Goal: Task Accomplishment & Management: Manage account settings

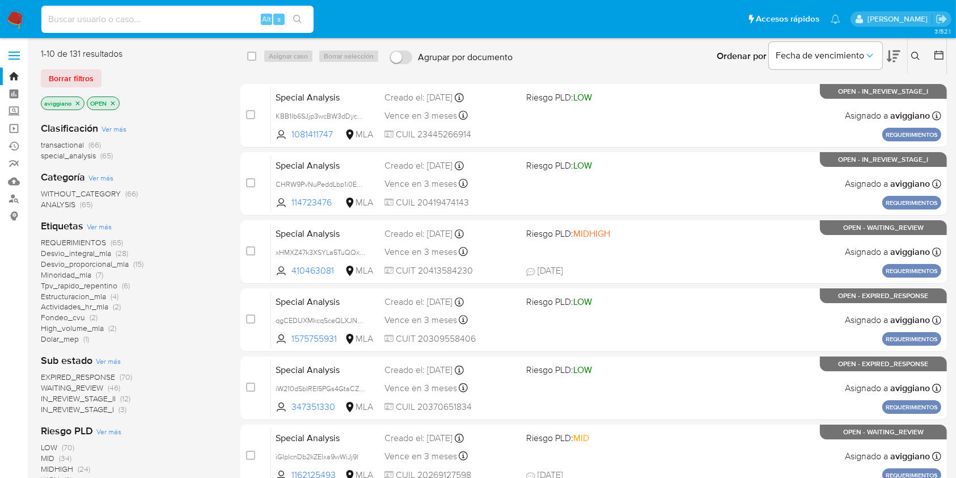
click at [105, 23] on input at bounding box center [177, 19] width 272 height 15
paste input "KBB1Ib6SJjp3wcBW3dDycOlv"
type input "KBB1Ib6SJjp3wcBW3dDycOlv"
click at [301, 20] on icon "search-icon" at bounding box center [297, 19] width 9 height 9
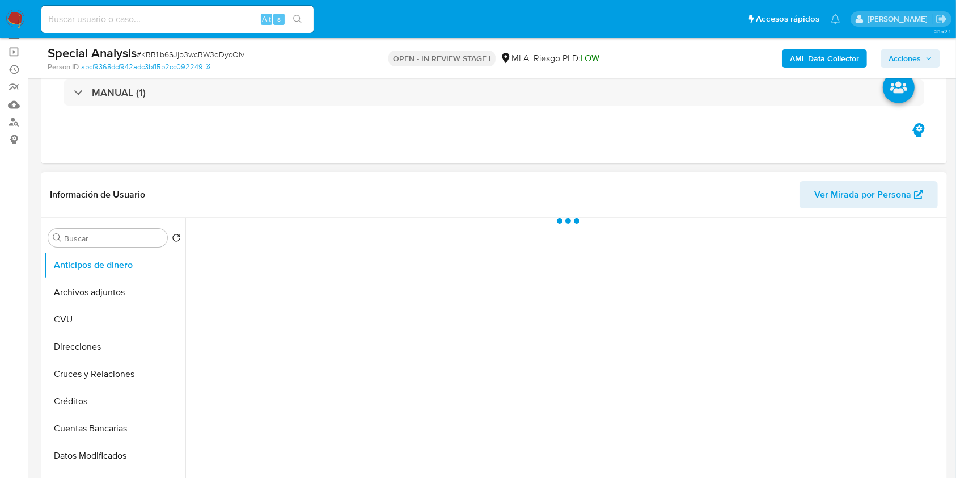
scroll to position [151, 0]
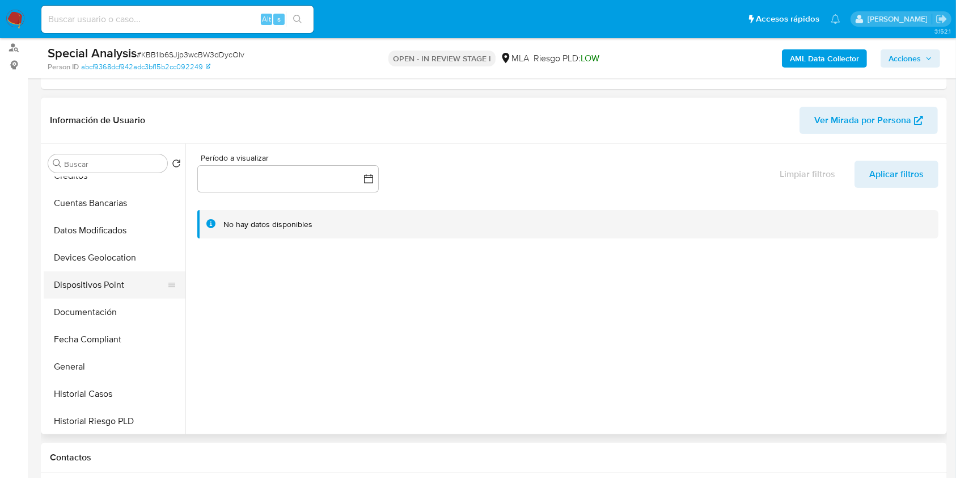
select select "10"
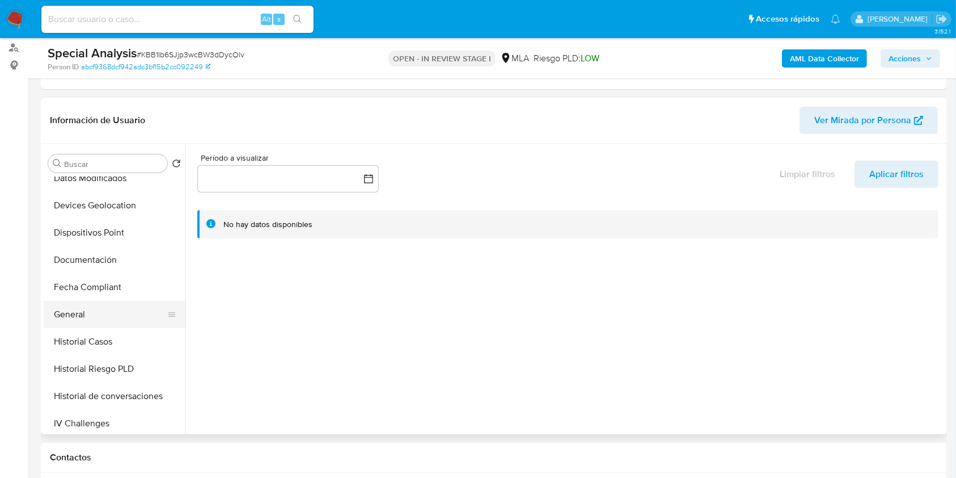
scroll to position [227, 0]
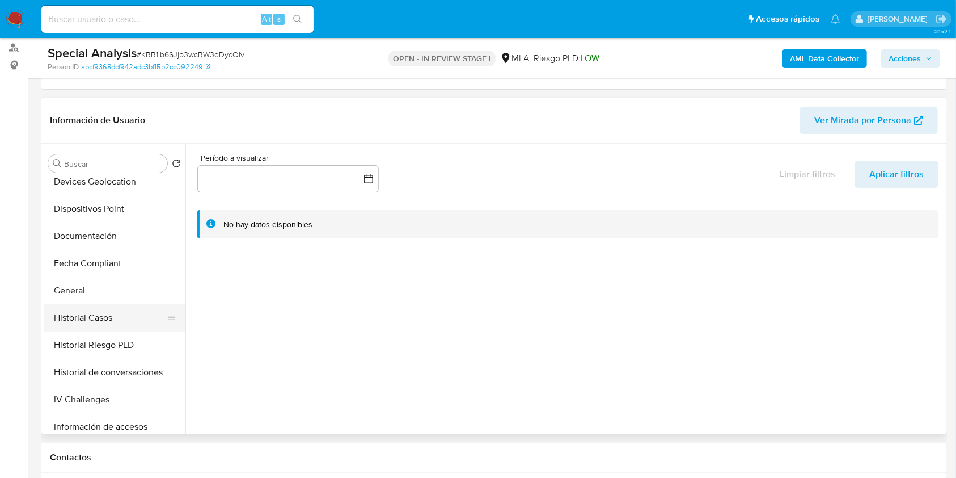
click at [116, 307] on button "Historial Casos" at bounding box center [110, 317] width 133 height 27
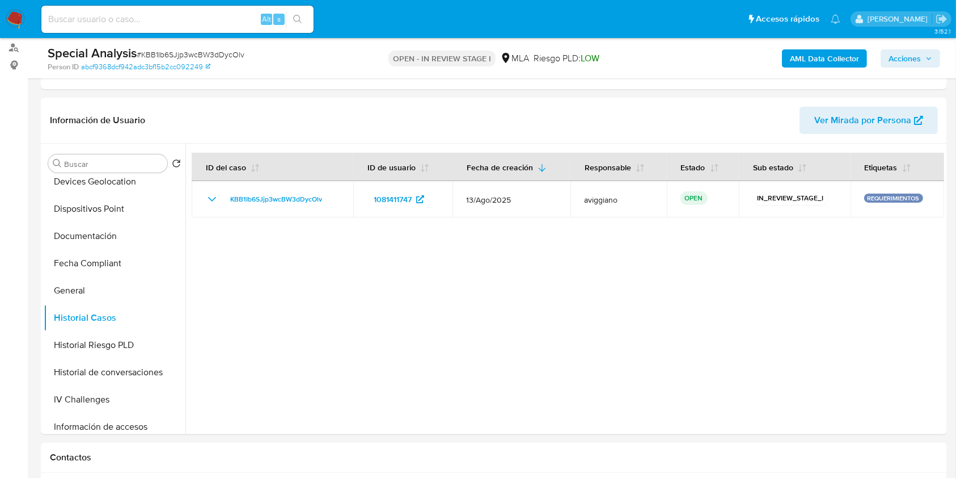
click at [206, 16] on input at bounding box center [177, 19] width 272 height 15
paste input "elkcoEyuRtlkdR8uODFHzHyH"
type input "elkcoEyuRtlkdR8uODFHzHyH"
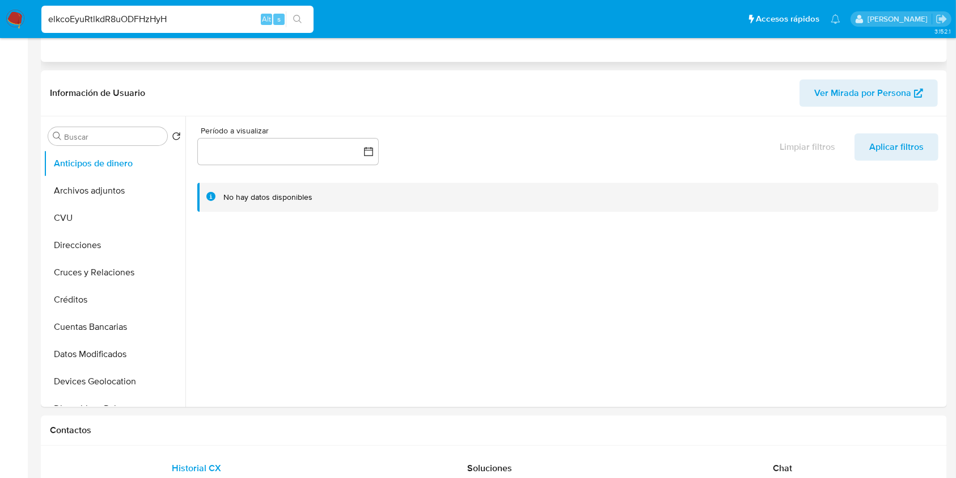
select select "10"
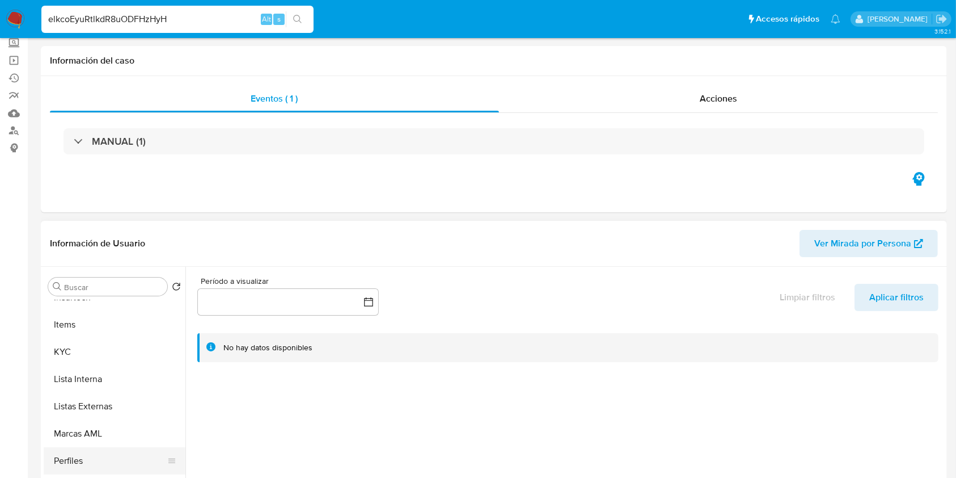
scroll to position [92, 0]
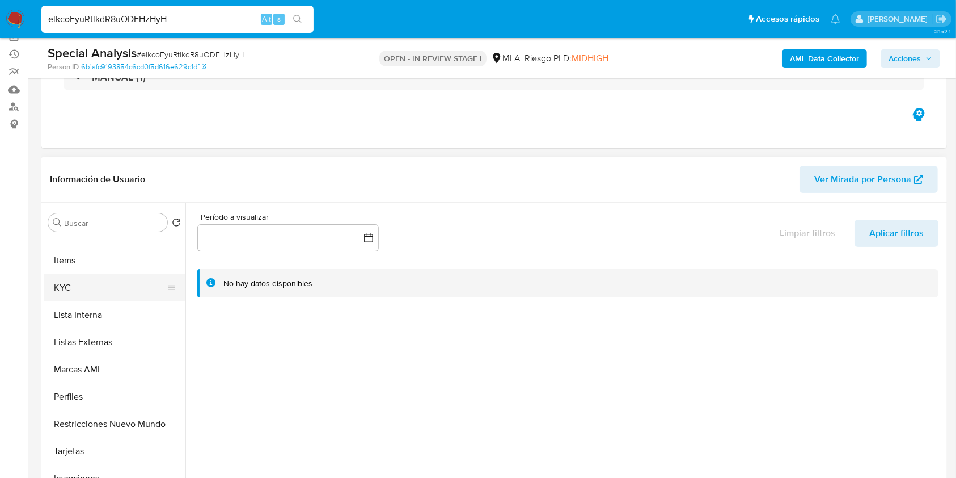
click at [121, 293] on button "KYC" at bounding box center [110, 287] width 133 height 27
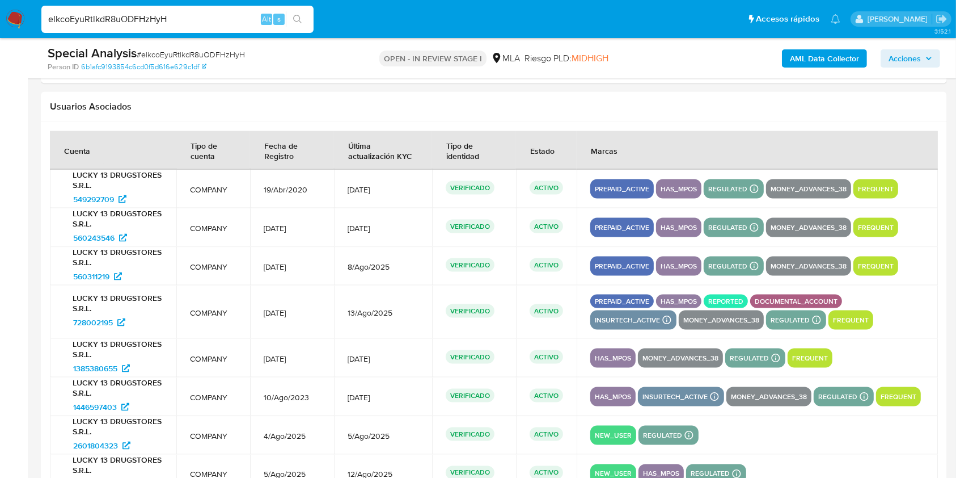
scroll to position [1756, 0]
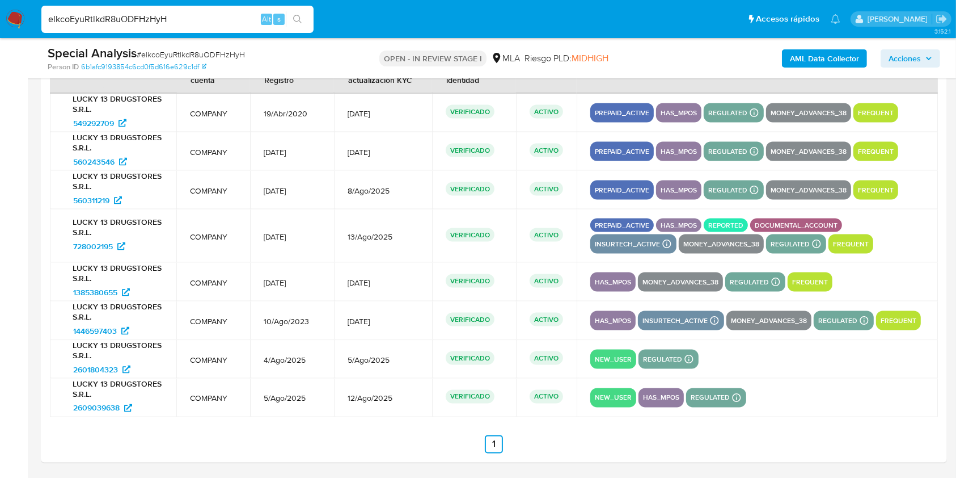
drag, startPoint x: 282, startPoint y: 360, endPoint x: 292, endPoint y: 396, distance: 38.3
click at [292, 396] on tbody "LUCKY 13 DRUGSTORES S.R.L. 549292709 COMPANY 19/Abr/2020 5/Jul/2025 VERIFICADO …" at bounding box center [494, 255] width 888 height 323
click at [292, 396] on span "5/Ago/2025" at bounding box center [292, 398] width 57 height 10
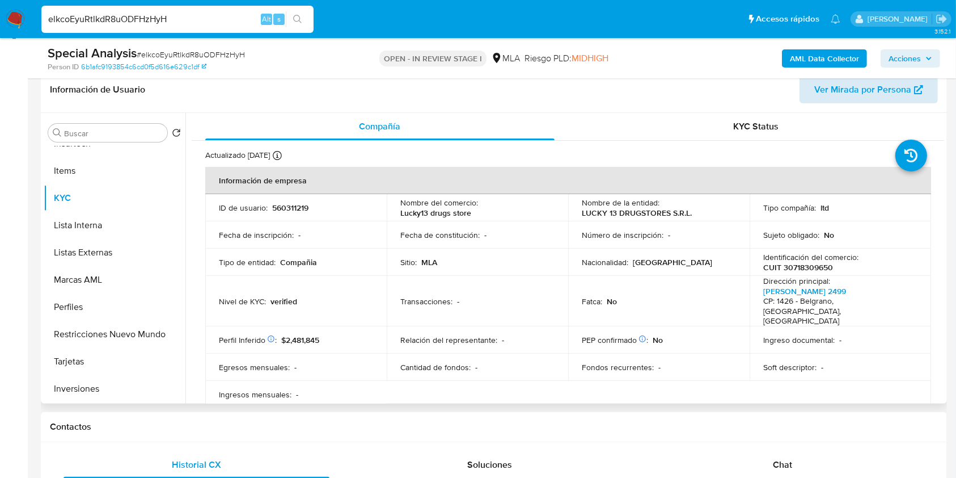
scroll to position [168, 0]
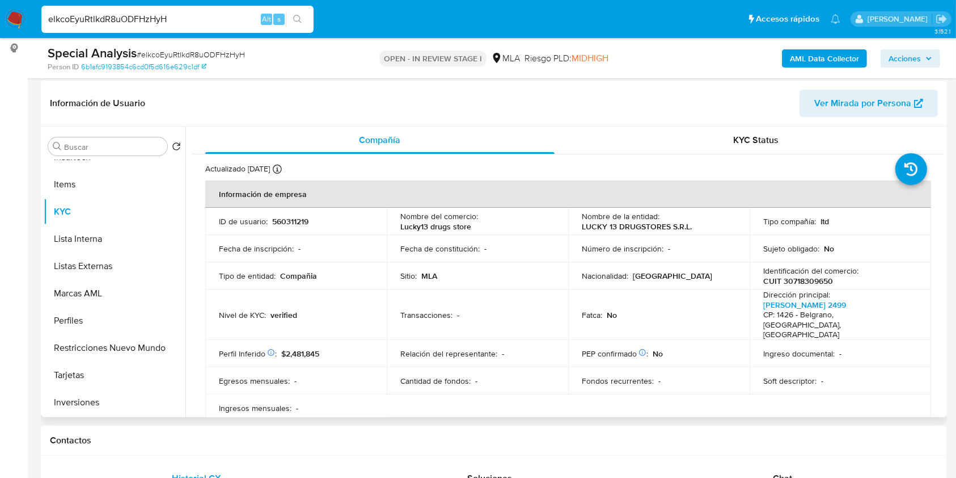
click at [827, 107] on span "Ver Mirada por Persona" at bounding box center [862, 103] width 97 height 27
click at [715, 143] on div "KYC Status" at bounding box center [756, 139] width 349 height 27
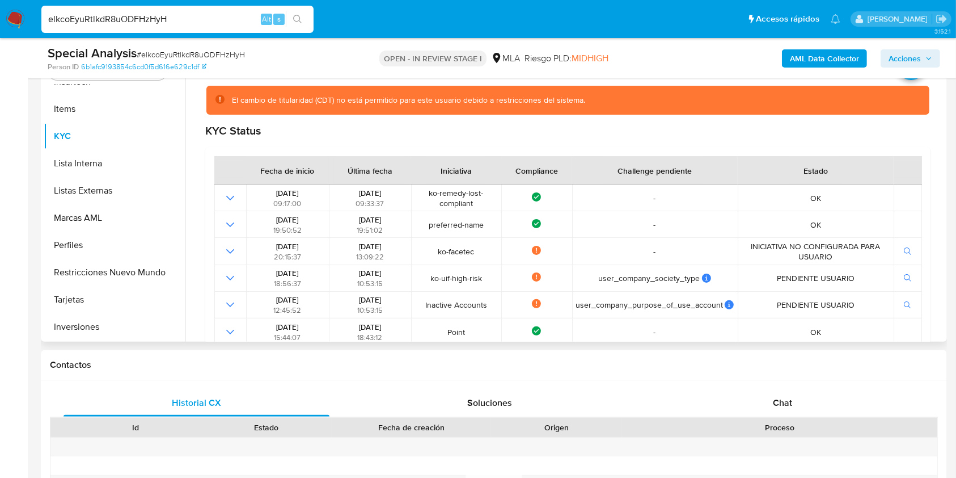
scroll to position [75, 0]
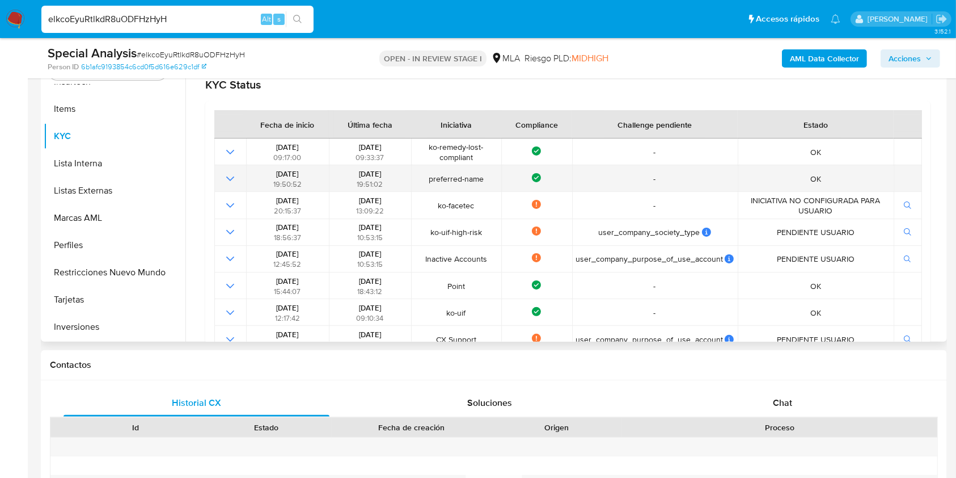
click at [454, 167] on td "preferred-name" at bounding box center [456, 178] width 90 height 27
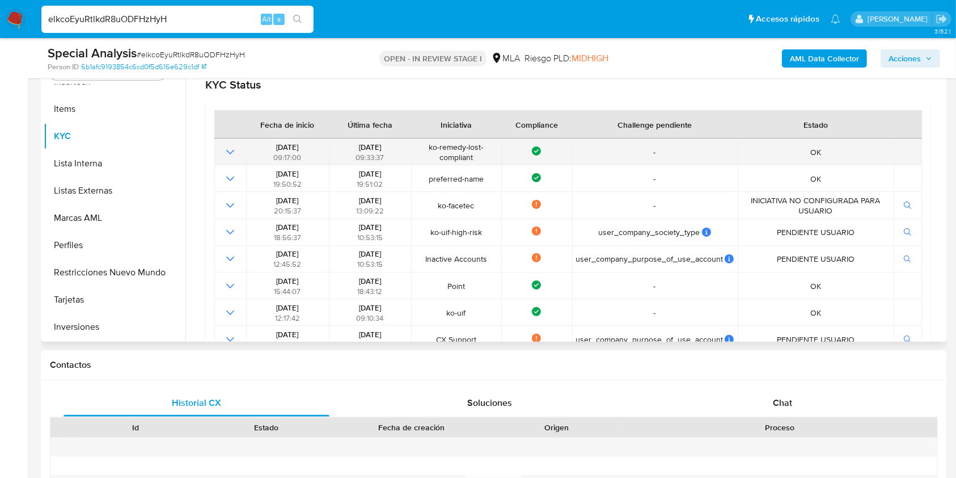
click at [454, 154] on span "ko-remedy-lost-compliant" at bounding box center [456, 152] width 83 height 20
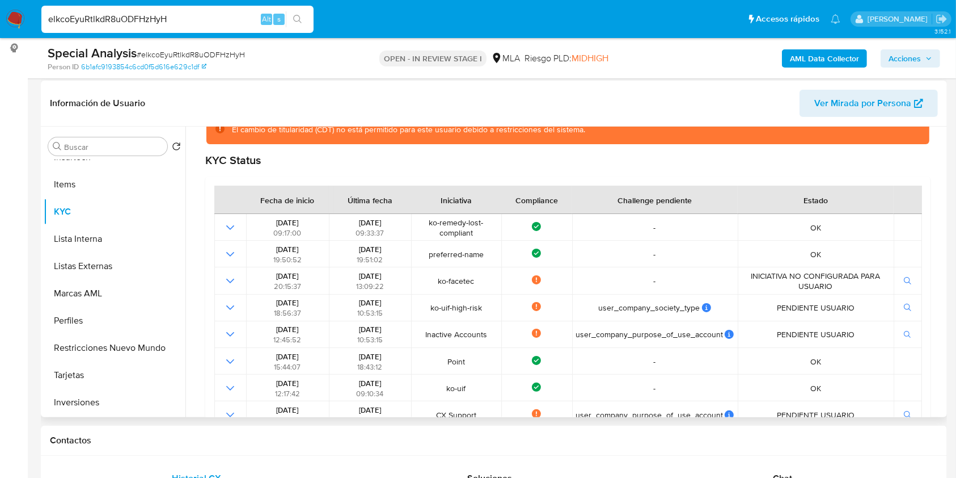
scroll to position [0, 0]
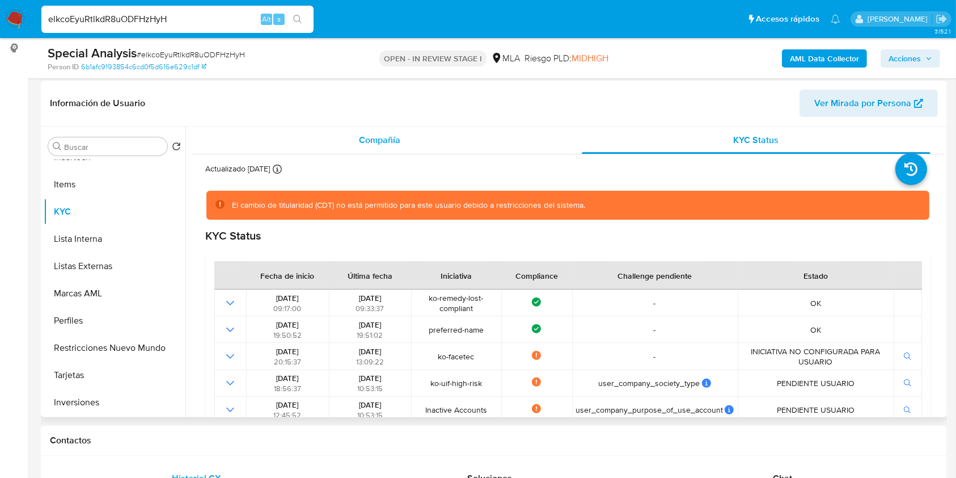
click at [395, 145] on span "Compañía" at bounding box center [379, 139] width 41 height 13
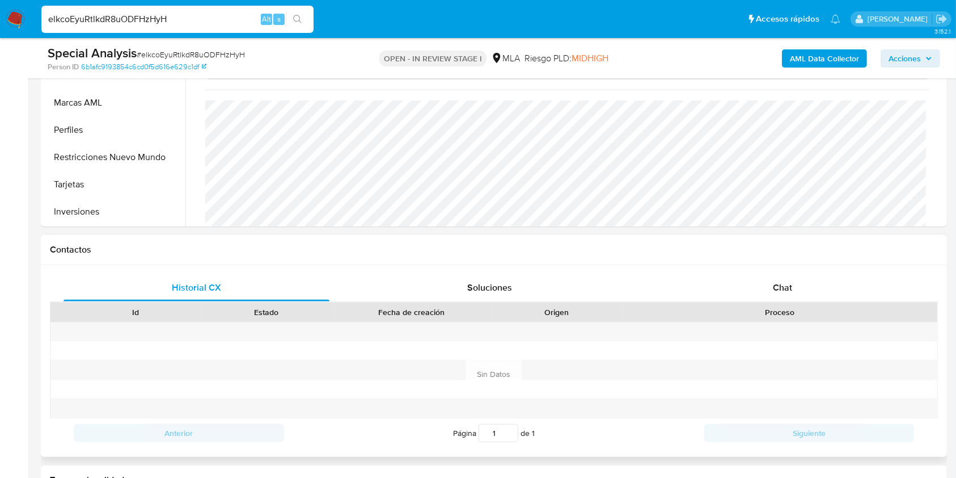
scroll to position [546, 0]
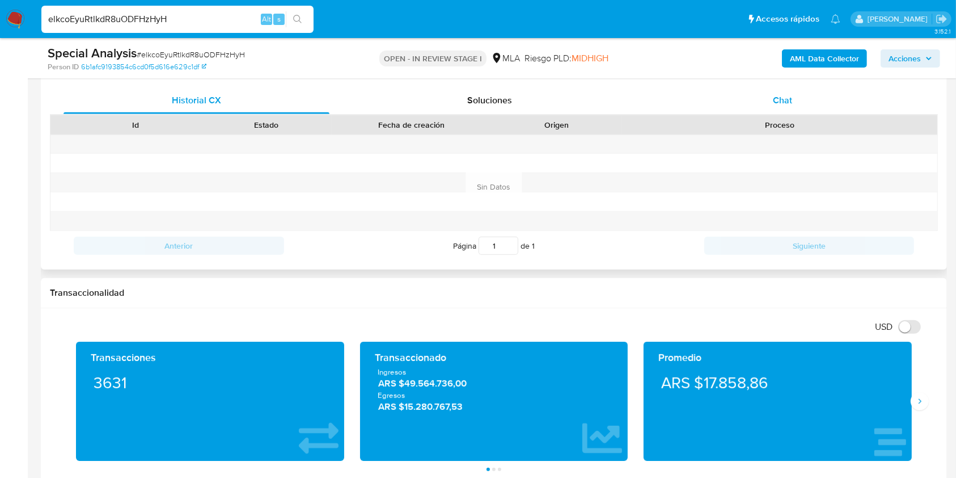
click at [755, 96] on div "Chat" at bounding box center [783, 100] width 266 height 27
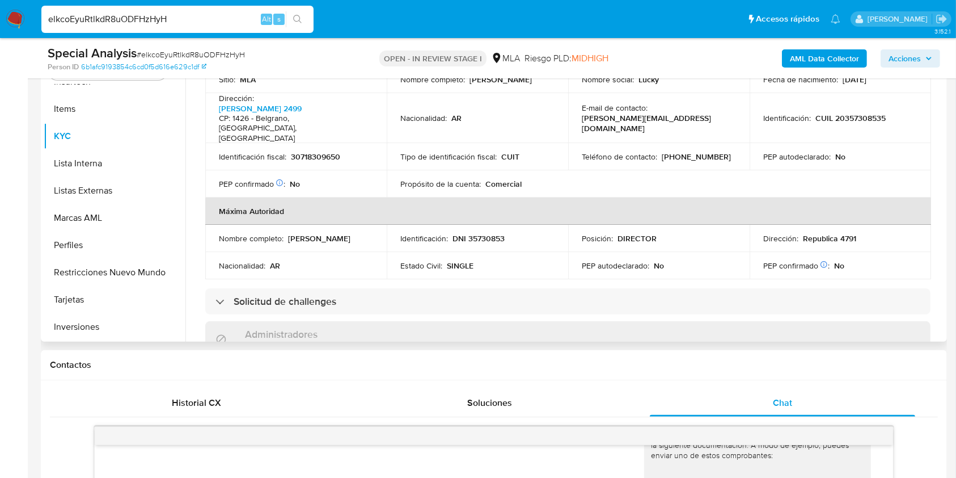
scroll to position [368, 0]
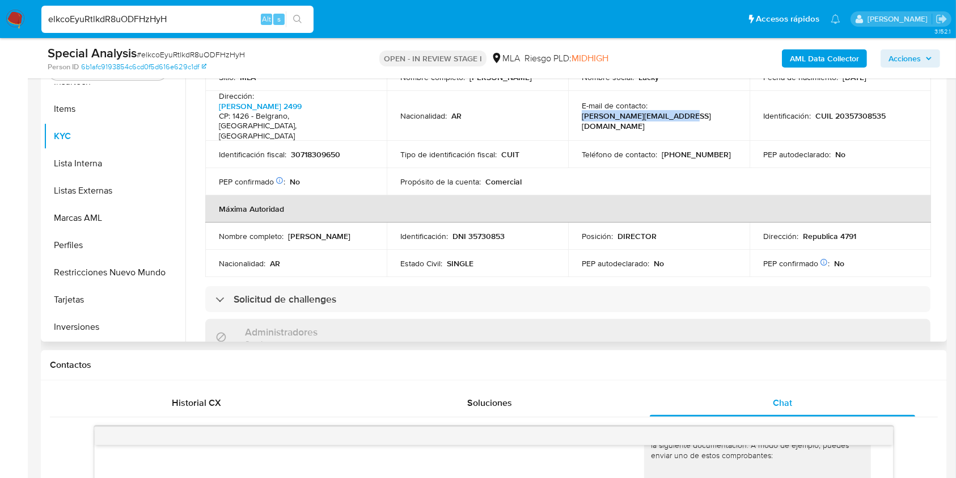
drag, startPoint x: 577, startPoint y: 103, endPoint x: 696, endPoint y: 108, distance: 119.2
click at [696, 108] on td "E-mail de contacto : maure.2499@outlook.com.ar" at bounding box center [658, 116] width 181 height 50
click at [517, 149] on p "CUIT" at bounding box center [510, 154] width 18 height 10
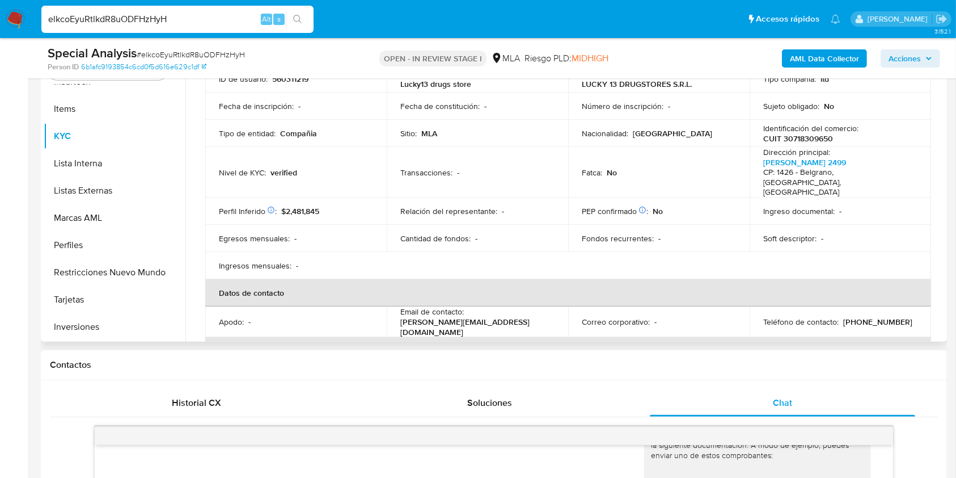
scroll to position [0, 0]
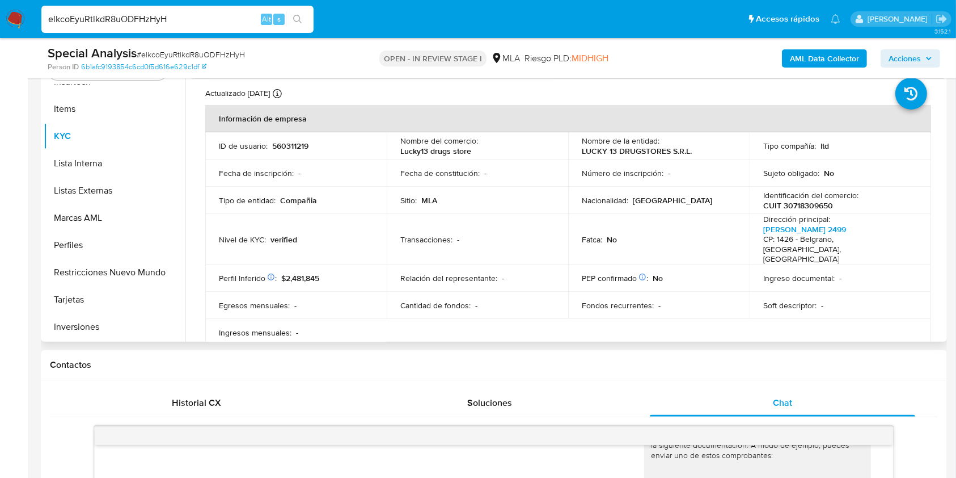
click at [766, 273] on p "Ingreso documental :" at bounding box center [798, 278] width 71 height 10
click at [198, 14] on input "elkcoEyuRtlkdR8uODFHzHyH" at bounding box center [177, 19] width 272 height 15
paste input "nDmEgNQkVNF0nHTsEB6viPCb"
type input "nDmEgNQkVNF0nHTsEB6viPCb"
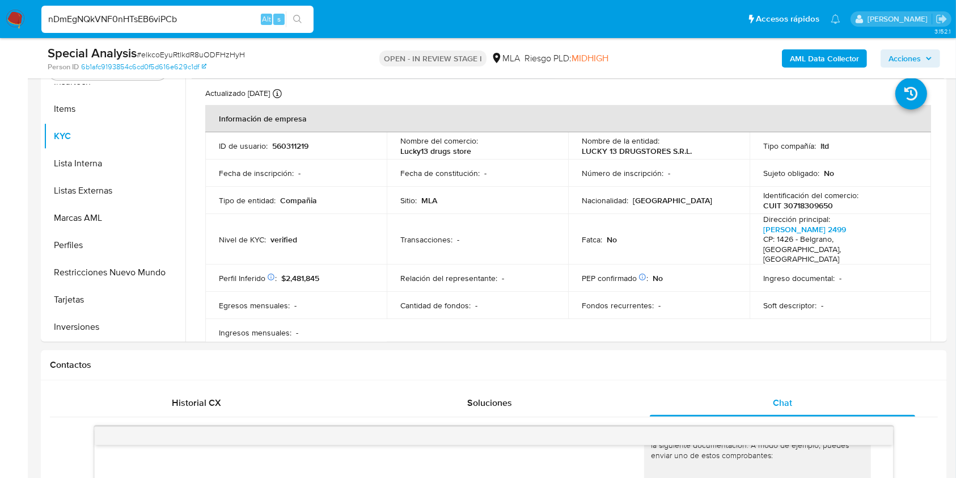
click at [290, 18] on button "search-icon" at bounding box center [297, 19] width 23 height 16
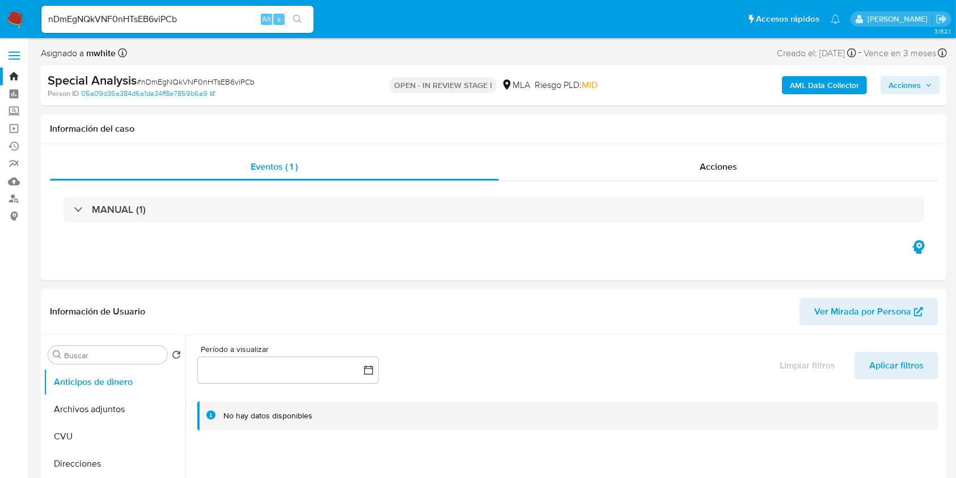
select select "10"
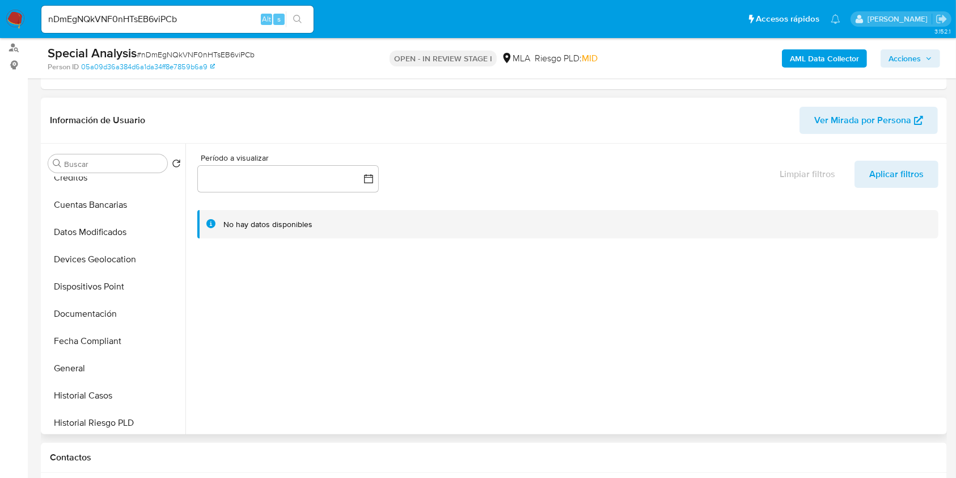
scroll to position [227, 0]
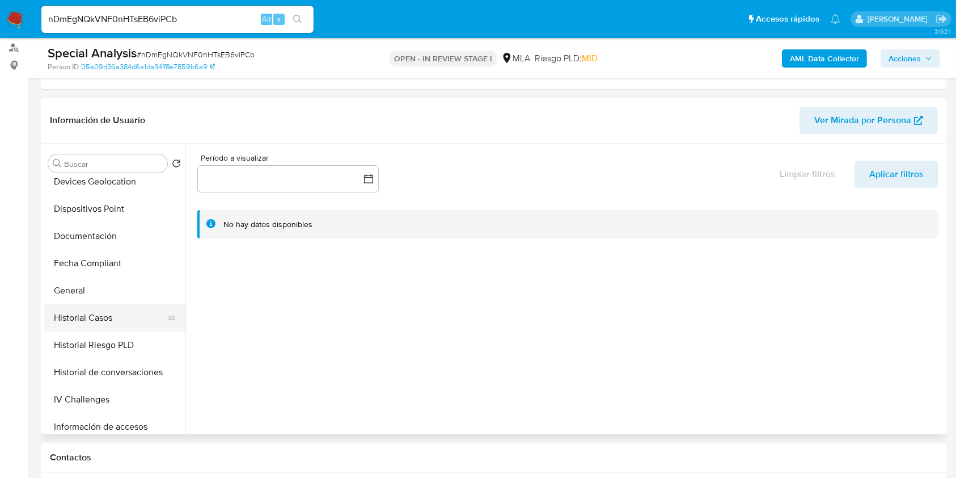
click at [101, 307] on button "Historial Casos" at bounding box center [110, 317] width 133 height 27
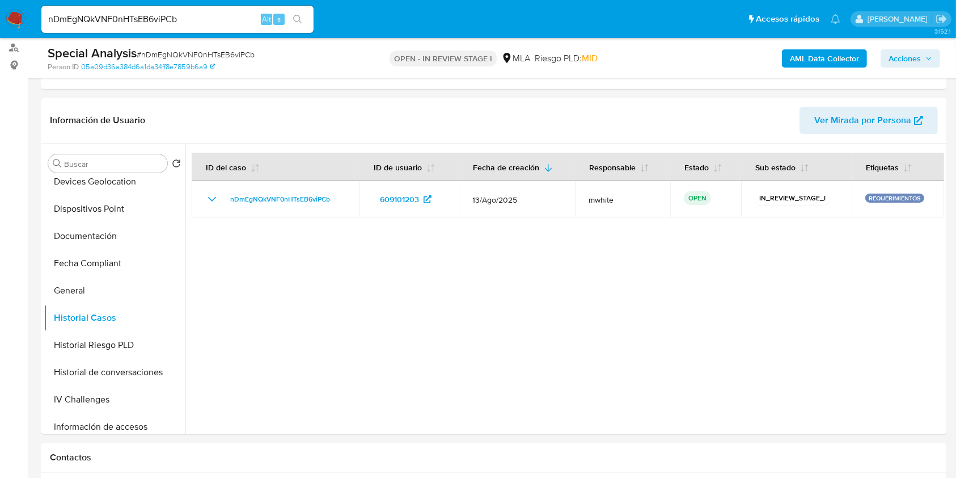
drag, startPoint x: 142, startPoint y: 31, endPoint x: 141, endPoint y: 25, distance: 6.5
click at [142, 31] on div "nDmEgNQkVNF0nHTsEB6viPCb Alt s" at bounding box center [177, 19] width 272 height 27
click at [136, 16] on input "nDmEgNQkVNF0nHTsEB6viPCb" at bounding box center [177, 19] width 272 height 15
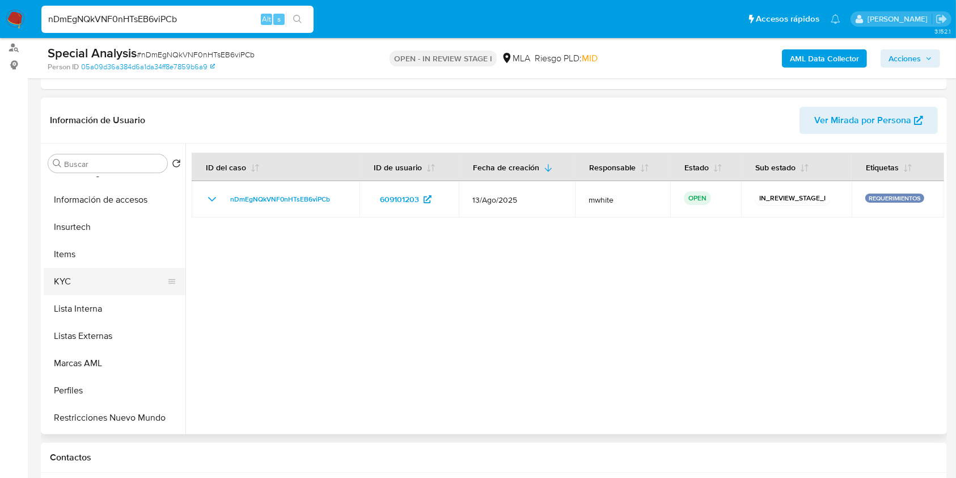
click at [97, 285] on button "KYC" at bounding box center [110, 281] width 133 height 27
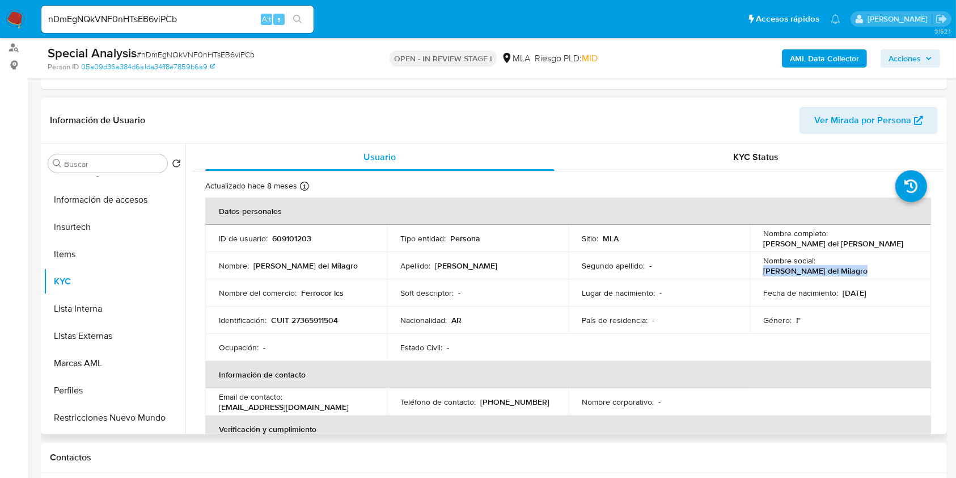
drag, startPoint x: 760, startPoint y: 269, endPoint x: 856, endPoint y: 266, distance: 95.9
click at [856, 266] on div "Nombre social : Brenda Yanina del Milagro" at bounding box center [840, 265] width 154 height 20
drag, startPoint x: 760, startPoint y: 242, endPoint x: 886, endPoint y: 247, distance: 126.0
click at [886, 247] on div "Nombre completo : Brenda Yanina del Milagro Cruz" at bounding box center [840, 238] width 154 height 20
copy p "Brenda Yanina del Milagro Cruz"
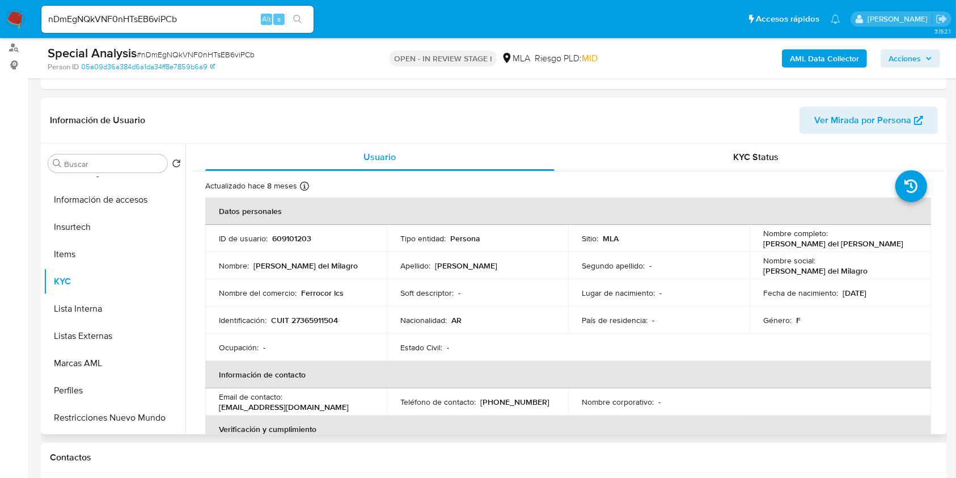
click at [319, 315] on p "CUIT 27365911504" at bounding box center [304, 320] width 67 height 10
copy p "27365911504"
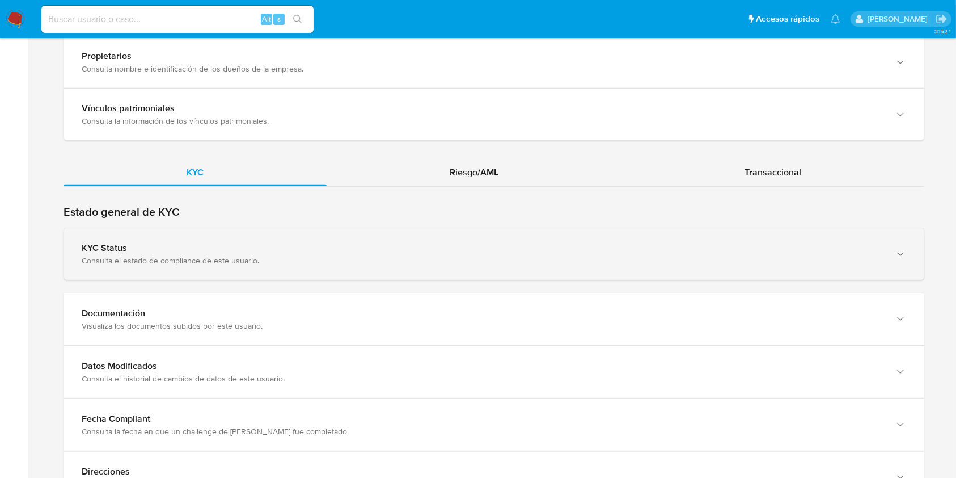
scroll to position [1108, 0]
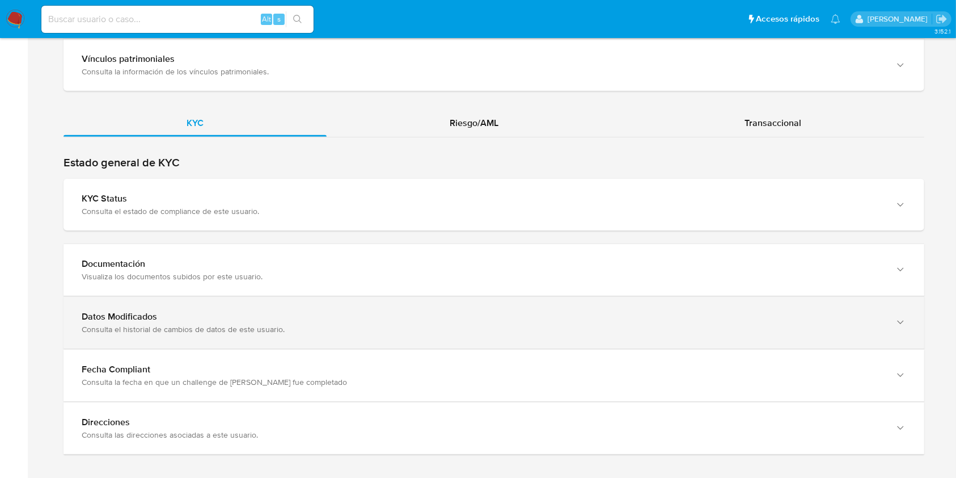
click at [243, 297] on div "Datos Modificados Consulta el historial de cambios de datos de este usuario." at bounding box center [494, 323] width 861 height 52
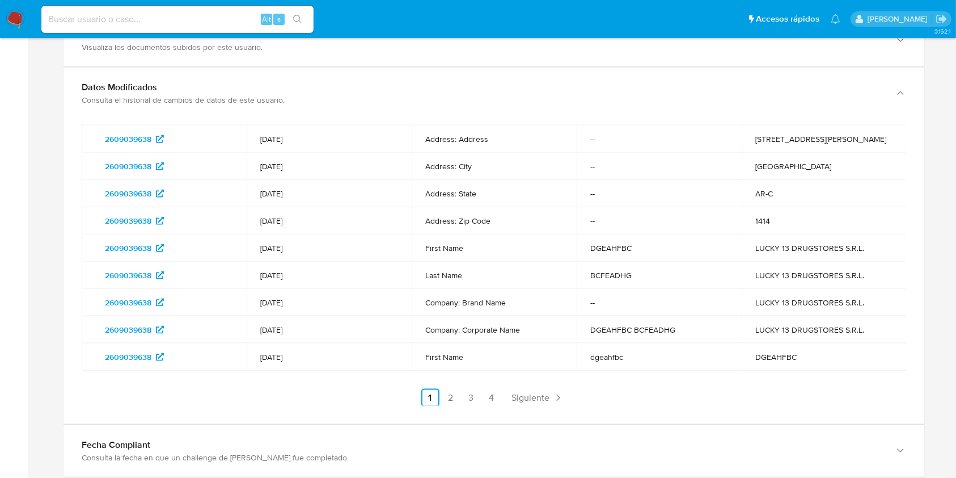
scroll to position [1392, 0]
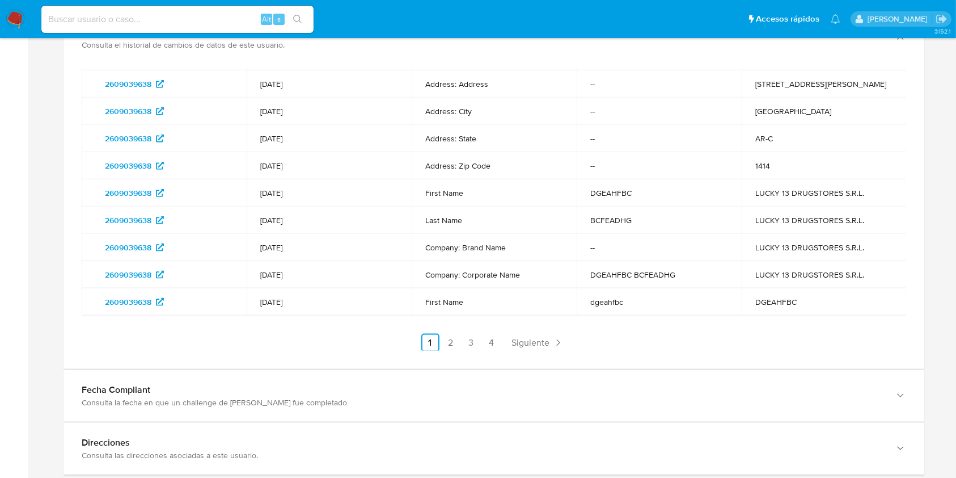
drag, startPoint x: 265, startPoint y: 128, endPoint x: 276, endPoint y: 130, distance: 10.9
click at [276, 133] on p "[DATE]" at bounding box center [329, 138] width 138 height 10
click at [319, 132] on td "[DATE]" at bounding box center [329, 138] width 165 height 27
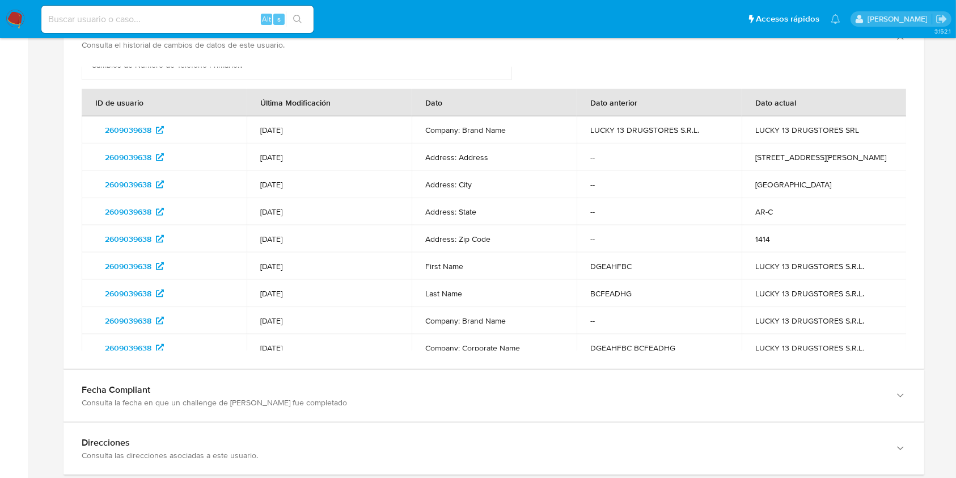
scroll to position [184, 0]
drag, startPoint x: 276, startPoint y: 123, endPoint x: 327, endPoint y: 122, distance: 51.0
click at [327, 127] on p "08/11/2025" at bounding box center [329, 132] width 138 height 10
click at [326, 127] on p "08/11/2025" at bounding box center [329, 132] width 138 height 10
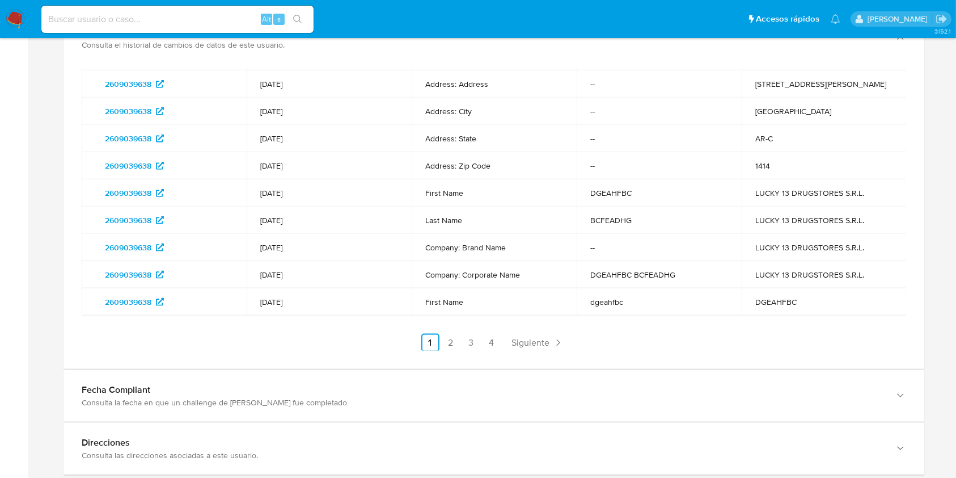
scroll to position [1412, 0]
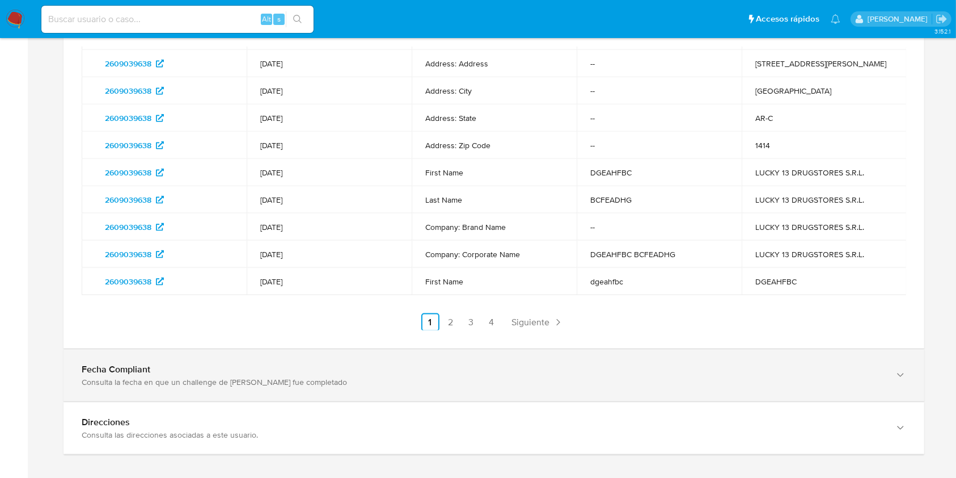
click at [197, 18] on div "Fecha Compliant" at bounding box center [483, 11] width 802 height 11
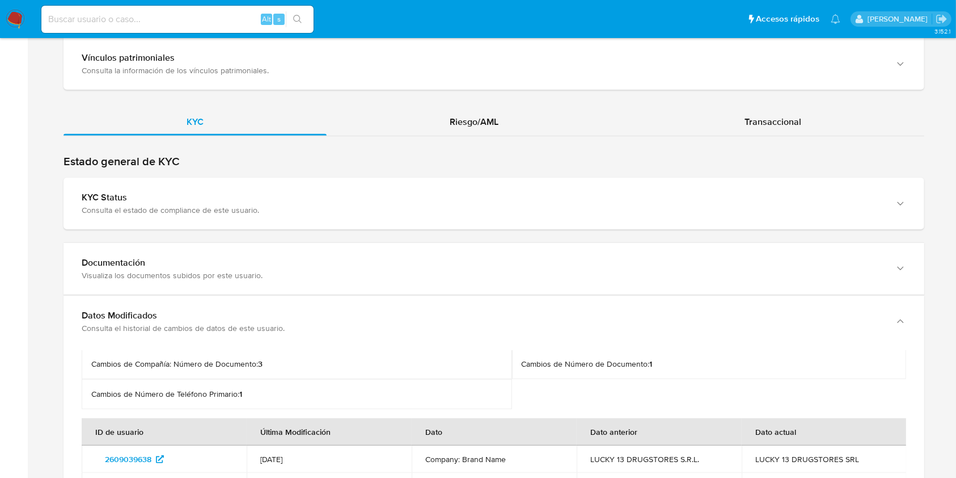
scroll to position [109, 0]
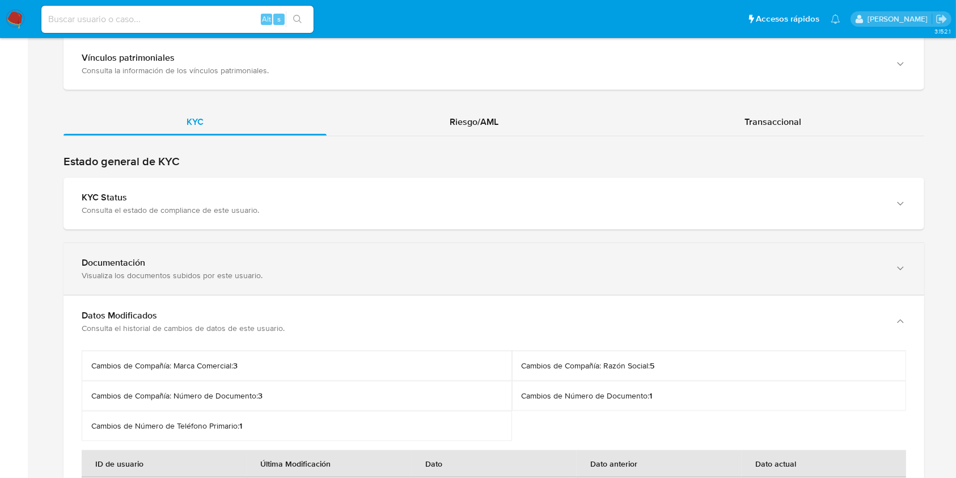
click at [183, 257] on div "Documentación" at bounding box center [483, 262] width 802 height 11
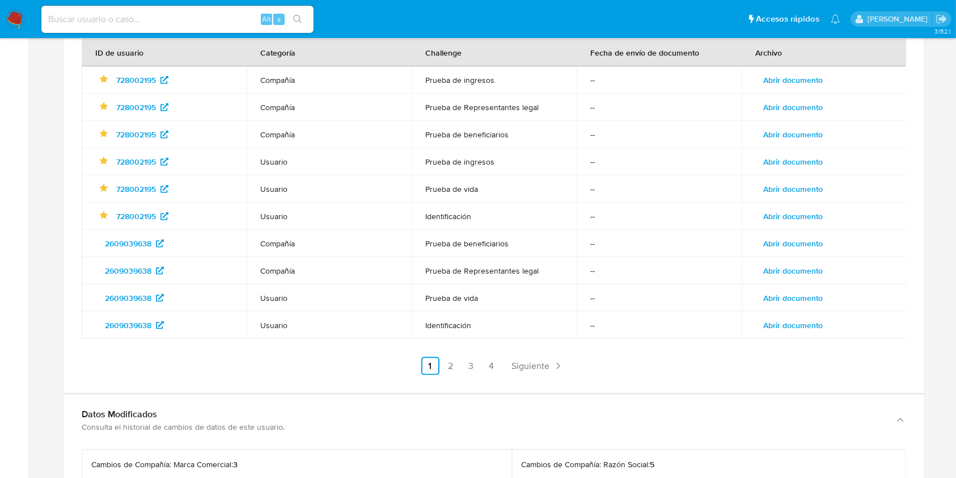
scroll to position [1336, 0]
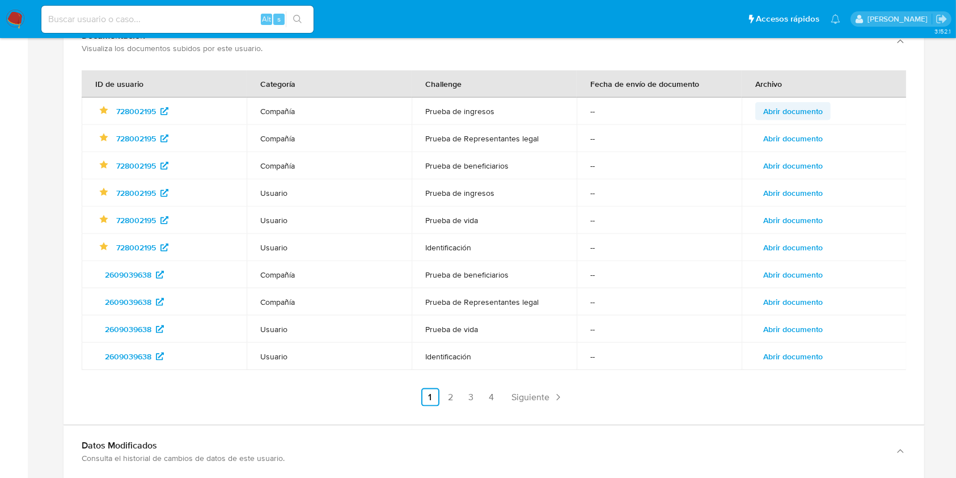
click at [803, 103] on span "Abrir documento" at bounding box center [793, 111] width 60 height 16
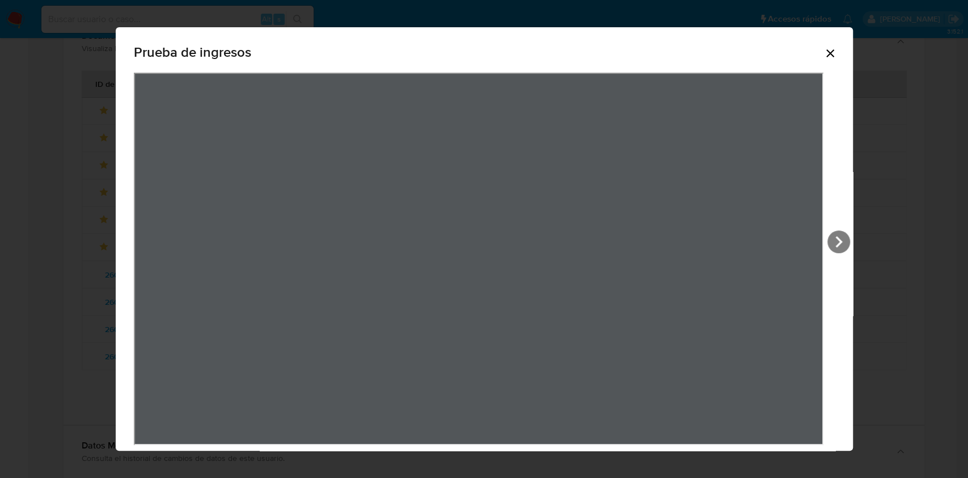
click at [824, 52] on icon "Cerrar" at bounding box center [831, 54] width 14 height 14
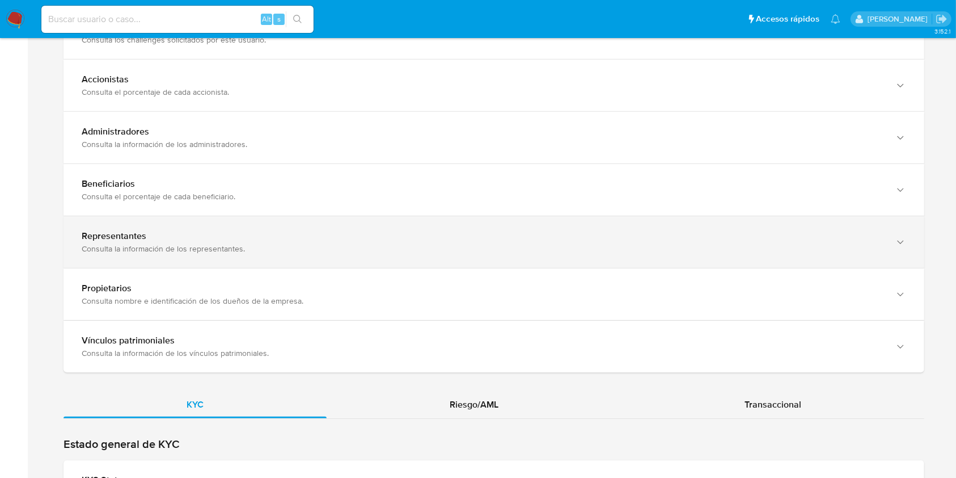
scroll to position [731, 0]
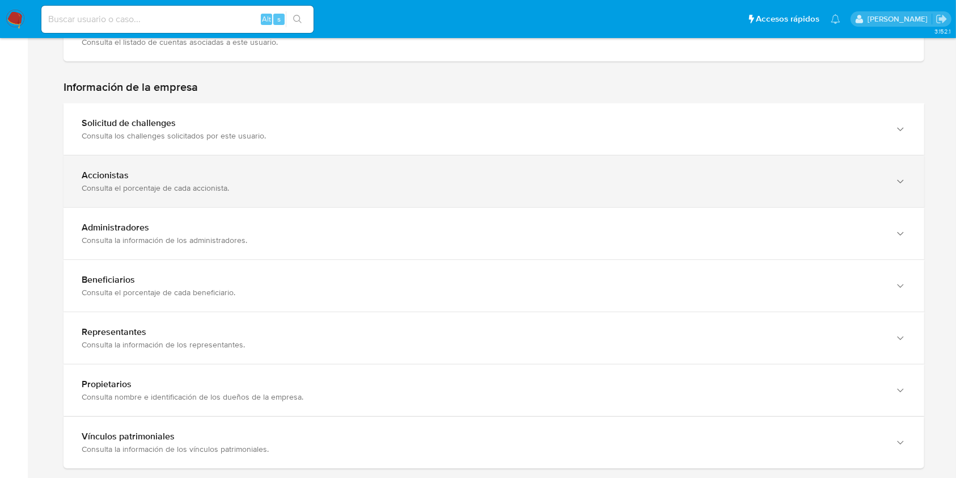
click at [165, 183] on div "Consulta el porcentaje de cada accionista." at bounding box center [483, 188] width 802 height 10
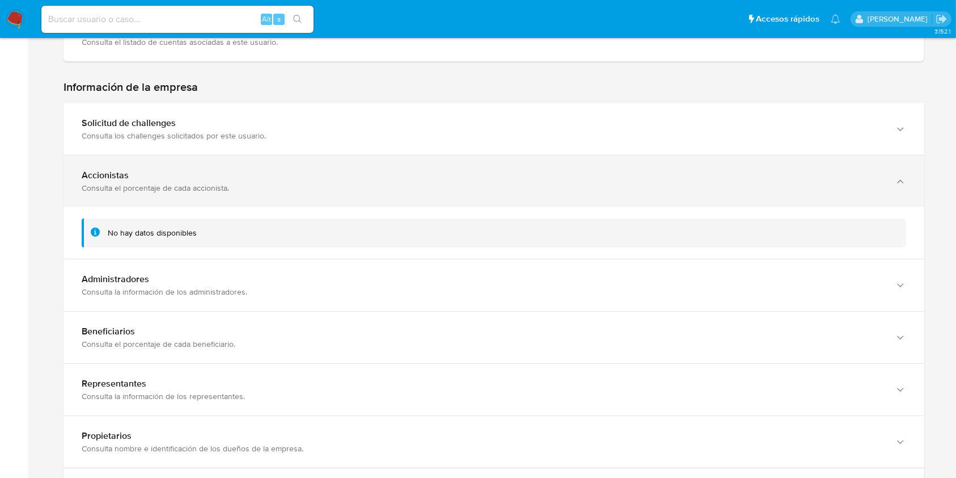
click at [165, 183] on div "Consulta el porcentaje de cada accionista." at bounding box center [483, 188] width 802 height 10
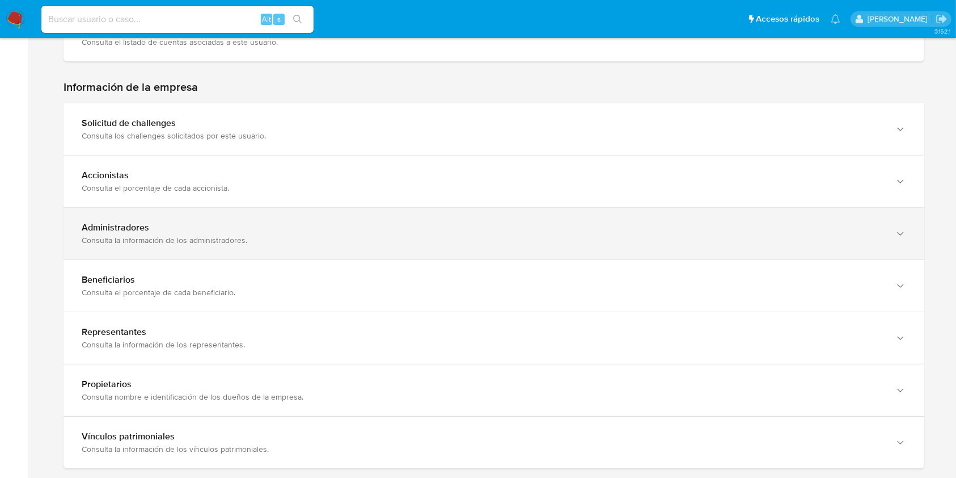
click at [172, 222] on div "Administradores" at bounding box center [483, 227] width 802 height 11
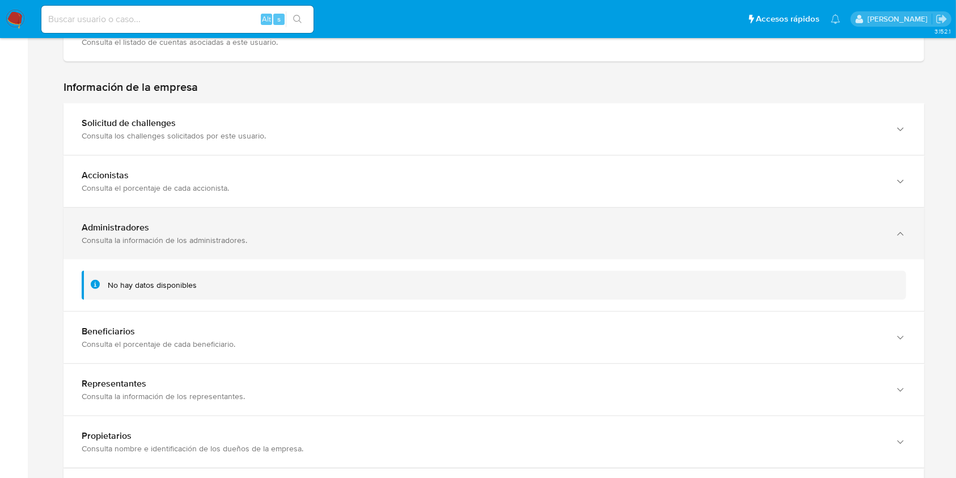
click at [172, 222] on div "Administradores" at bounding box center [483, 227] width 802 height 11
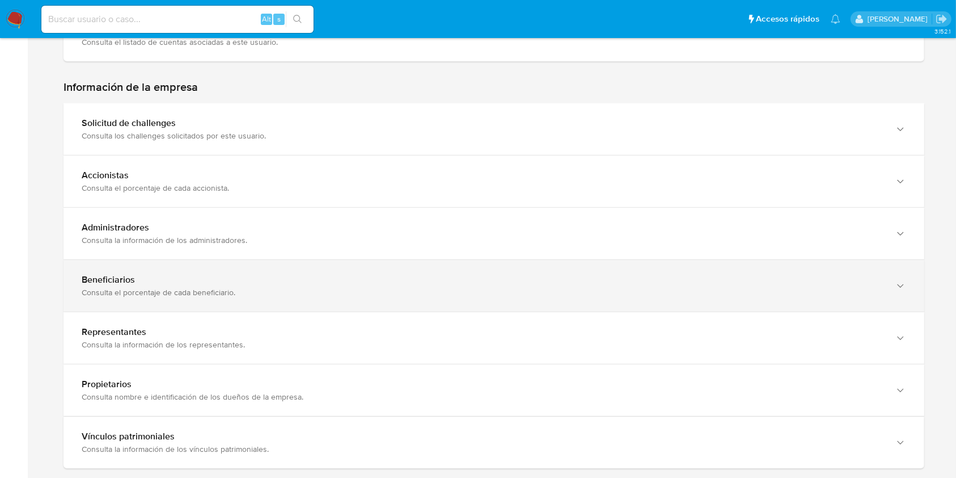
click at [191, 287] on div "Consulta el porcentaje de cada beneficiario." at bounding box center [483, 292] width 802 height 10
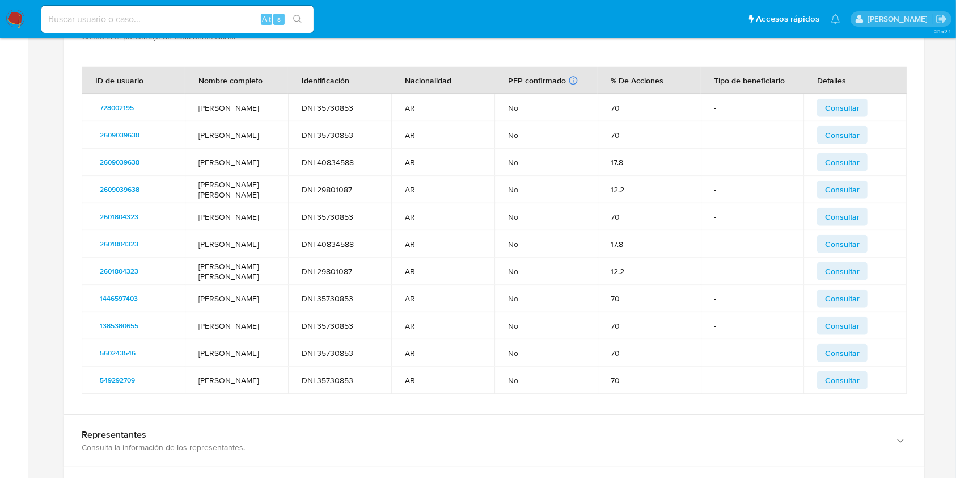
scroll to position [1184, 0]
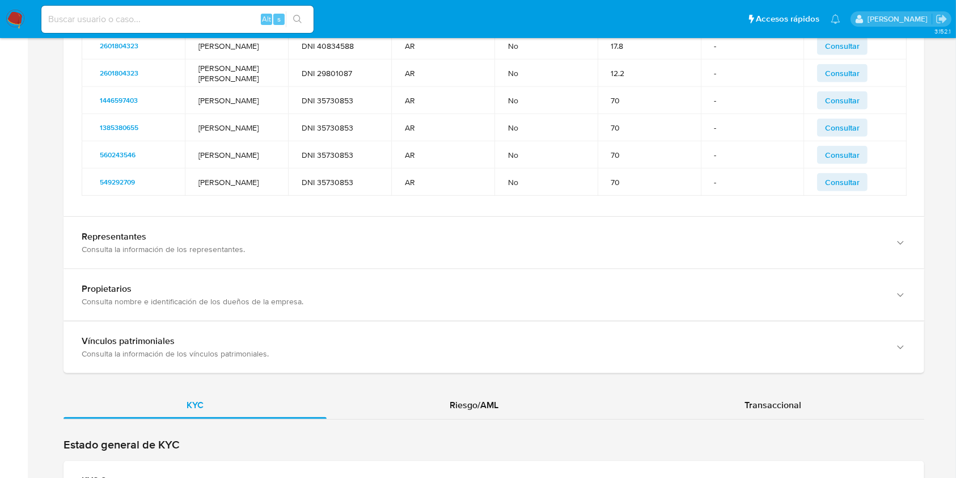
click at [240, 244] on div "Consulta la información de los representantes." at bounding box center [483, 249] width 802 height 10
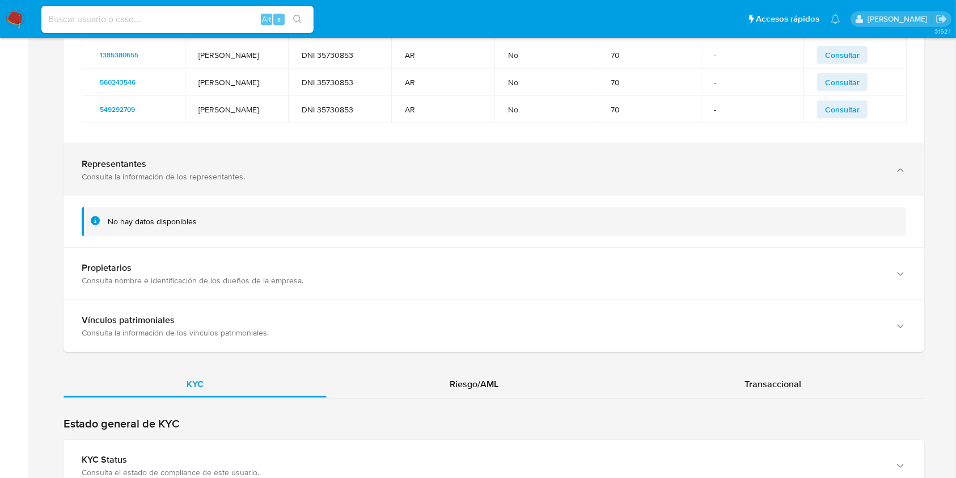
scroll to position [1336, 0]
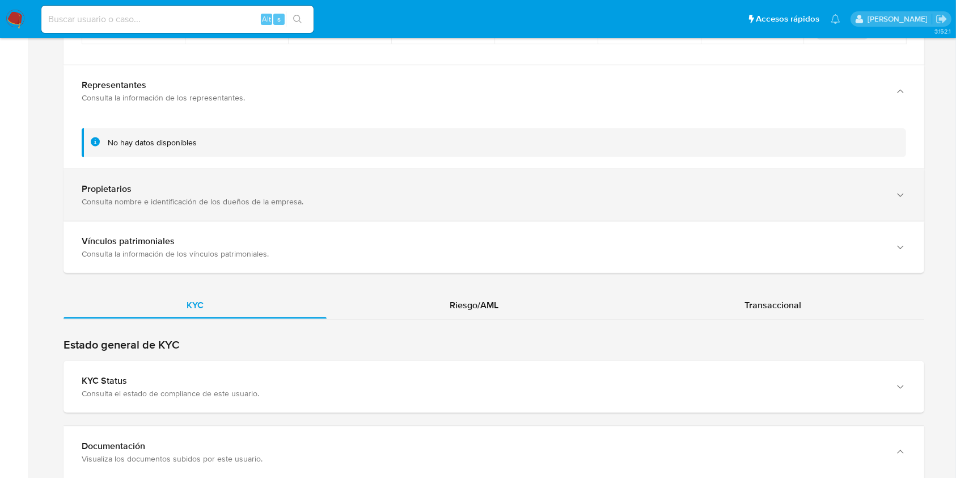
click at [236, 183] on div "Propietarios" at bounding box center [483, 188] width 802 height 11
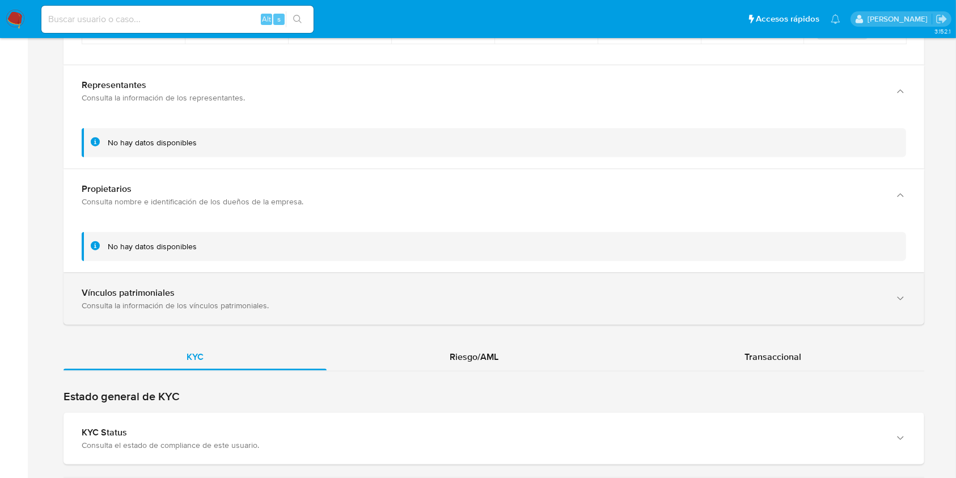
click at [227, 300] on div "Consulta la información de los vínculos patrimoniales." at bounding box center [483, 305] width 802 height 10
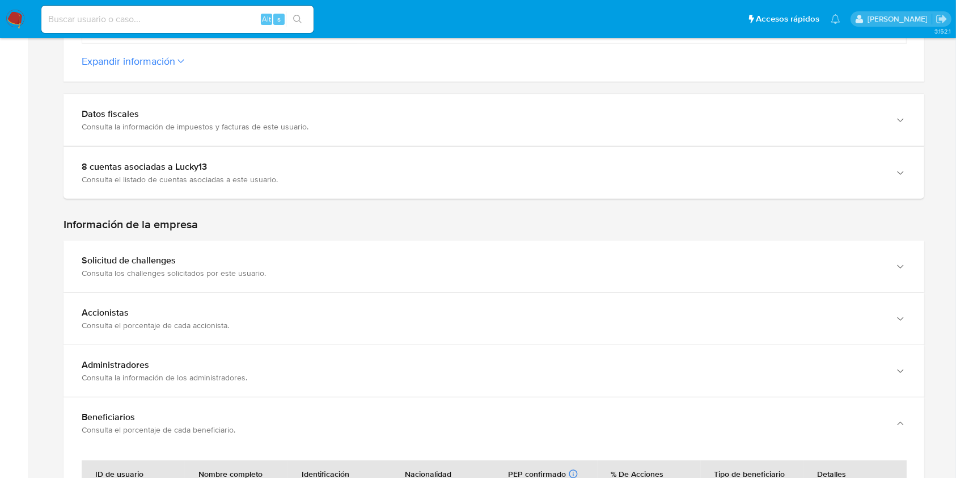
scroll to position [504, 0]
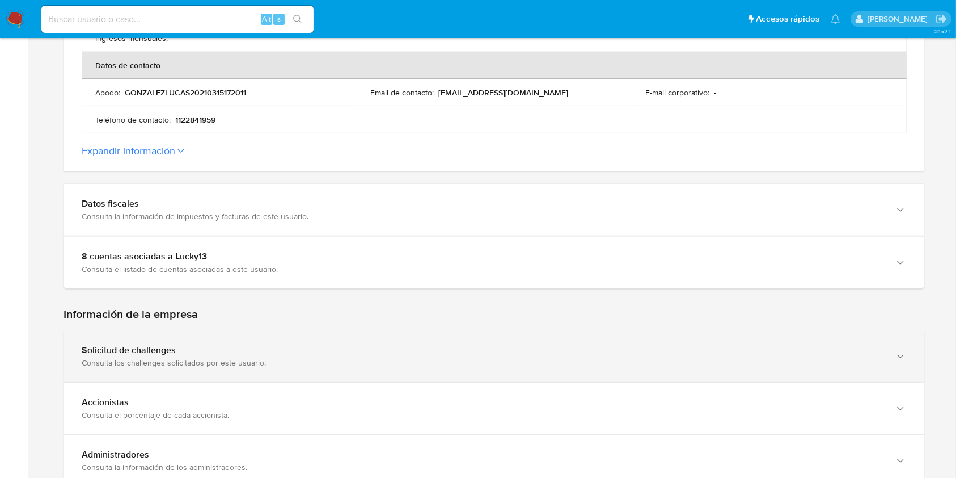
click at [214, 344] on div "Solicitud de challenges" at bounding box center [483, 349] width 802 height 11
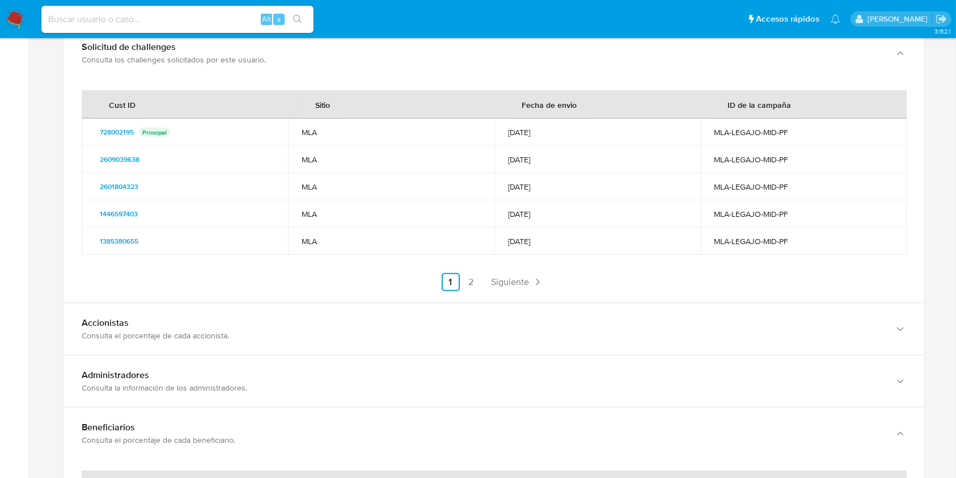
scroll to position [882, 0]
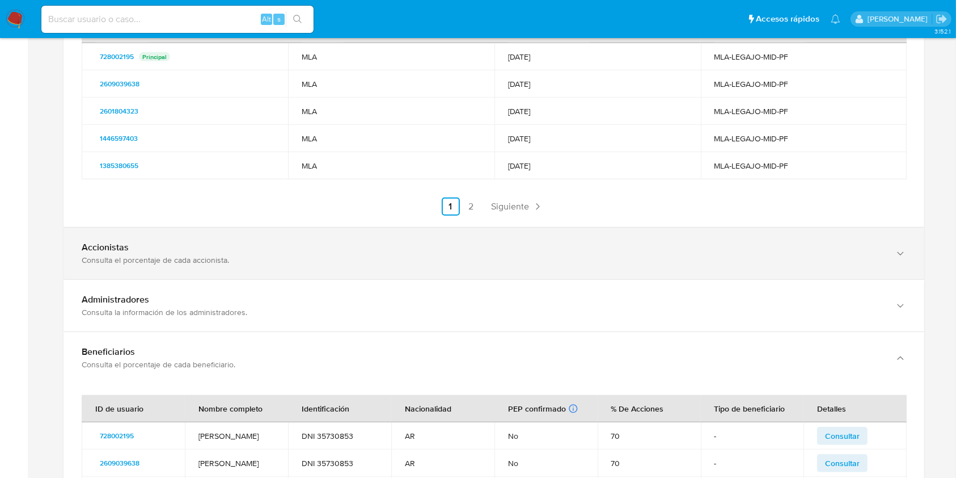
click at [234, 261] on div "Accionistas Consulta el porcentaje de cada accionista." at bounding box center [494, 253] width 861 height 52
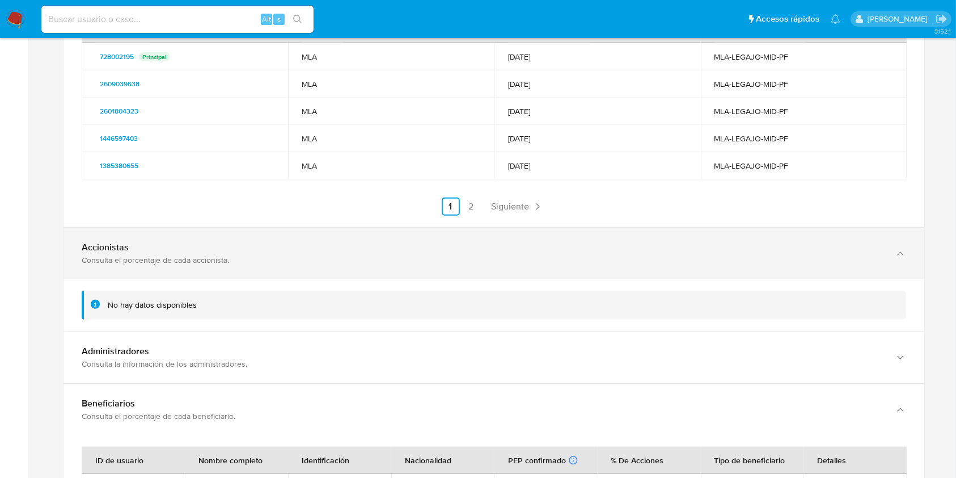
scroll to position [957, 0]
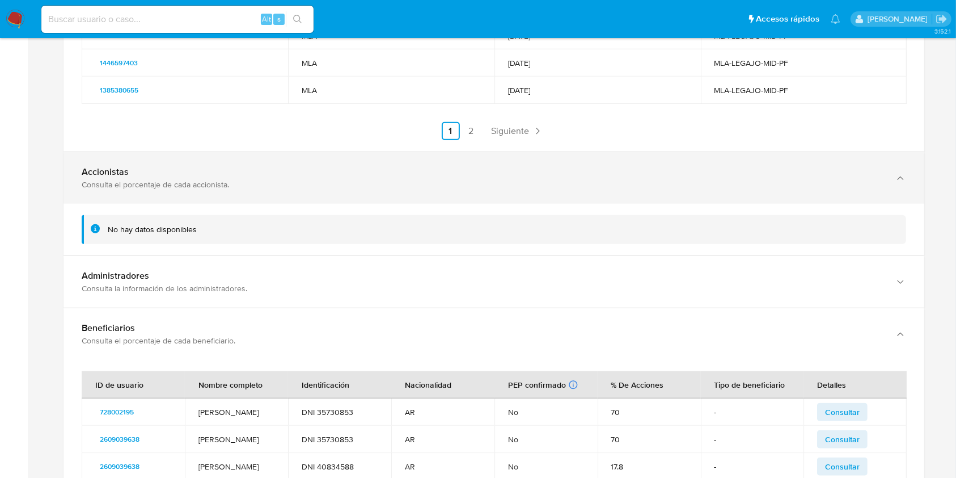
click at [234, 270] on div "Administradores" at bounding box center [483, 275] width 802 height 11
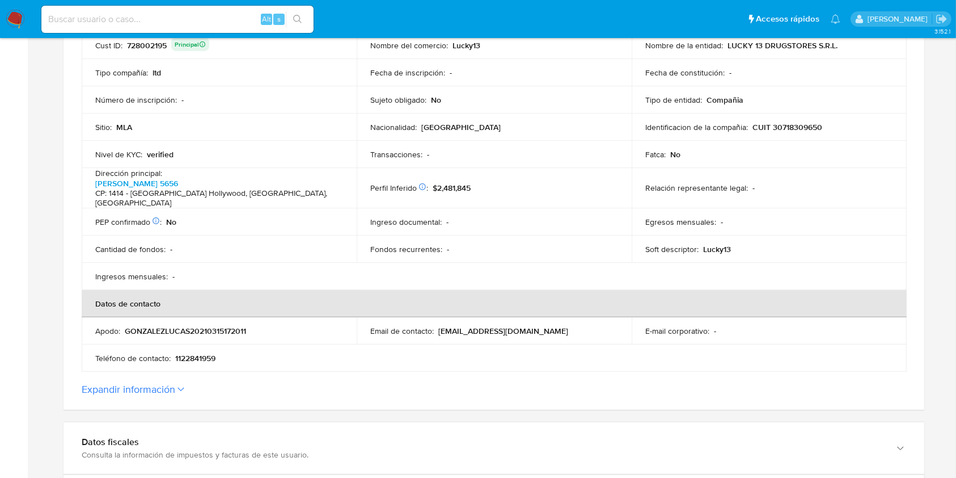
scroll to position [302, 0]
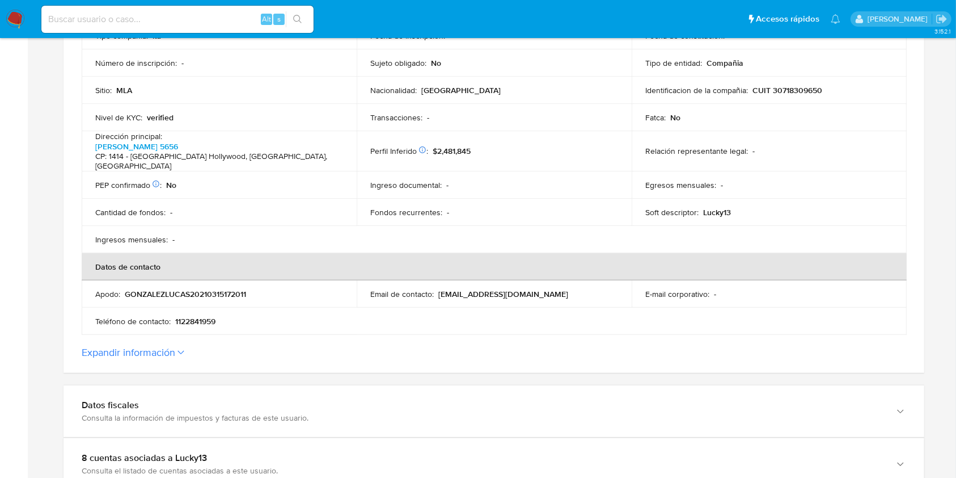
click at [776, 86] on p "CUIT 30718309650" at bounding box center [788, 90] width 70 height 10
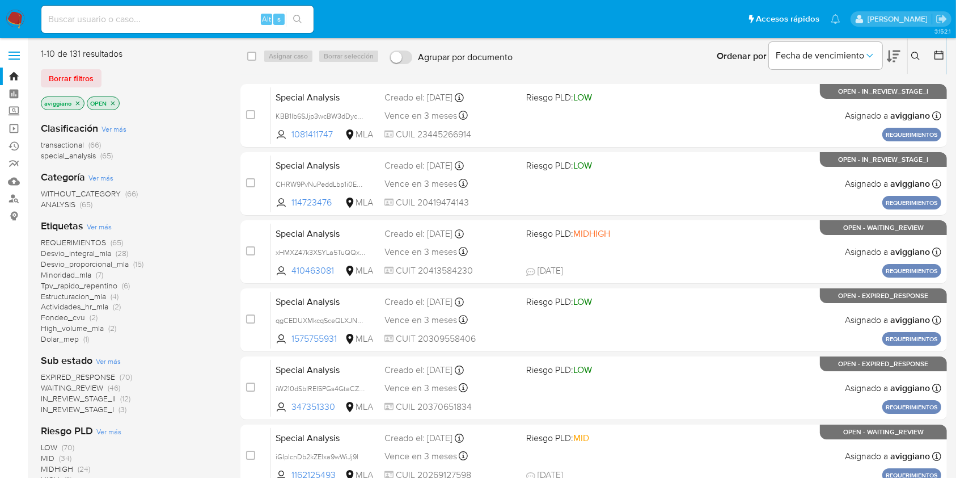
drag, startPoint x: 128, startPoint y: 31, endPoint x: 133, endPoint y: 19, distance: 12.4
click at [128, 30] on div "Alt s" at bounding box center [177, 19] width 272 height 27
paste input "wQ4vvoHO27lWVOQSB2VTNslJ"
click at [133, 19] on input "wQ4vvoHO27lWVOQSB2VTNslJ" at bounding box center [177, 19] width 272 height 15
type input "wQ4vvoHO27lWVOQSB2VTNslJ"
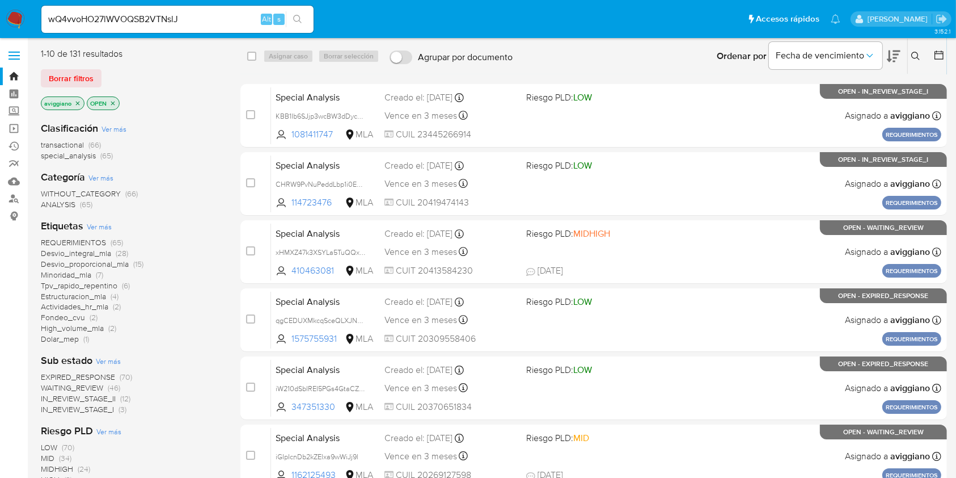
click at [298, 18] on icon "search-icon" at bounding box center [297, 19] width 9 height 9
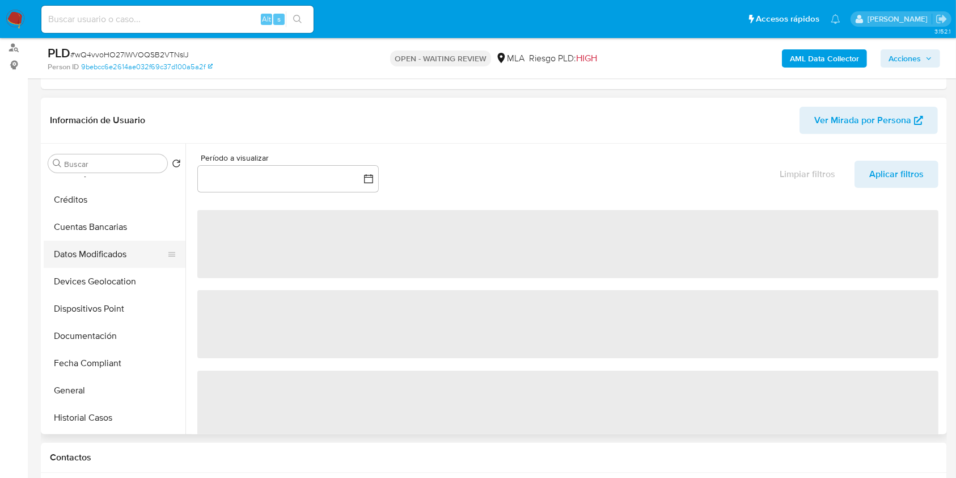
scroll to position [227, 0]
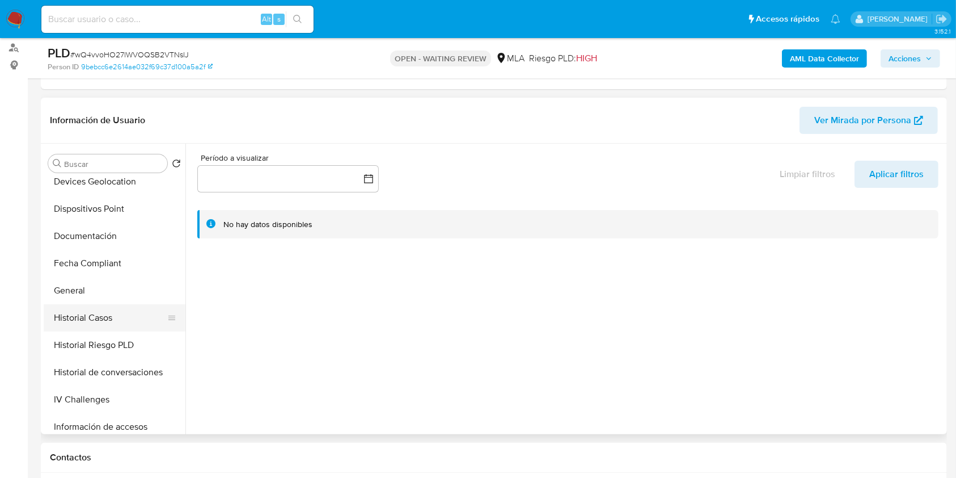
click at [113, 315] on button "Historial Casos" at bounding box center [110, 317] width 133 height 27
select select "10"
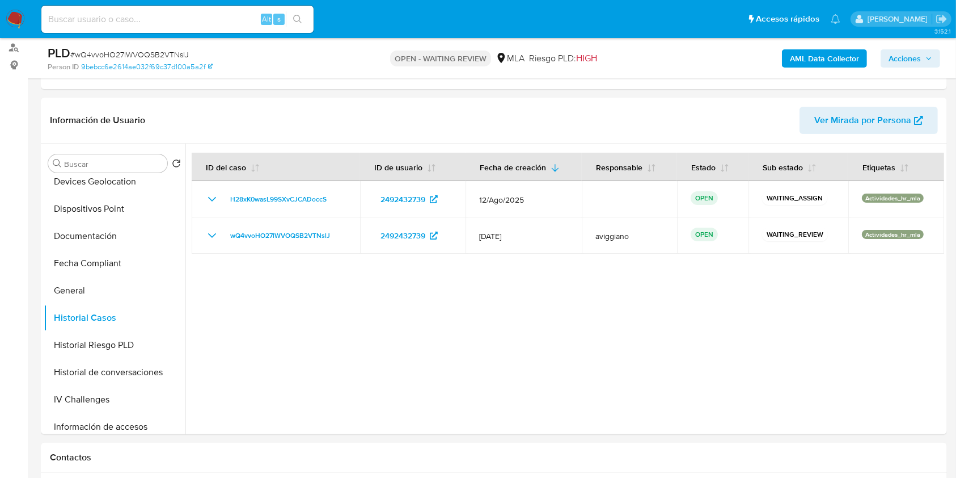
drag, startPoint x: 109, startPoint y: 30, endPoint x: 115, endPoint y: 31, distance: 6.3
click at [109, 31] on div "Alt s" at bounding box center [177, 19] width 272 height 27
drag, startPoint x: 121, startPoint y: 24, endPoint x: 132, endPoint y: 24, distance: 10.8
click at [123, 24] on input at bounding box center [177, 19] width 272 height 15
paste input "Xpr6WHHKO2Y238J6UzJjHd9j"
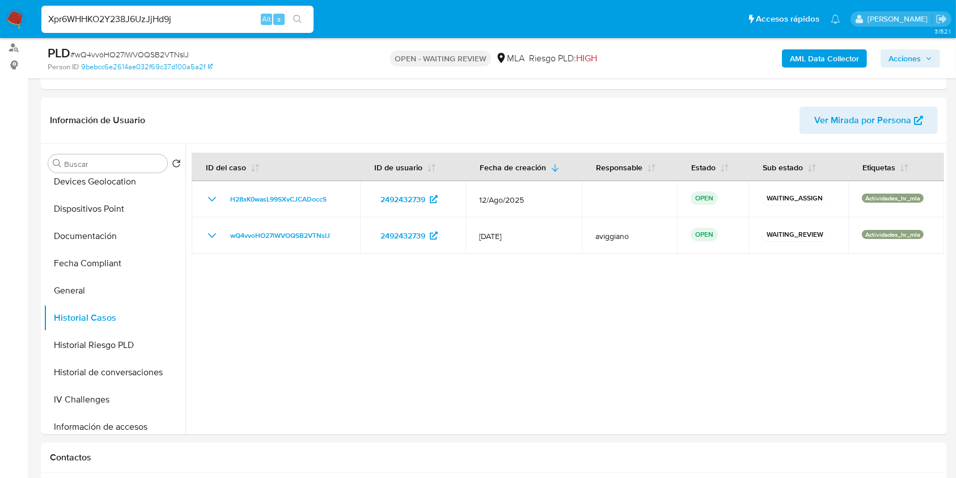
type input "Xpr6WHHKO2Y238J6UzJjHd9j"
click at [297, 19] on icon "search-icon" at bounding box center [297, 19] width 9 height 9
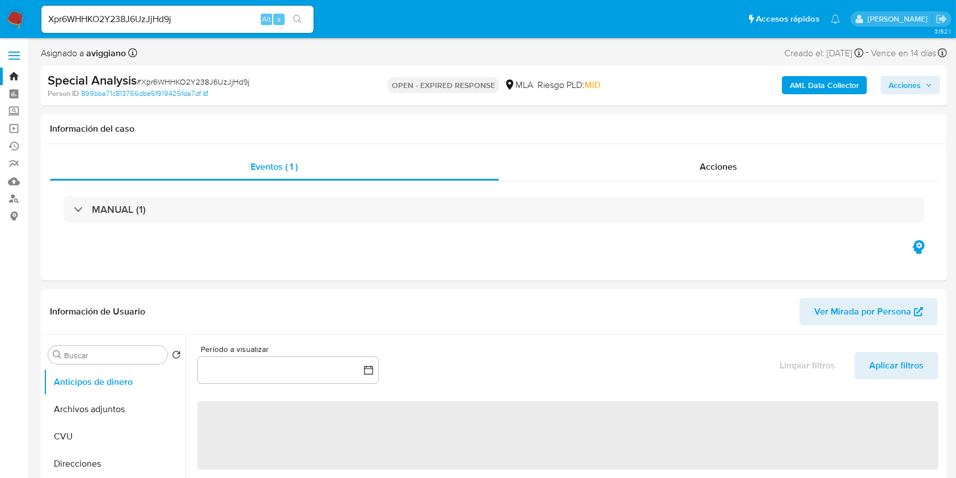
select select "10"
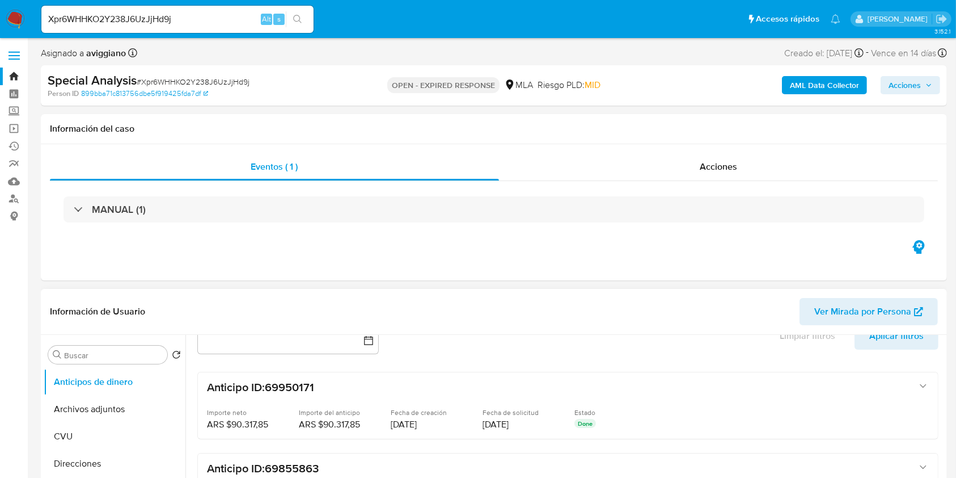
scroll to position [75, 0]
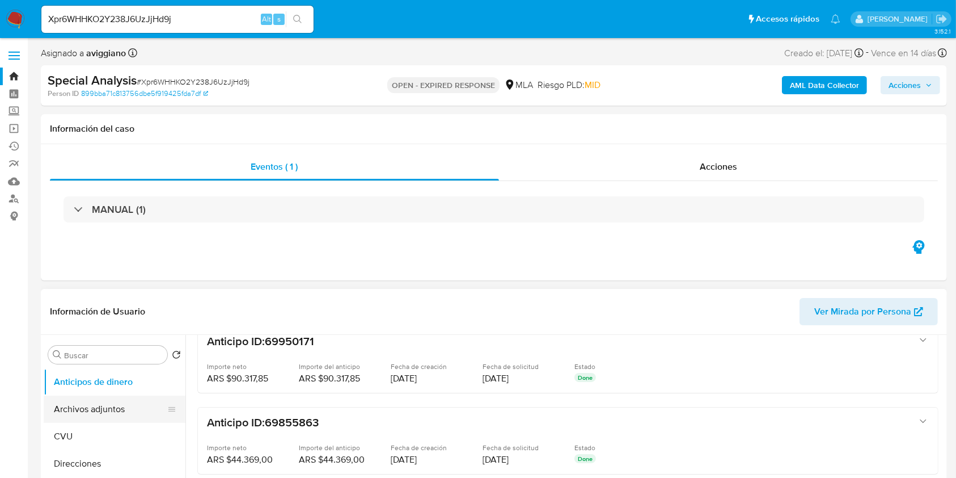
click at [95, 403] on button "Archivos adjuntos" at bounding box center [110, 408] width 133 height 27
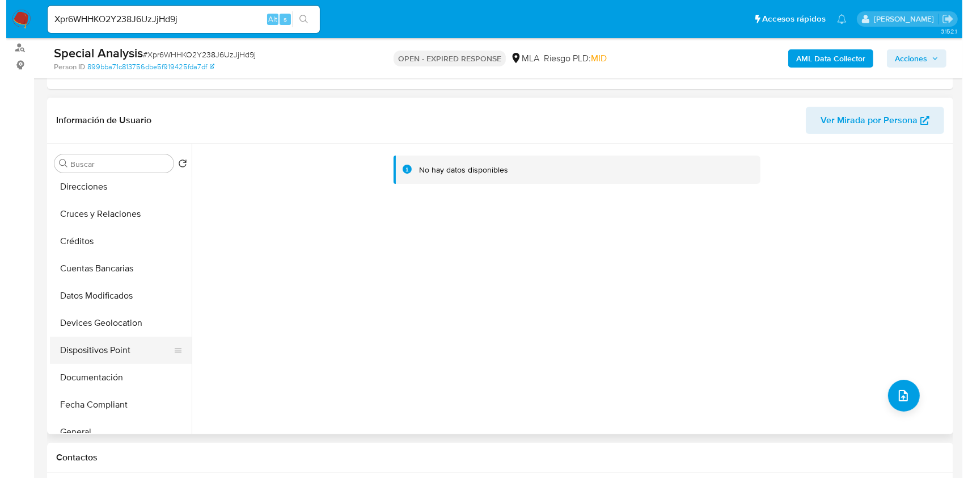
scroll to position [151, 0]
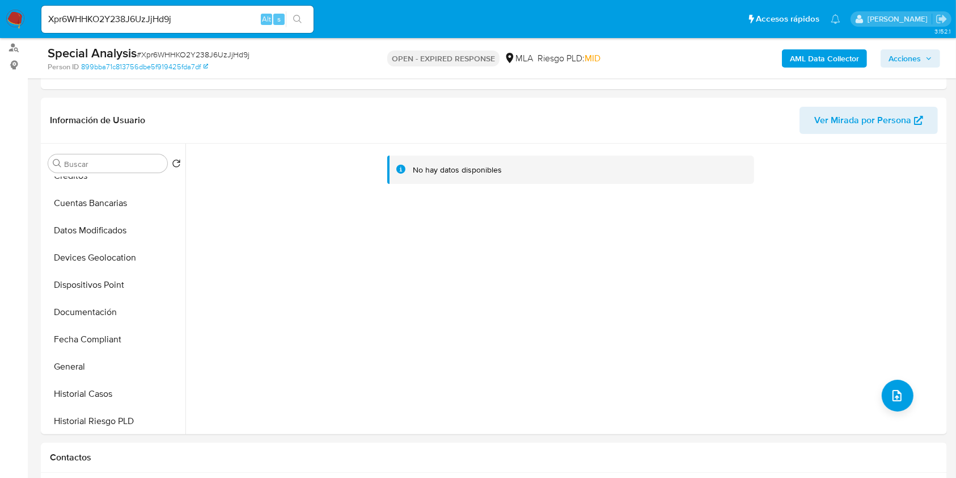
click at [804, 69] on div "AML Data Collector Acciones" at bounding box center [793, 58] width 294 height 27
click at [805, 61] on b "AML Data Collector" at bounding box center [824, 58] width 69 height 18
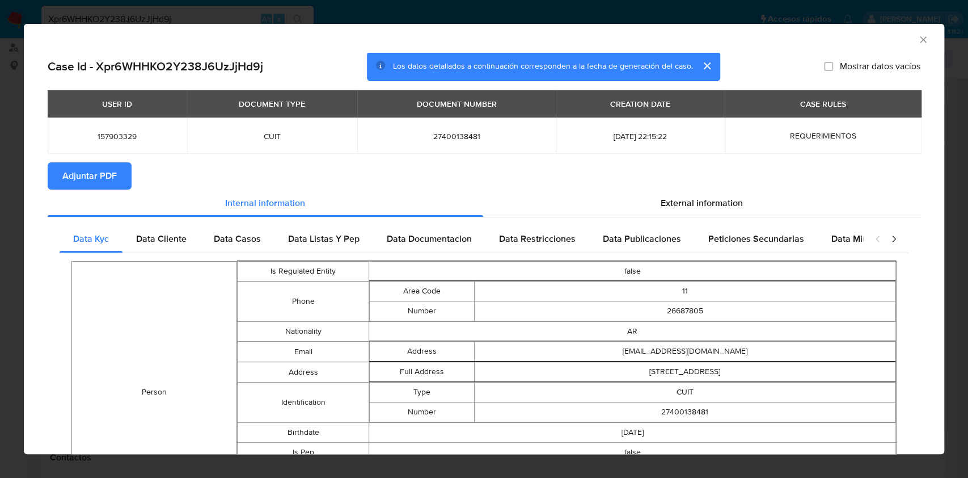
click at [102, 179] on span "Adjuntar PDF" at bounding box center [89, 175] width 54 height 25
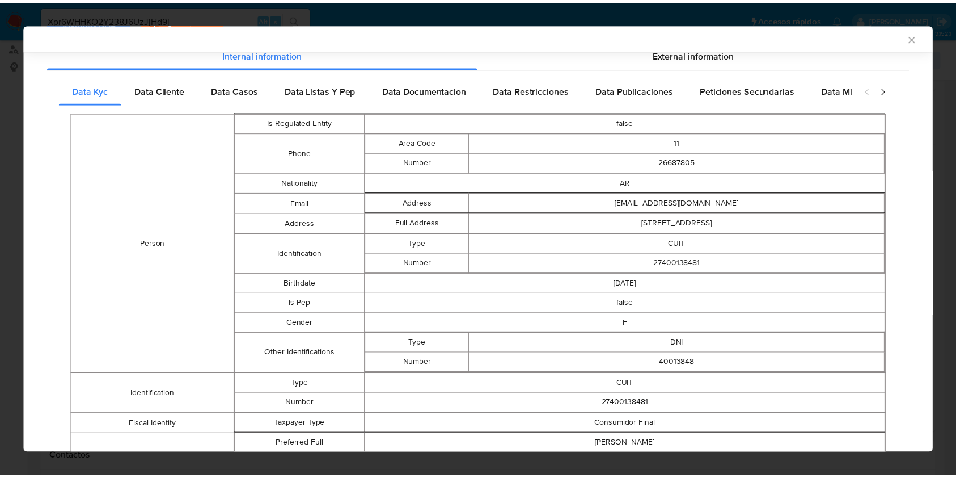
scroll to position [73, 0]
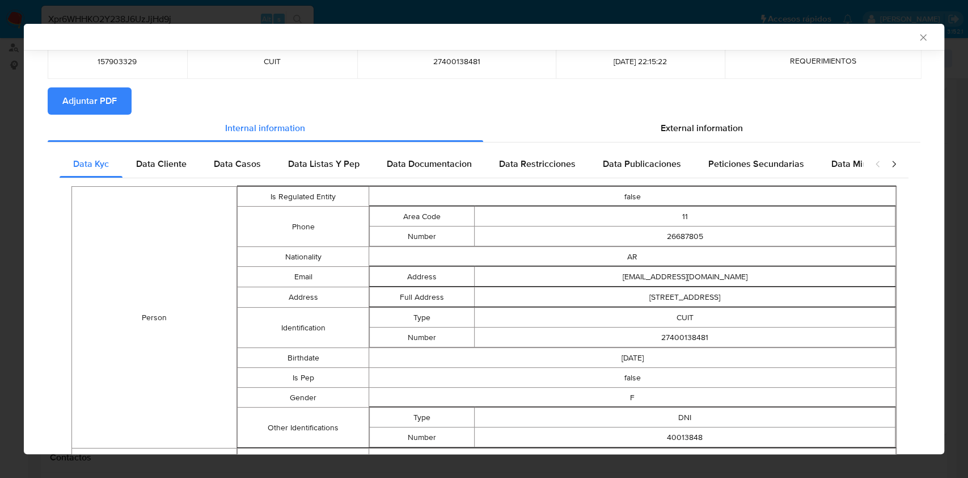
click at [918, 39] on div "AML Data Collector" at bounding box center [484, 37] width 921 height 26
click at [918, 41] on icon "Cerrar ventana" at bounding box center [923, 37] width 11 height 11
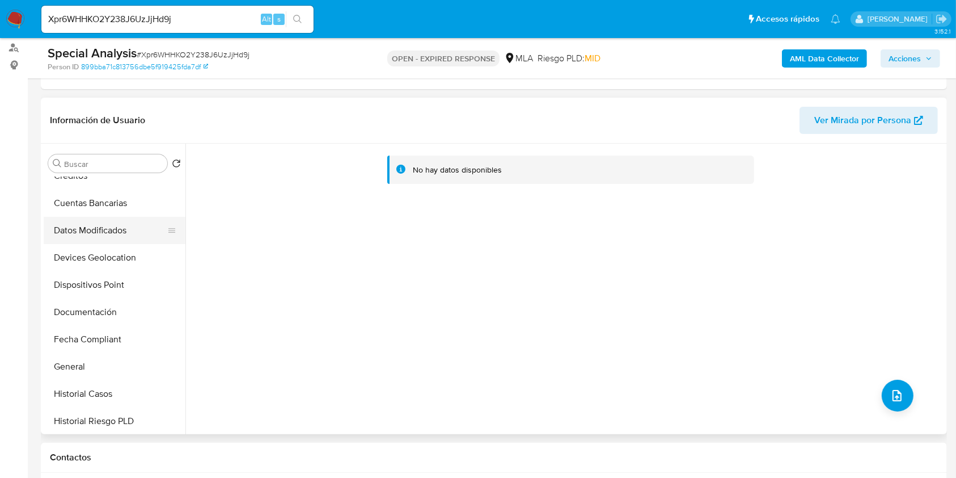
click at [68, 235] on button "Datos Modificados" at bounding box center [110, 230] width 133 height 27
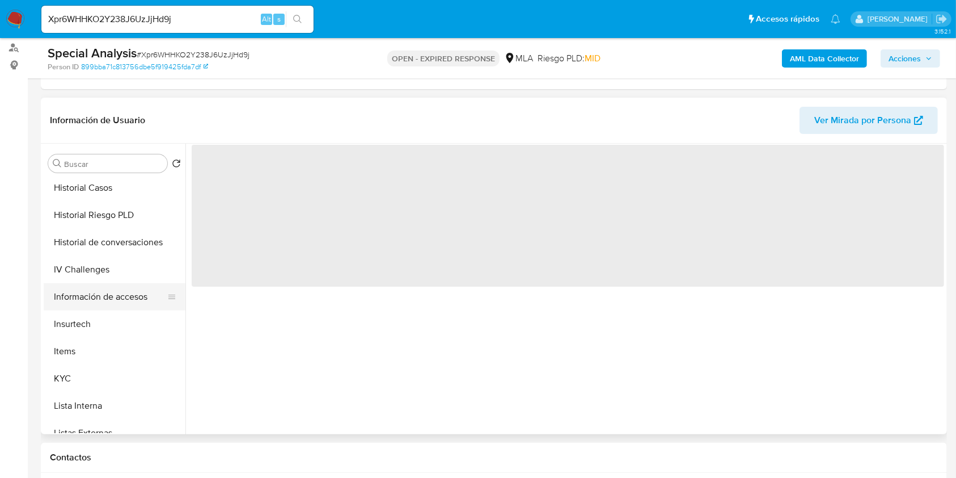
scroll to position [454, 0]
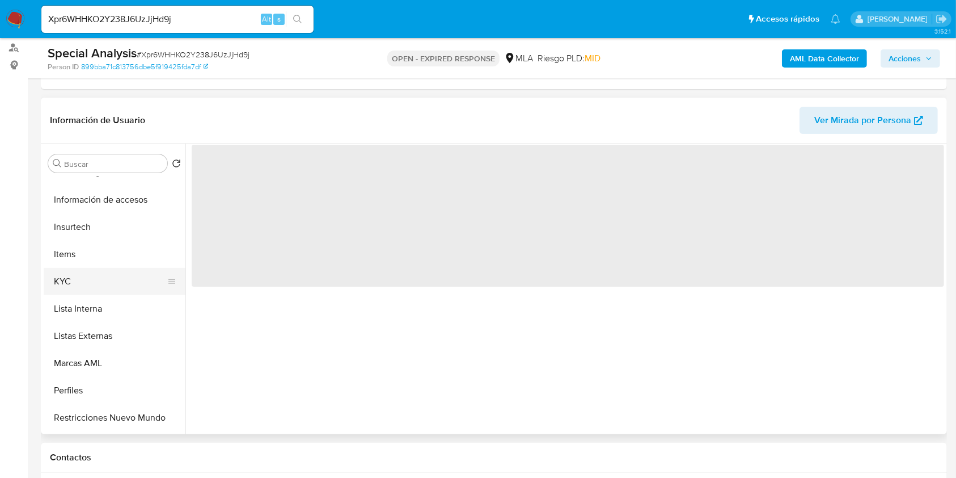
click at [98, 277] on button "KYC" at bounding box center [110, 281] width 133 height 27
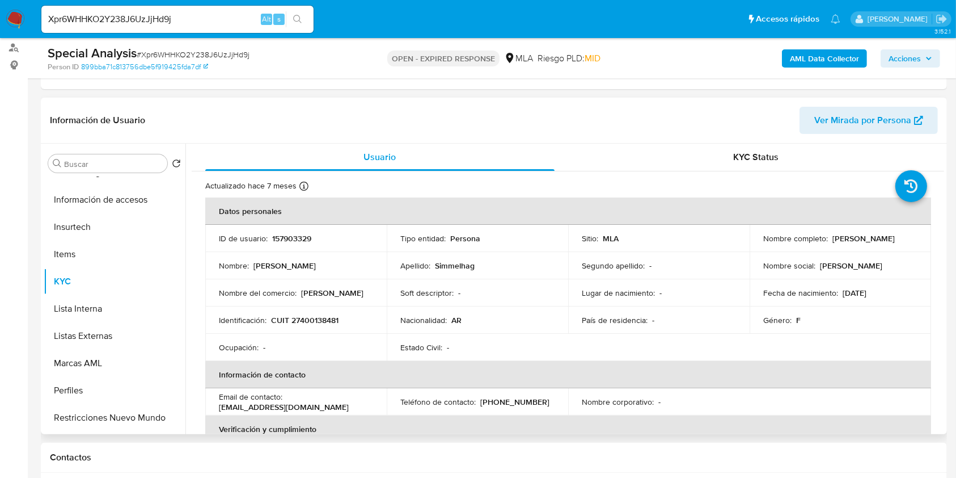
click at [301, 320] on p "CUIT 27400138481" at bounding box center [304, 320] width 67 height 10
copy p "27400138481"
click at [297, 238] on p "157903329" at bounding box center [291, 238] width 39 height 10
click at [298, 238] on p "157903329" at bounding box center [291, 238] width 39 height 10
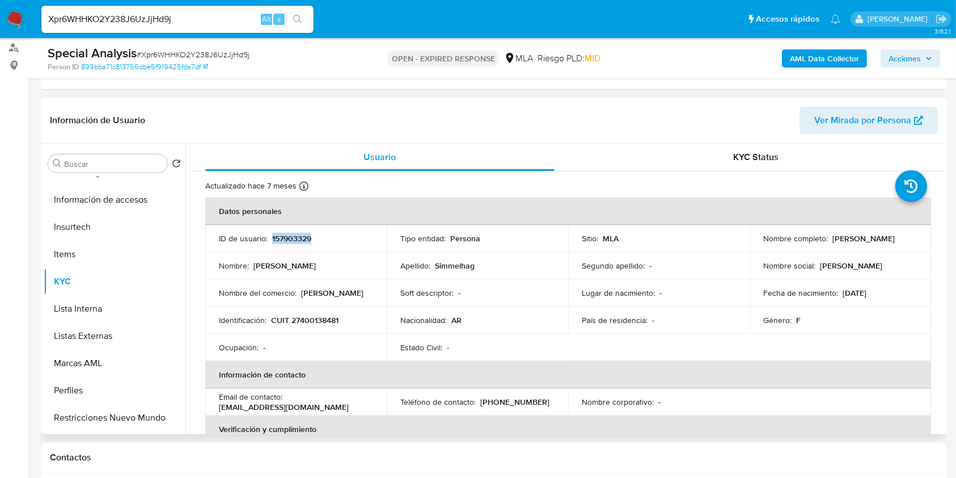
copy p "157903329"
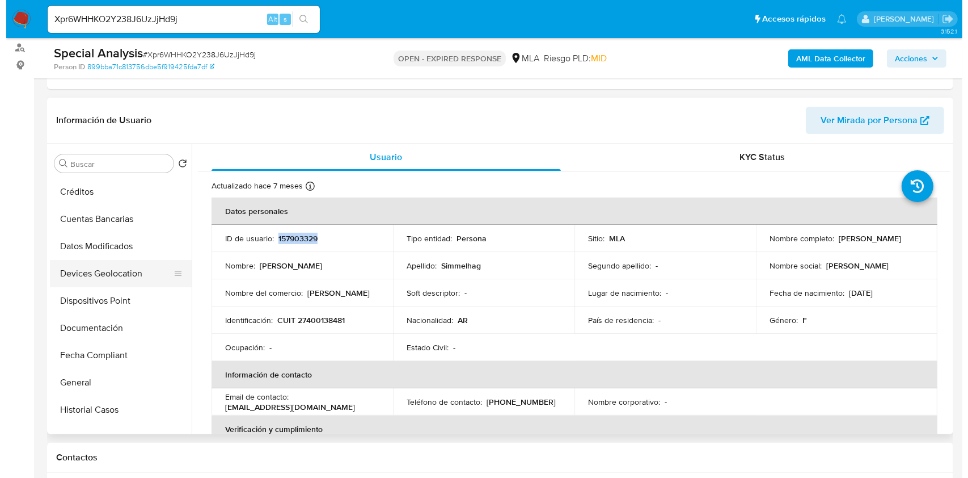
scroll to position [0, 0]
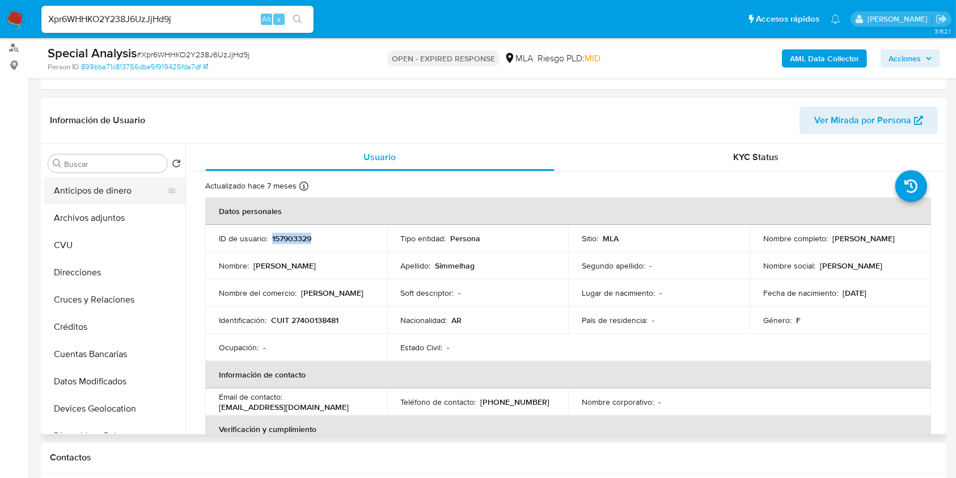
click at [116, 202] on button "Anticipos de dinero" at bounding box center [110, 190] width 133 height 27
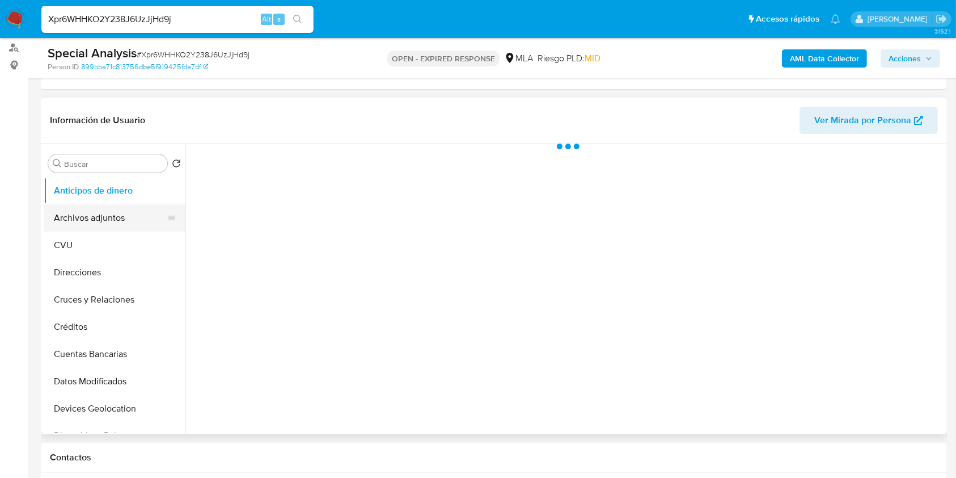
click at [113, 219] on button "Archivos adjuntos" at bounding box center [110, 217] width 133 height 27
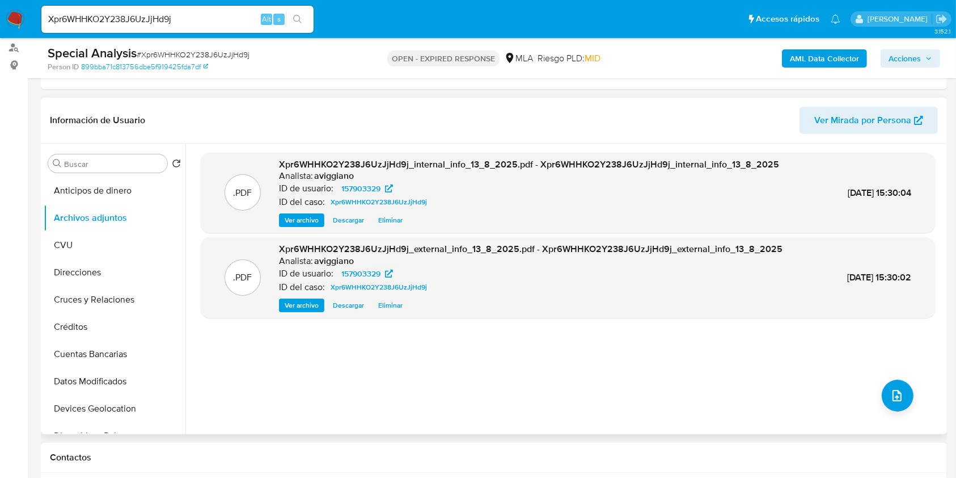
click at [869, 385] on div ".PDF Xpr6WHHKO2Y238J6UzJjHd9j_internal_info_13_8_2025.pdf - Xpr6WHHKO2Y238J6UzJ…" at bounding box center [568, 289] width 734 height 272
click at [883, 392] on button "upload-file" at bounding box center [898, 395] width 32 height 32
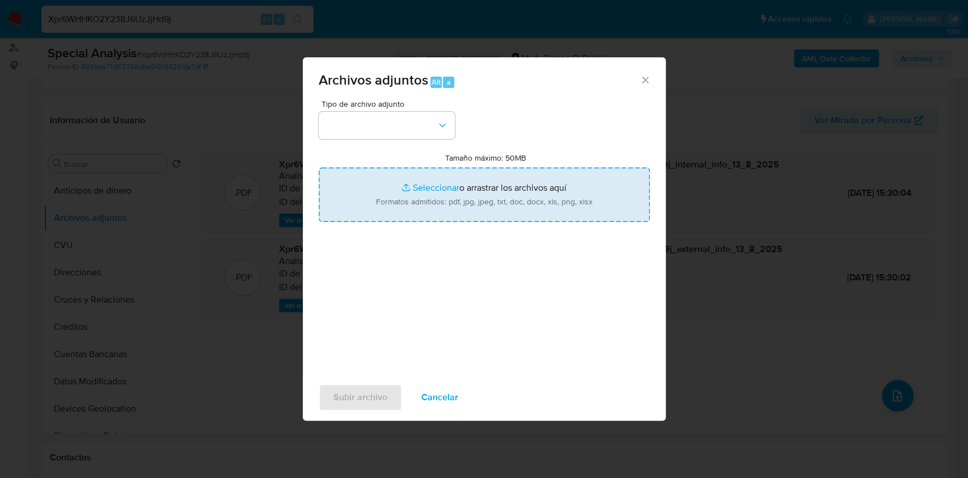
click at [468, 198] on input "Tamaño máximo: 50MB Seleccionar archivos" at bounding box center [484, 194] width 331 height 54
type input "C:\fakepath\Nosis Manager - 157903329.pdf"
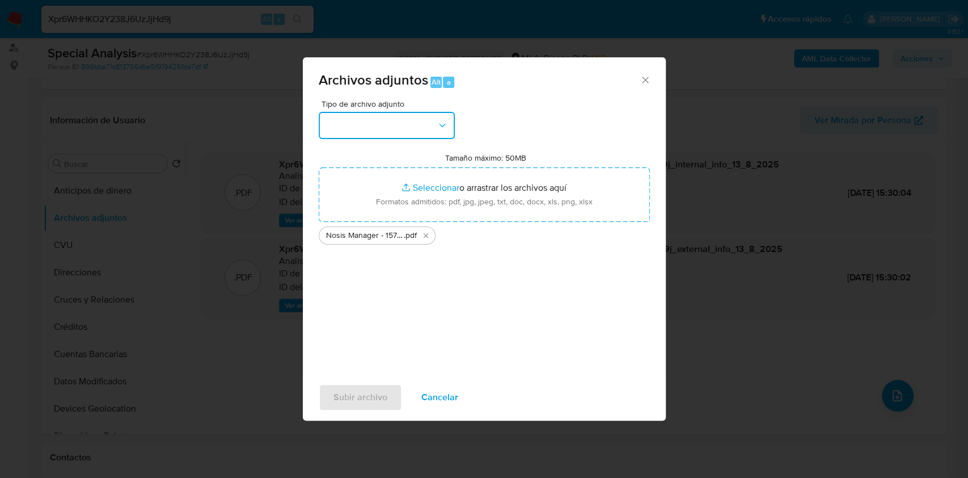
click at [390, 112] on button "button" at bounding box center [387, 125] width 136 height 27
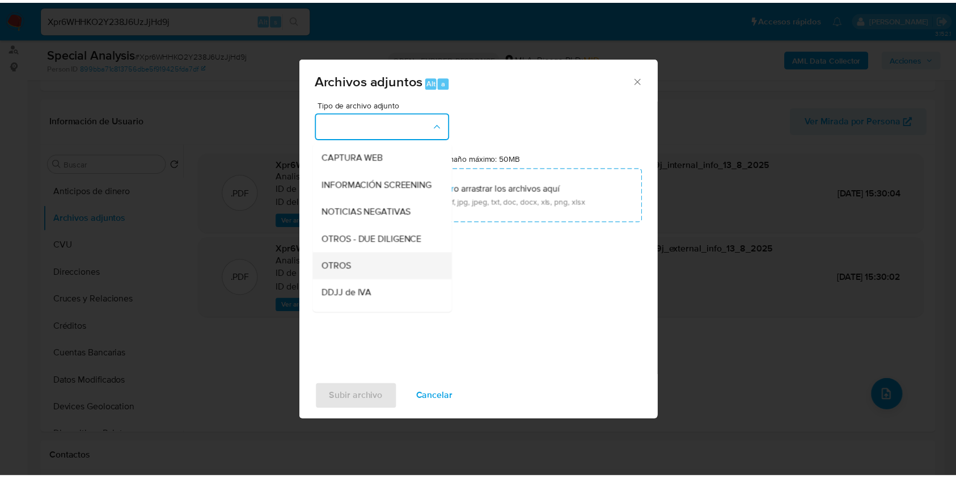
scroll to position [151, 0]
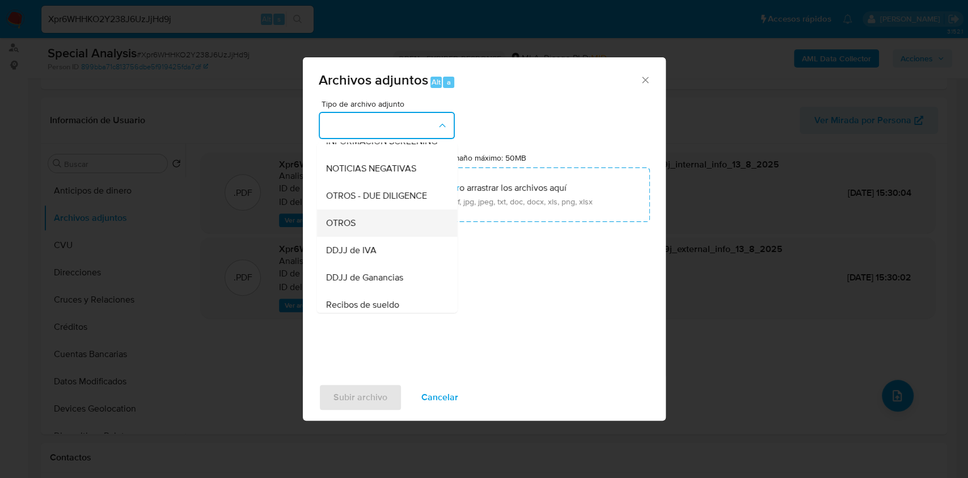
click at [366, 237] on div "OTROS" at bounding box center [384, 222] width 116 height 27
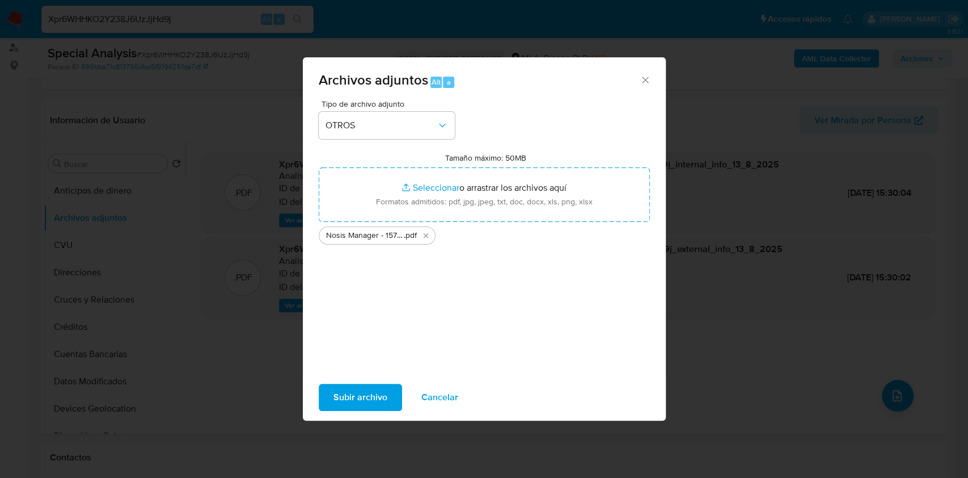
click at [368, 392] on span "Subir archivo" at bounding box center [360, 397] width 54 height 25
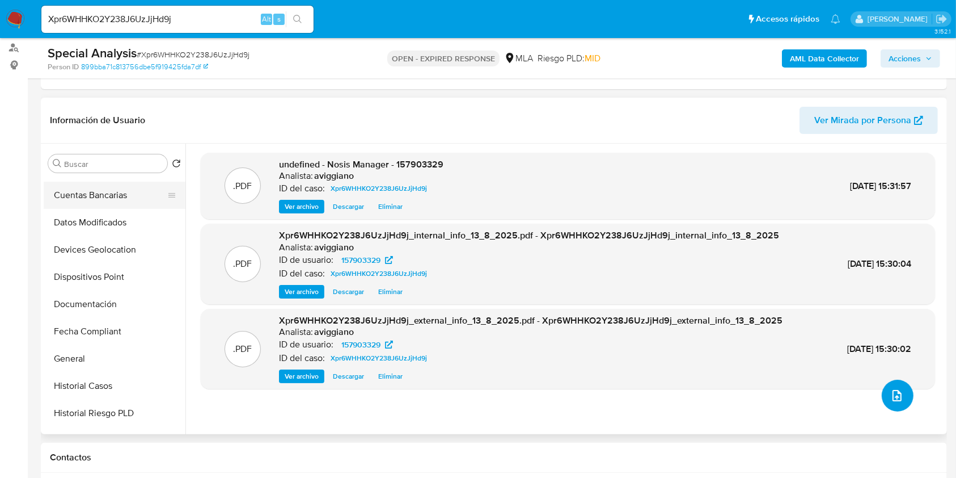
scroll to position [302, 0]
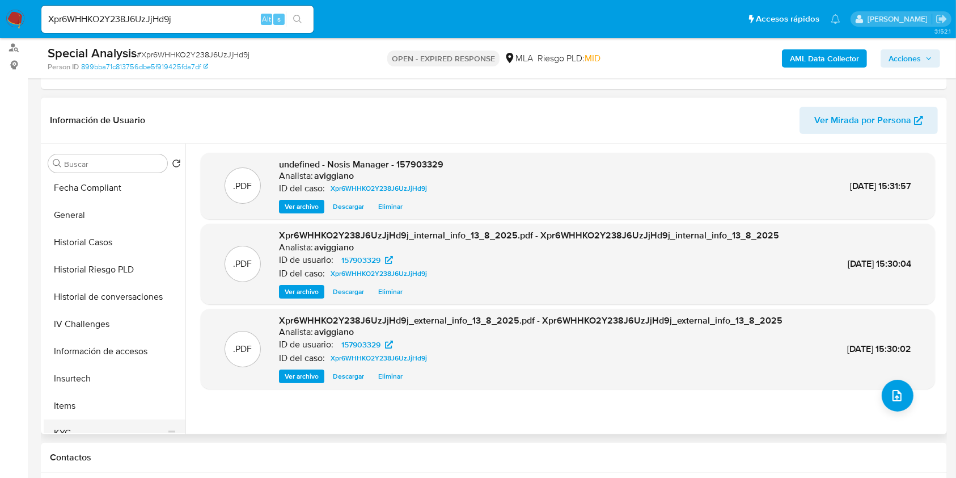
click at [74, 428] on button "KYC" at bounding box center [110, 432] width 133 height 27
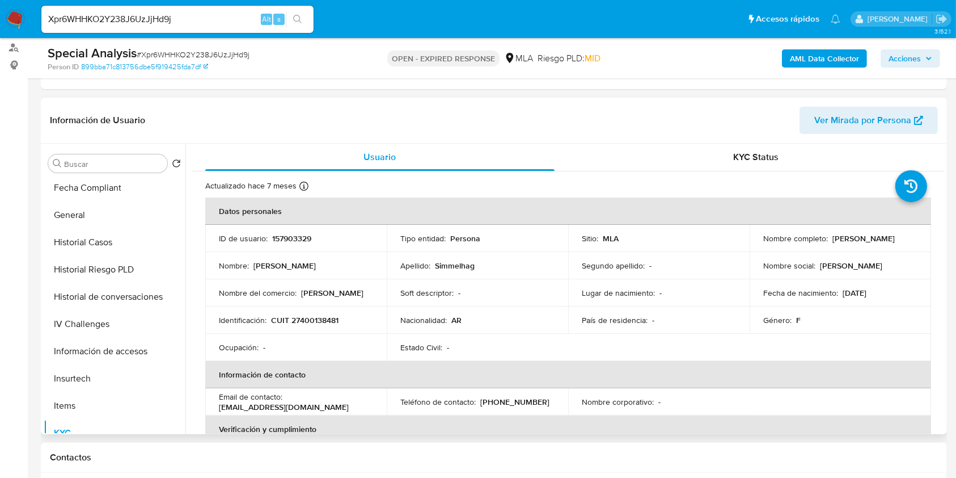
click at [336, 320] on p "CUIT 27400138481" at bounding box center [304, 320] width 67 height 10
click at [336, 319] on p "CUIT 27400138481" at bounding box center [304, 320] width 67 height 10
click at [327, 320] on p "CUIT 27400138481" at bounding box center [304, 320] width 67 height 10
copy p "27400138481"
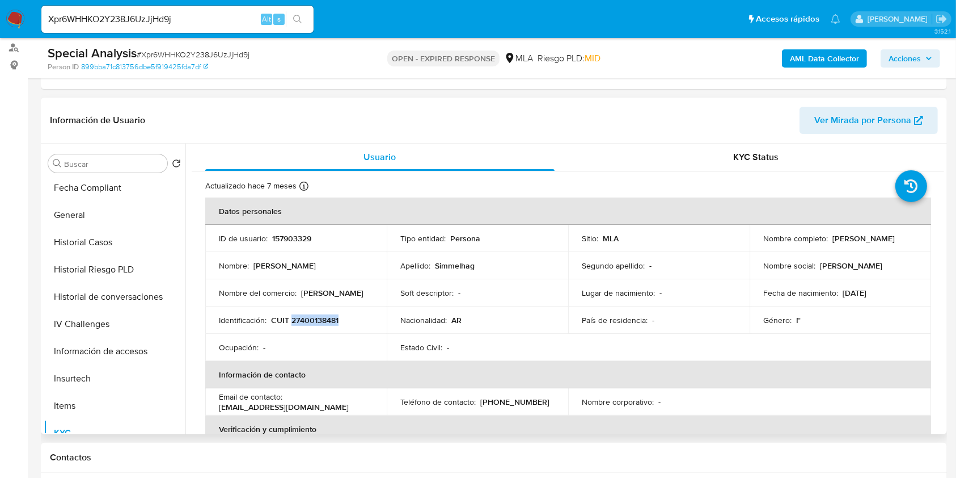
drag, startPoint x: 754, startPoint y: 242, endPoint x: 844, endPoint y: 239, distance: 89.6
click at [844, 239] on td "Nombre completo : Maria Piren Simmelhag" at bounding box center [840, 238] width 181 height 27
copy p "[PERSON_NAME]"
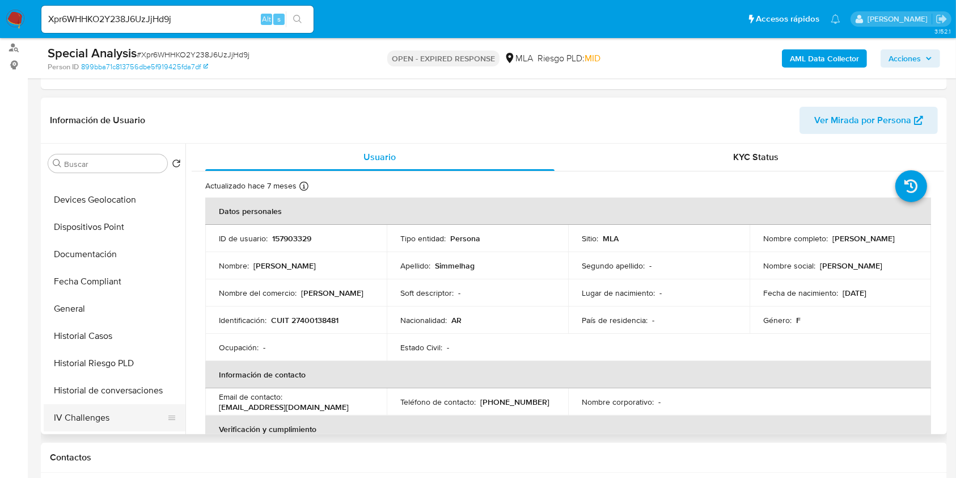
scroll to position [0, 0]
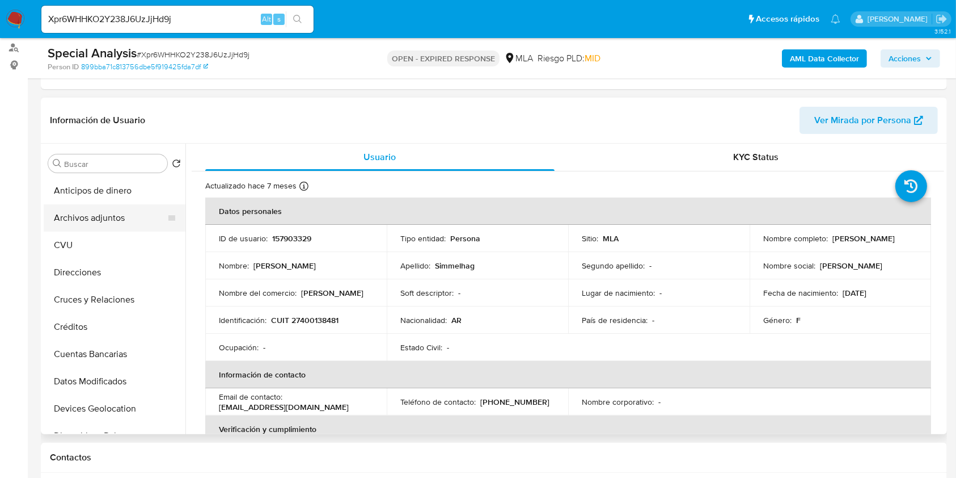
click at [93, 220] on button "Archivos adjuntos" at bounding box center [110, 217] width 133 height 27
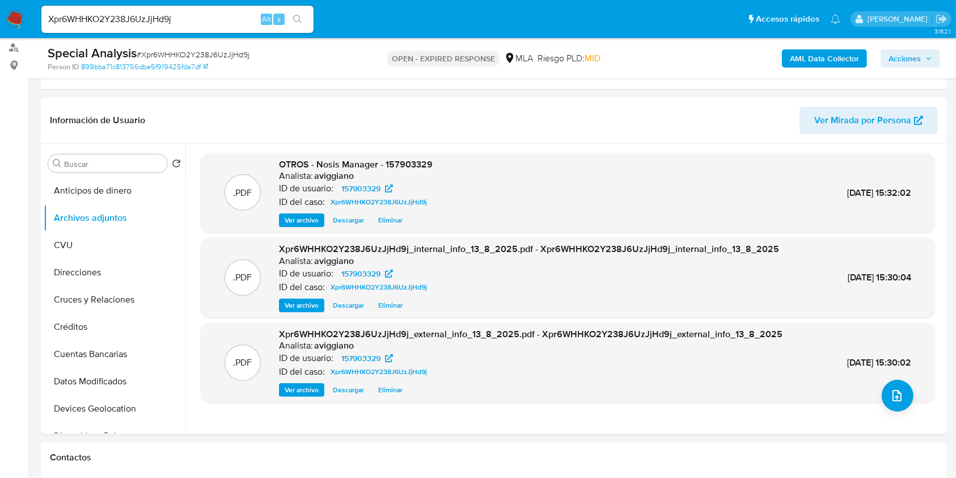
click at [405, 171] on div "Analista: aviggiano" at bounding box center [356, 175] width 154 height 11
click at [402, 160] on span "OTROS - Nosis Manager - 157903329" at bounding box center [356, 164] width 154 height 13
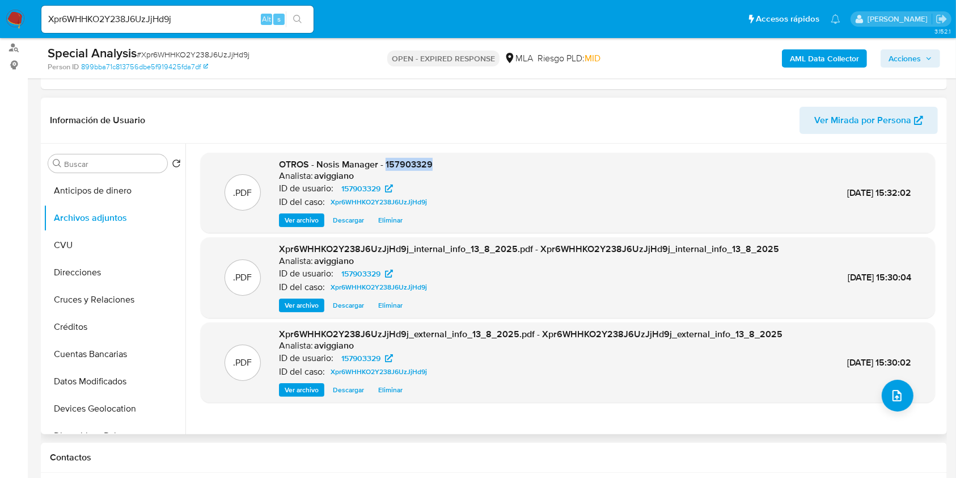
copy span "157903329"
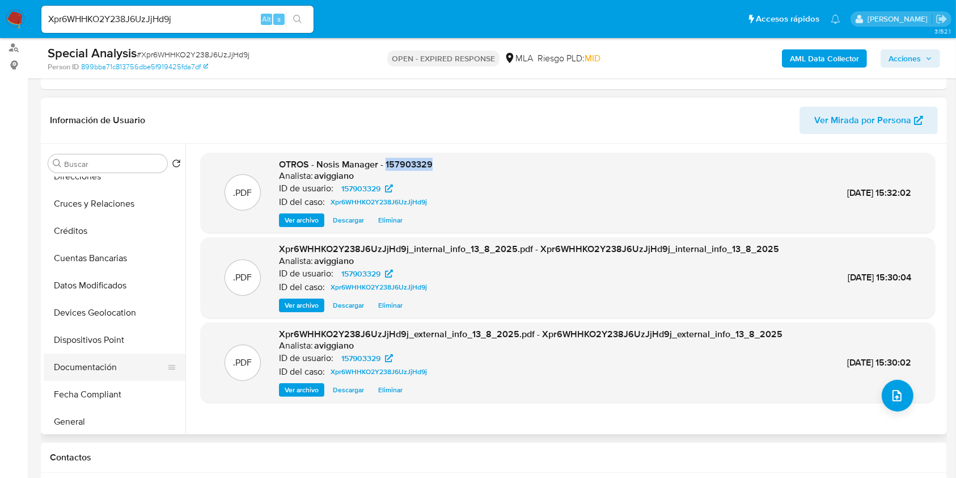
scroll to position [151, 0]
click at [78, 361] on button "General" at bounding box center [110, 366] width 133 height 27
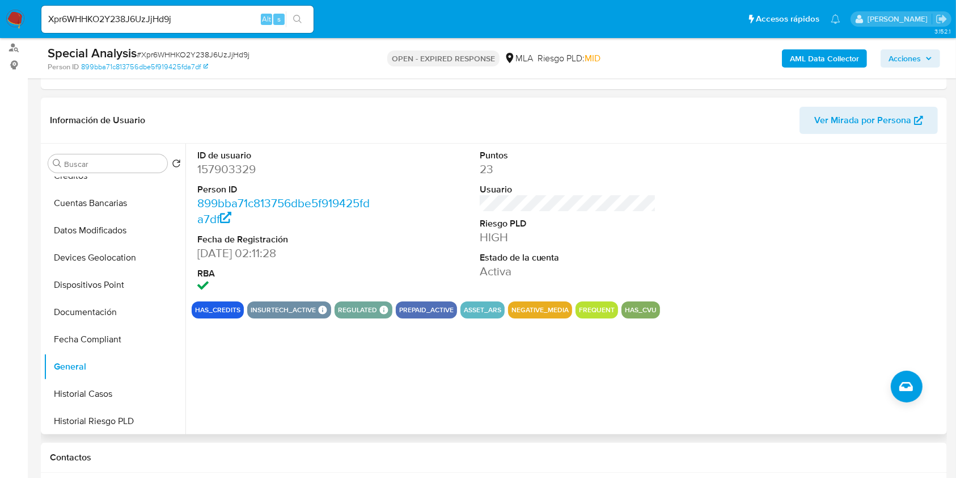
click at [218, 166] on dd "157903329" at bounding box center [285, 169] width 177 height 16
copy dd "157903329"
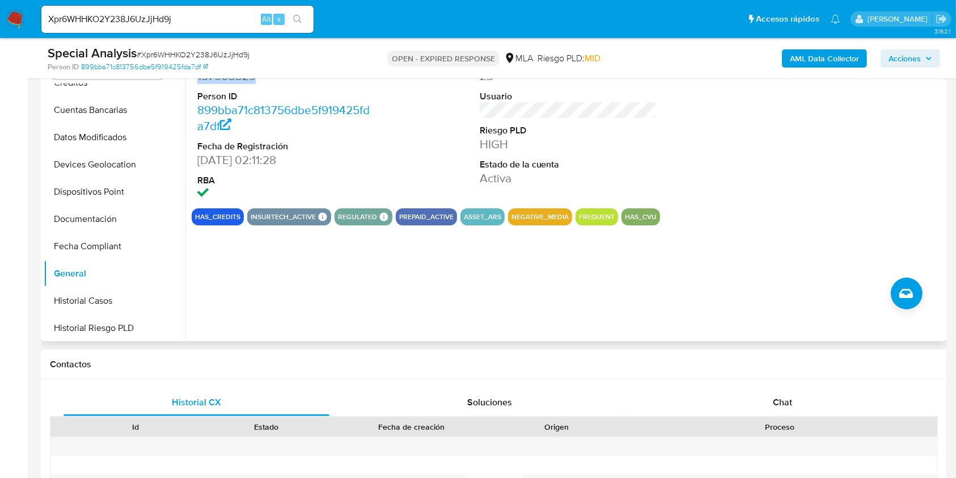
scroll to position [378, 0]
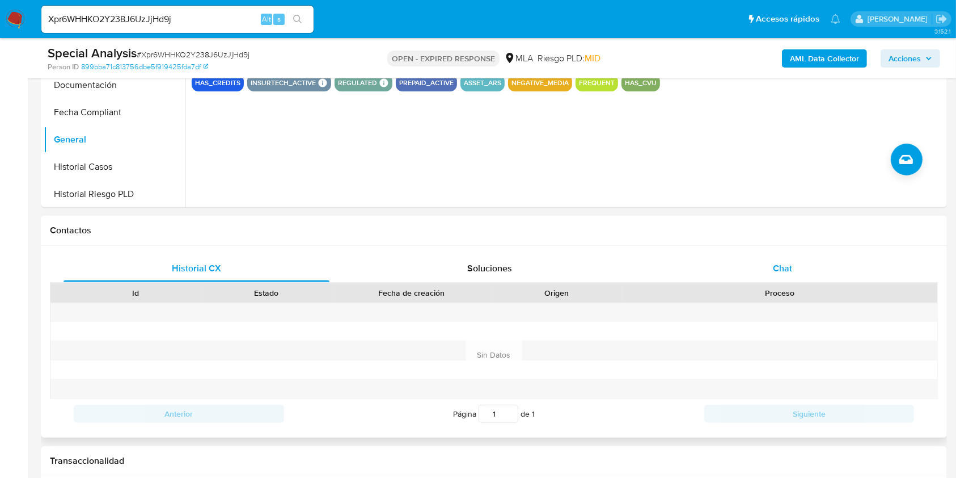
click at [784, 260] on div "Chat" at bounding box center [783, 268] width 266 height 27
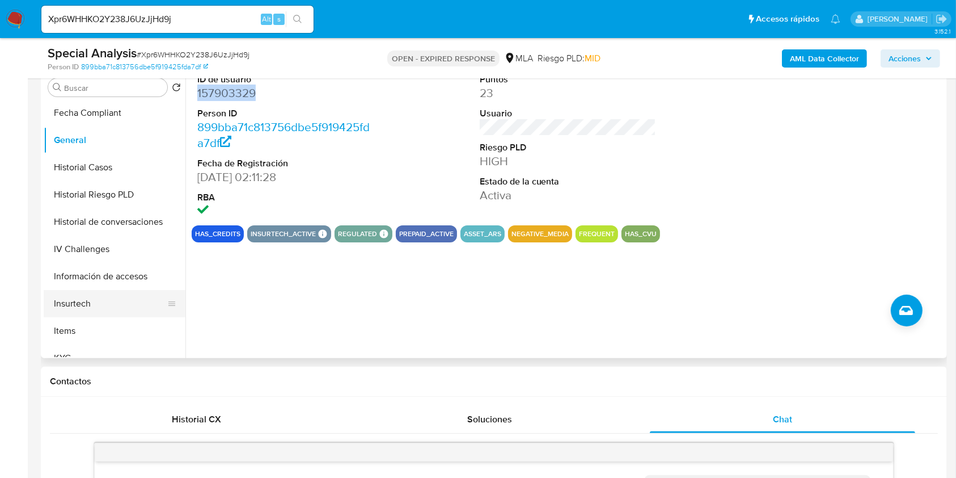
scroll to position [351, 0]
click at [185, 406] on div "Historial CX" at bounding box center [197, 419] width 266 height 27
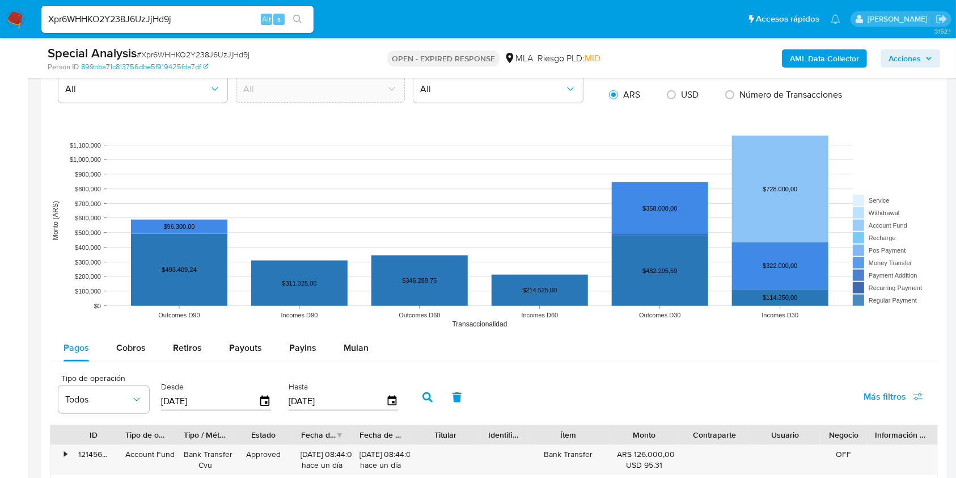
scroll to position [1134, 0]
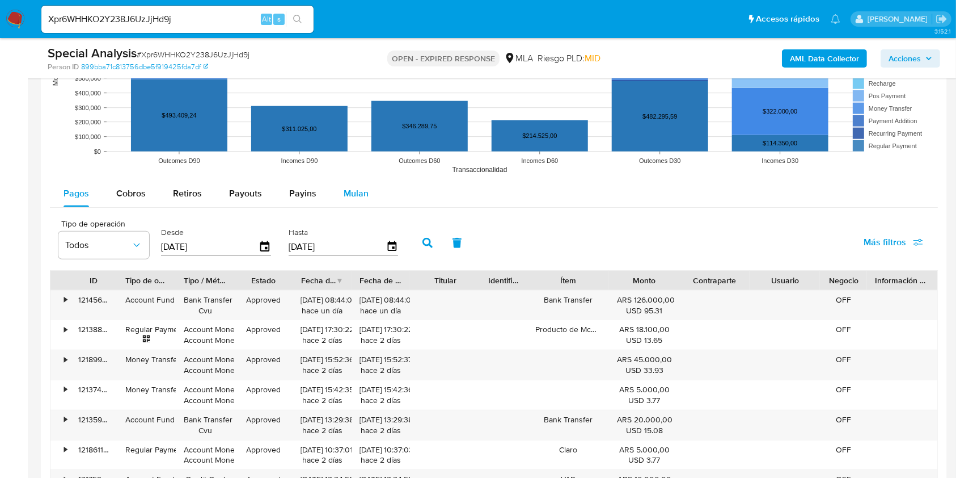
click at [358, 196] on span "Mulan" at bounding box center [356, 193] width 25 height 13
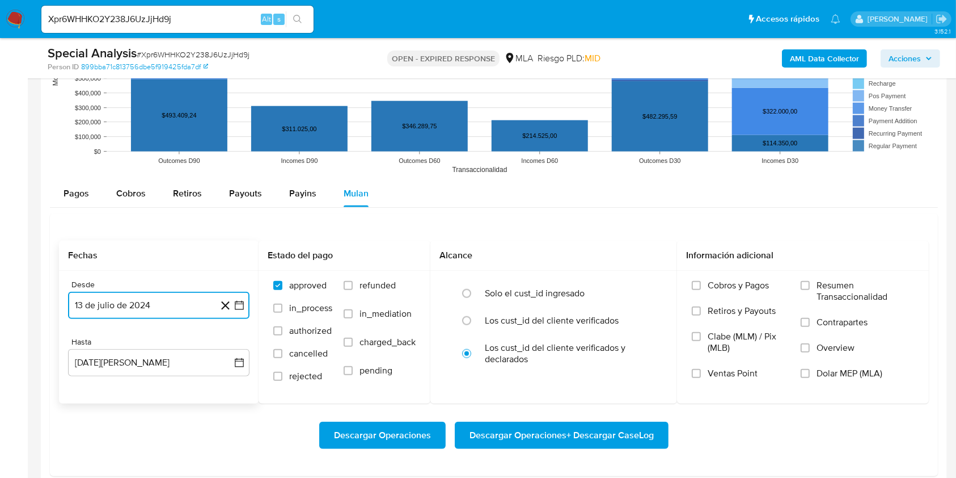
click at [147, 305] on button "13 de julio de 2024" at bounding box center [158, 305] width 181 height 27
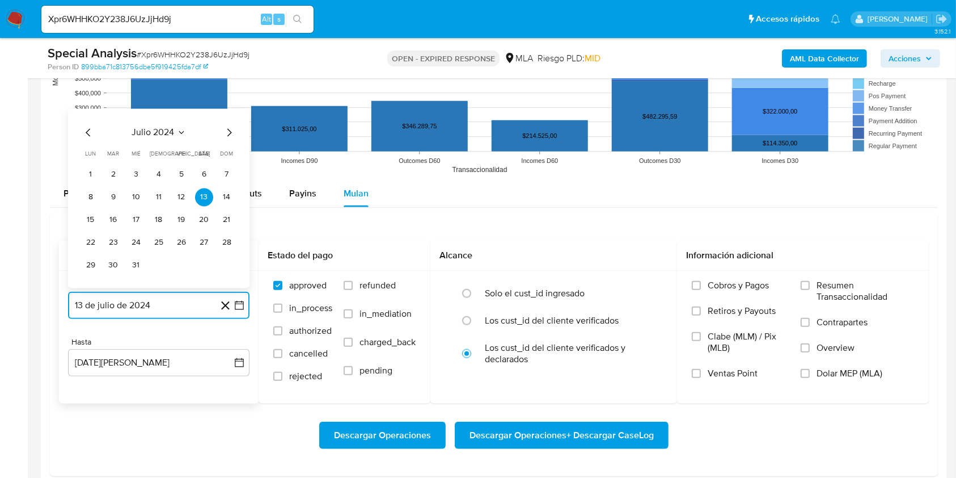
click at [91, 129] on icon "Mes anterior" at bounding box center [89, 132] width 14 height 14
click at [229, 131] on icon "Mes siguiente" at bounding box center [229, 132] width 14 height 14
click at [233, 129] on icon "Mes siguiente" at bounding box center [229, 132] width 14 height 14
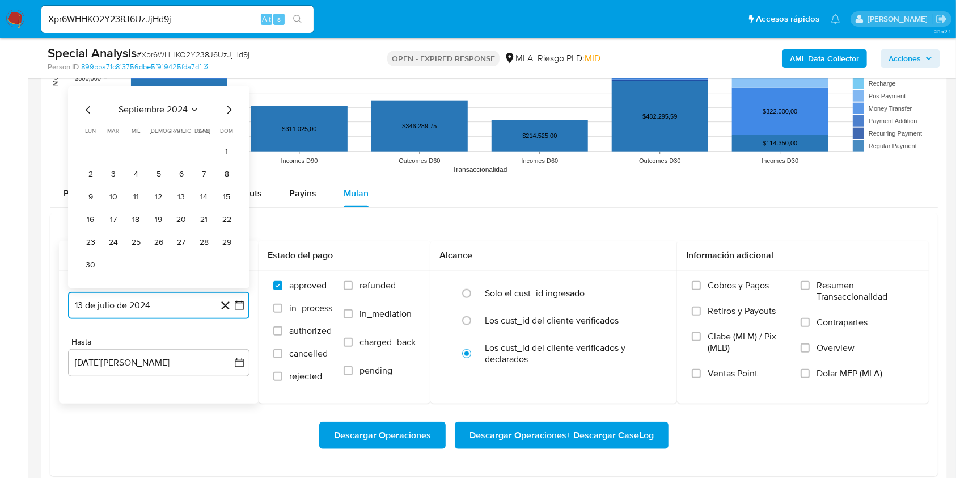
click at [227, 109] on icon "Mes siguiente" at bounding box center [229, 110] width 14 height 14
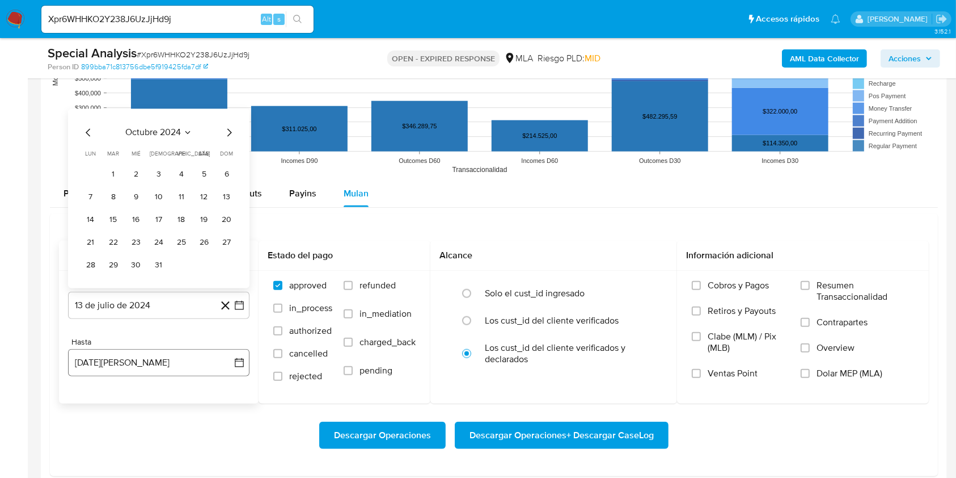
click at [177, 365] on button "13 de agosto de 2025" at bounding box center [158, 362] width 181 height 27
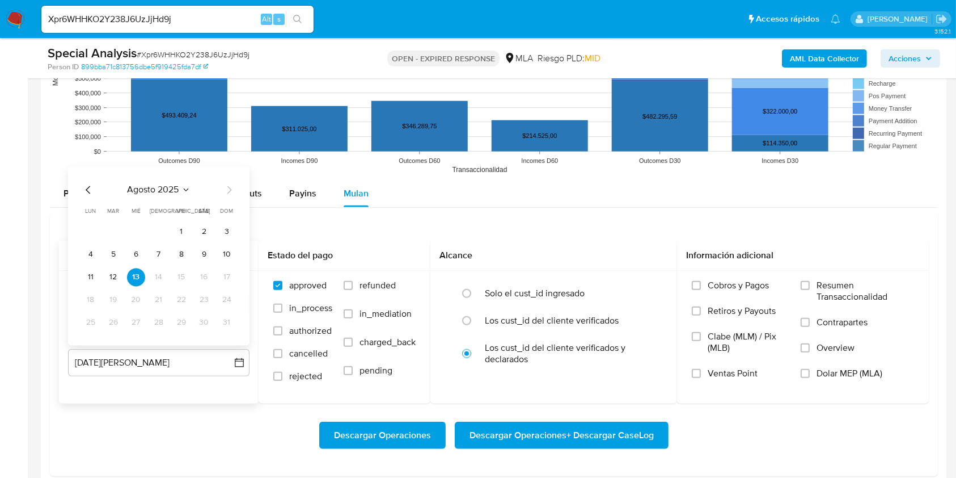
click at [91, 193] on icon "Mes anterior" at bounding box center [89, 190] width 14 height 14
click at [149, 323] on tr "28 29 30 31" at bounding box center [159, 322] width 154 height 18
click at [156, 322] on button "31" at bounding box center [159, 322] width 18 height 18
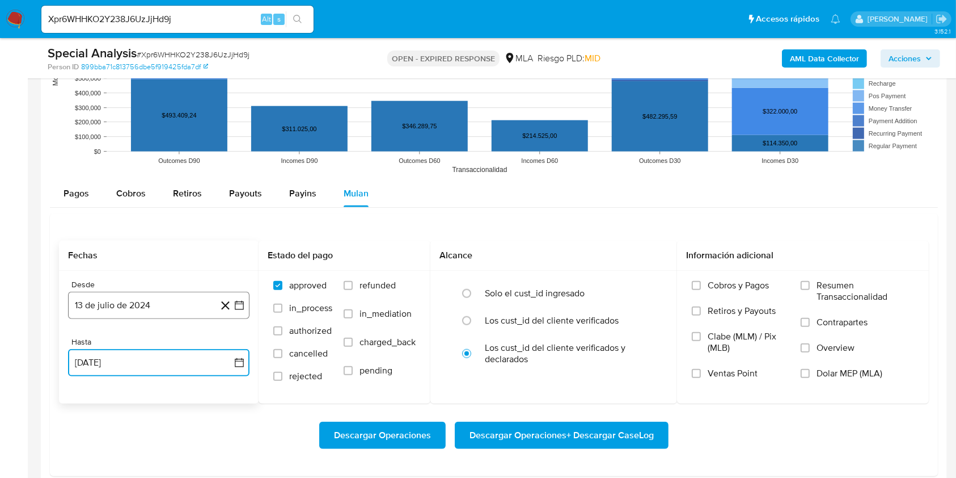
click at [120, 302] on button "13 de julio de 2024" at bounding box center [158, 305] width 181 height 27
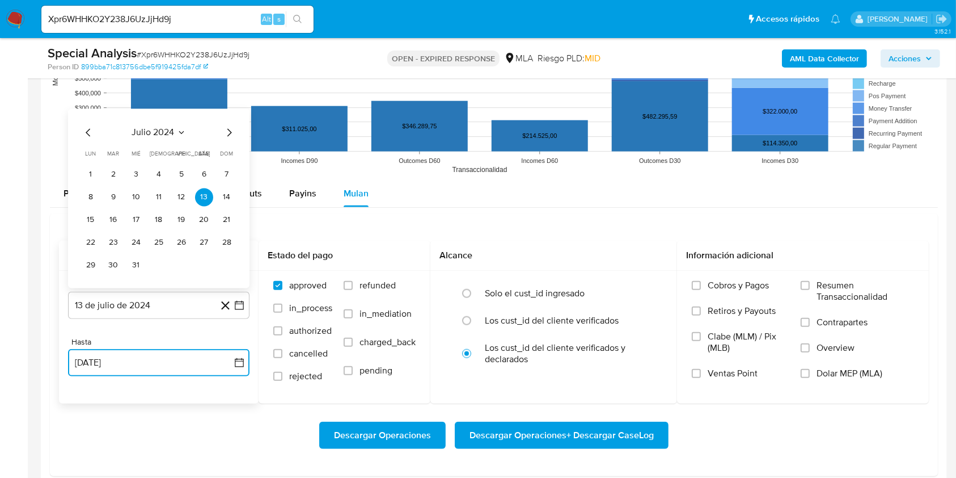
click at [231, 134] on icon "Mes siguiente" at bounding box center [229, 132] width 14 height 14
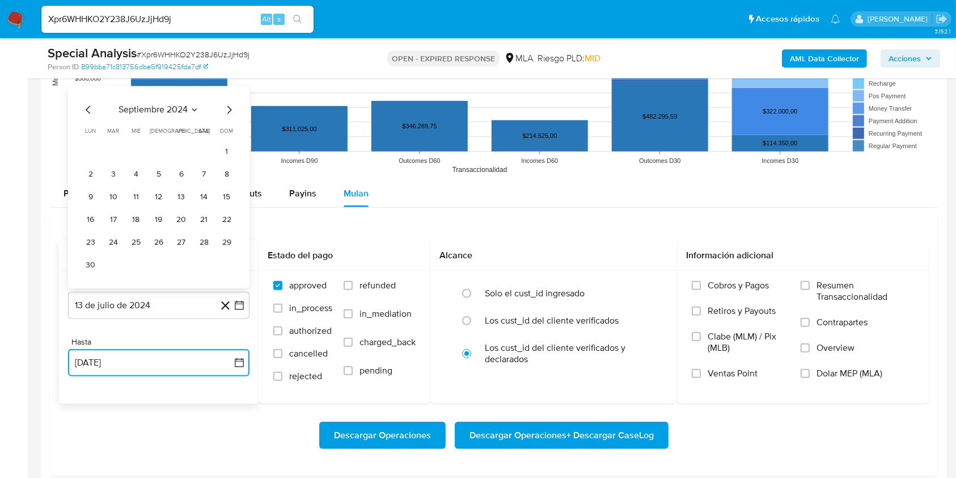
click at [226, 109] on icon "Mes siguiente" at bounding box center [229, 110] width 14 height 14
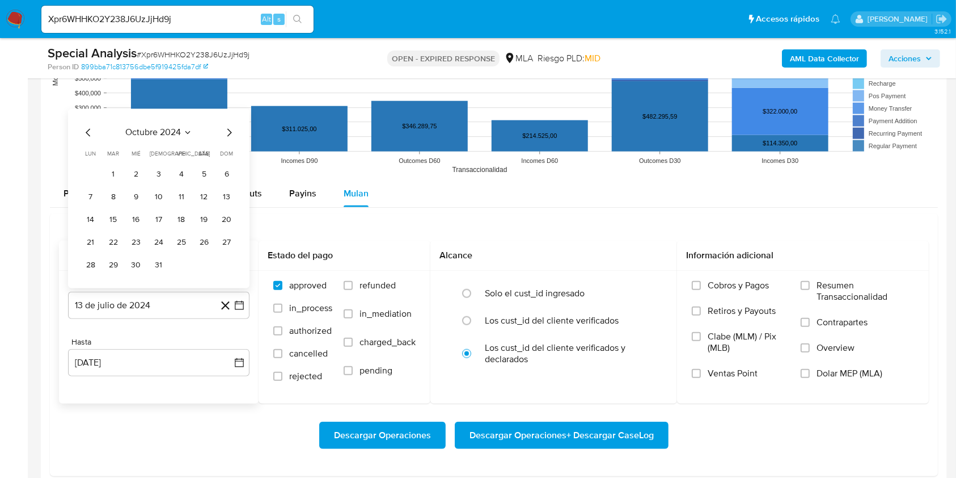
click at [226, 110] on div "octubre 2024 octubre 2024 lun lunes mar martes mié miércoles jue jueves vie vie…" at bounding box center [158, 197] width 181 height 179
click at [228, 129] on icon "Mes siguiente" at bounding box center [229, 132] width 14 height 14
click at [225, 109] on icon "Mes siguiente" at bounding box center [229, 110] width 14 height 14
click at [230, 131] on icon "Mes siguiente" at bounding box center [229, 132] width 5 height 8
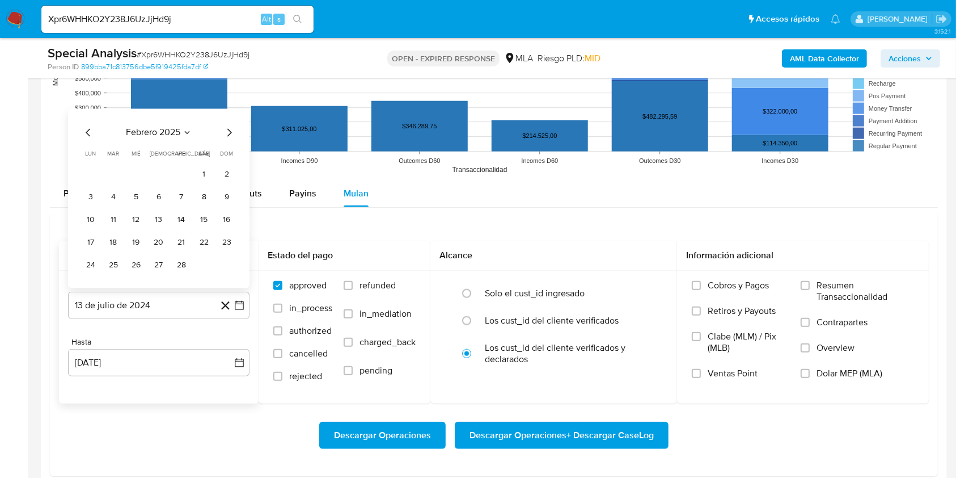
click at [227, 131] on icon "Mes siguiente" at bounding box center [229, 132] width 14 height 14
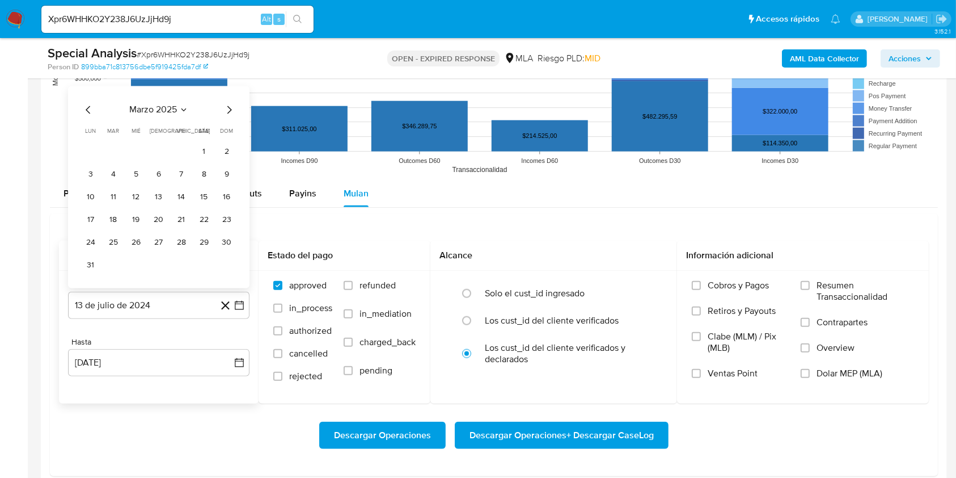
click at [226, 116] on div "marzo 2025 marzo 2025 lun lunes mar martes mié miércoles jue jueves vie viernes…" at bounding box center [159, 188] width 154 height 171
click at [226, 115] on icon "Mes siguiente" at bounding box center [229, 110] width 14 height 14
click at [230, 136] on icon "Mes siguiente" at bounding box center [229, 132] width 14 height 14
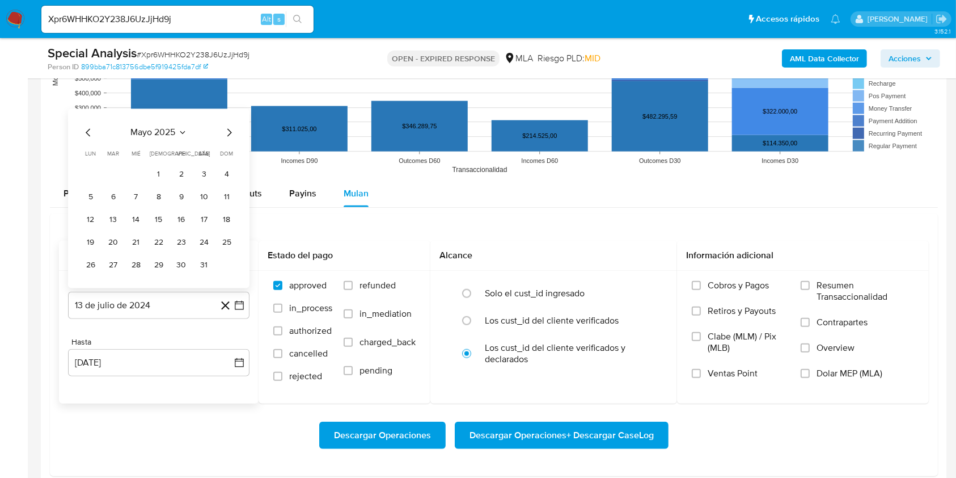
click at [89, 130] on icon "Mes anterior" at bounding box center [89, 132] width 14 height 14
click at [113, 167] on button "1" at bounding box center [113, 174] width 18 height 18
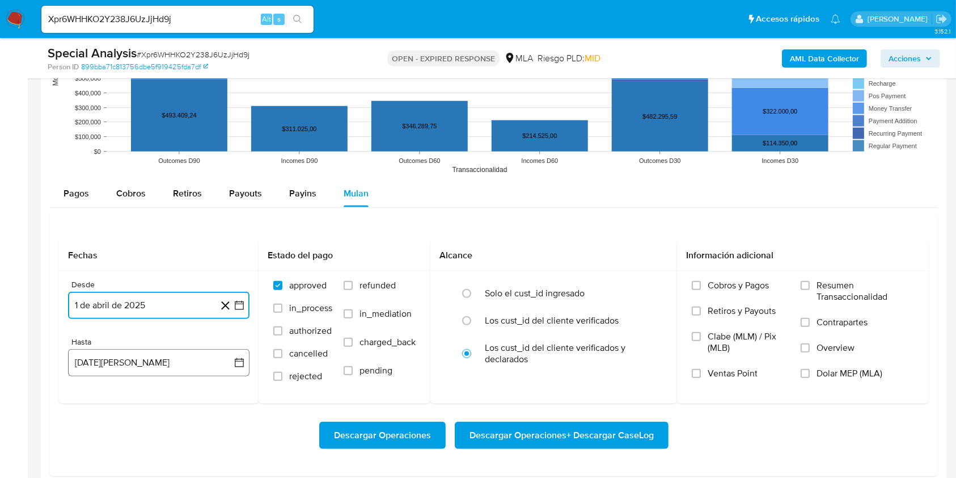
click at [162, 357] on button "13 de agosto de 2025" at bounding box center [158, 362] width 181 height 27
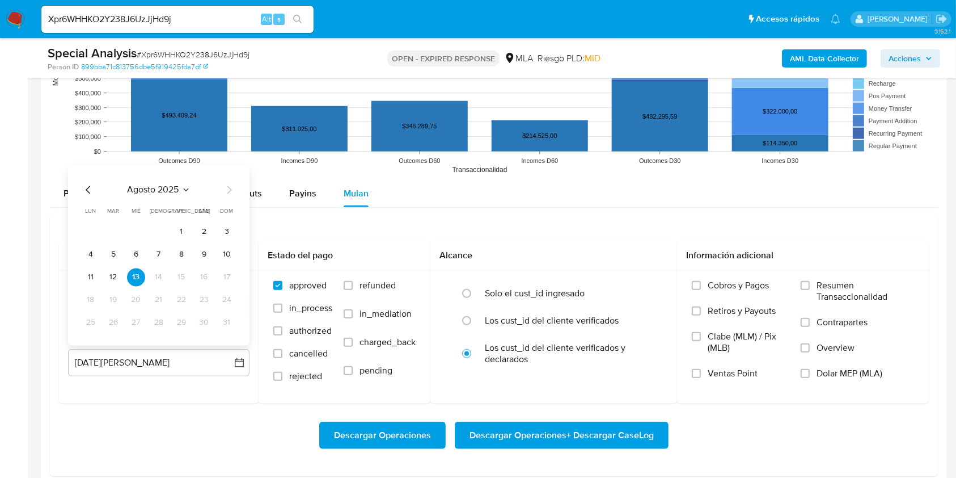
click at [91, 196] on div "agosto 2025 agosto 2025 lun lunes mar martes mié miércoles jue jueves vie viern…" at bounding box center [159, 257] width 154 height 149
click at [87, 191] on icon "Mes anterior" at bounding box center [88, 189] width 5 height 8
click at [159, 324] on button "31" at bounding box center [159, 322] width 18 height 18
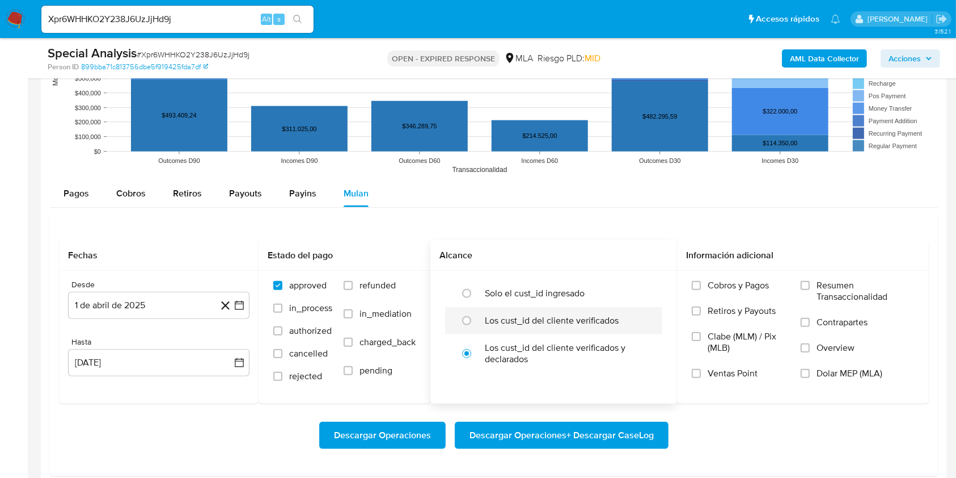
click at [526, 318] on label "Los cust_id del cliente verificados" at bounding box center [552, 320] width 134 height 11
click at [476, 318] on input "radio" at bounding box center [467, 320] width 18 height 18
radio input "true"
click at [805, 369] on input "Dolar MEP (MLA)" at bounding box center [805, 373] width 9 height 9
click at [588, 428] on span "Descargar Operaciones + Descargar CaseLog" at bounding box center [562, 435] width 184 height 25
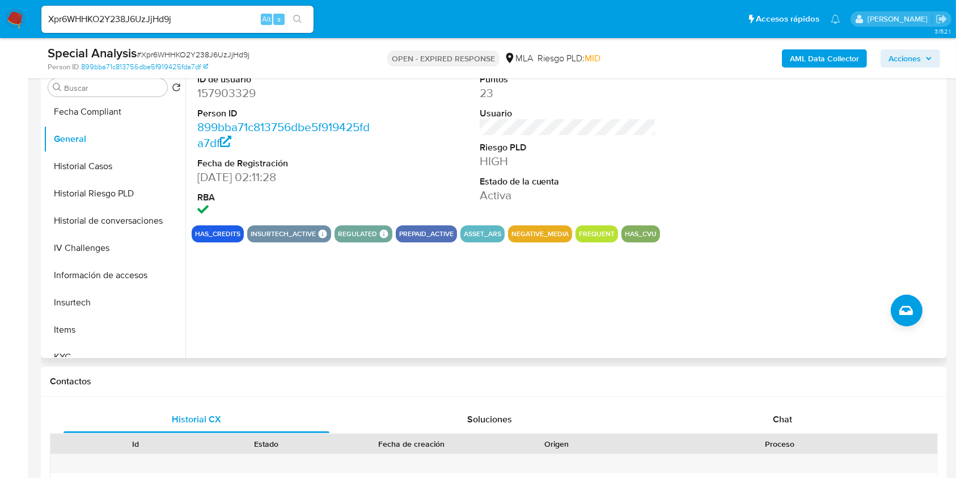
scroll to position [151, 0]
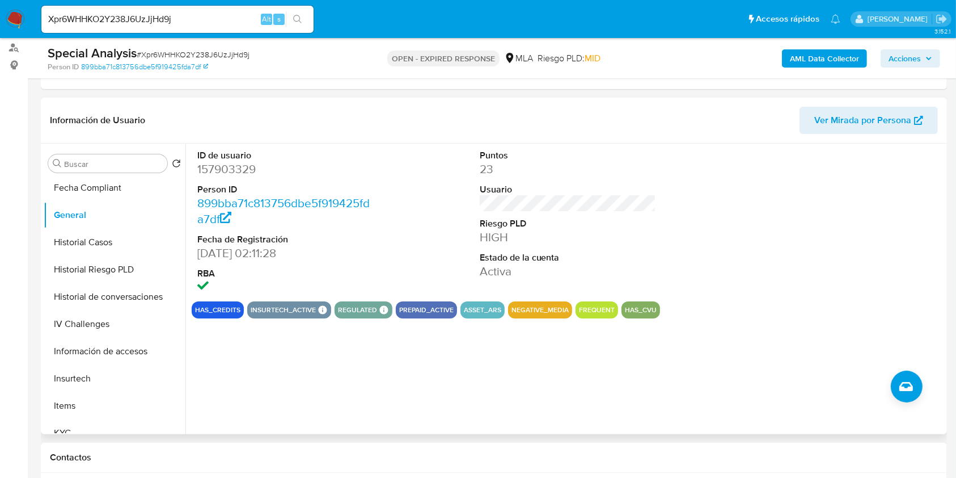
click at [243, 161] on dd "157903329" at bounding box center [285, 169] width 177 height 16
copy dd "157903329"
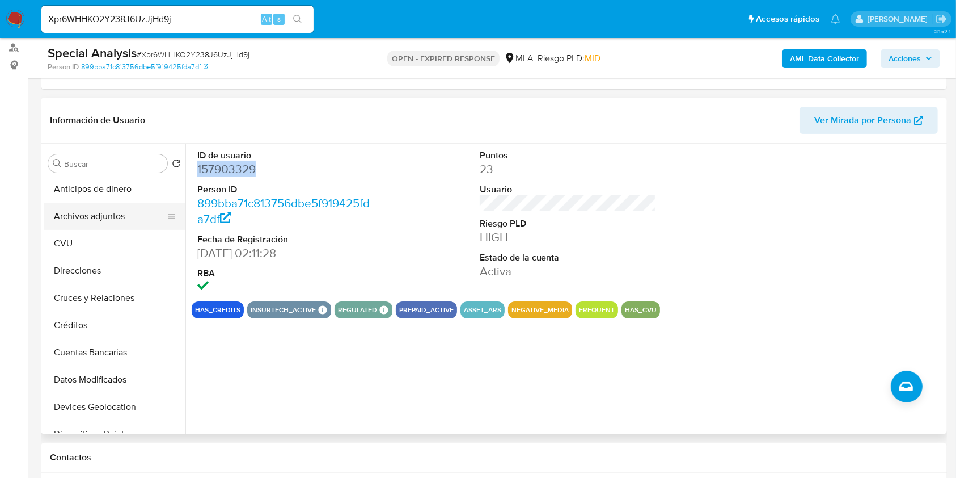
scroll to position [0, 0]
click at [104, 214] on button "Archivos adjuntos" at bounding box center [110, 217] width 133 height 27
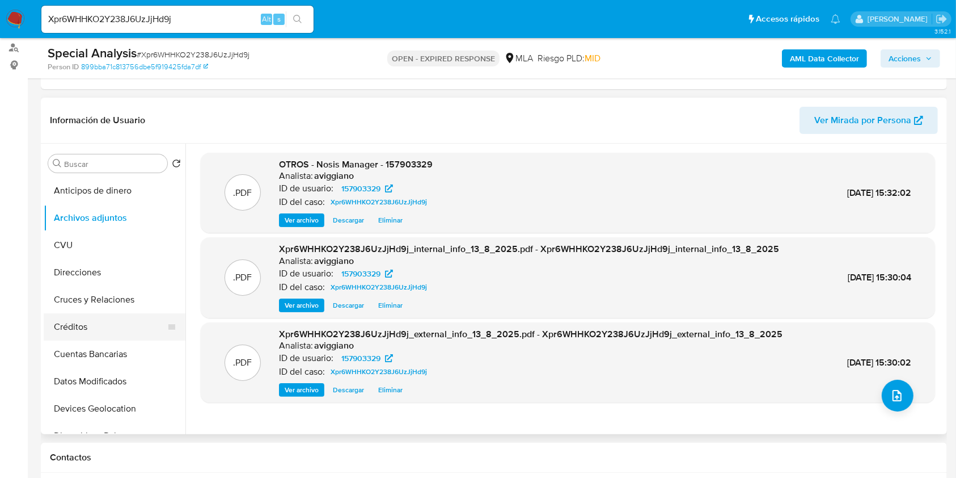
scroll to position [151, 0]
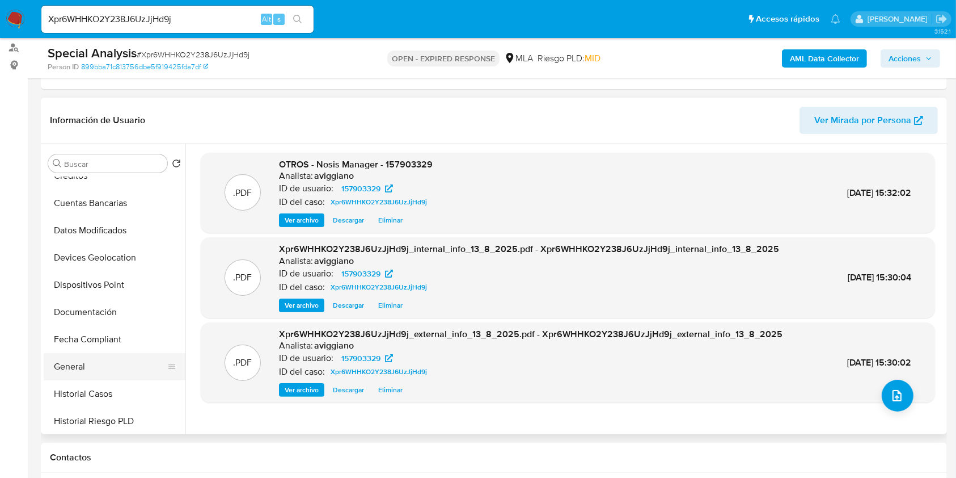
click at [113, 360] on button "General" at bounding box center [110, 366] width 133 height 27
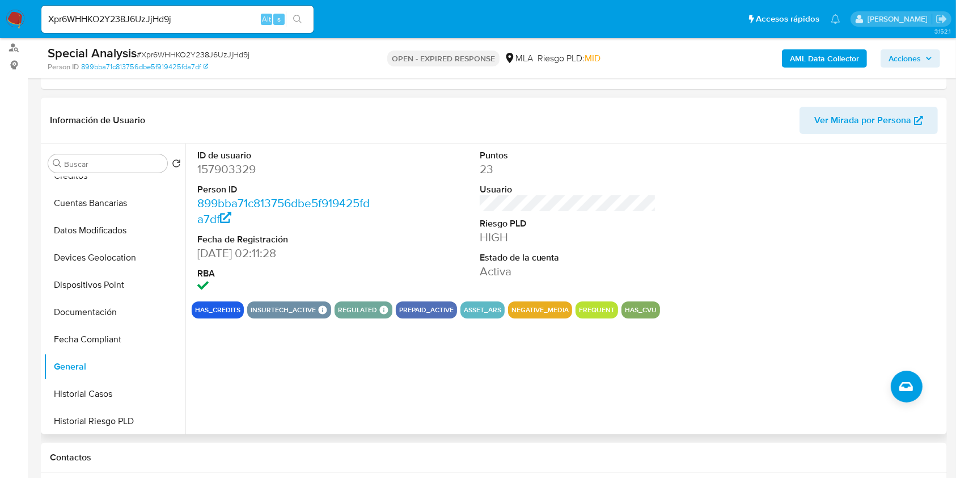
click at [204, 170] on dd "157903329" at bounding box center [285, 169] width 177 height 16
copy dd "157903329"
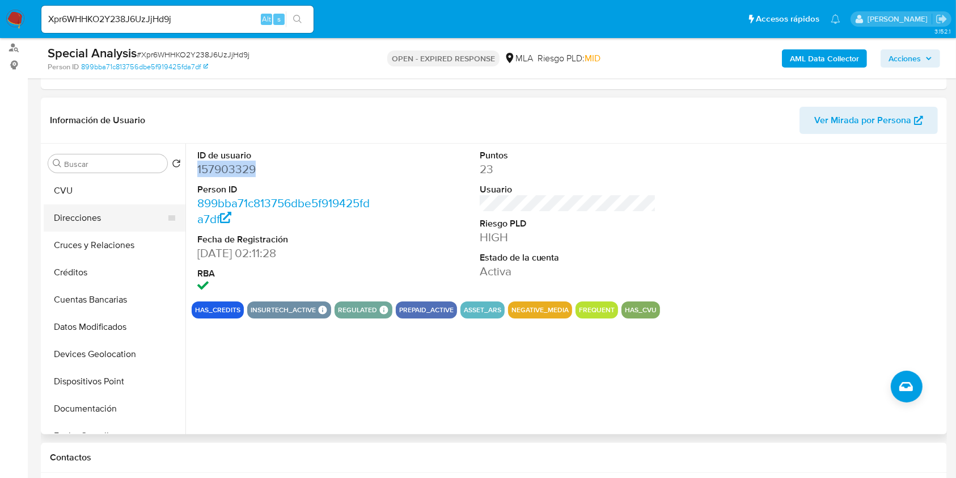
scroll to position [0, 0]
click at [124, 230] on button "Archivos adjuntos" at bounding box center [110, 217] width 133 height 27
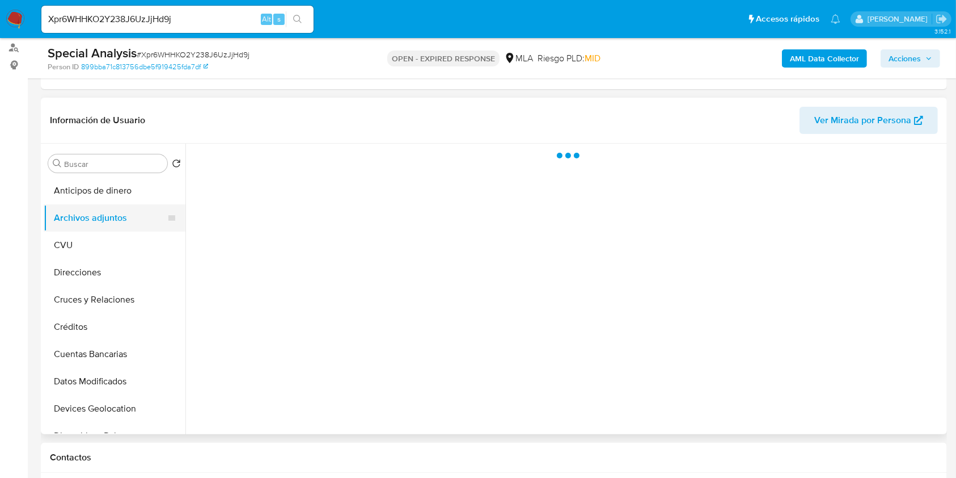
click at [115, 217] on button "Archivos adjuntos" at bounding box center [110, 217] width 133 height 27
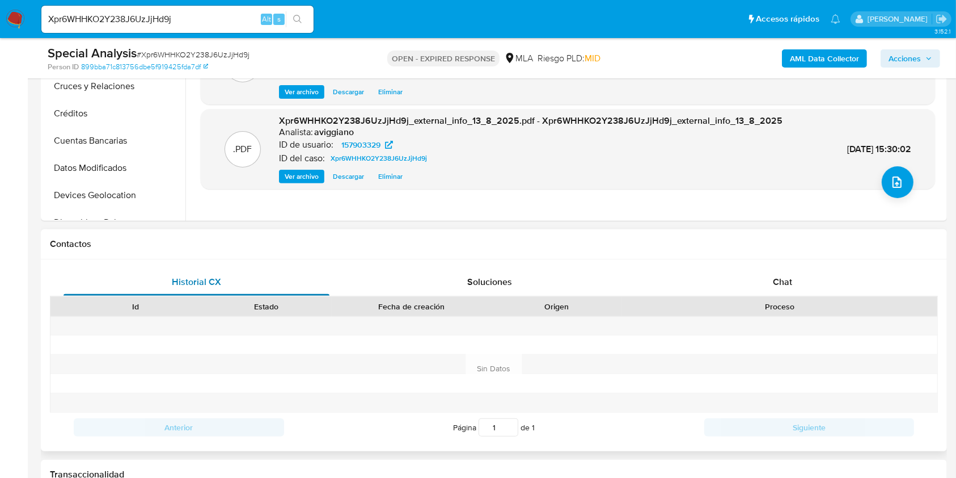
scroll to position [454, 0]
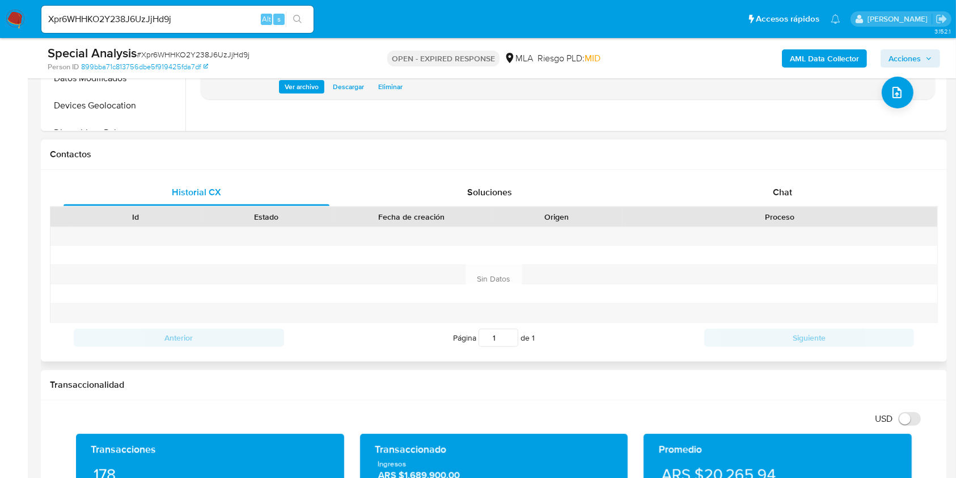
click at [759, 162] on div "Contactos" at bounding box center [494, 155] width 906 height 30
click at [757, 179] on div "Chat" at bounding box center [783, 192] width 266 height 27
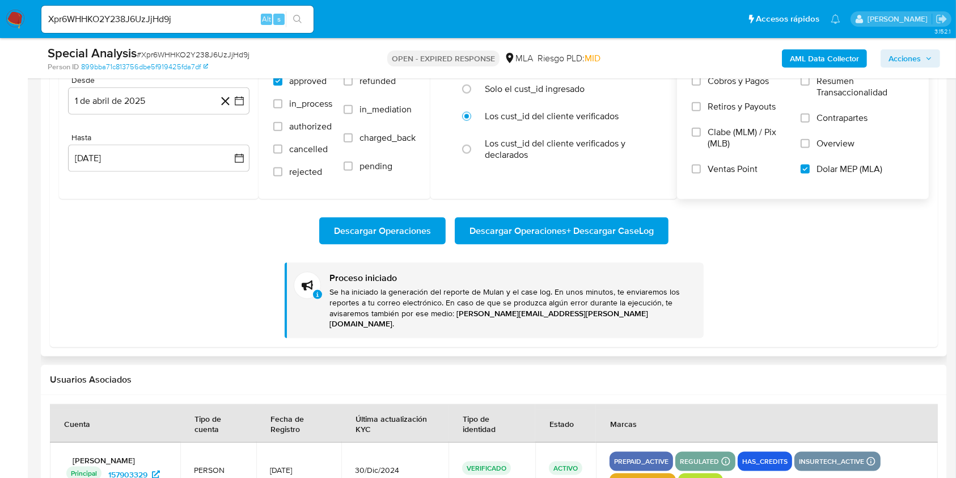
scroll to position [1388, 0]
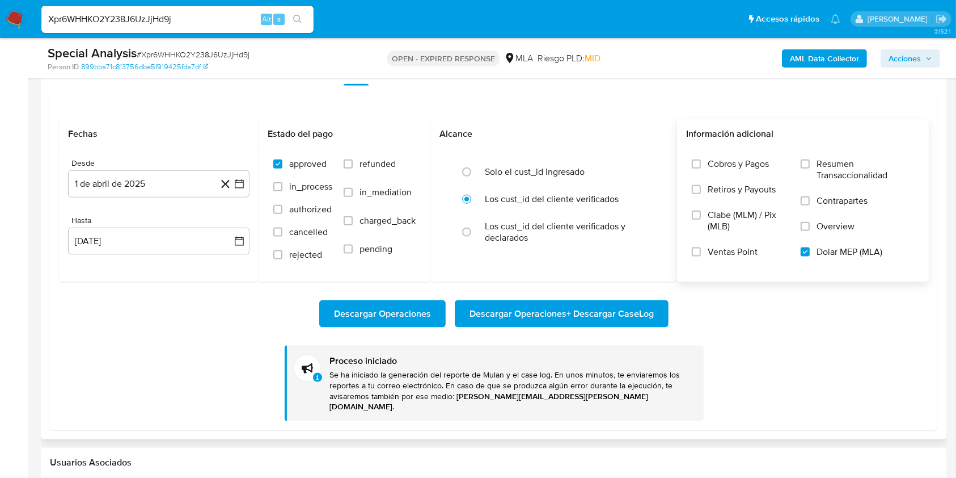
click at [535, 314] on span "Descargar Operaciones + Descargar CaseLog" at bounding box center [562, 313] width 184 height 25
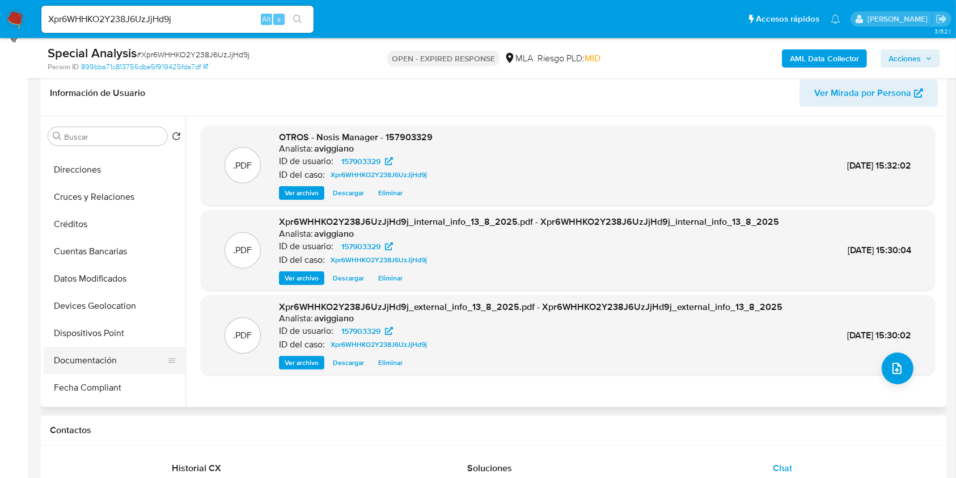
scroll to position [227, 0]
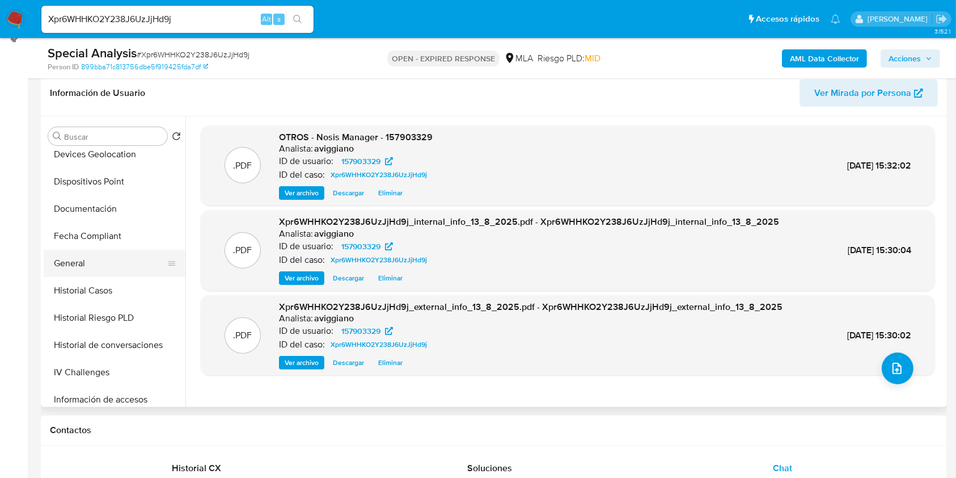
click at [84, 260] on button "General" at bounding box center [110, 263] width 133 height 27
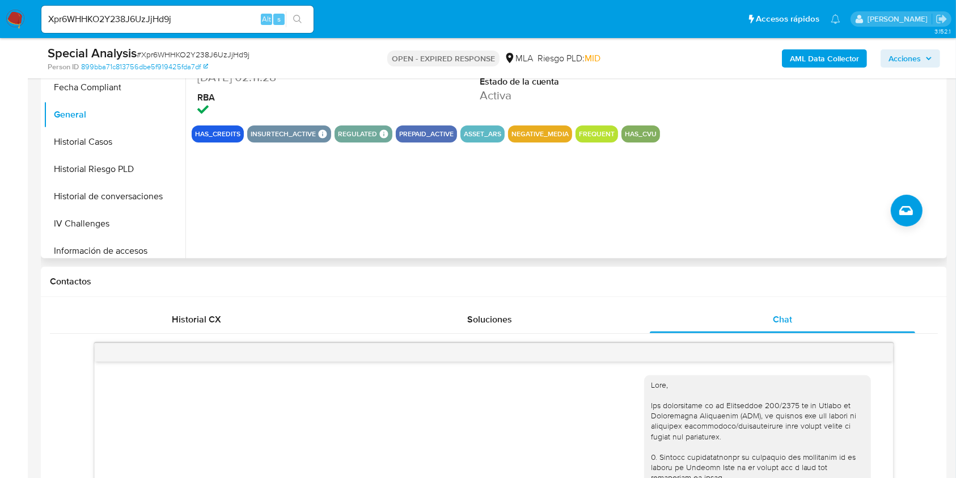
scroll to position [481, 0]
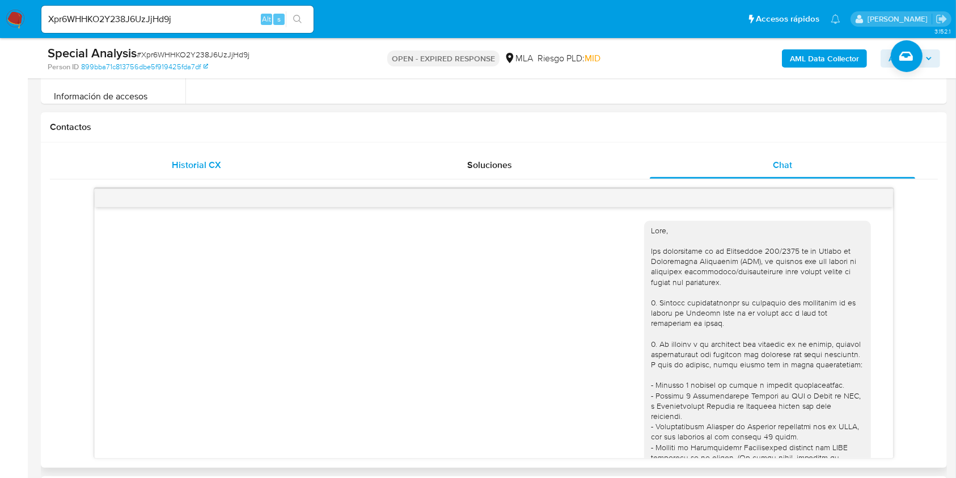
click at [222, 155] on div "Historial CX" at bounding box center [197, 164] width 266 height 27
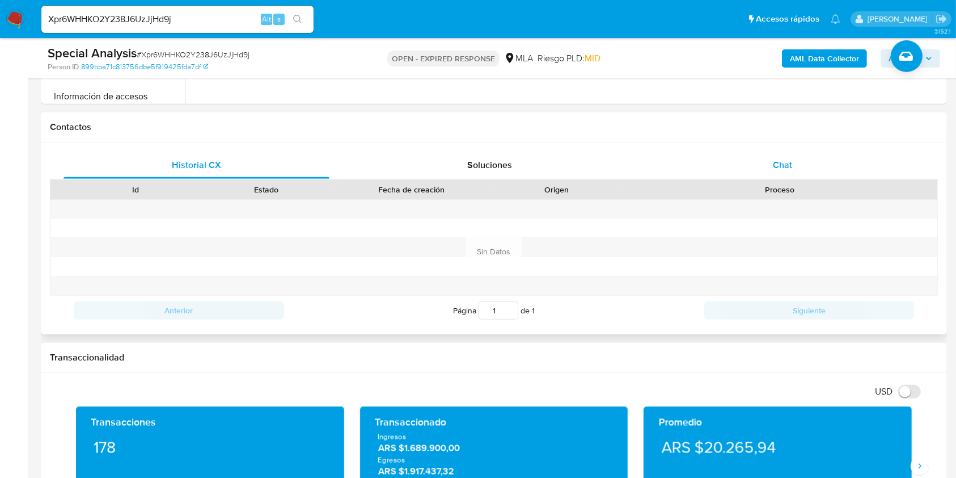
click at [762, 169] on div "Chat" at bounding box center [783, 164] width 266 height 27
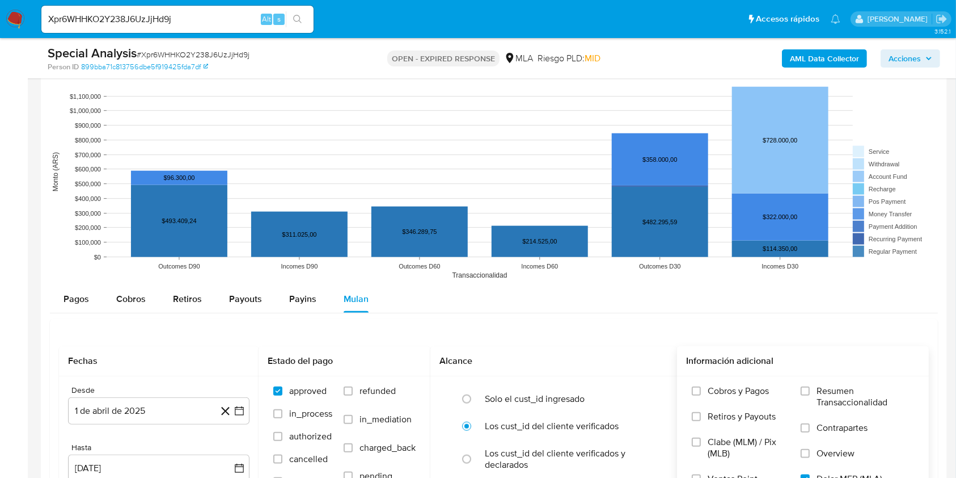
scroll to position [1312, 0]
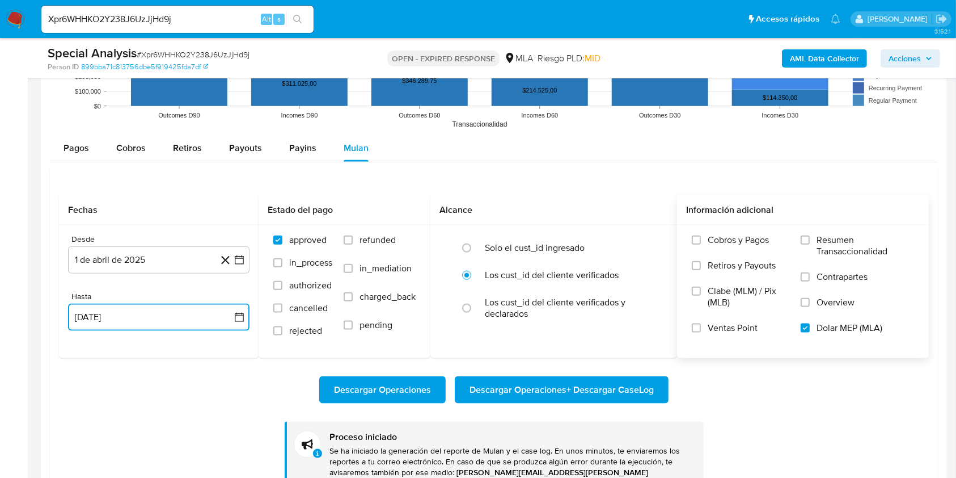
click at [157, 326] on button "31 de julio de 2025" at bounding box center [158, 316] width 181 height 27
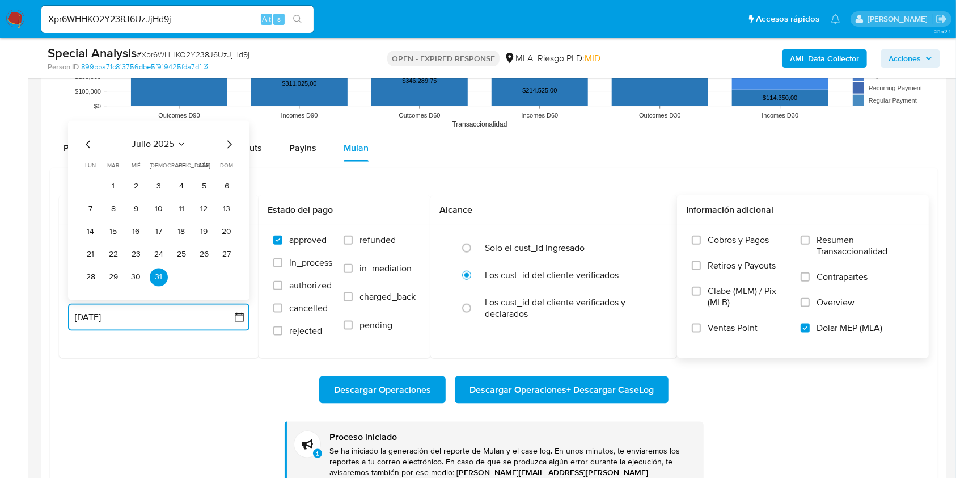
click at [157, 326] on button "31 de julio de 2025" at bounding box center [158, 316] width 181 height 27
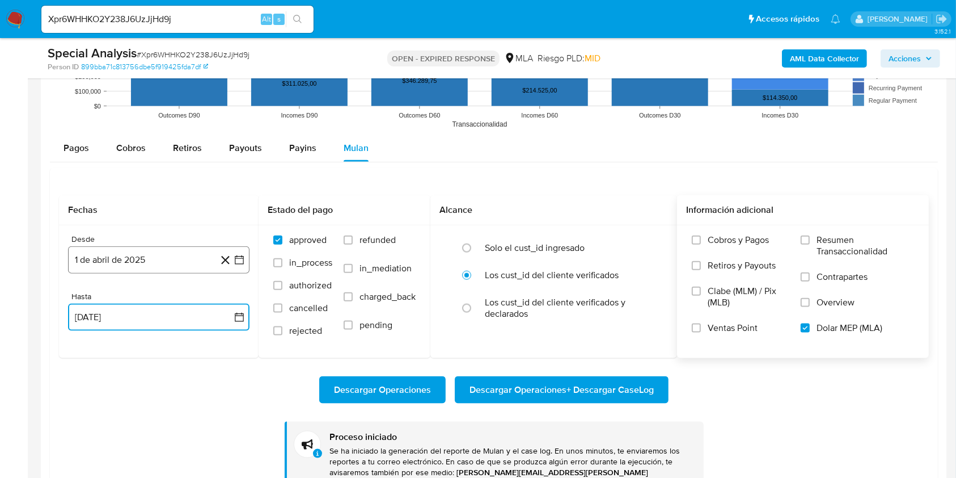
click at [126, 265] on button "1 de abril de 2025" at bounding box center [158, 259] width 181 height 27
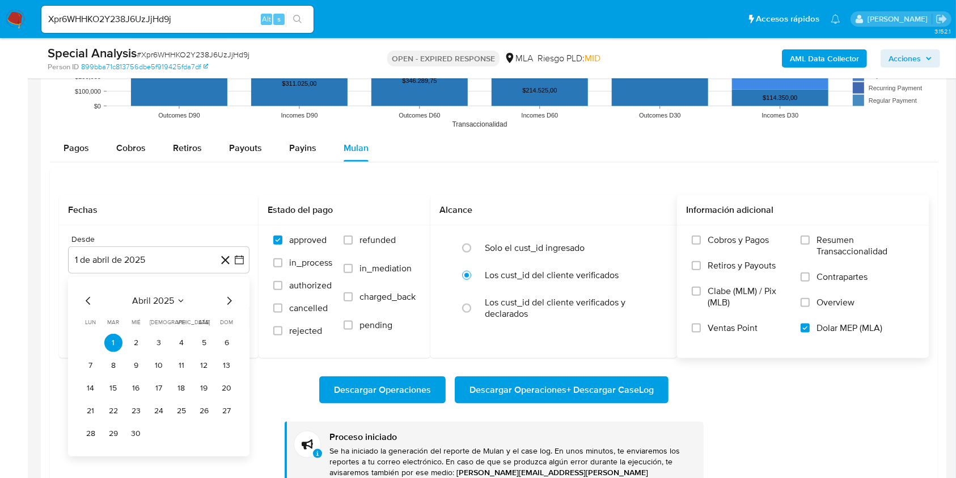
click at [85, 303] on icon "Mes anterior" at bounding box center [89, 301] width 14 height 14
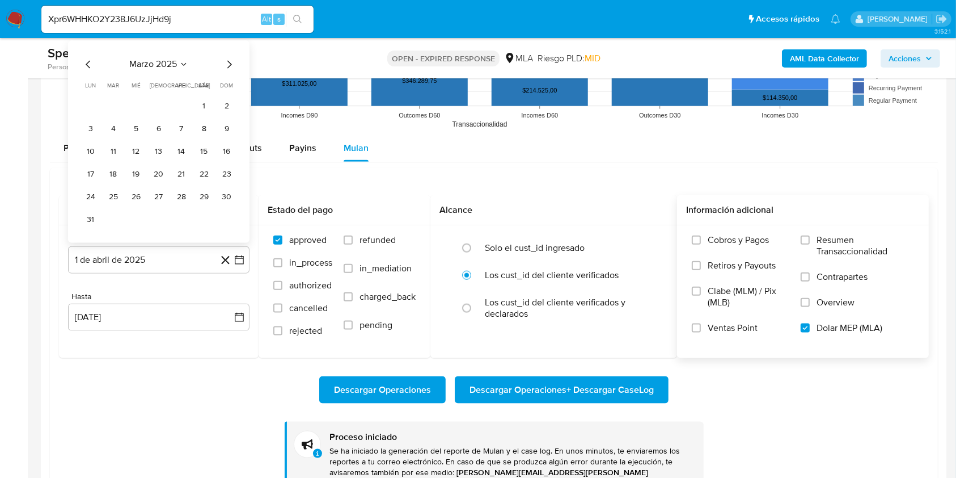
click at [85, 303] on button "31 de julio de 2025" at bounding box center [158, 316] width 181 height 27
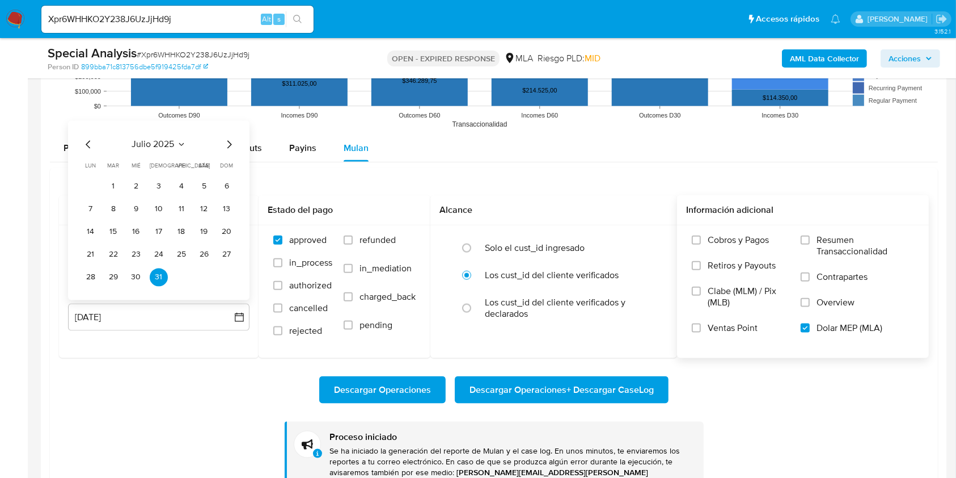
click at [85, 303] on button "31 de julio de 2025" at bounding box center [158, 316] width 181 height 27
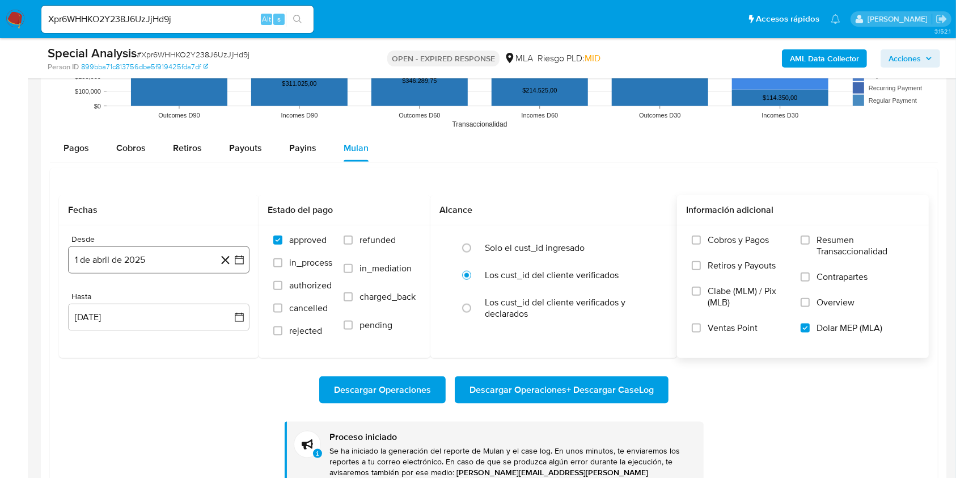
click at [86, 263] on button "1 de abril de 2025" at bounding box center [158, 259] width 181 height 27
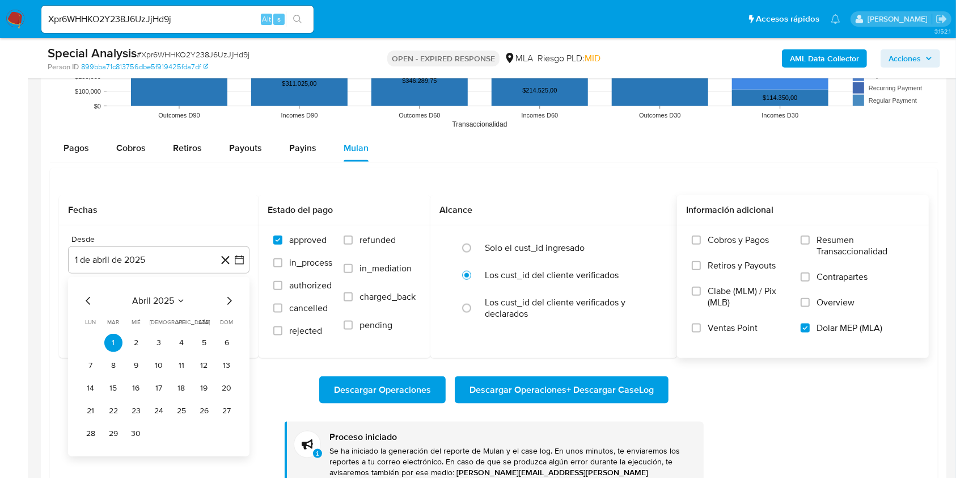
click at [89, 290] on div "abril 2025 abril 2025 lun lunes mar martes mié miércoles jue jueves vie viernes…" at bounding box center [158, 366] width 181 height 179
click at [89, 294] on icon "Mes anterior" at bounding box center [89, 301] width 14 height 14
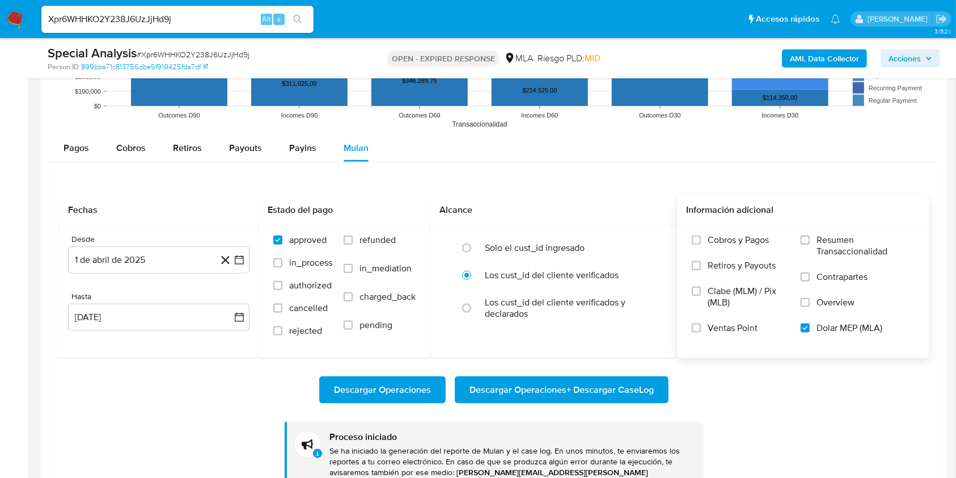
click at [89, 294] on div "Hasta" at bounding box center [158, 297] width 181 height 10
click at [86, 259] on button "1 de abril de 2025" at bounding box center [158, 259] width 181 height 27
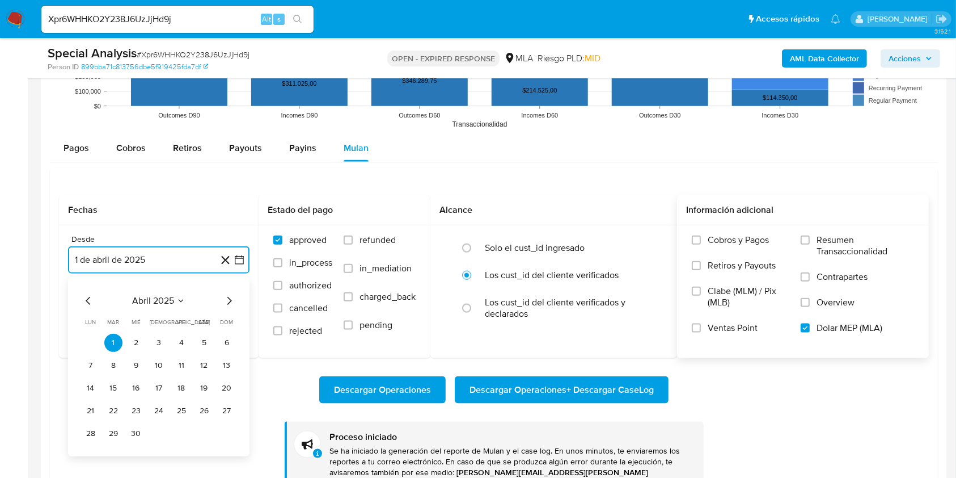
click at [88, 300] on icon "Mes anterior" at bounding box center [89, 301] width 14 height 14
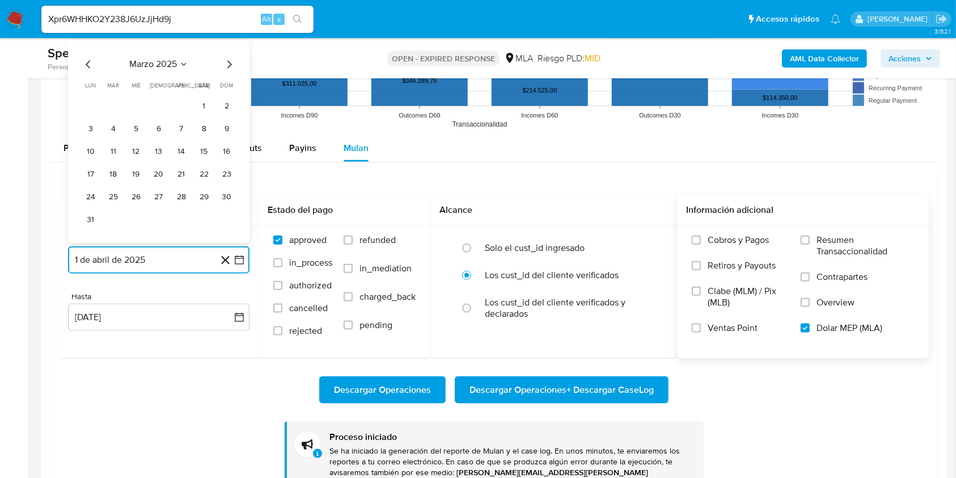
click at [86, 64] on icon "Mes anterior" at bounding box center [88, 65] width 5 height 8
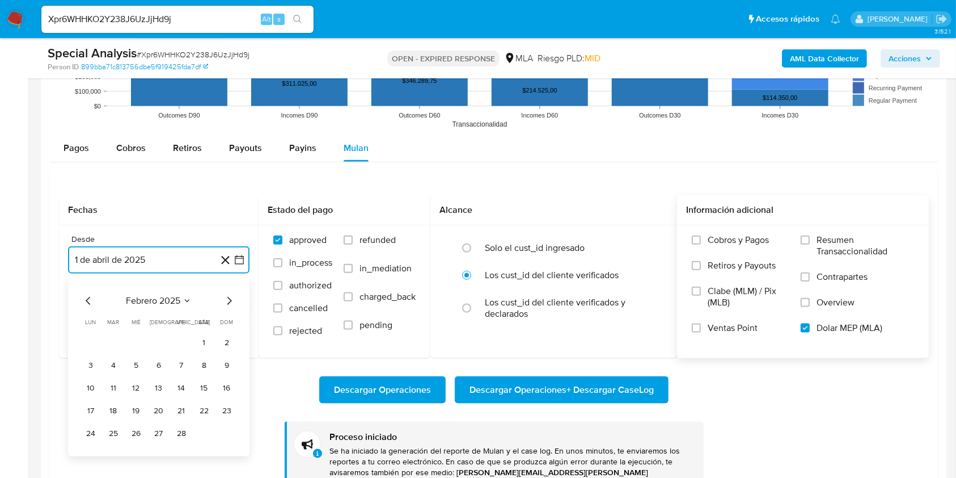
click at [87, 298] on icon "Mes anterior" at bounding box center [89, 301] width 14 height 14
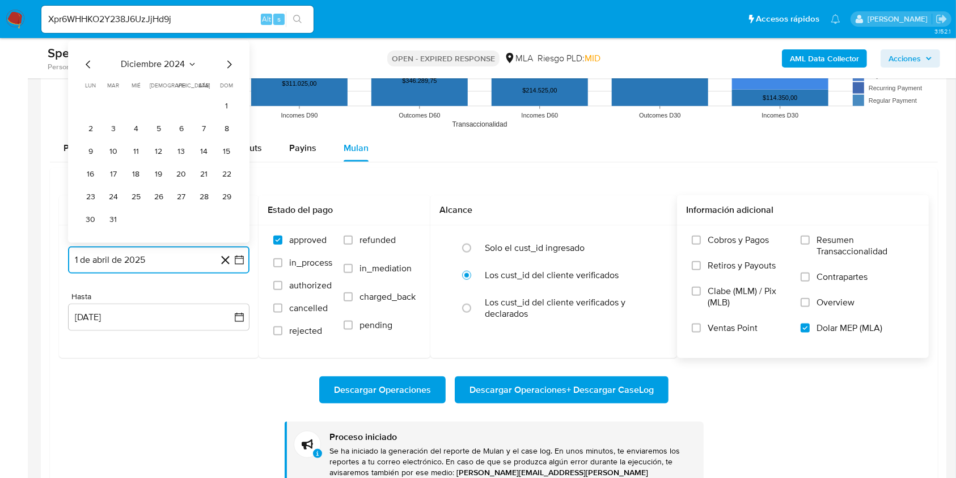
click at [89, 68] on icon "Mes anterior" at bounding box center [89, 65] width 14 height 14
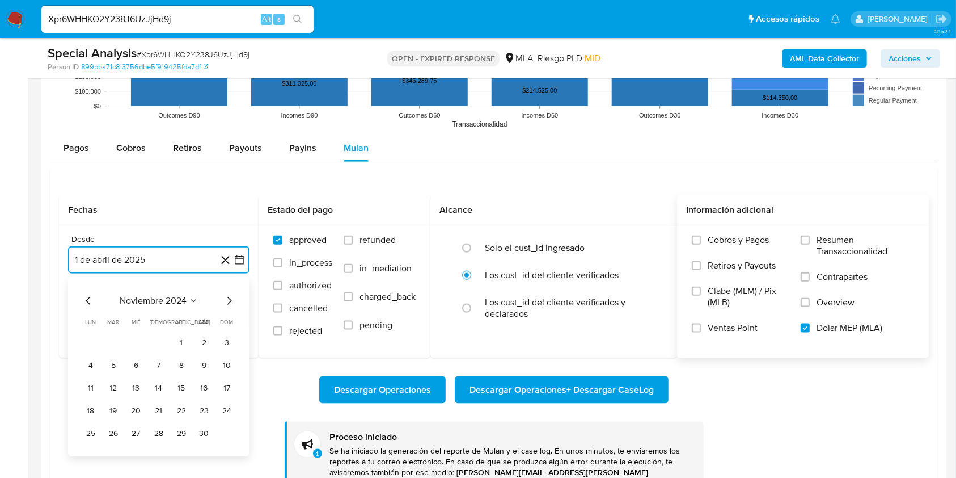
click at [86, 297] on icon "Mes anterior" at bounding box center [89, 301] width 14 height 14
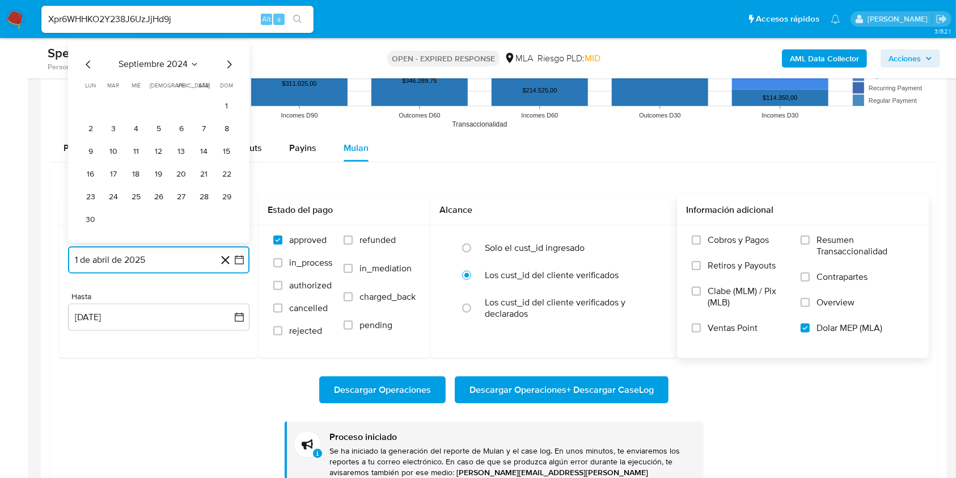
click at [88, 67] on icon "Mes anterior" at bounding box center [89, 65] width 14 height 14
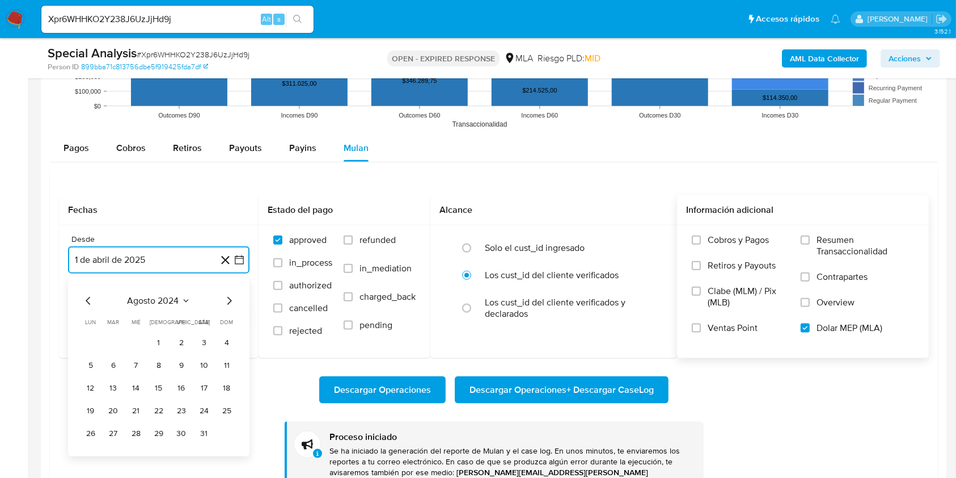
click at [86, 302] on icon "Mes anterior" at bounding box center [89, 301] width 14 height 14
click at [86, 298] on icon "Mes anterior" at bounding box center [89, 301] width 14 height 14
click at [200, 342] on button "1" at bounding box center [204, 342] width 18 height 18
click at [154, 322] on button "13 de agosto de 2025" at bounding box center [158, 316] width 181 height 27
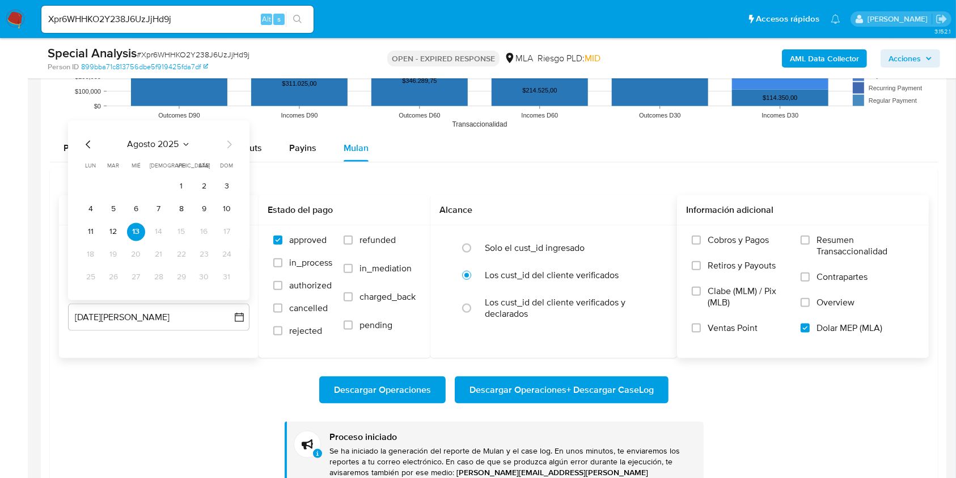
click at [91, 143] on icon "Mes anterior" at bounding box center [89, 145] width 14 height 14
click at [161, 281] on button "31" at bounding box center [159, 277] width 18 height 18
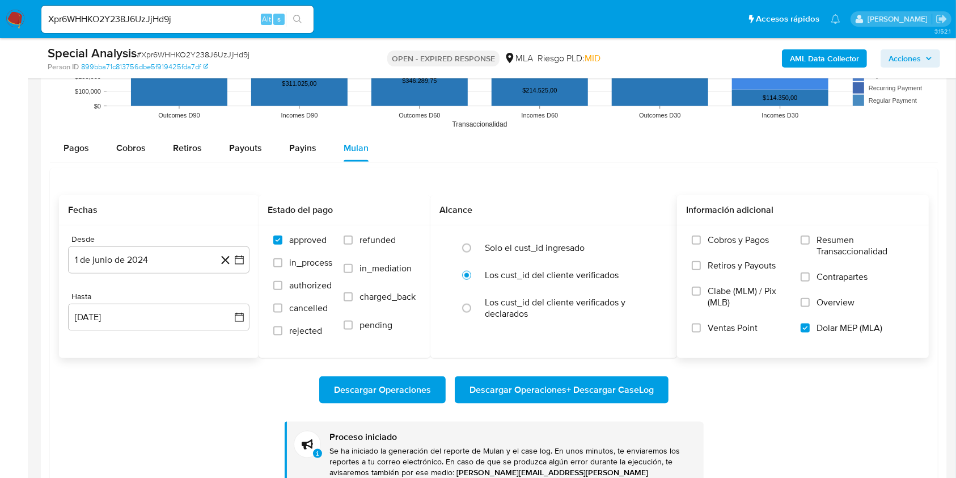
click at [139, 360] on div "Descargar Operaciones Descargar Operaciones + Descargar CaseLog Proceso iniciad…" at bounding box center [494, 427] width 870 height 139
click at [619, 366] on div "Descargar Operaciones Descargar Operaciones + Descargar CaseLog Proceso iniciad…" at bounding box center [494, 427] width 870 height 139
click at [611, 379] on span "Descargar Operaciones + Descargar CaseLog" at bounding box center [562, 389] width 184 height 25
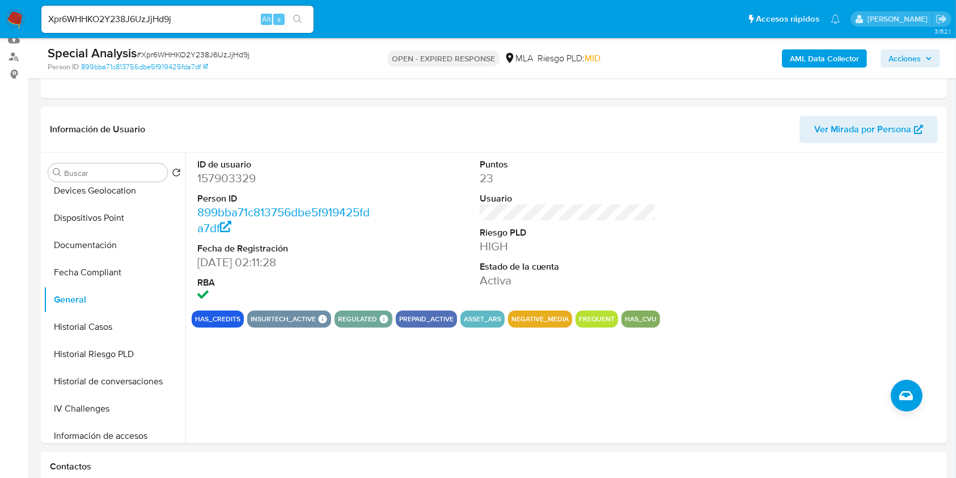
scroll to position [151, 0]
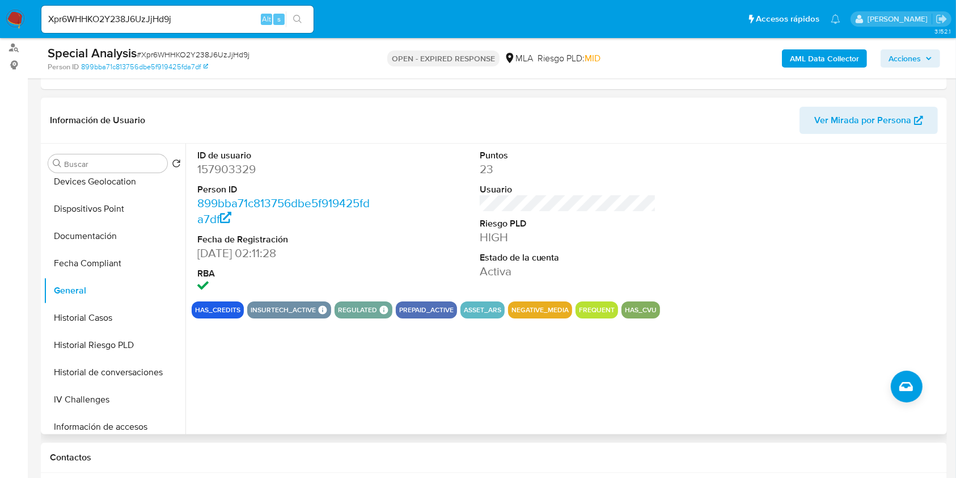
click at [226, 175] on dd "157903329" at bounding box center [285, 169] width 177 height 16
copy dd "157903329"
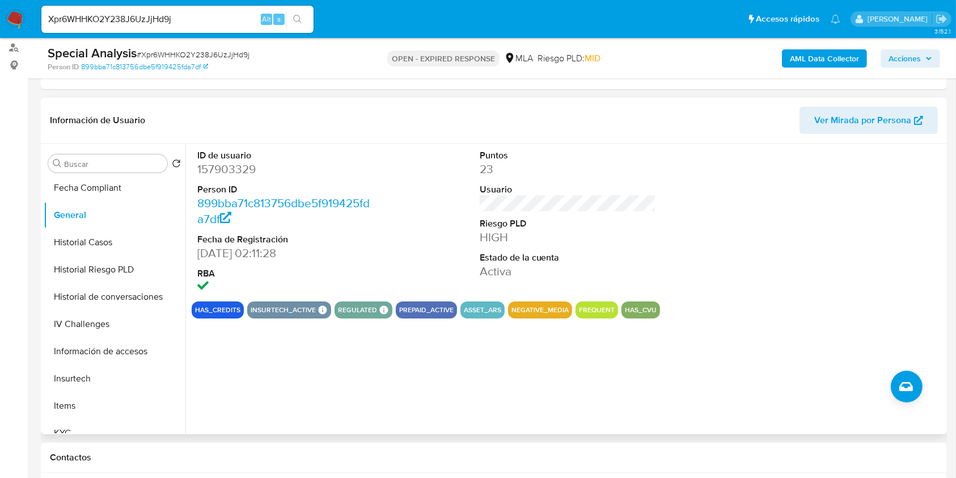
click at [261, 217] on dd "899bba71c813756dbe5f919425fda7df" at bounding box center [285, 211] width 177 height 32
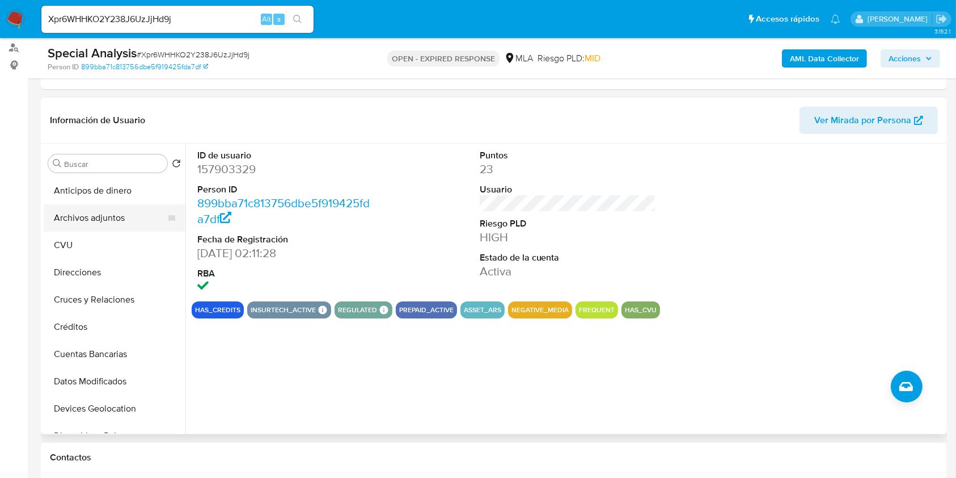
click at [132, 225] on button "Archivos adjuntos" at bounding box center [110, 217] width 133 height 27
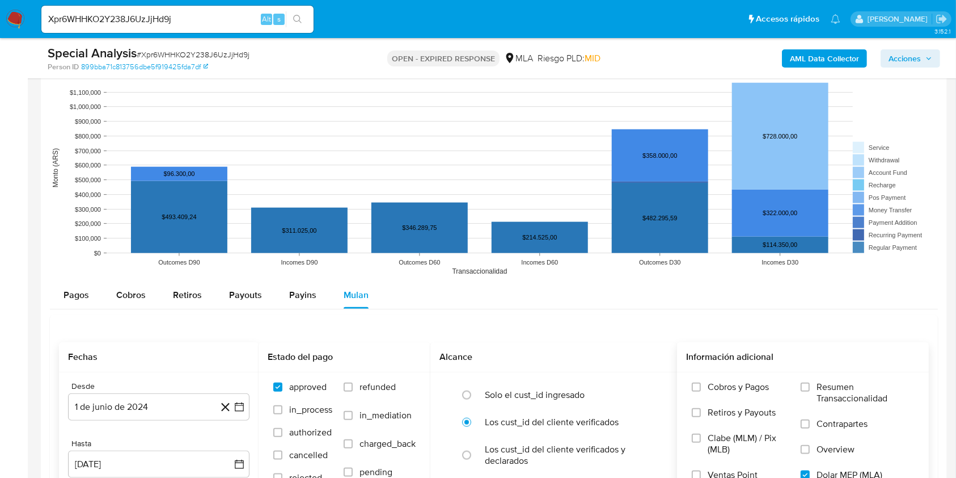
scroll to position [1285, 0]
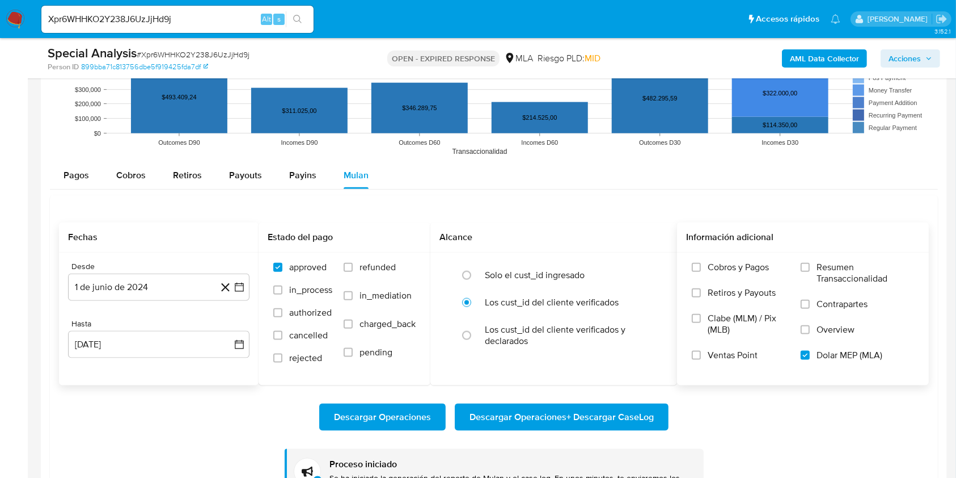
click at [535, 417] on span "Descargar Operaciones + Descargar CaseLog" at bounding box center [562, 416] width 184 height 25
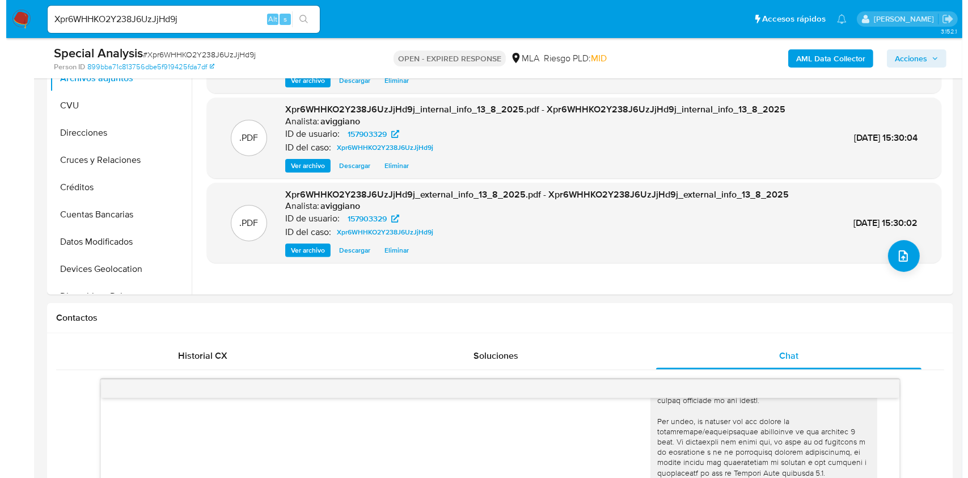
scroll to position [75, 0]
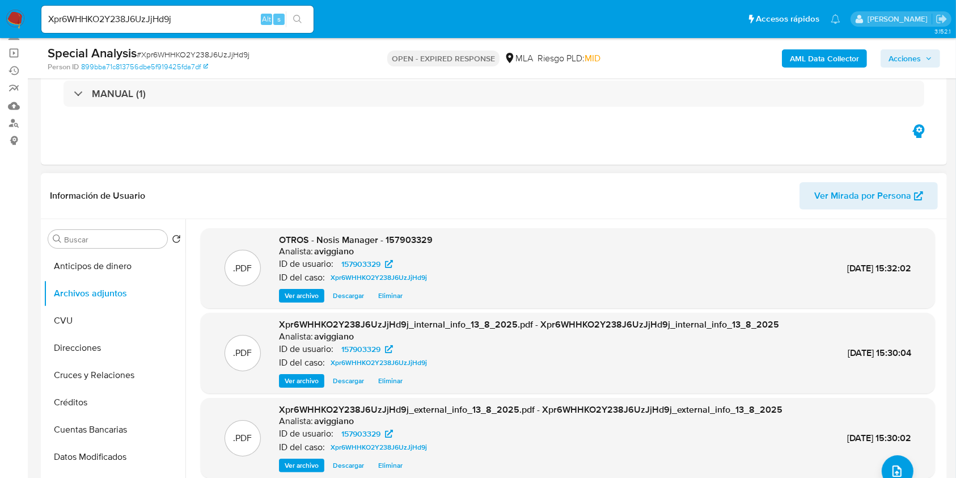
click at [399, 243] on span "OTROS - Nosis Manager - 157903329" at bounding box center [356, 239] width 154 height 13
copy span "157903329"
click at [894, 462] on button "upload-file" at bounding box center [898, 471] width 32 height 32
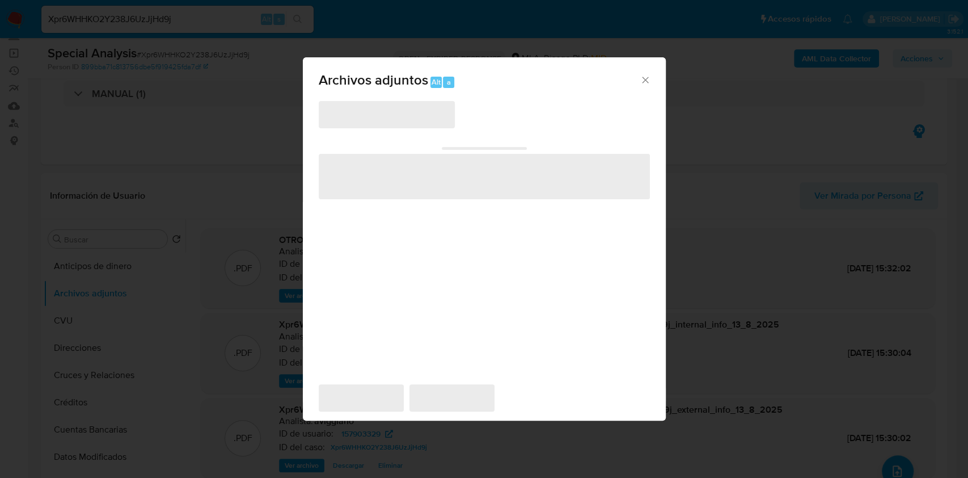
click at [488, 181] on span "‌" at bounding box center [484, 176] width 331 height 45
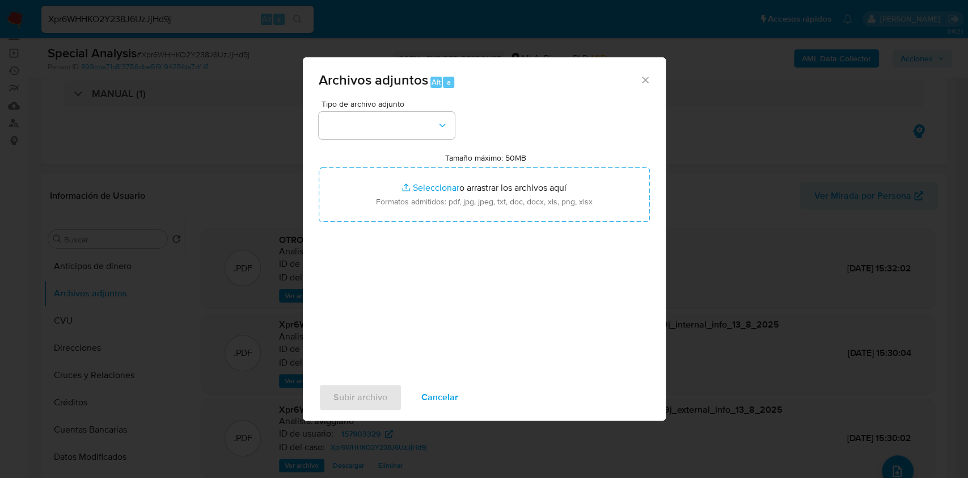
click at [488, 180] on input "Tamaño máximo: 50MB Seleccionar archivos" at bounding box center [484, 194] width 331 height 54
type input "C:\fakepath\Movimientos-Aladdin-v10_1 - 157903329.xlsx"
click at [377, 138] on button "button" at bounding box center [387, 125] width 136 height 27
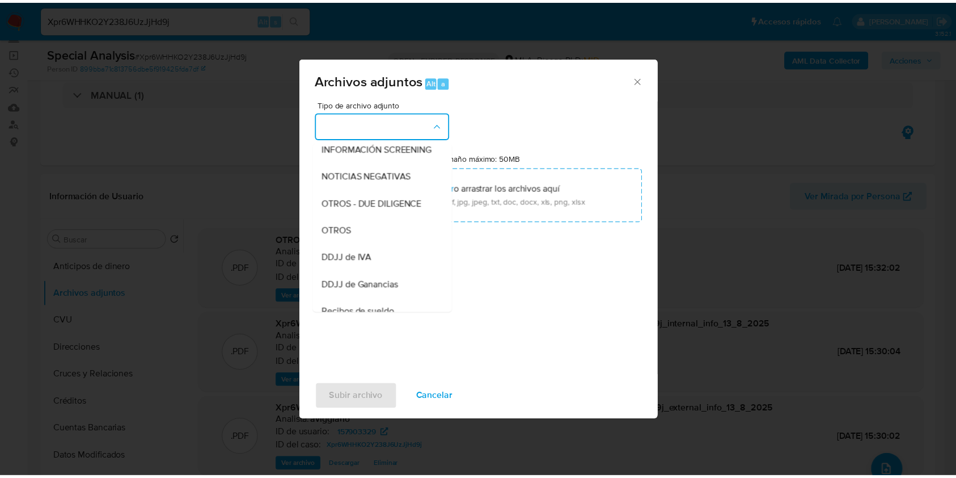
scroll to position [227, 0]
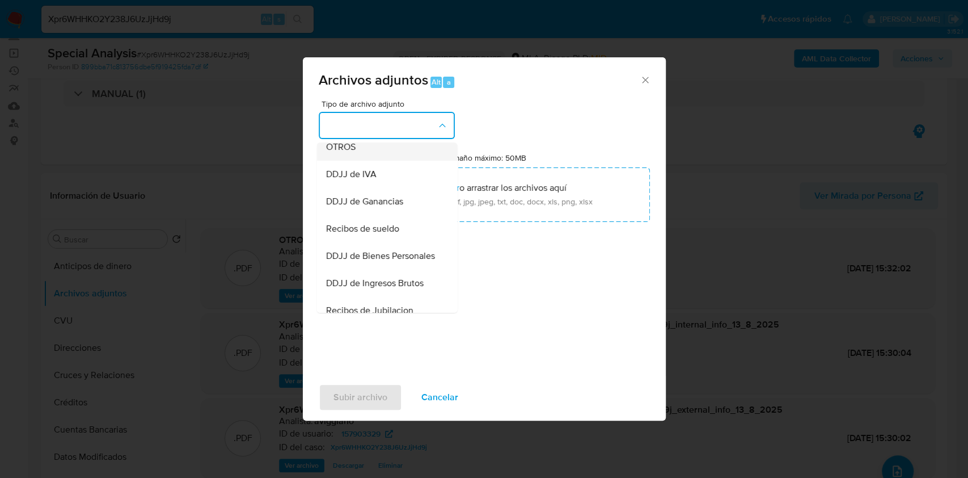
click at [362, 161] on div "OTROS" at bounding box center [384, 146] width 116 height 27
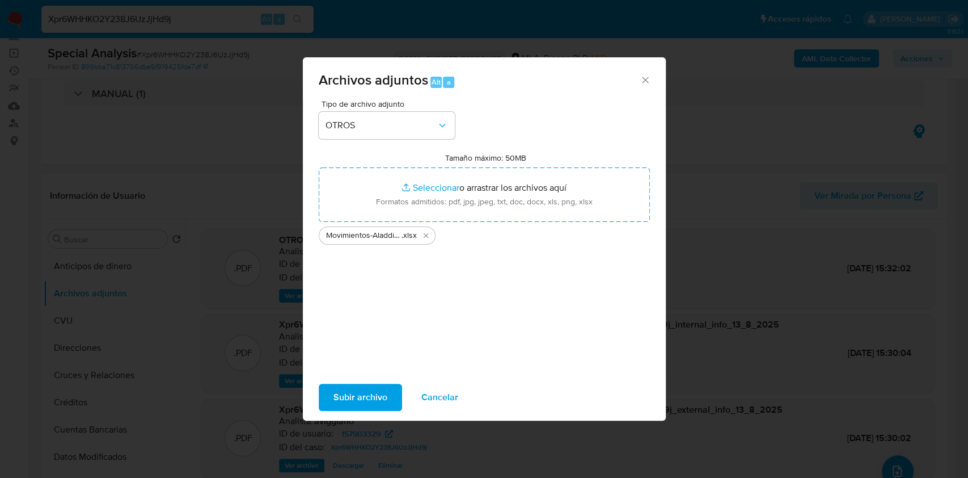
click at [349, 395] on span "Subir archivo" at bounding box center [360, 397] width 54 height 25
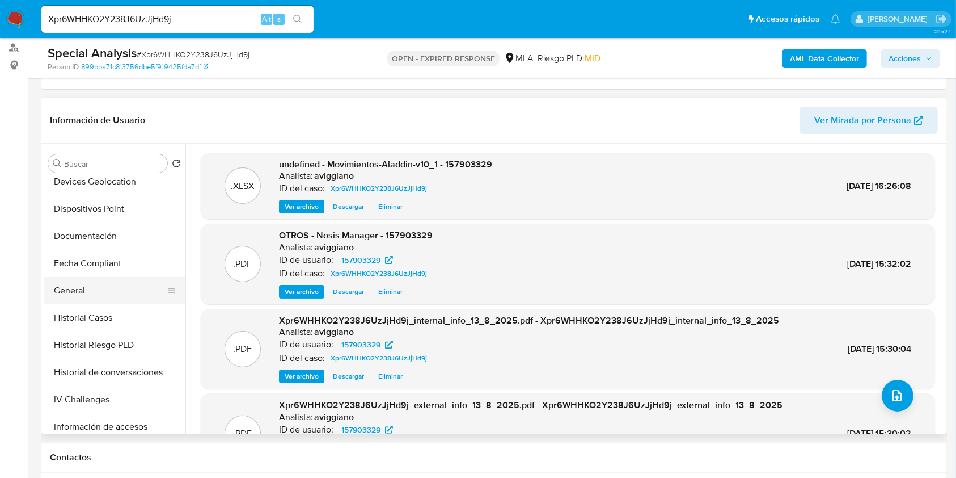
click at [99, 295] on button "General" at bounding box center [110, 290] width 133 height 27
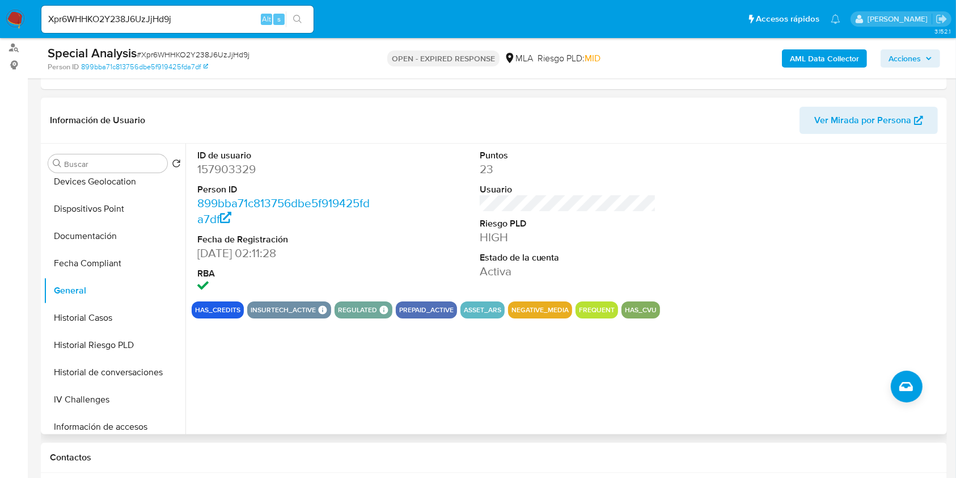
click at [246, 163] on dd "157903329" at bounding box center [285, 169] width 177 height 16
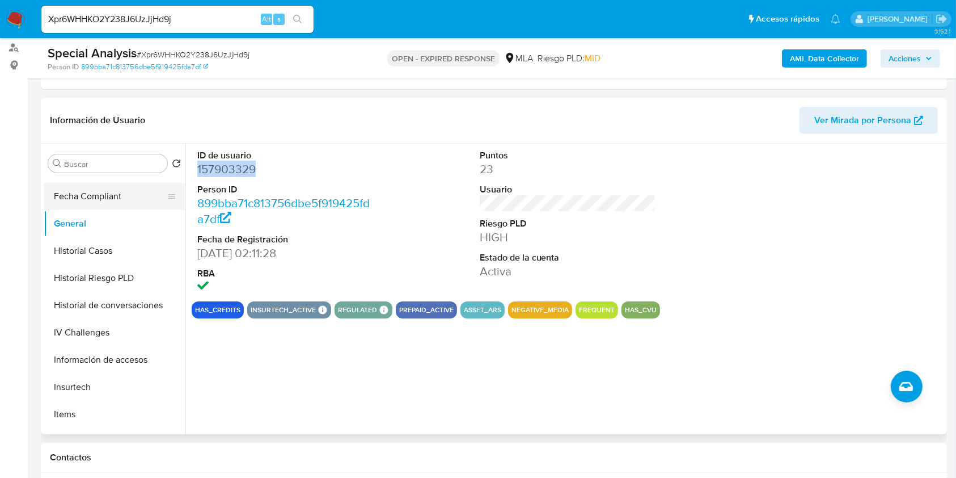
scroll to position [454, 0]
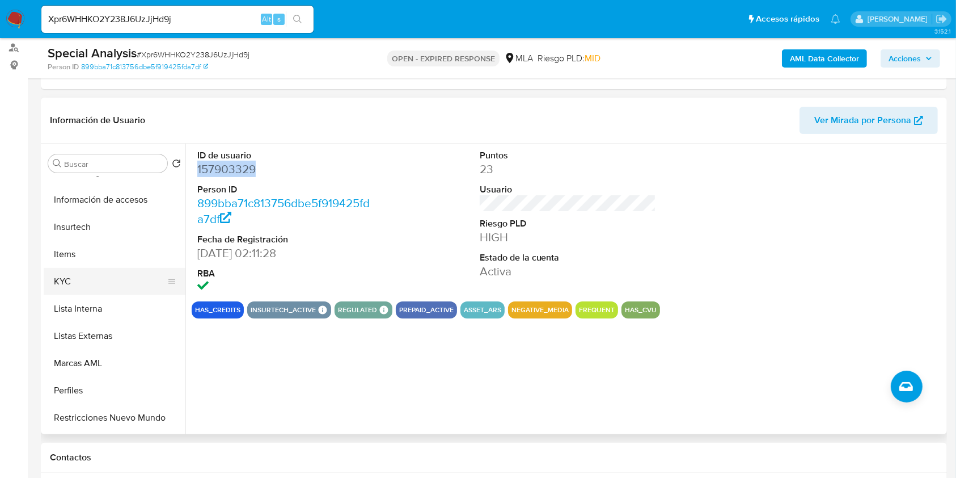
click at [100, 274] on button "KYC" at bounding box center [110, 281] width 133 height 27
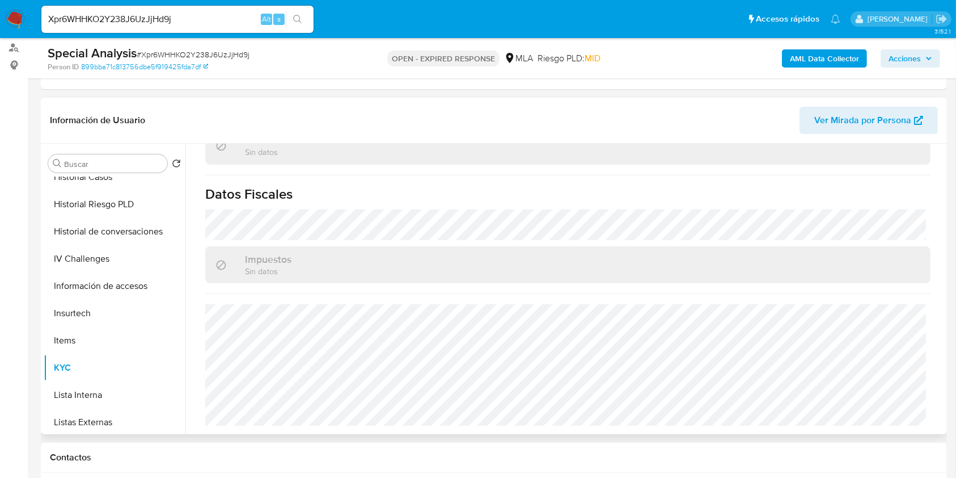
scroll to position [204, 0]
click at [86, 303] on button "General" at bounding box center [110, 312] width 133 height 27
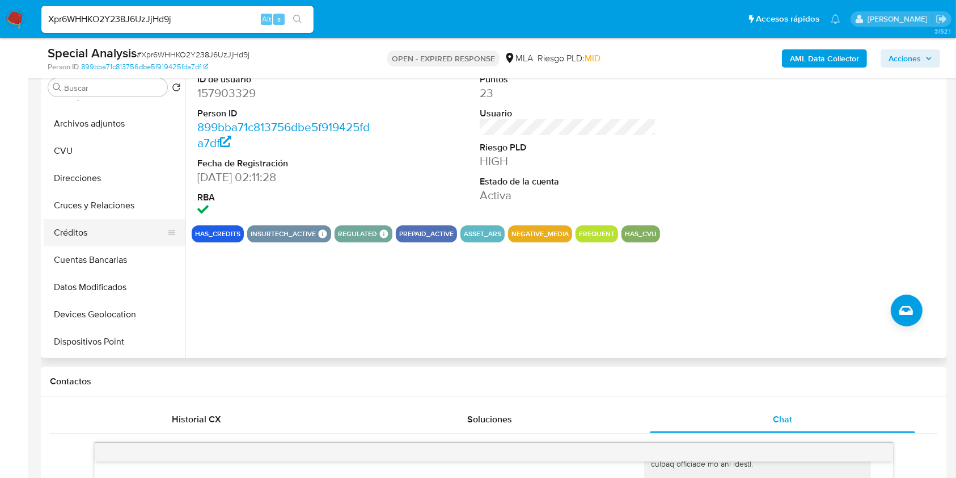
scroll to position [0, 0]
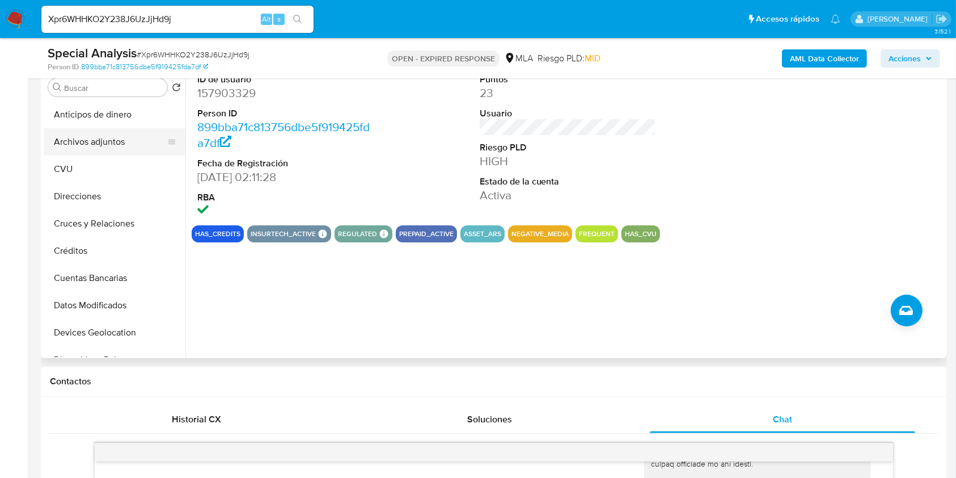
click at [118, 150] on button "Archivos adjuntos" at bounding box center [110, 141] width 133 height 27
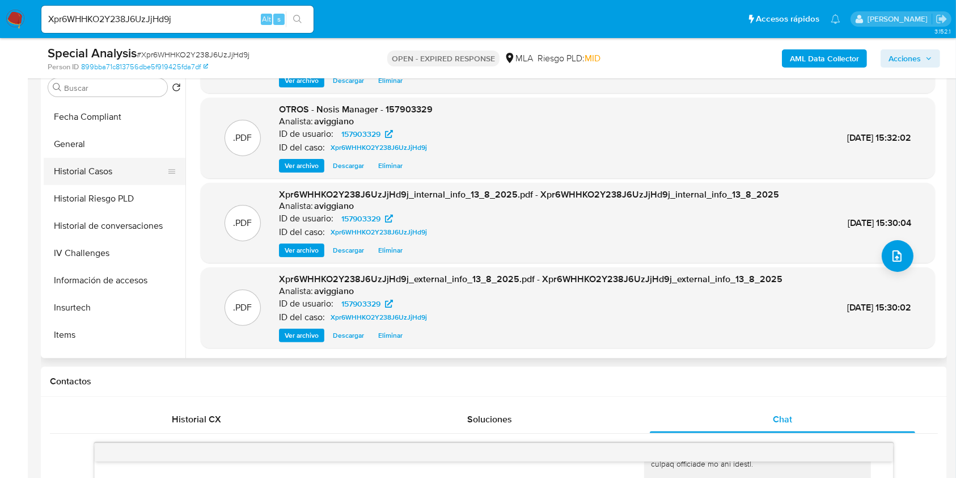
scroll to position [378, 0]
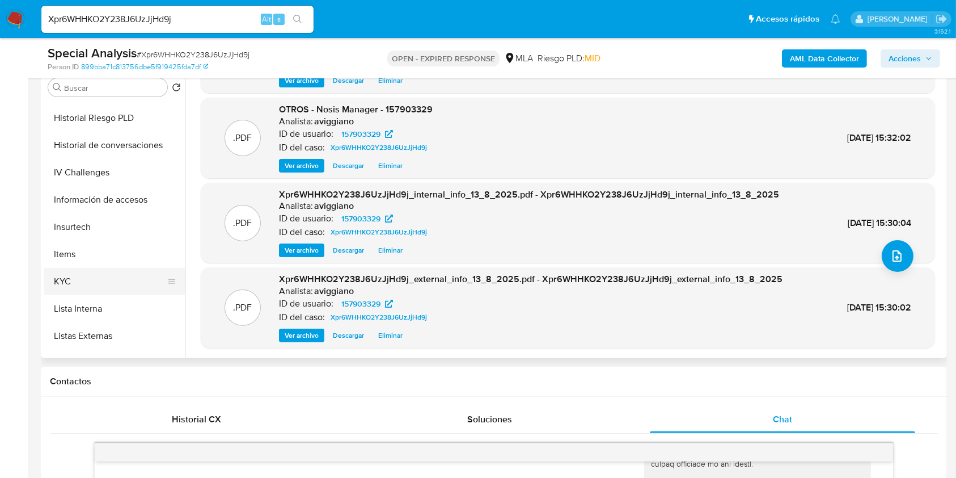
click at [86, 270] on button "KYC" at bounding box center [110, 281] width 133 height 27
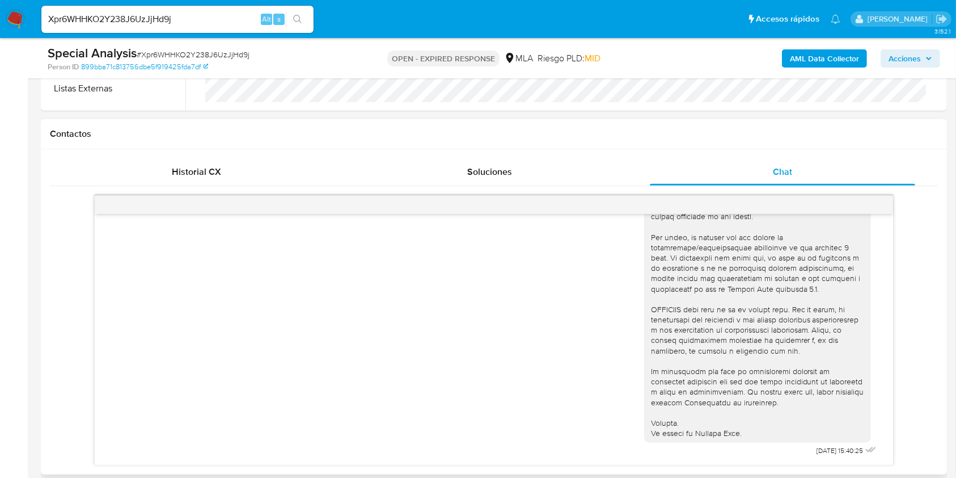
scroll to position [605, 0]
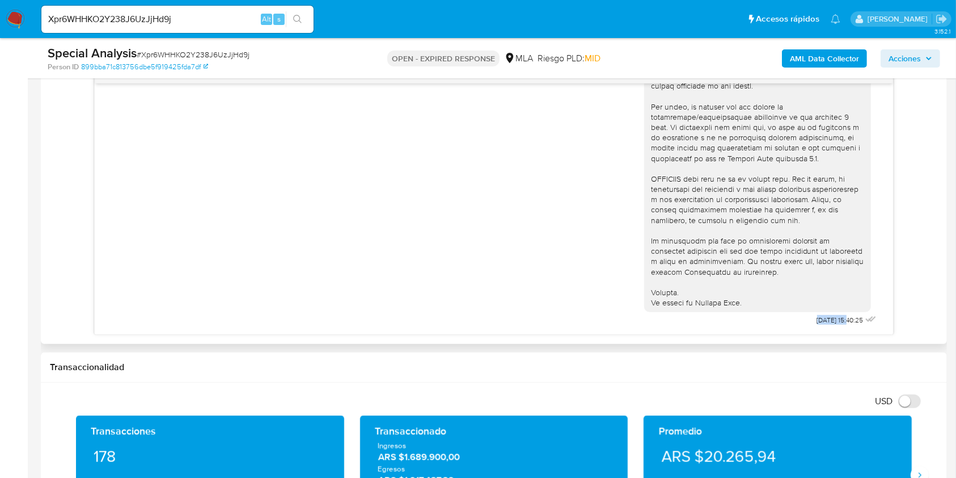
drag, startPoint x: 788, startPoint y: 318, endPoint x: 825, endPoint y: 323, distance: 36.7
click at [825, 323] on div "30/05/2025 15:40:25" at bounding box center [761, 43] width 235 height 569
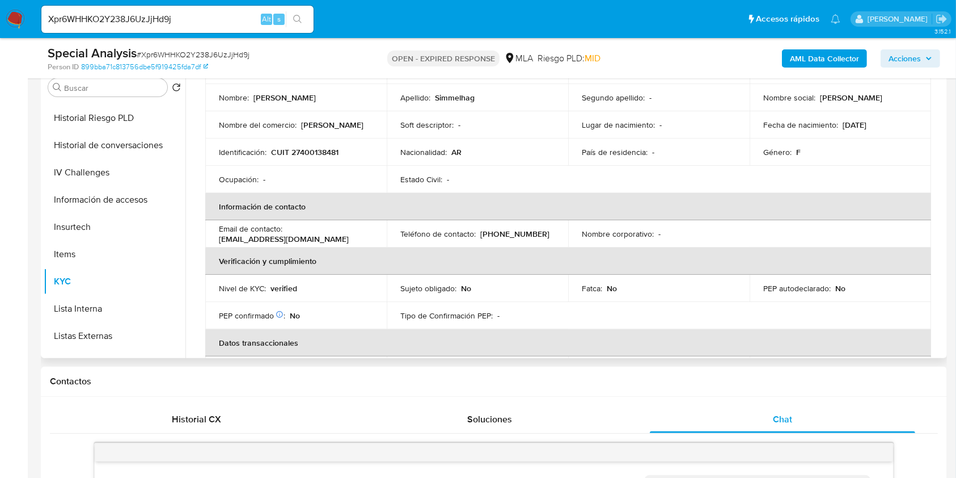
scroll to position [89, 0]
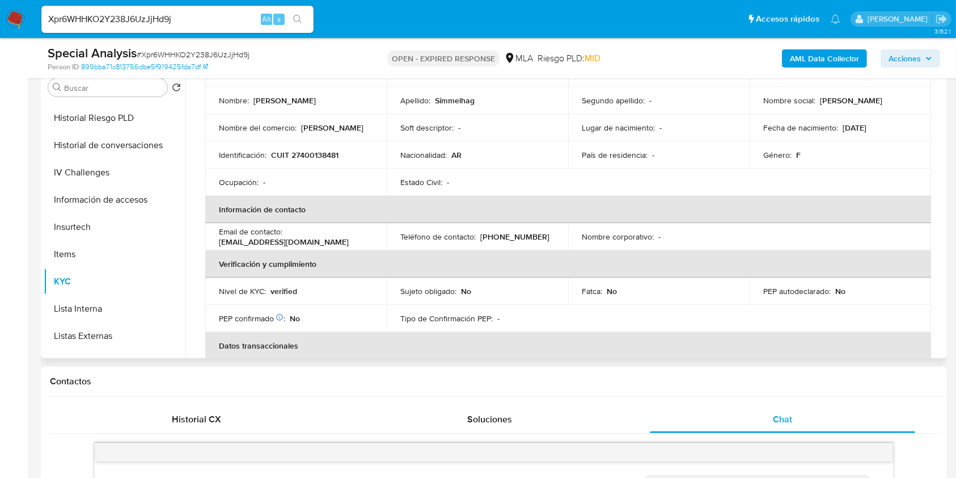
click at [316, 159] on p "CUIT 27400138481" at bounding box center [304, 155] width 67 height 10
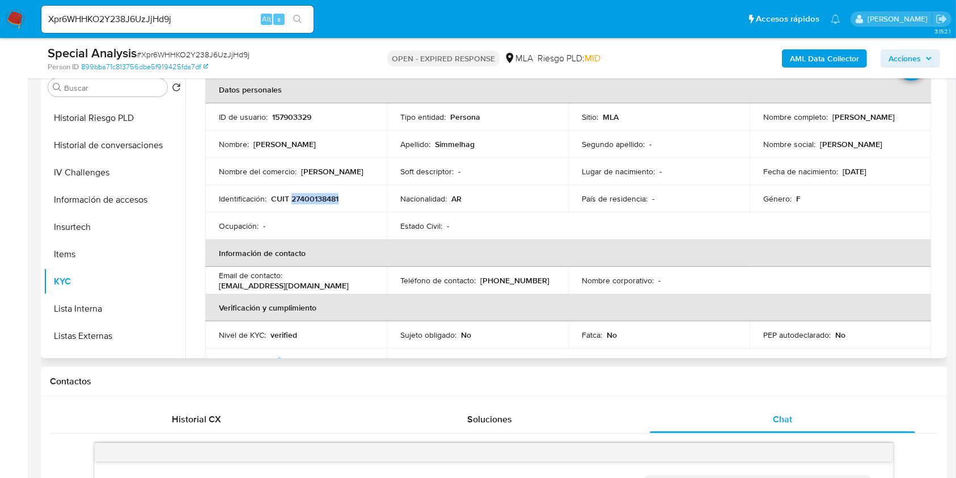
scroll to position [14, 0]
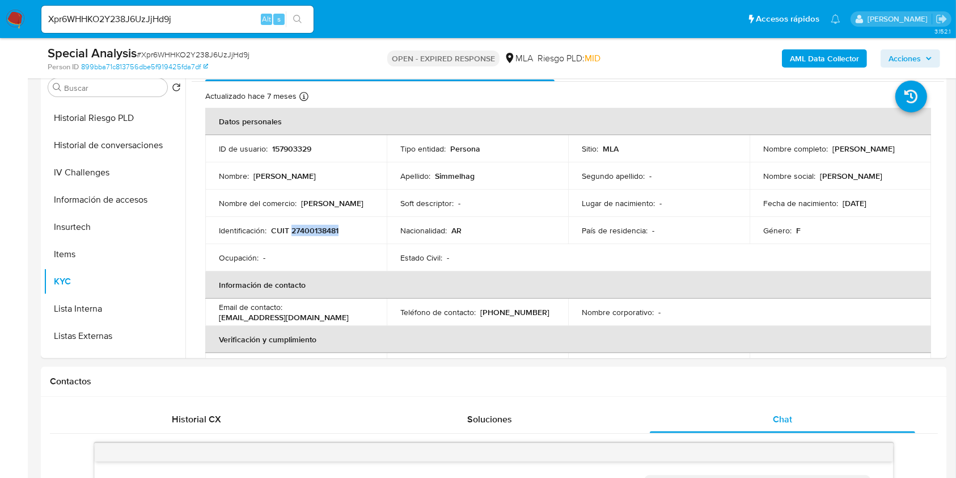
drag, startPoint x: 753, startPoint y: 152, endPoint x: 785, endPoint y: 41, distance: 115.1
click at [850, 155] on td "Nombre completo : Maria Piren Simmelhag" at bounding box center [840, 148] width 181 height 27
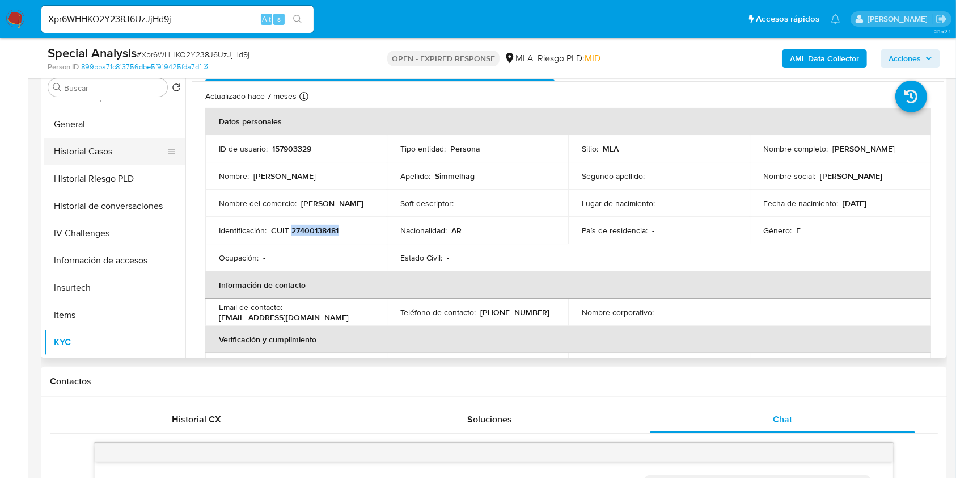
scroll to position [302, 0]
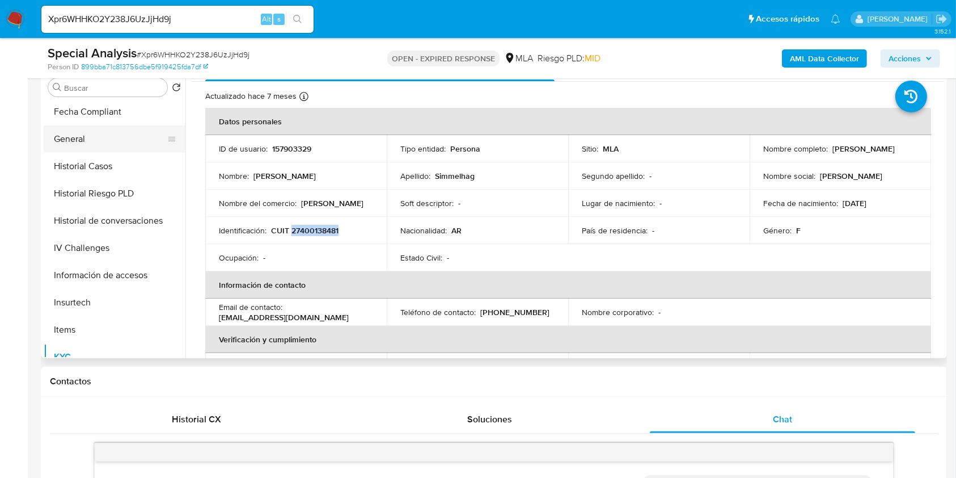
click at [95, 142] on button "General" at bounding box center [110, 138] width 133 height 27
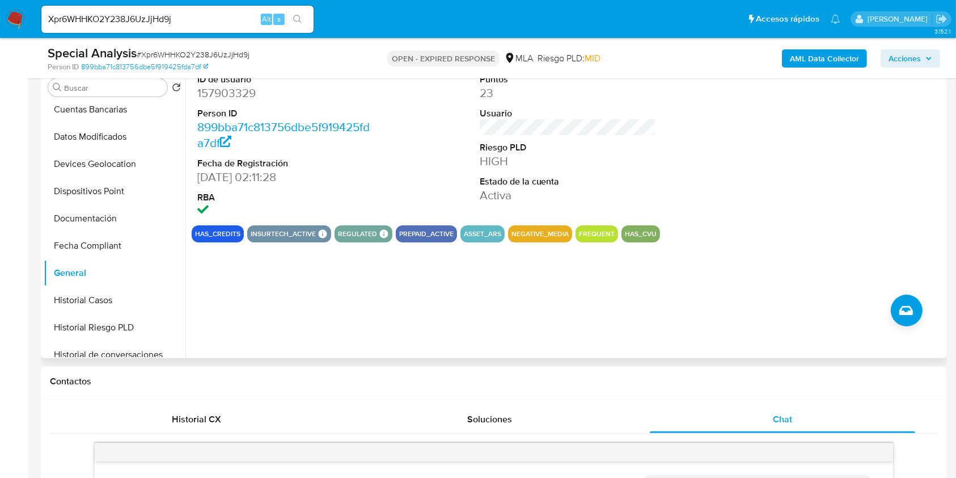
scroll to position [0, 0]
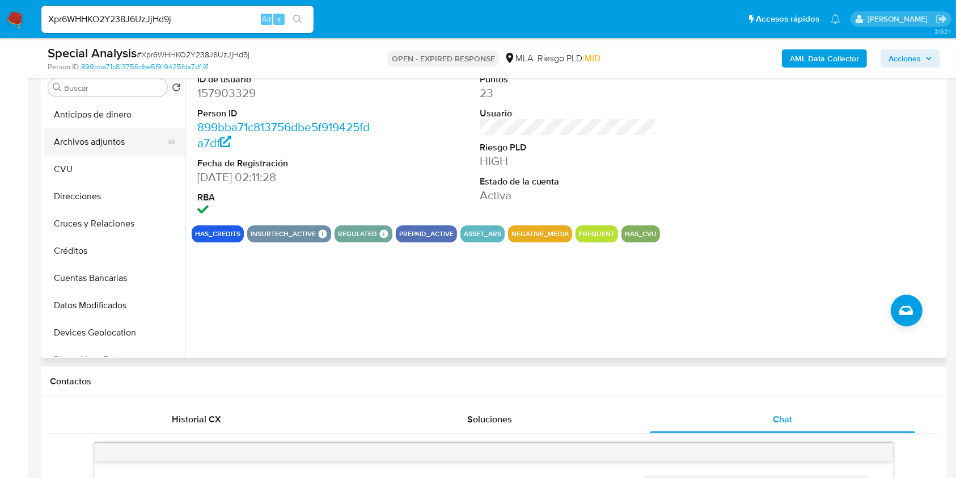
click at [140, 147] on button "Archivos adjuntos" at bounding box center [110, 141] width 133 height 27
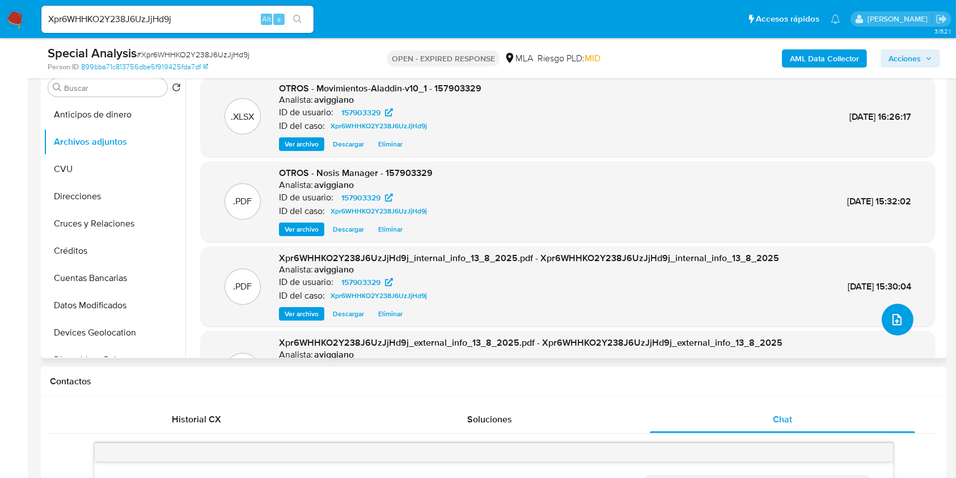
click at [894, 327] on button "upload-file" at bounding box center [898, 319] width 32 height 32
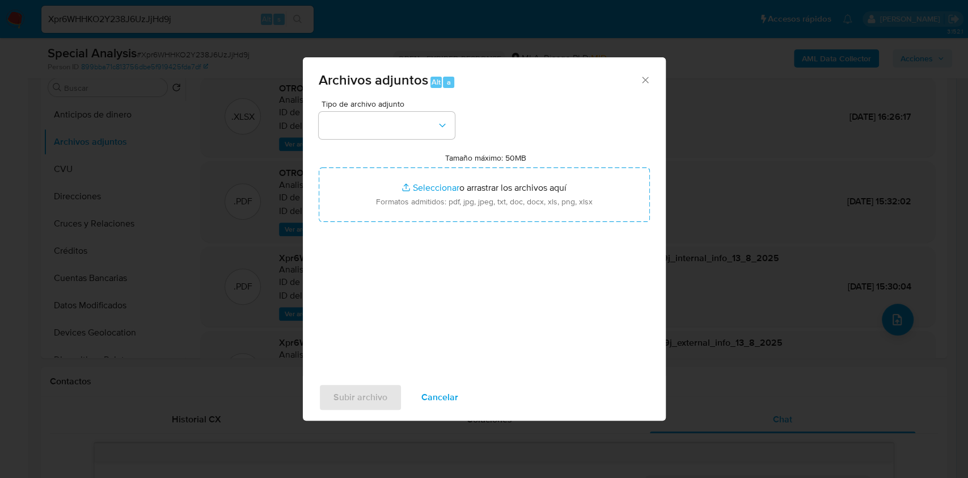
click at [569, 191] on input "Tamaño máximo: 50MB Seleccionar archivos" at bounding box center [484, 194] width 331 height 54
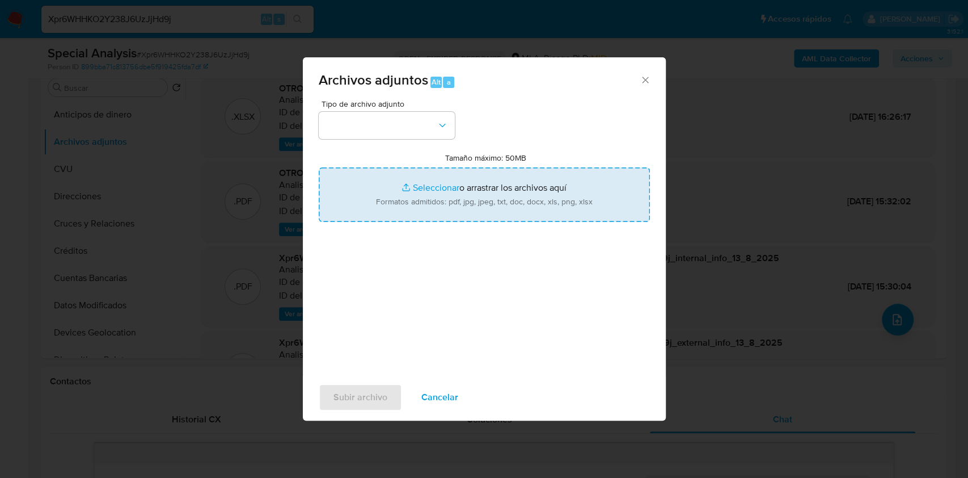
click at [471, 176] on input "Tamaño máximo: 50MB Seleccionar archivos" at bounding box center [484, 194] width 331 height 54
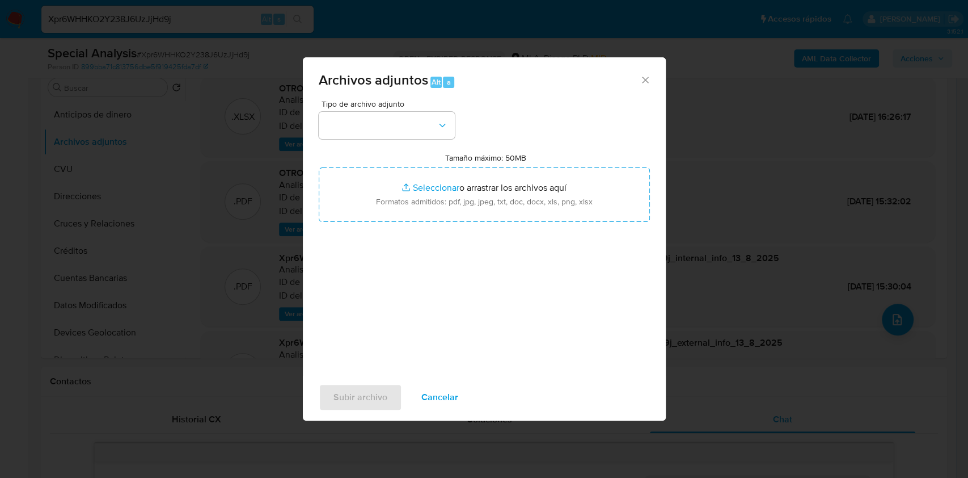
click at [525, 104] on div "Tipo de archivo adjunto Tamaño máximo: 50MB Seleccionar archivos Seleccionar o …" at bounding box center [484, 234] width 331 height 268
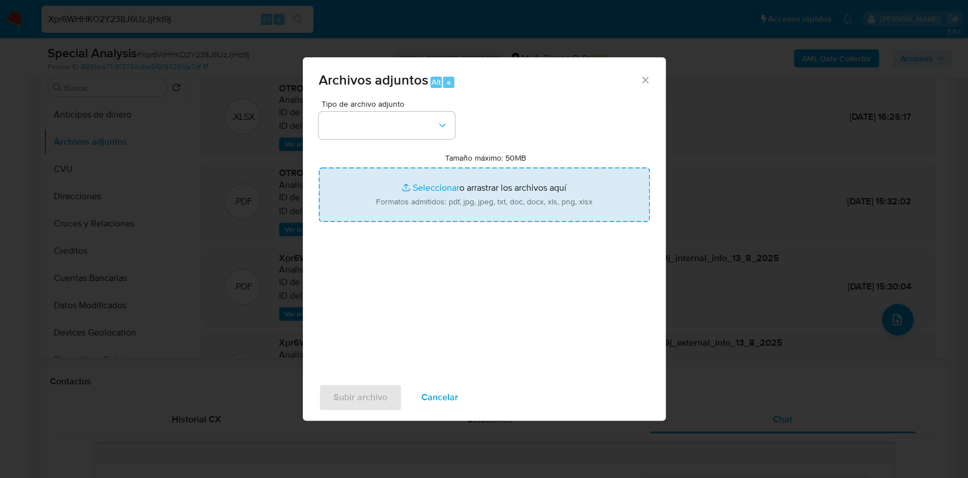
click at [523, 187] on input "Tamaño máximo: 50MB Seleccionar archivos" at bounding box center [484, 194] width 331 height 54
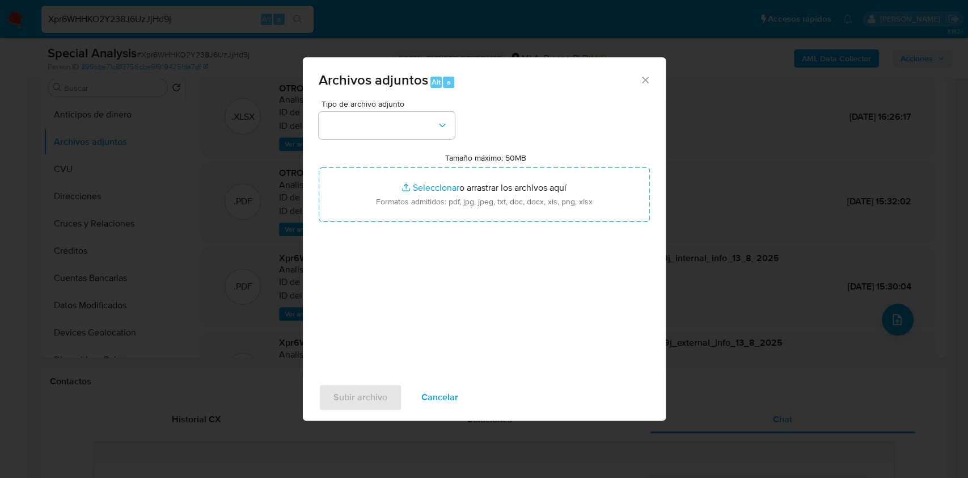
click at [655, 75] on div "Archivos adjuntos Alt a" at bounding box center [484, 78] width 363 height 43
click at [644, 78] on icon "Cerrar" at bounding box center [645, 79] width 11 height 11
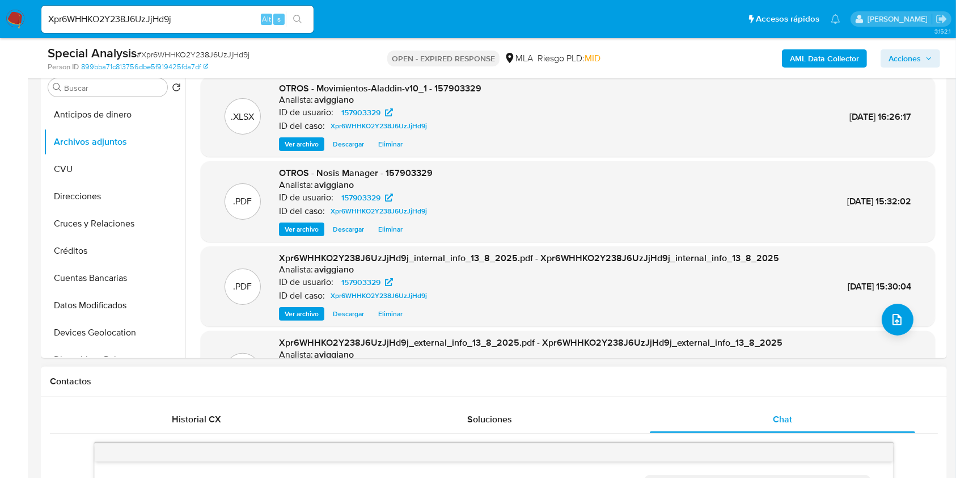
click at [309, 373] on div "Contactos" at bounding box center [494, 381] width 906 height 30
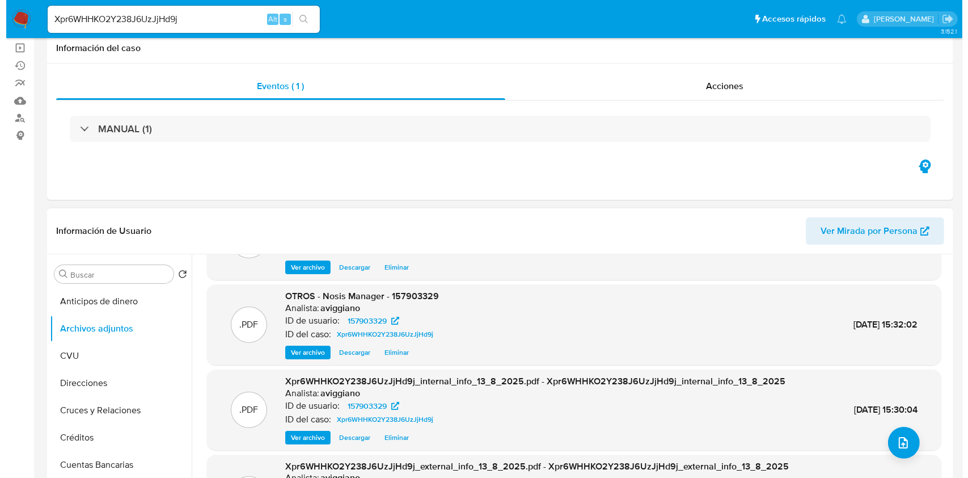
scroll to position [227, 0]
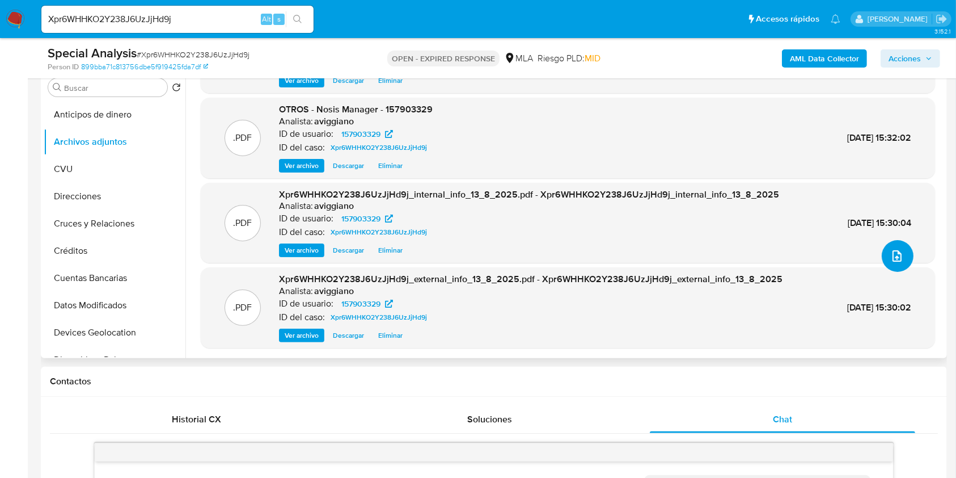
click at [884, 267] on button "upload-file" at bounding box center [898, 256] width 32 height 32
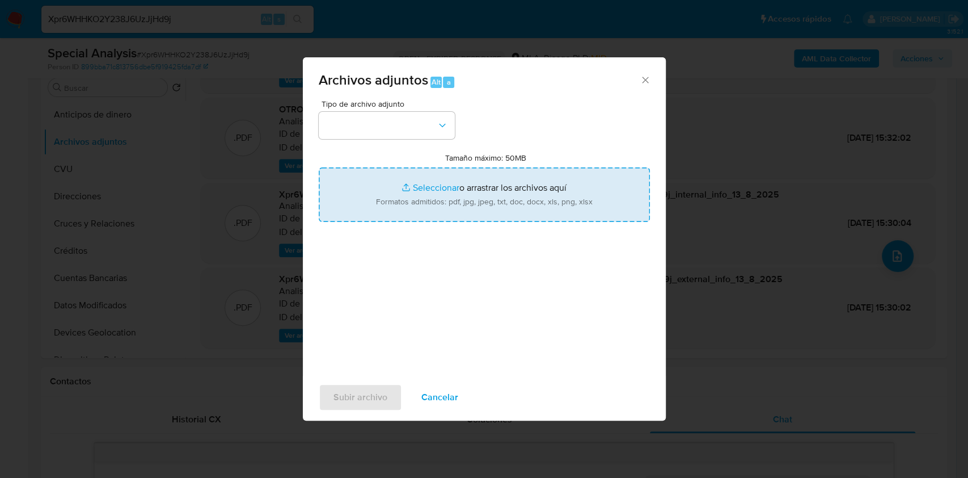
click at [556, 181] on input "Tamaño máximo: 50MB Seleccionar archivos" at bounding box center [484, 194] width 331 height 54
type input "C:\fakepath\Caselog Xpr6WHHKO2Y238J6UzJjHd9j_2025_08_13_15_15_01.docx"
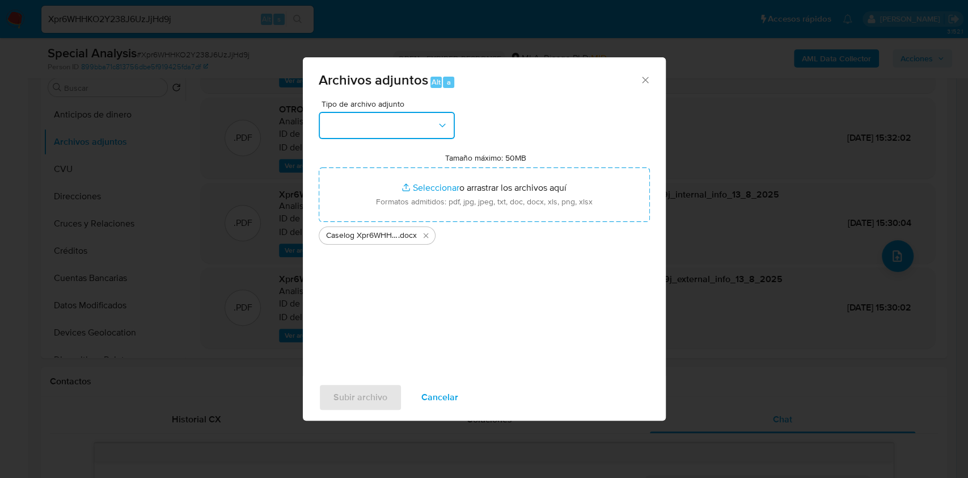
click at [448, 129] on button "button" at bounding box center [387, 125] width 136 height 27
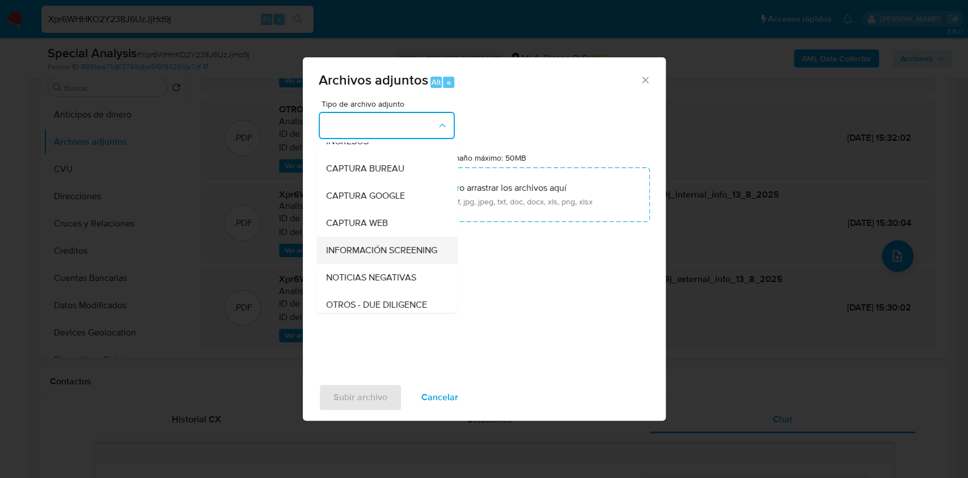
scroll to position [75, 0]
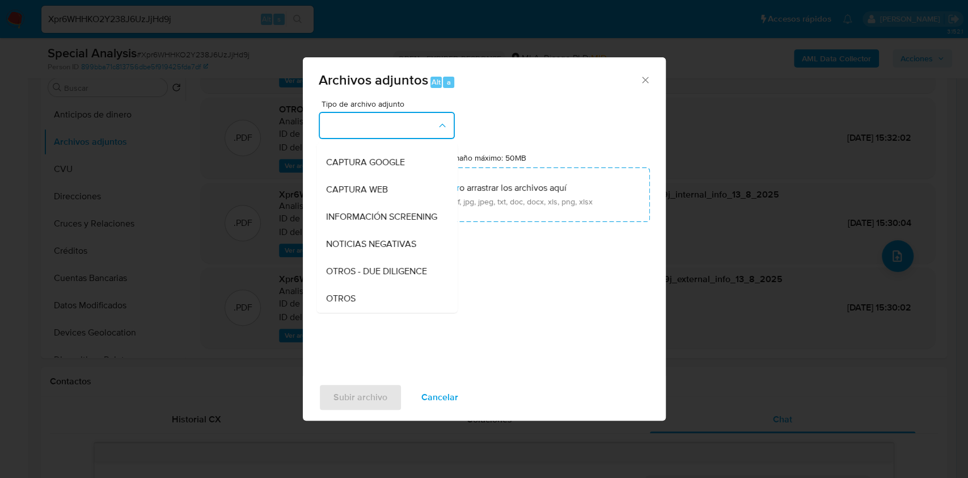
click at [339, 304] on span "OTROS" at bounding box center [340, 298] width 29 height 11
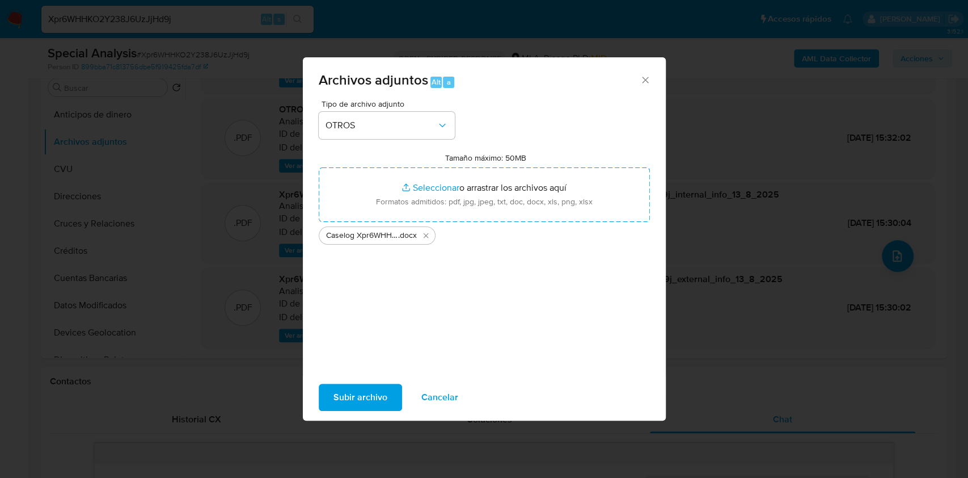
click at [359, 397] on span "Subir archivo" at bounding box center [360, 397] width 54 height 25
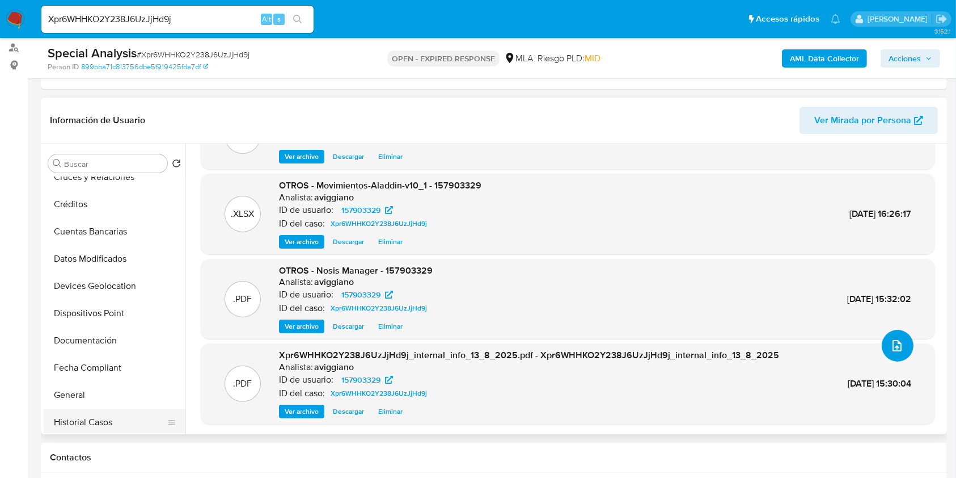
scroll to position [227, 0]
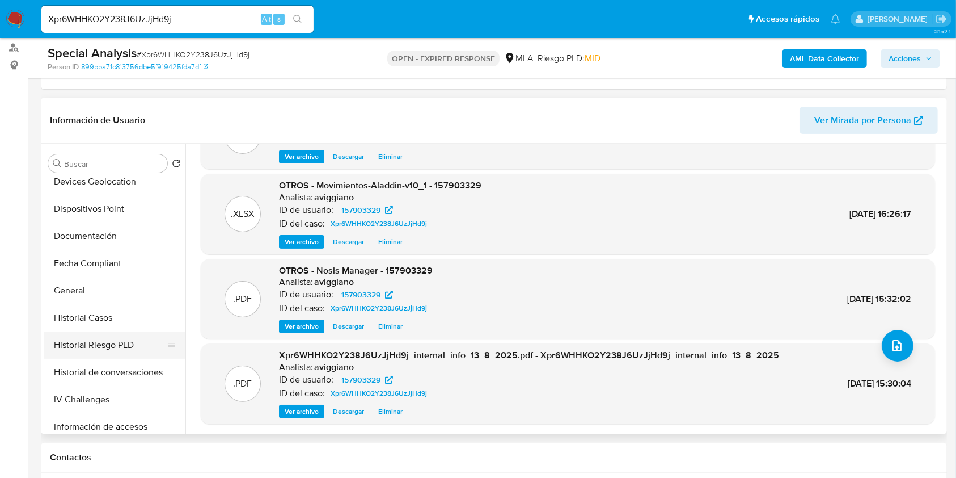
click at [129, 332] on button "Historial Riesgo PLD" at bounding box center [110, 344] width 133 height 27
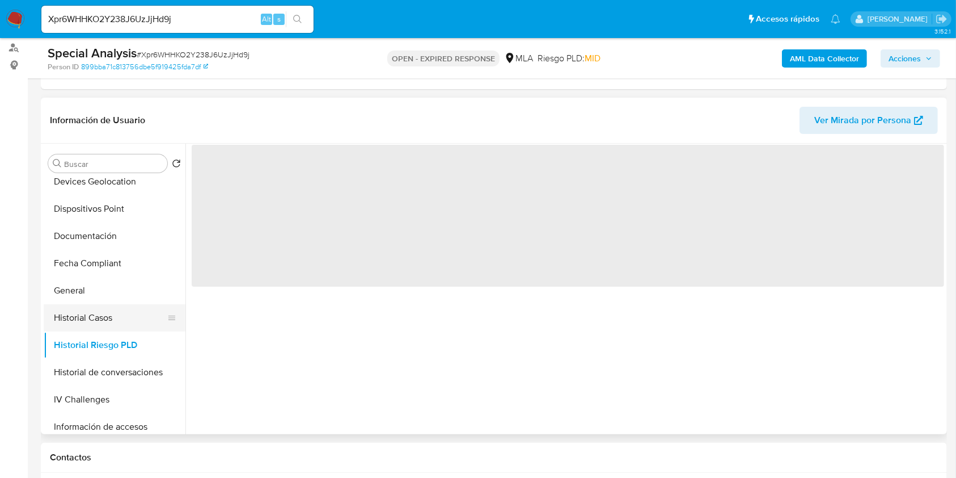
click at [140, 315] on button "Historial Casos" at bounding box center [110, 317] width 133 height 27
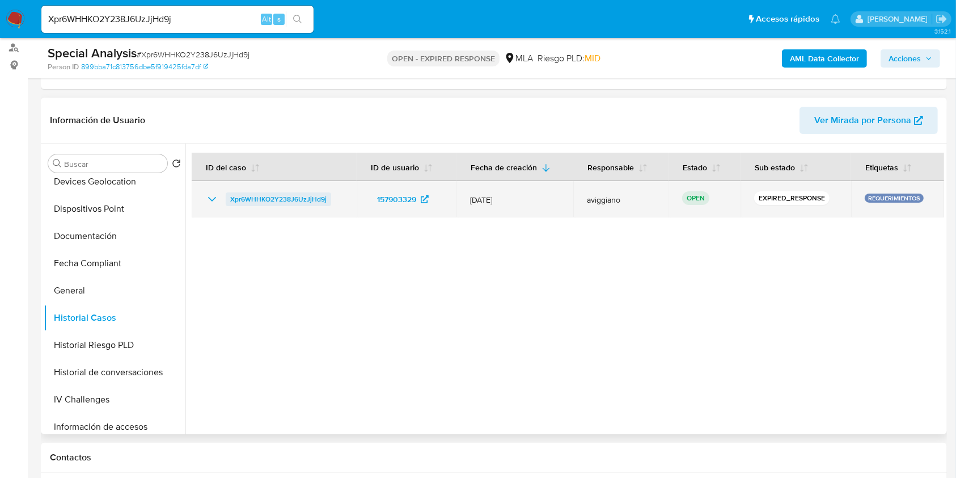
drag, startPoint x: 344, startPoint y: 195, endPoint x: 239, endPoint y: 192, distance: 104.4
click at [223, 201] on td "Xpr6WHHKO2Y238J6UzJjHd9j" at bounding box center [274, 199] width 165 height 36
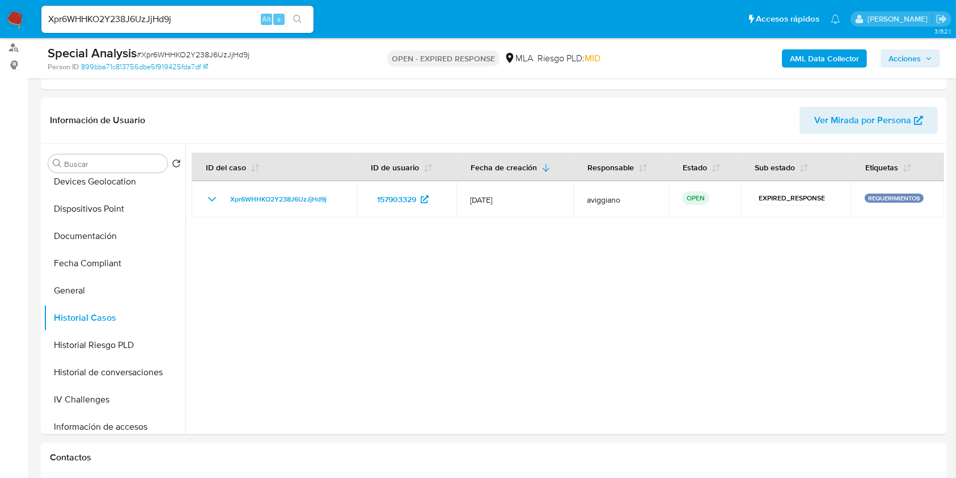
click at [88, 35] on nav "Pausado Ver notificaciones Xpr6WHHKO2Y238J6UzJjHd9j Alt s Accesos rápidos Presi…" at bounding box center [478, 19] width 956 height 38
click at [91, 19] on input "Xpr6WHHKO2Y238J6UzJjHd9j" at bounding box center [177, 19] width 272 height 15
paste input "96WmLkGY1YbeP8Cb2OEbYwU5"
type input "96WmLkGY1YbeP8Cb2OEbYwU5"
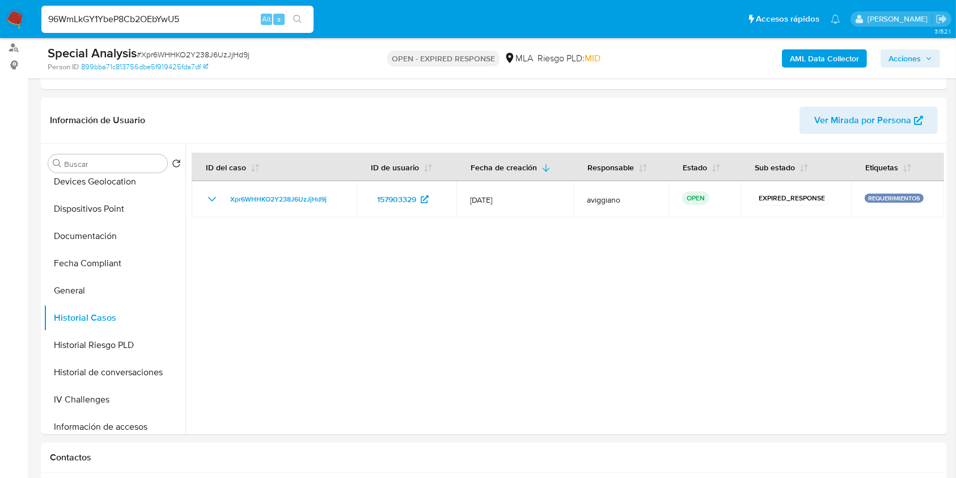
click at [293, 20] on icon "search-icon" at bounding box center [297, 19] width 9 height 9
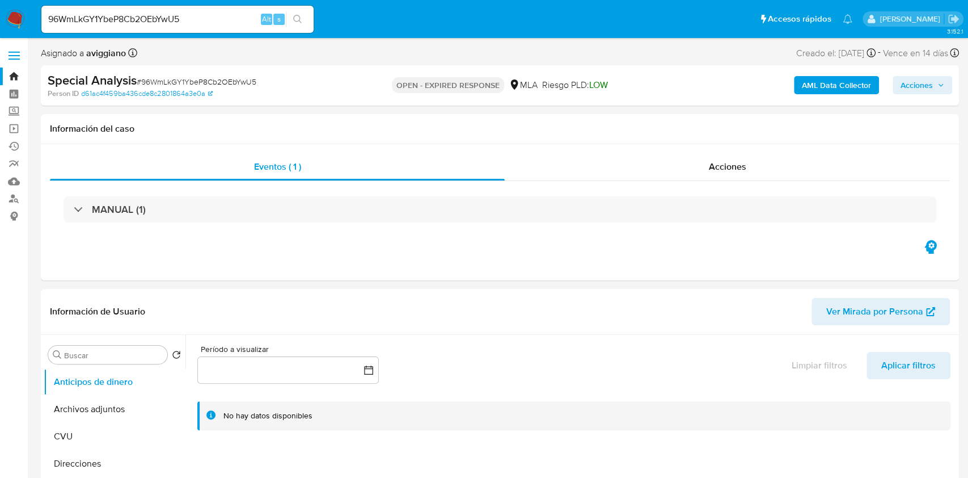
select select "10"
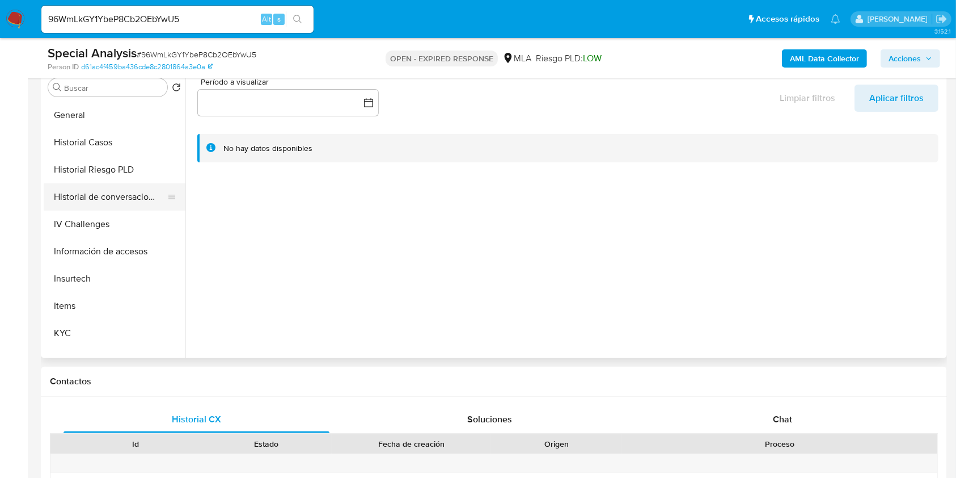
scroll to position [302, 0]
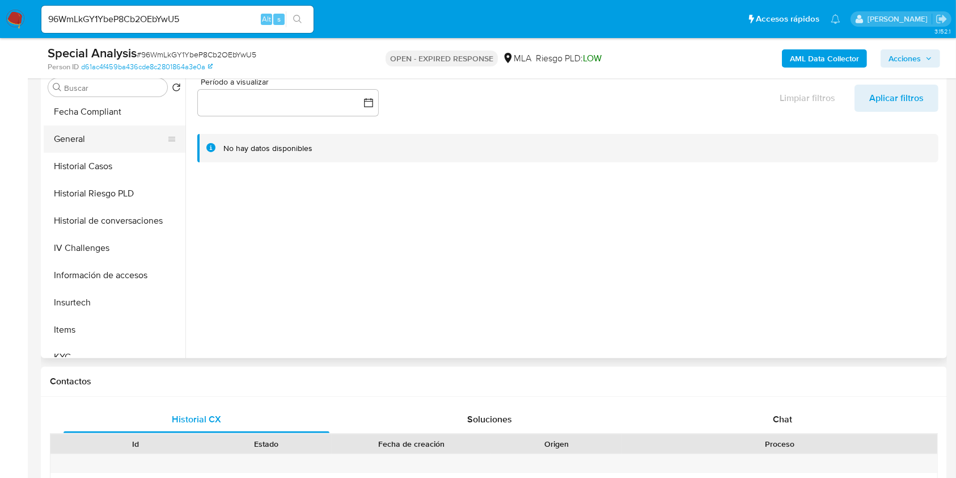
click at [111, 140] on button "General" at bounding box center [110, 138] width 133 height 27
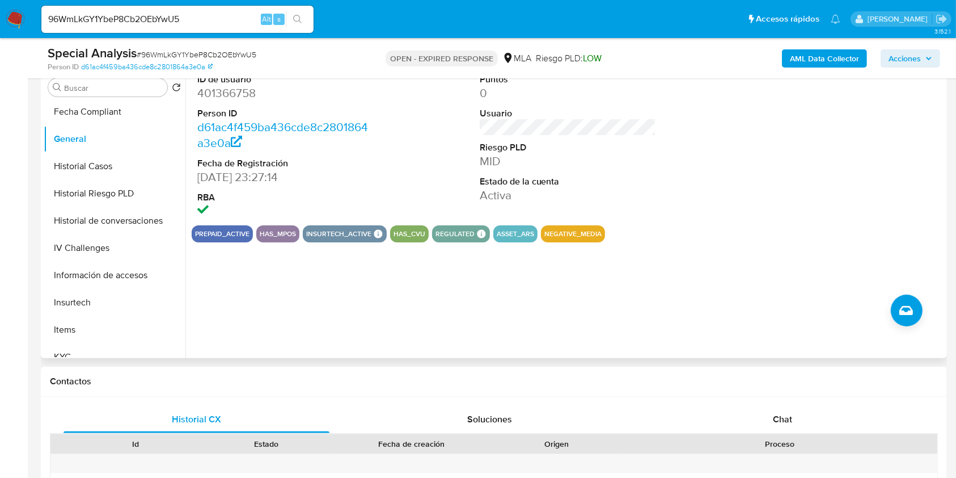
click at [212, 98] on dd "401366758" at bounding box center [285, 93] width 177 height 16
click at [212, 97] on dd "401366758" at bounding box center [285, 93] width 177 height 16
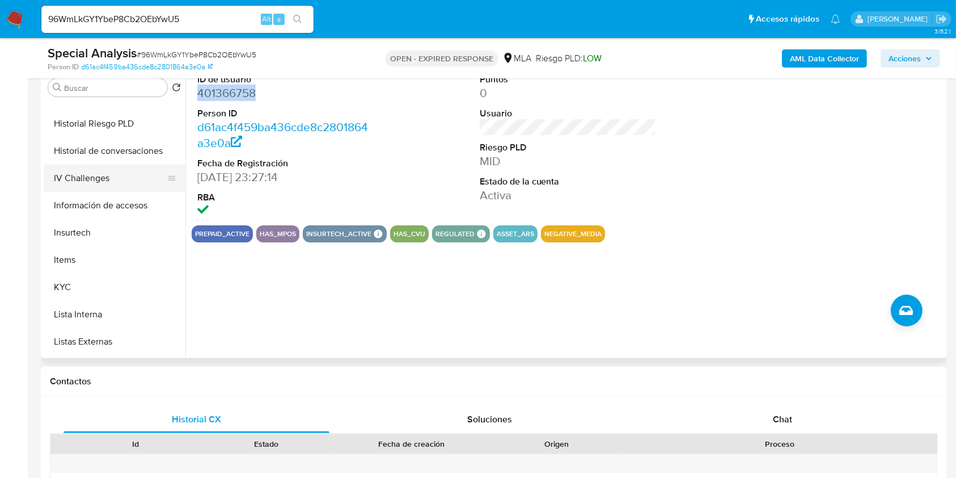
scroll to position [454, 0]
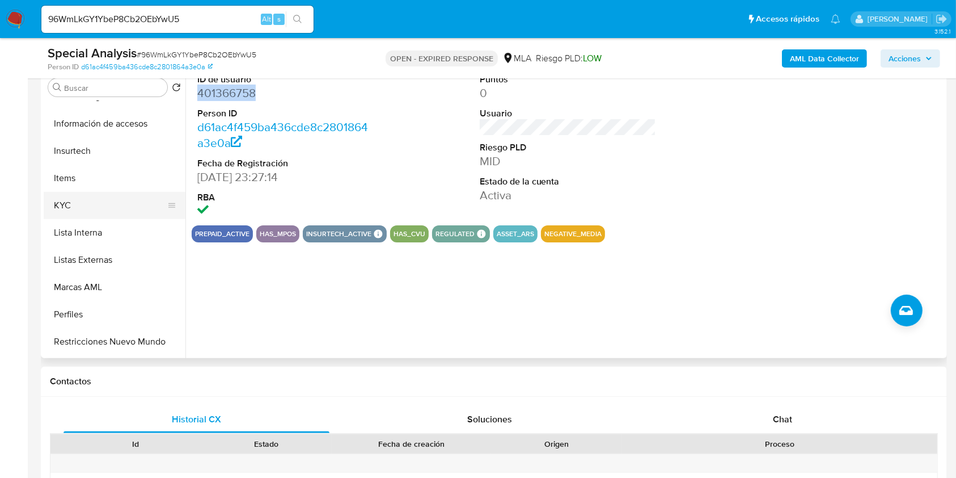
click at [104, 204] on button "KYC" at bounding box center [110, 205] width 133 height 27
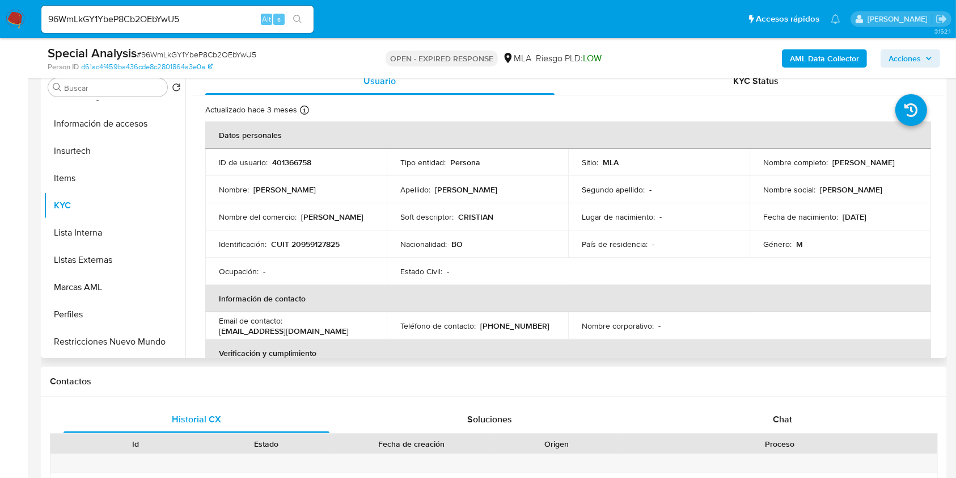
click at [298, 239] on p "CUIT 20959127825" at bounding box center [305, 244] width 69 height 10
click at [298, 240] on p "CUIT 20959127825" at bounding box center [305, 244] width 69 height 10
drag, startPoint x: 315, startPoint y: 252, endPoint x: 307, endPoint y: 243, distance: 12.4
click at [307, 243] on p "CUIT 20959127825" at bounding box center [305, 244] width 69 height 10
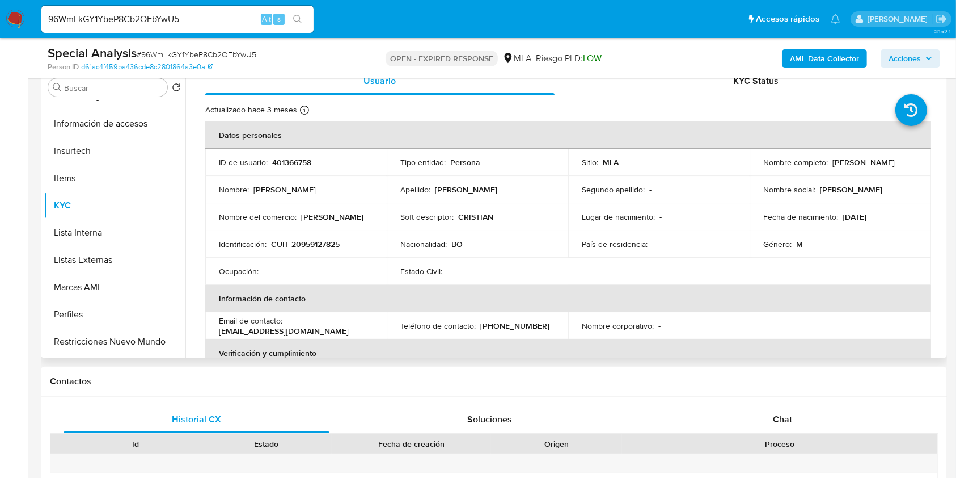
click at [294, 161] on p "401366758" at bounding box center [291, 162] width 39 height 10
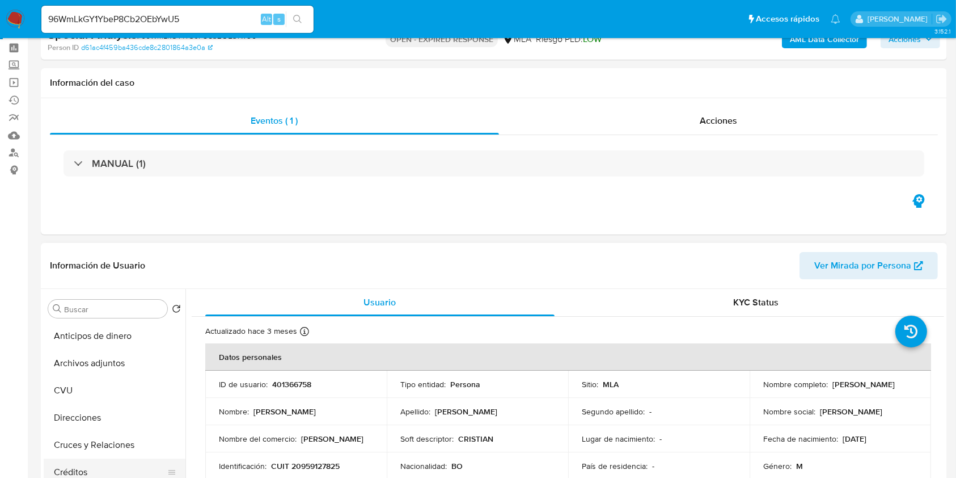
scroll to position [0, 0]
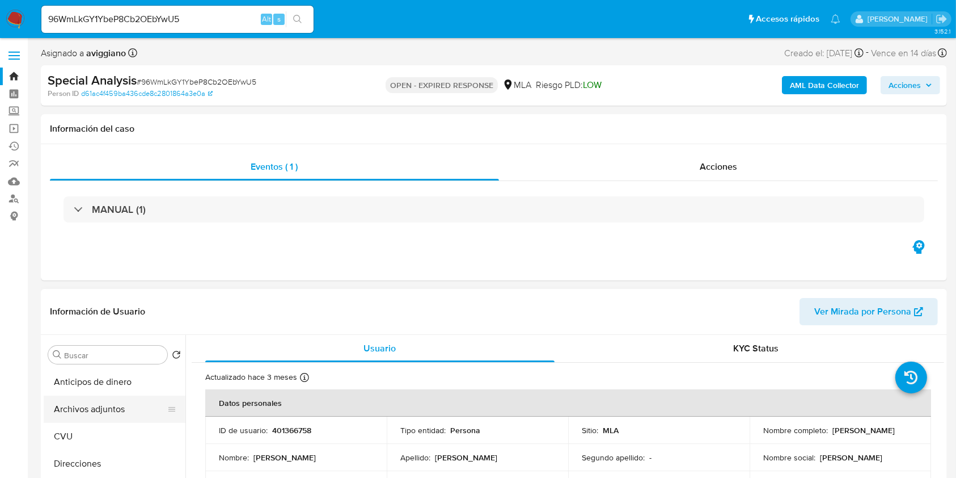
click at [79, 402] on button "Archivos adjuntos" at bounding box center [110, 408] width 133 height 27
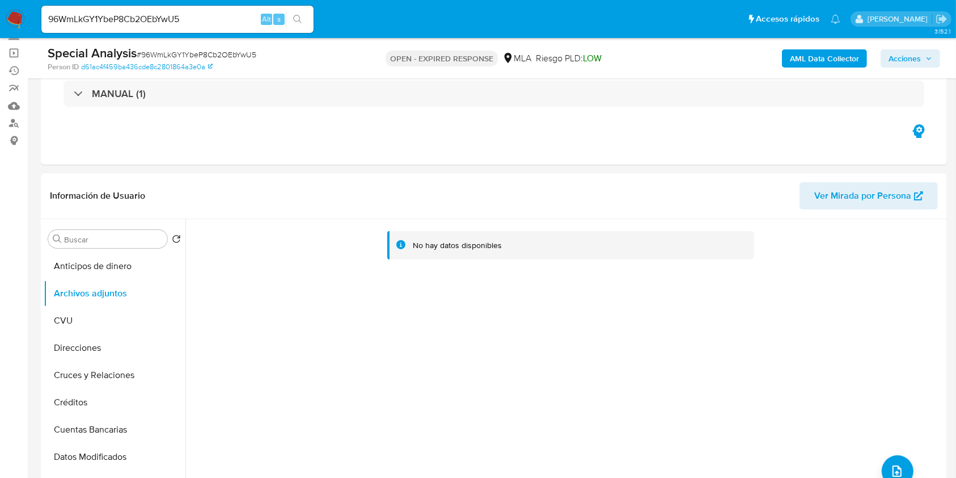
click at [826, 65] on b "AML Data Collector" at bounding box center [824, 58] width 69 height 18
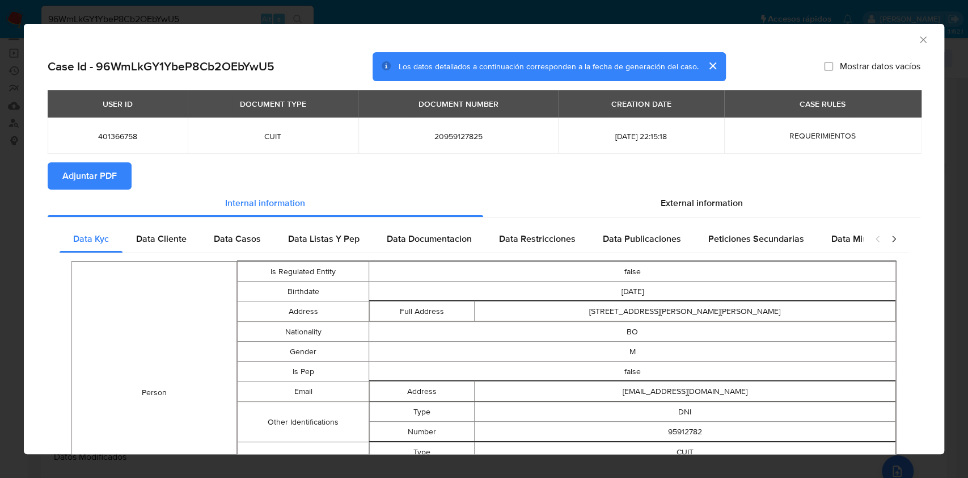
click at [92, 180] on span "Adjuntar PDF" at bounding box center [89, 175] width 54 height 25
click at [918, 36] on icon "Cerrar ventana" at bounding box center [923, 39] width 11 height 11
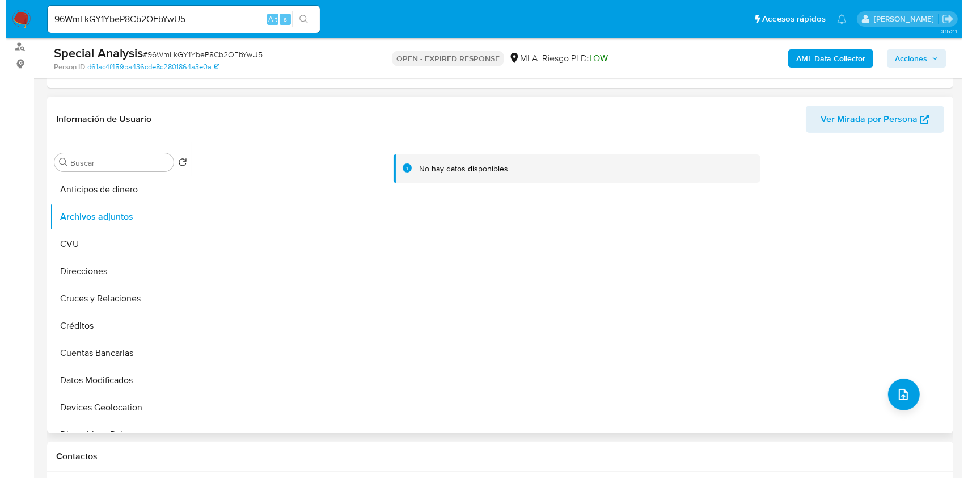
scroll to position [227, 0]
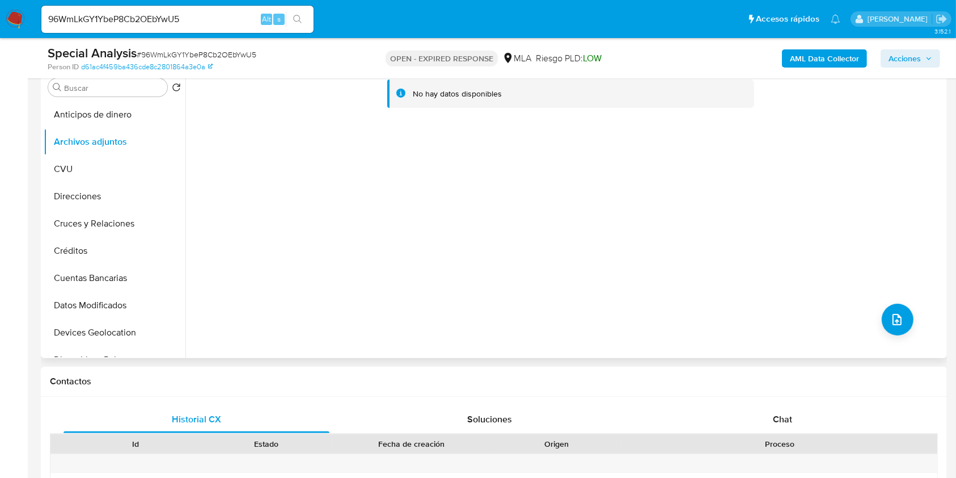
click at [879, 293] on div "No hay datos disponibles" at bounding box center [564, 212] width 759 height 290
click at [886, 306] on button "upload-file" at bounding box center [898, 319] width 32 height 32
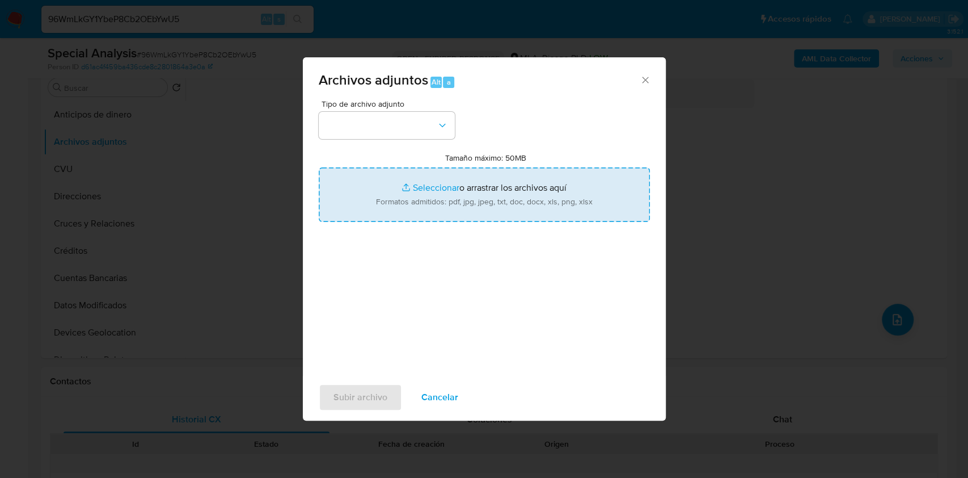
click at [534, 181] on input "Tamaño máximo: 50MB Seleccionar archivos" at bounding box center [484, 194] width 331 height 54
type input "C:\fakepath\Movimientos-Aladdin-v10_1 - 401366758.xlsx"
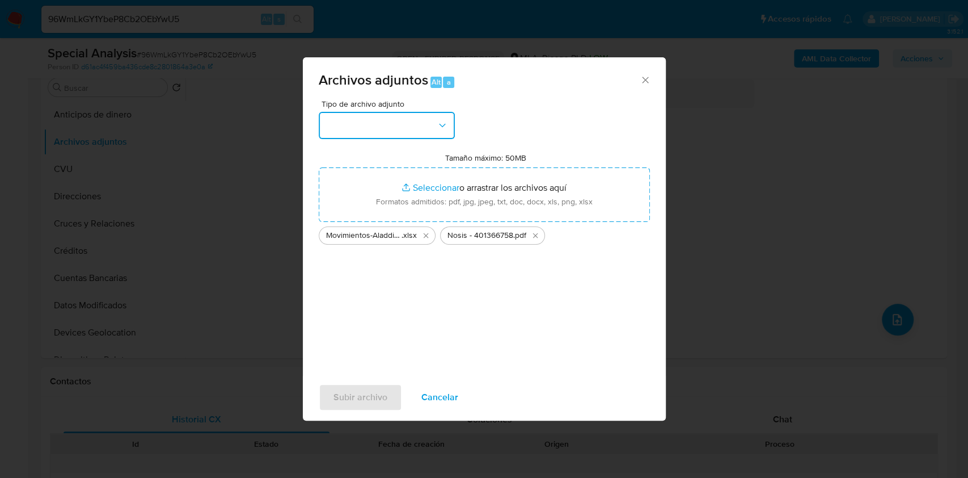
click at [411, 116] on button "button" at bounding box center [387, 125] width 136 height 27
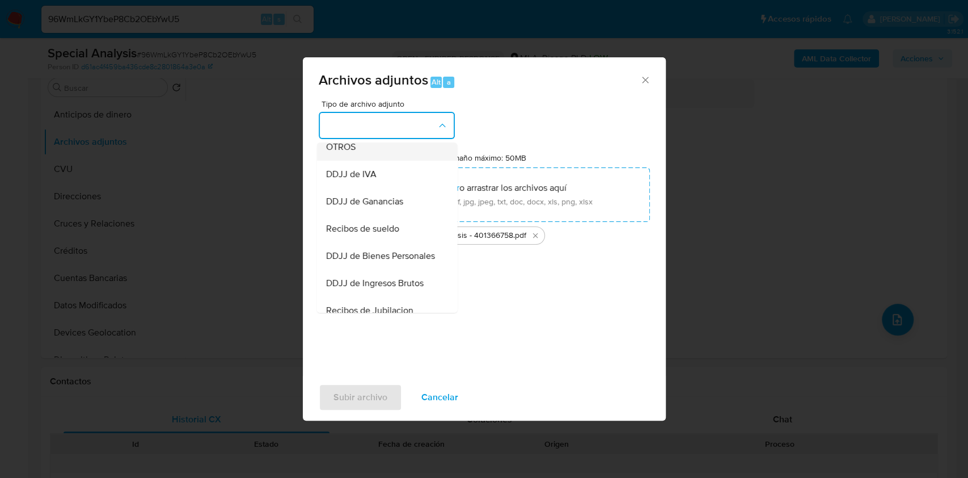
click at [391, 161] on div "OTROS" at bounding box center [384, 146] width 116 height 27
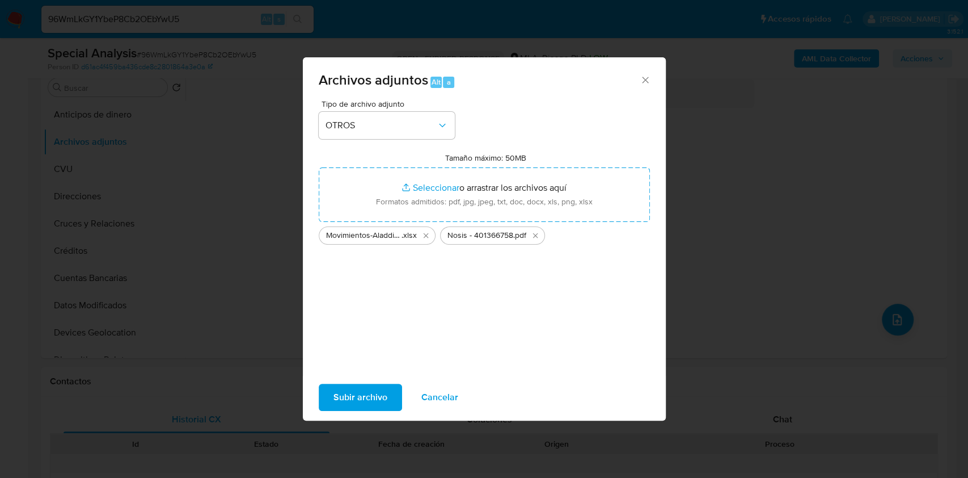
click at [372, 387] on span "Subir archivo" at bounding box center [360, 397] width 54 height 25
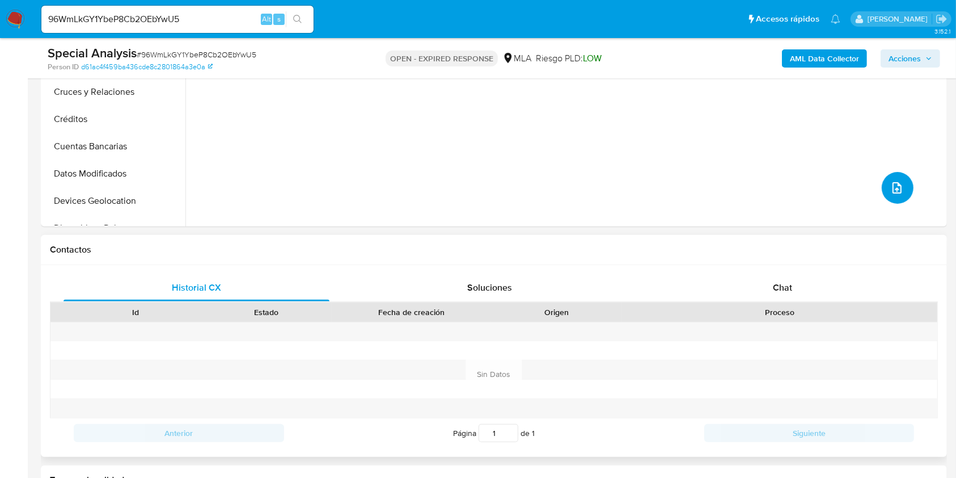
scroll to position [454, 0]
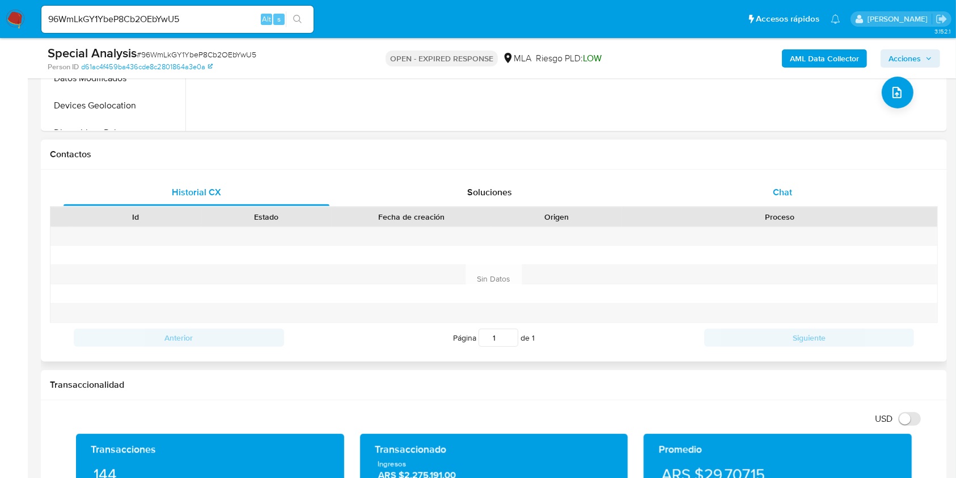
click at [775, 193] on span "Chat" at bounding box center [782, 191] width 19 height 13
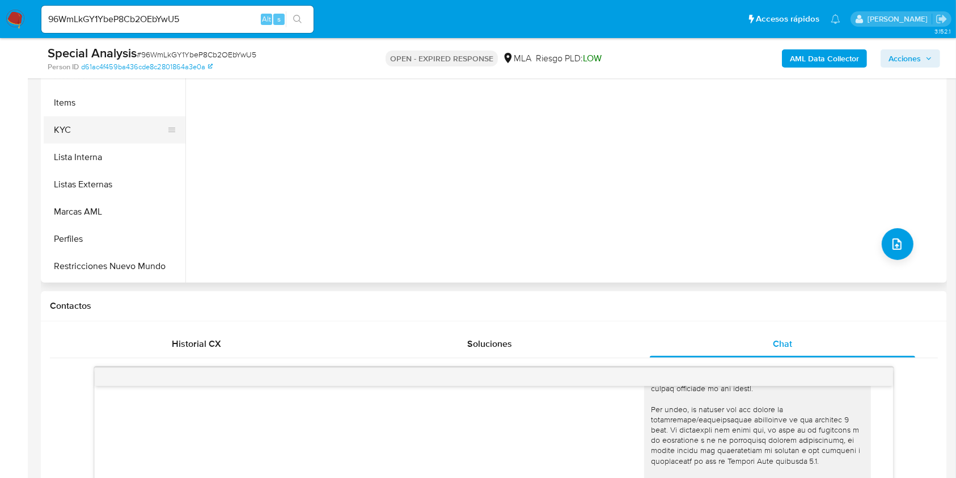
click at [113, 121] on button "KYC" at bounding box center [110, 129] width 133 height 27
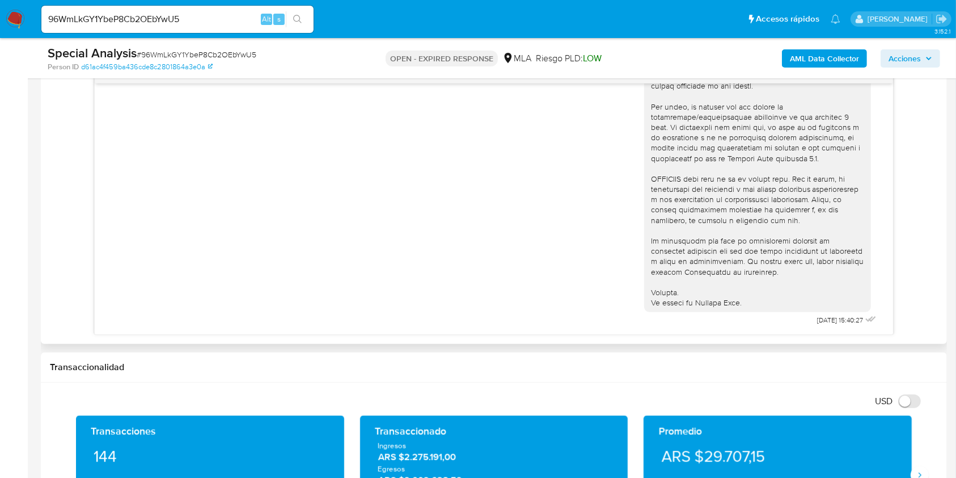
scroll to position [351, 0]
drag, startPoint x: 779, startPoint y: 319, endPoint x: 826, endPoint y: 319, distance: 47.1
click at [826, 319] on div "30/05/2025 15:40:27" at bounding box center [761, 43] width 235 height 569
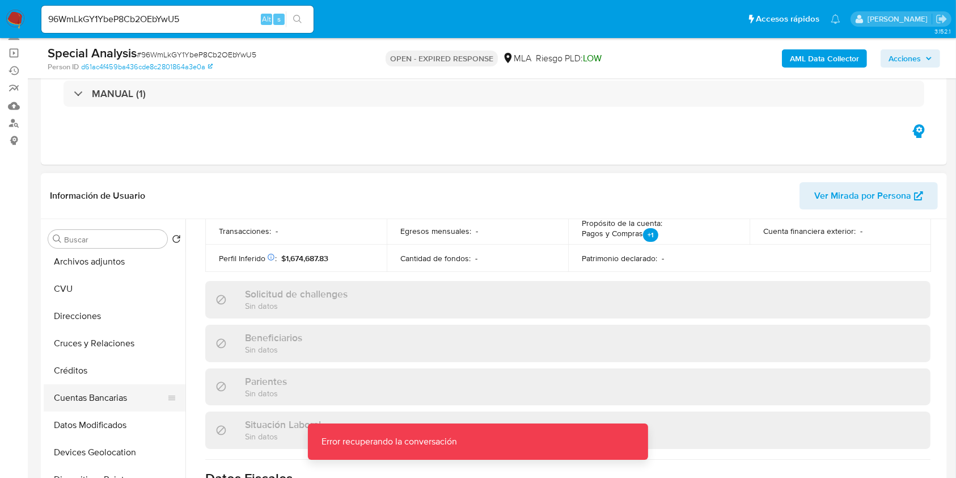
scroll to position [0, 0]
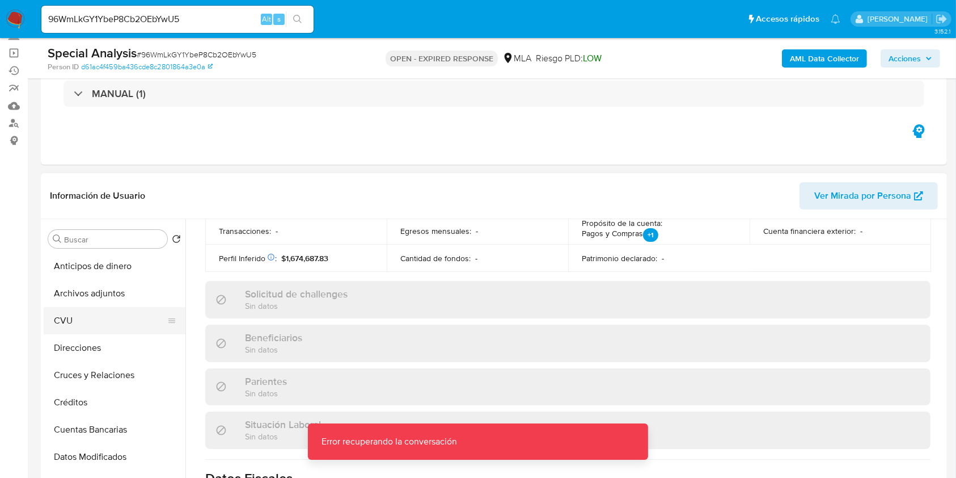
click at [80, 321] on button "CVU" at bounding box center [110, 320] width 133 height 27
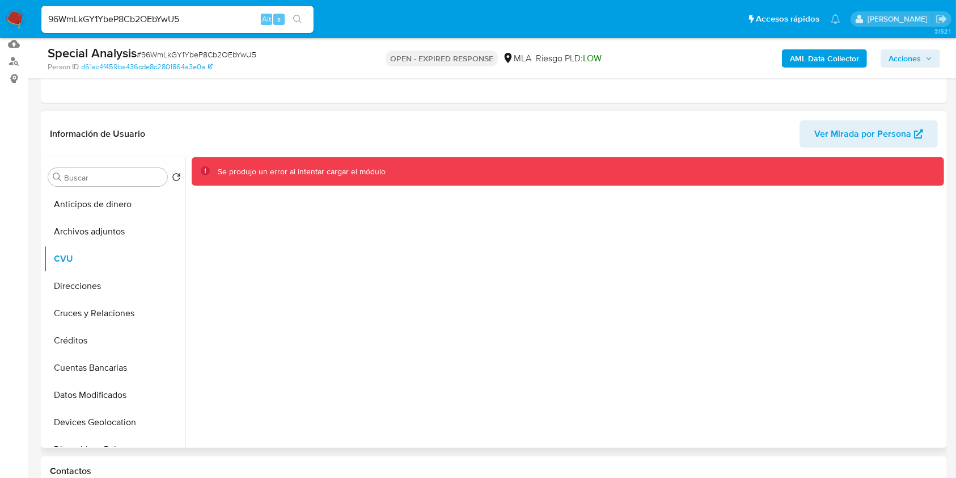
scroll to position [151, 0]
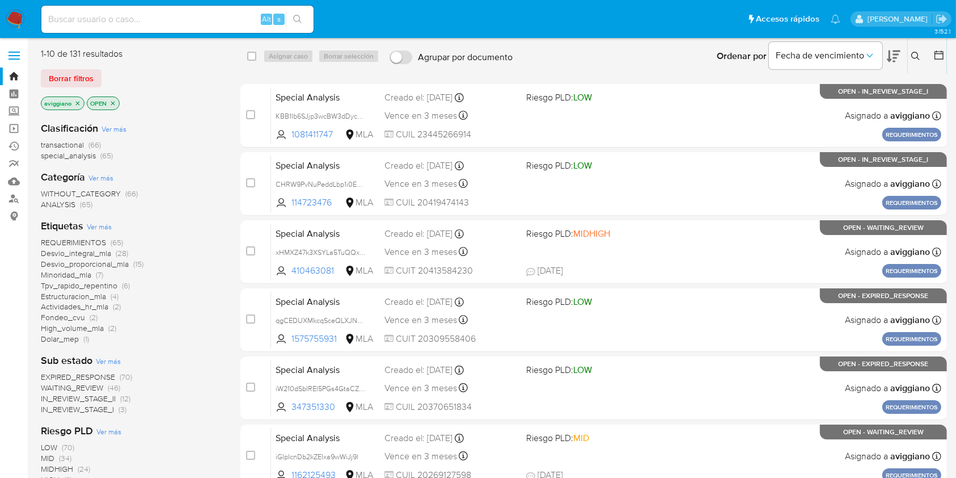
click at [917, 52] on icon at bounding box center [915, 56] width 9 height 9
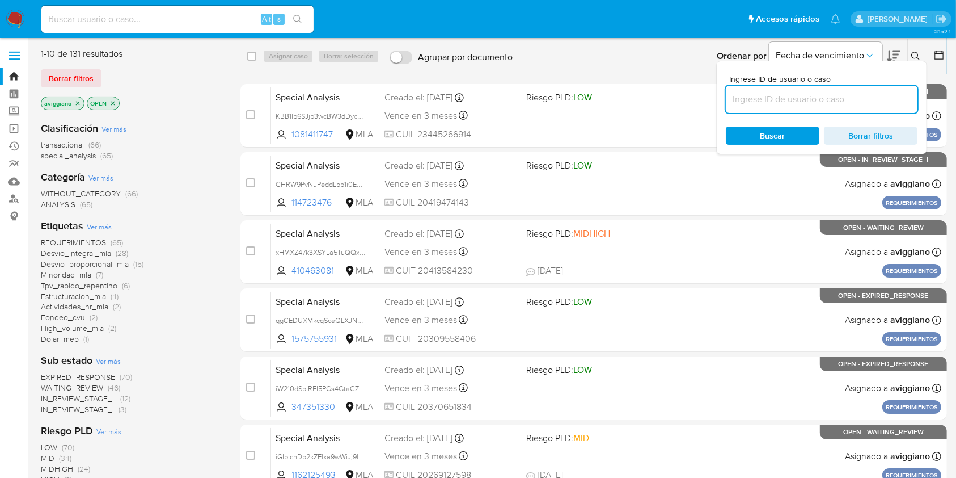
click at [878, 94] on input at bounding box center [822, 99] width 192 height 15
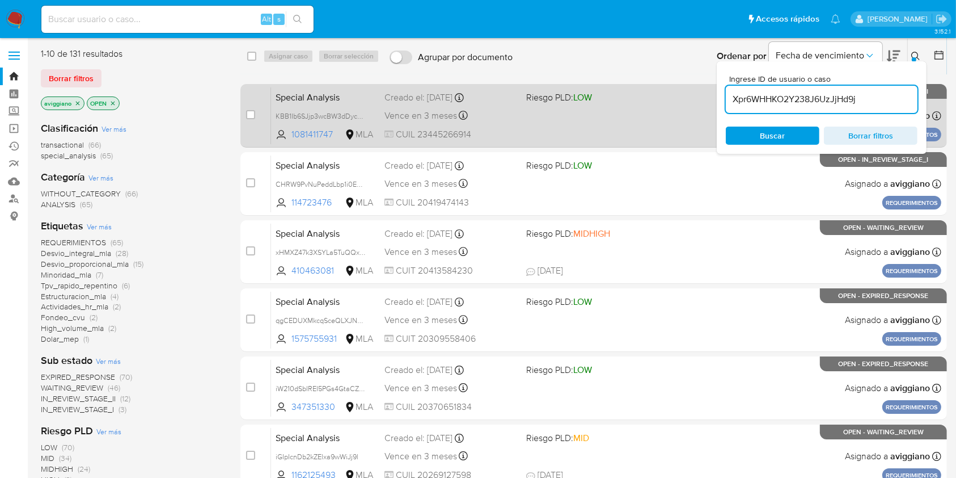
type input "Xpr6WHHKO2Y238J6UzJjHd9j"
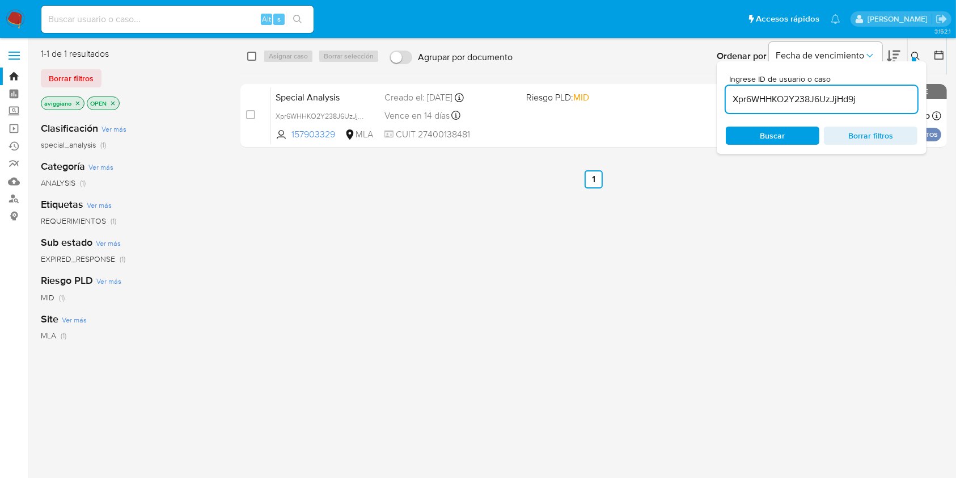
click at [253, 57] on input "checkbox" at bounding box center [251, 56] width 9 height 9
checkbox input "true"
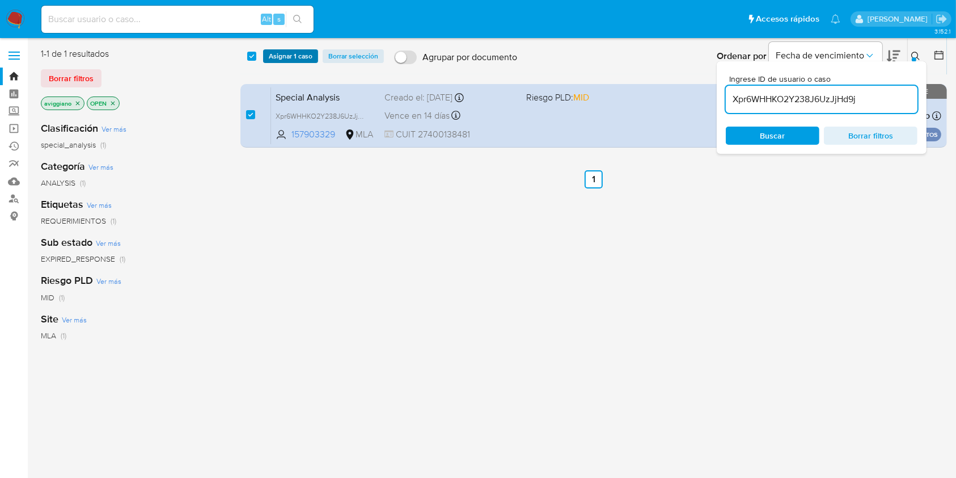
click at [290, 57] on span "Asignar 1 caso" at bounding box center [291, 55] width 44 height 11
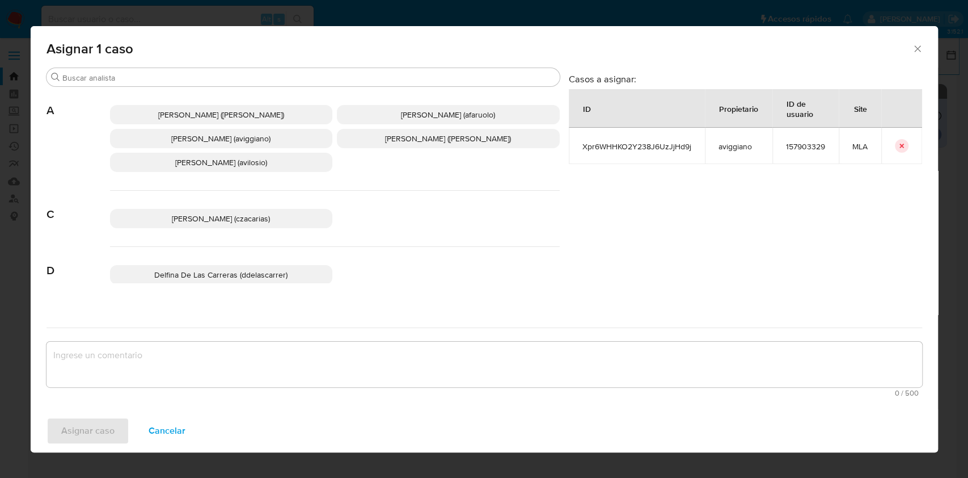
click at [193, 141] on span "Agustina Belen Viggiano (aviggiano)" at bounding box center [220, 138] width 99 height 11
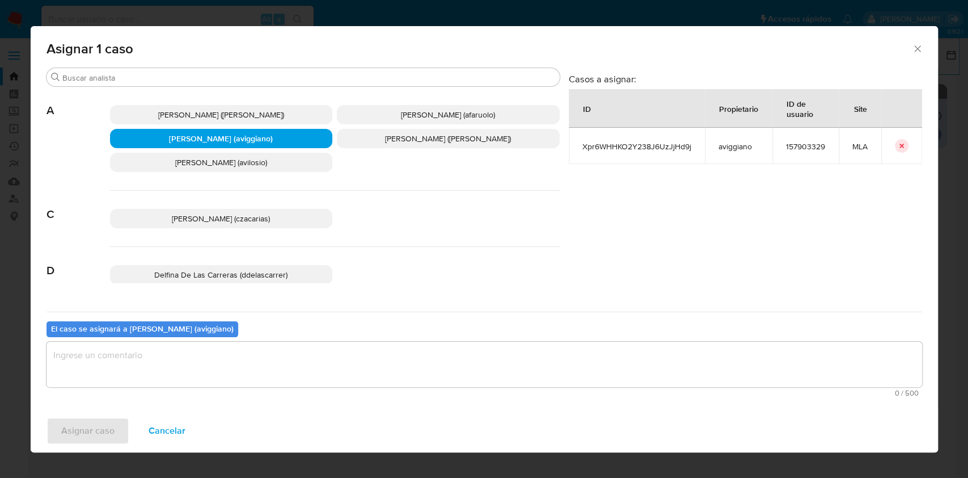
click at [181, 350] on textarea "assign-modal" at bounding box center [485, 363] width 876 height 45
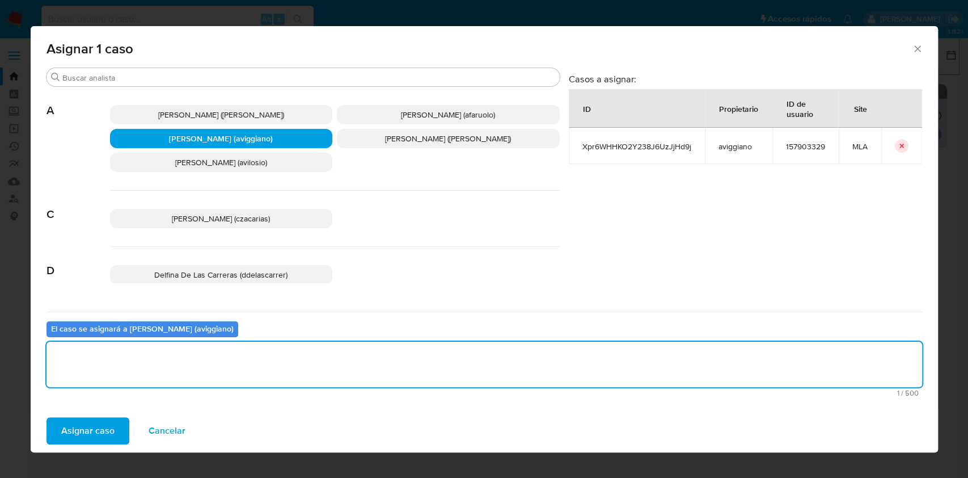
click at [90, 424] on span "Asignar caso" at bounding box center [87, 430] width 53 height 25
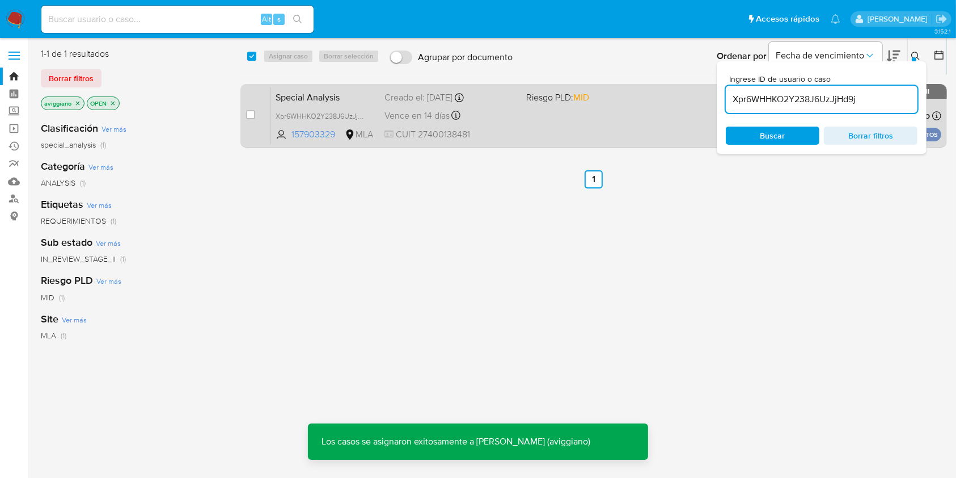
click at [655, 130] on div "Special Analysis Xpr6WHHKO2Y238J6UzJjHd9j 157903329 MLA Riesgo PLD: MID Creado …" at bounding box center [606, 115] width 670 height 57
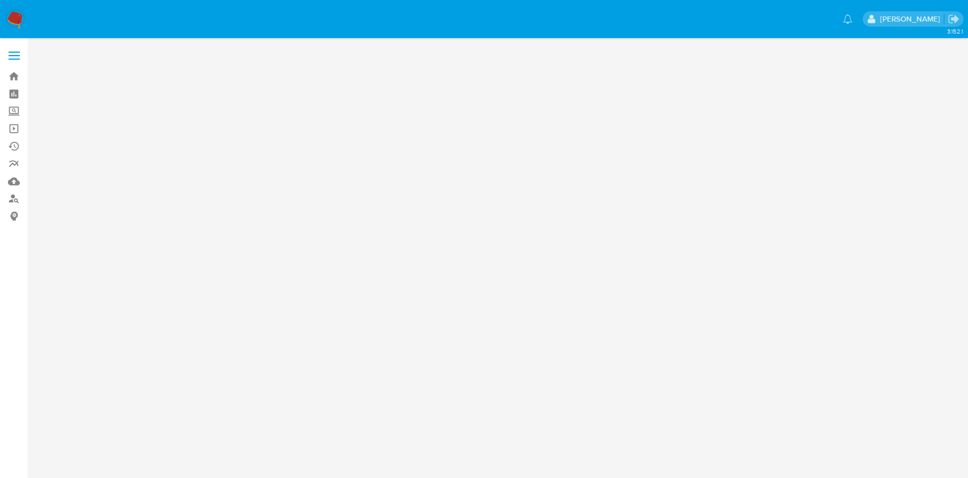
click at [788, 188] on div "3.152.1" at bounding box center [500, 257] width 918 height 425
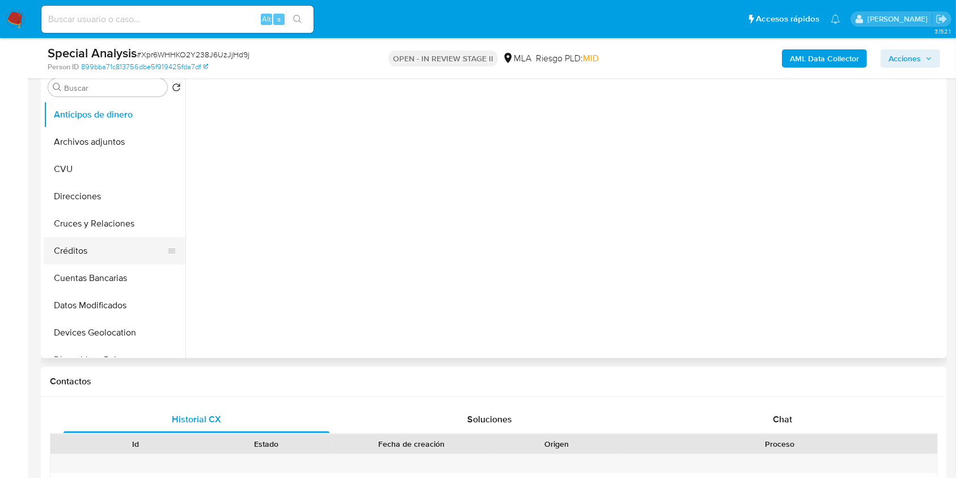
scroll to position [151, 0]
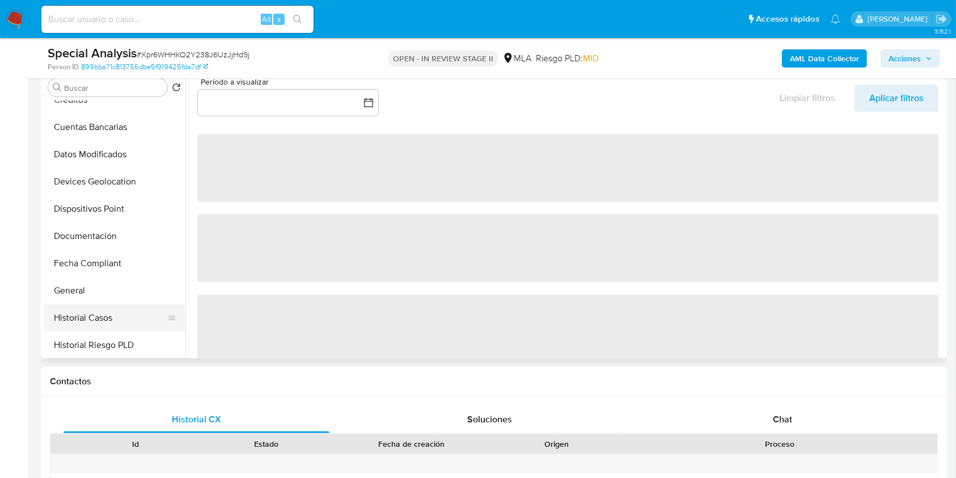
click at [78, 316] on button "Historial Casos" at bounding box center [110, 317] width 133 height 27
select select "10"
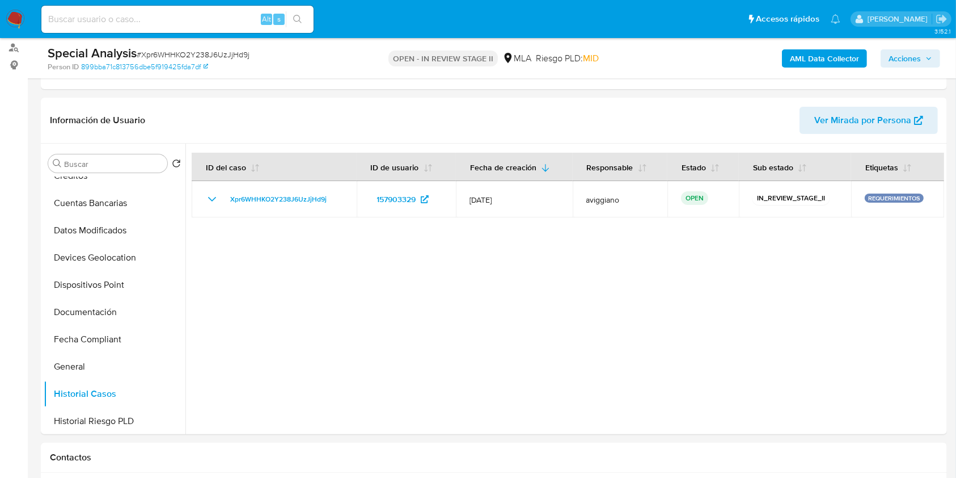
click at [894, 62] on span "Acciones" at bounding box center [905, 58] width 32 height 18
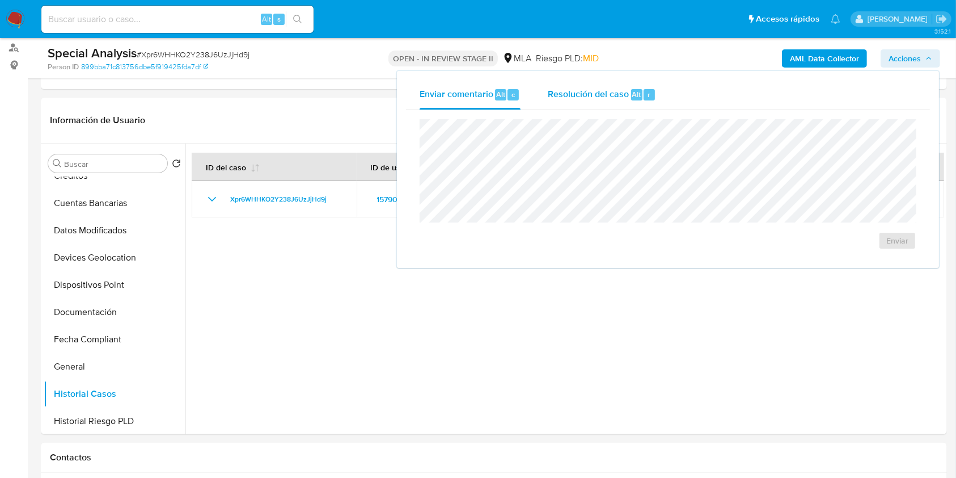
click at [617, 88] on span "Resolución del caso" at bounding box center [588, 93] width 81 height 13
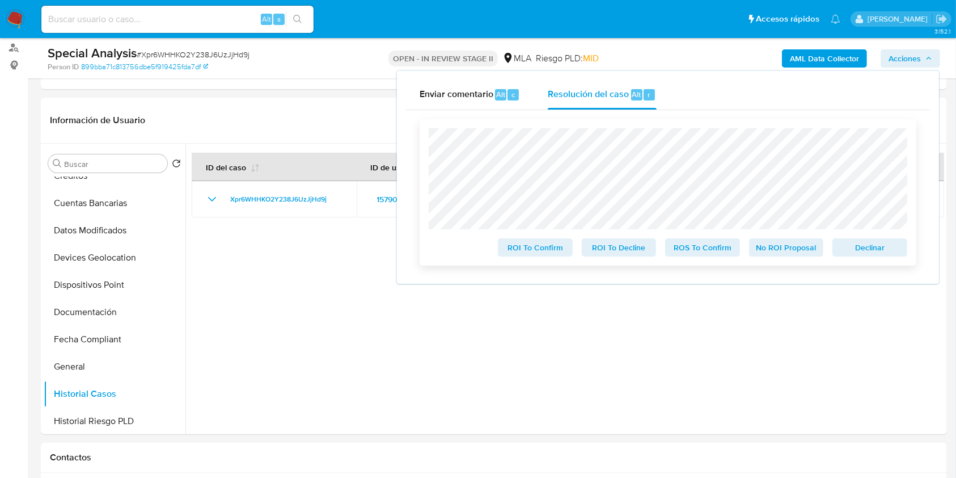
click at [858, 252] on span "Declinar" at bounding box center [870, 247] width 59 height 16
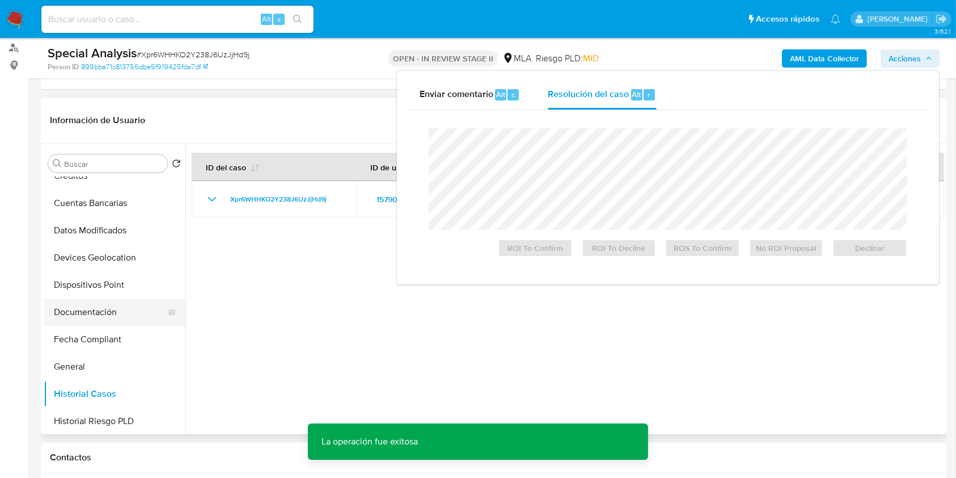
click at [128, 319] on button "Documentación" at bounding box center [110, 311] width 133 height 27
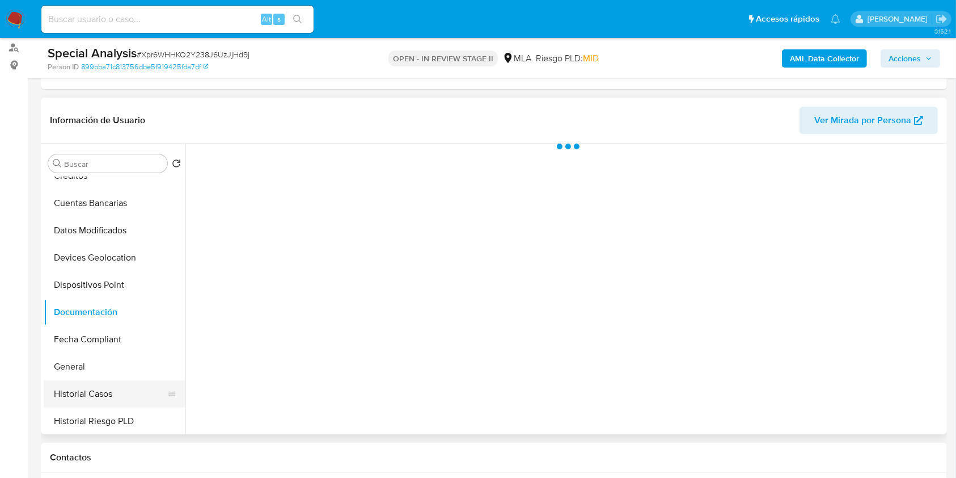
click at [102, 388] on button "Historial Casos" at bounding box center [110, 393] width 133 height 27
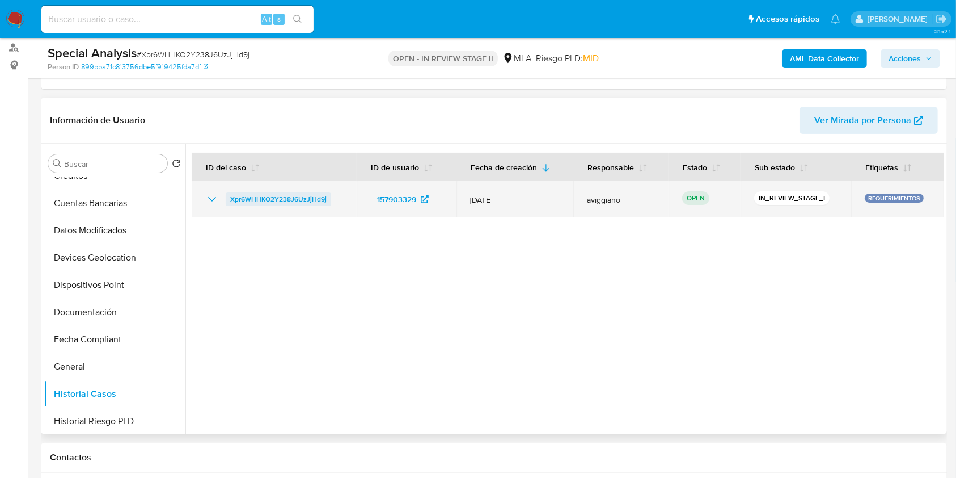
click at [281, 196] on span "Xpr6WHHKO2Y238J6UzJjHd9j" at bounding box center [278, 199] width 96 height 14
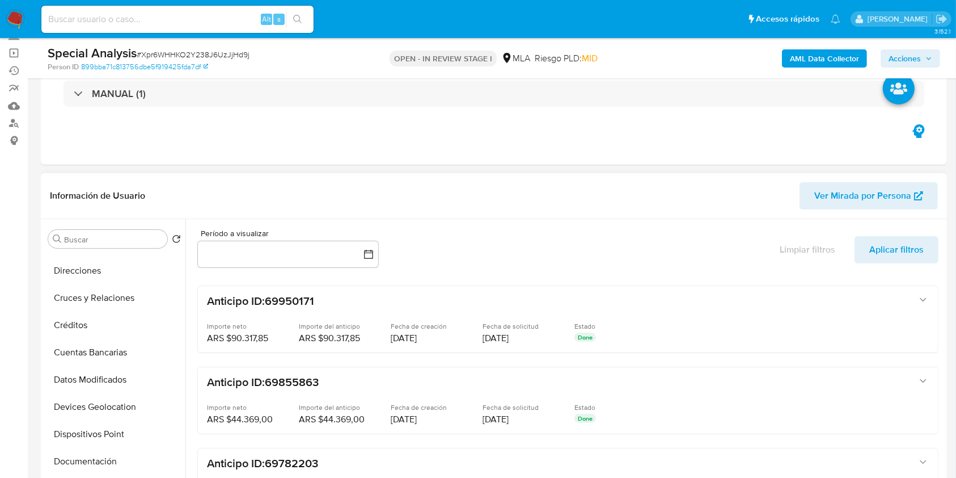
scroll to position [227, 0]
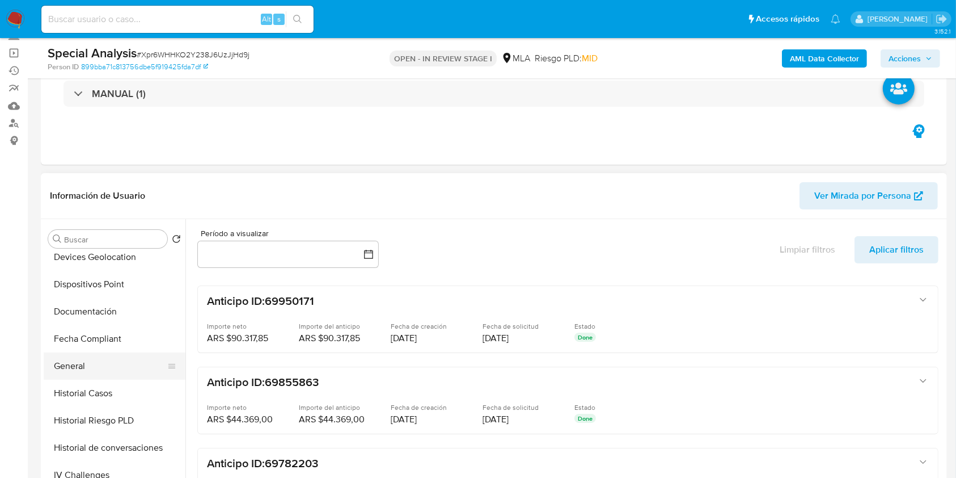
select select "10"
click at [102, 387] on button "Historial Casos" at bounding box center [110, 392] width 133 height 27
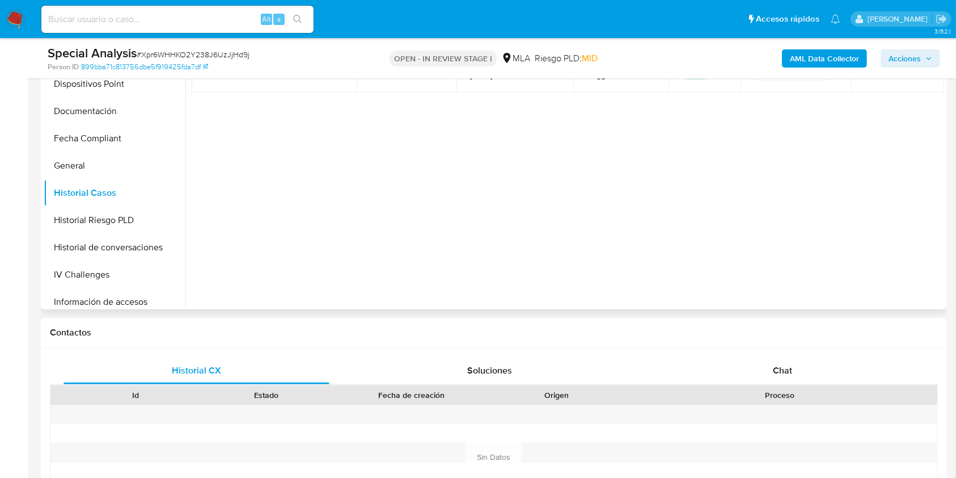
scroll to position [378, 0]
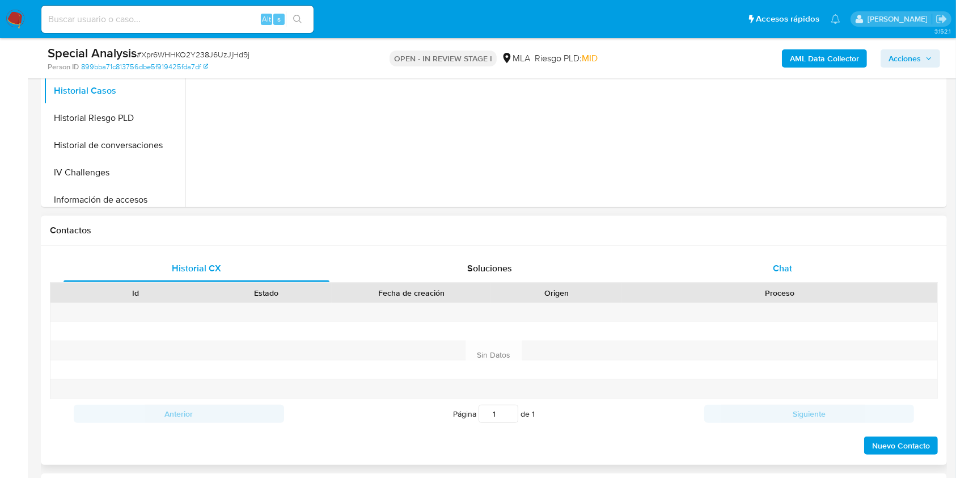
drag, startPoint x: 753, startPoint y: 286, endPoint x: 762, endPoint y: 275, distance: 14.1
click at [753, 285] on div "Proceso" at bounding box center [779, 292] width 315 height 19
click at [762, 275] on div "Chat" at bounding box center [783, 268] width 266 height 27
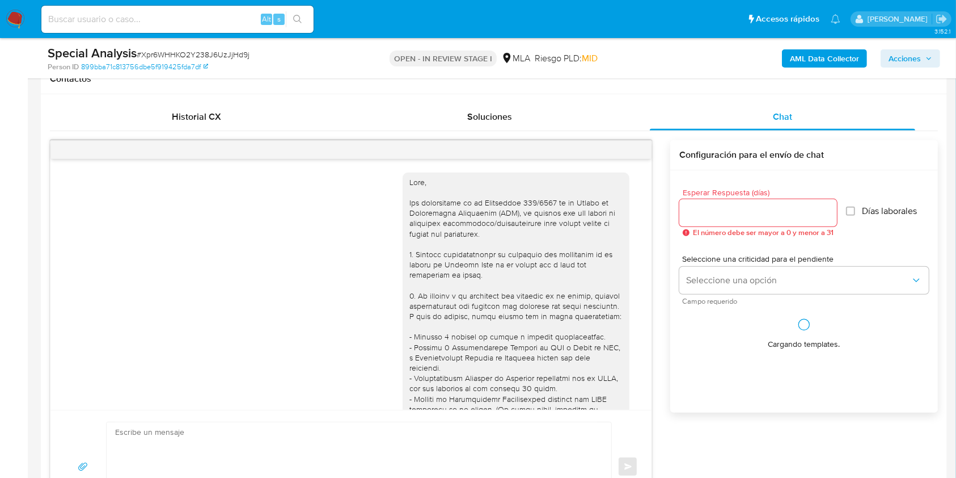
scroll to position [351, 0]
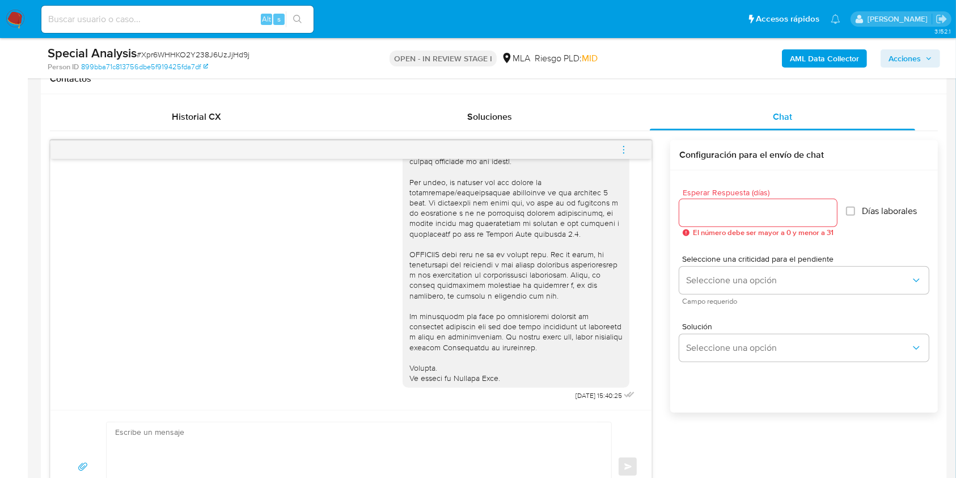
click at [633, 147] on button "menu-action" at bounding box center [623, 149] width 37 height 27
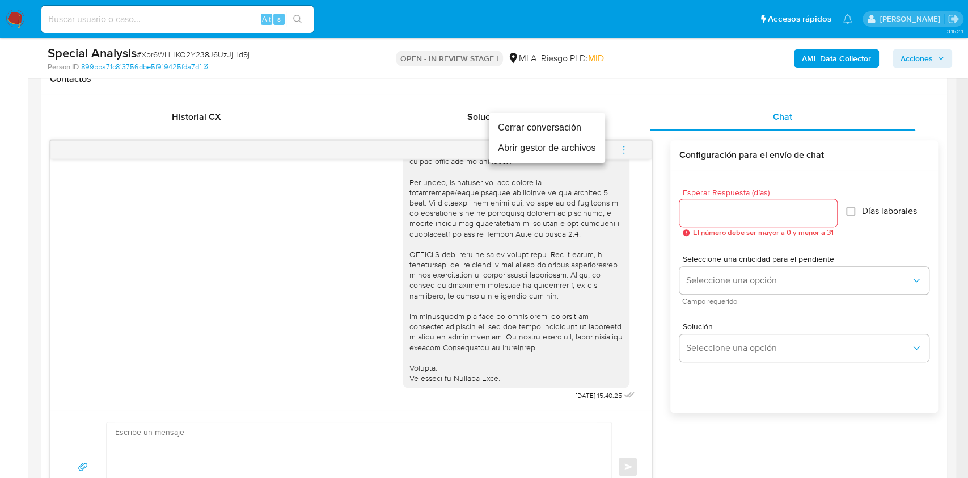
click at [548, 129] on li "Cerrar conversación" at bounding box center [547, 127] width 116 height 20
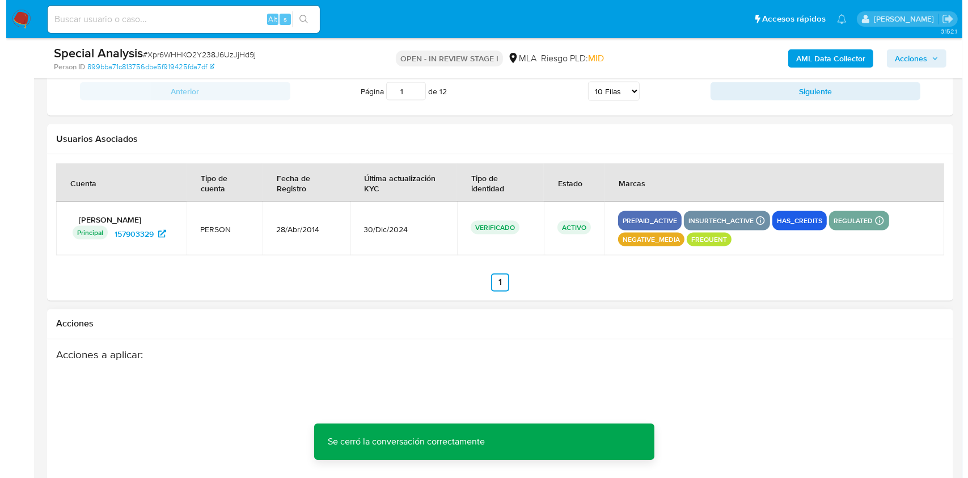
scroll to position [2021, 0]
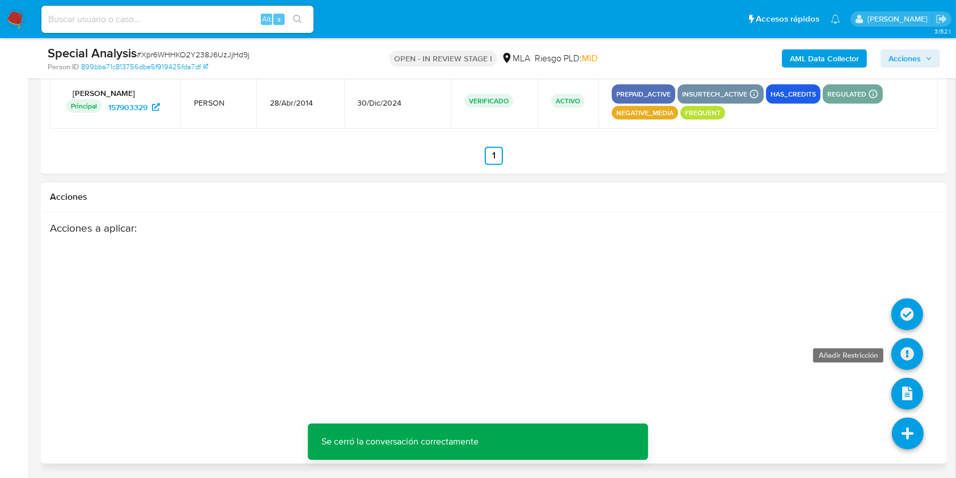
click at [907, 358] on icon at bounding box center [908, 354] width 32 height 32
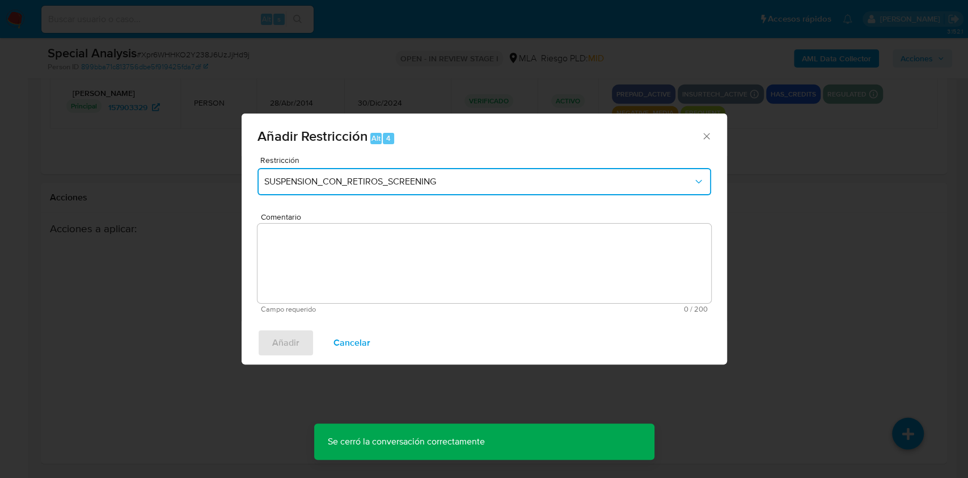
click at [432, 190] on button "SUSPENSION_CON_RETIROS_SCREENING" at bounding box center [484, 181] width 454 height 27
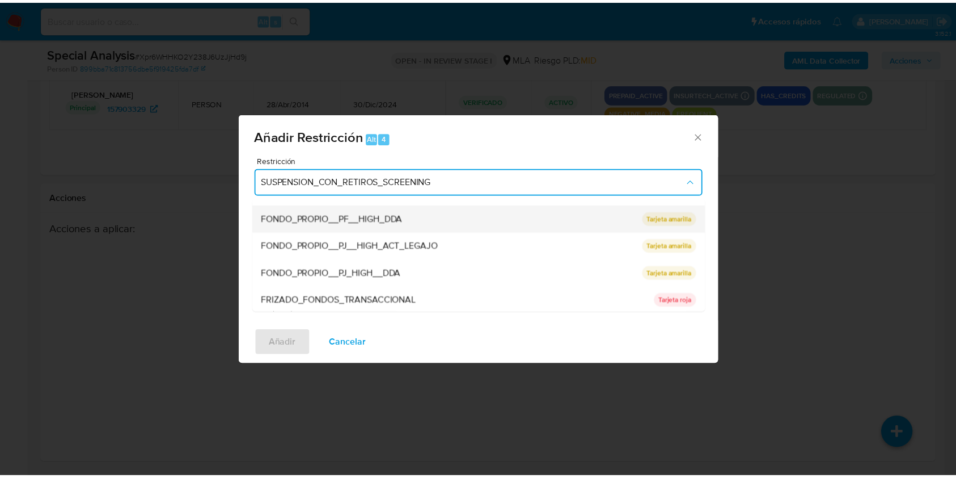
scroll to position [151, 0]
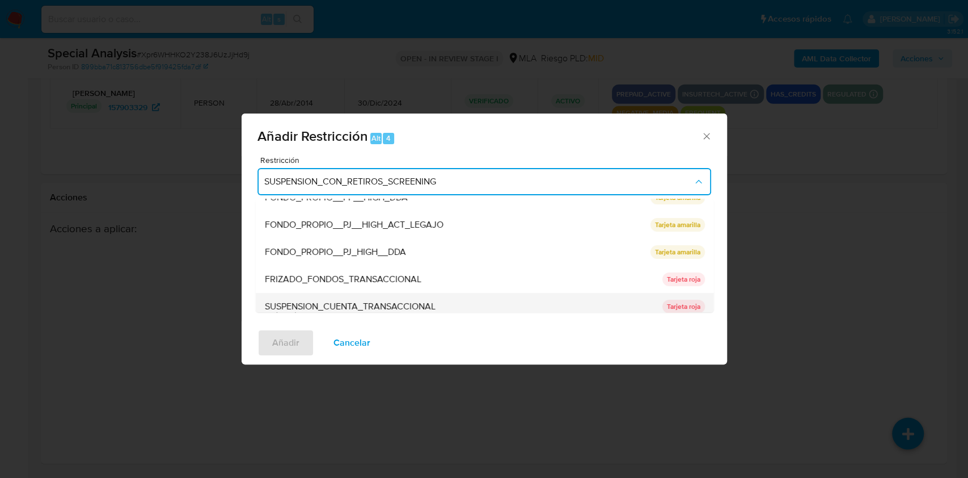
click at [386, 295] on div "SUSPENSION_CUENTA_TRANSACCIONAL" at bounding box center [459, 306] width 391 height 27
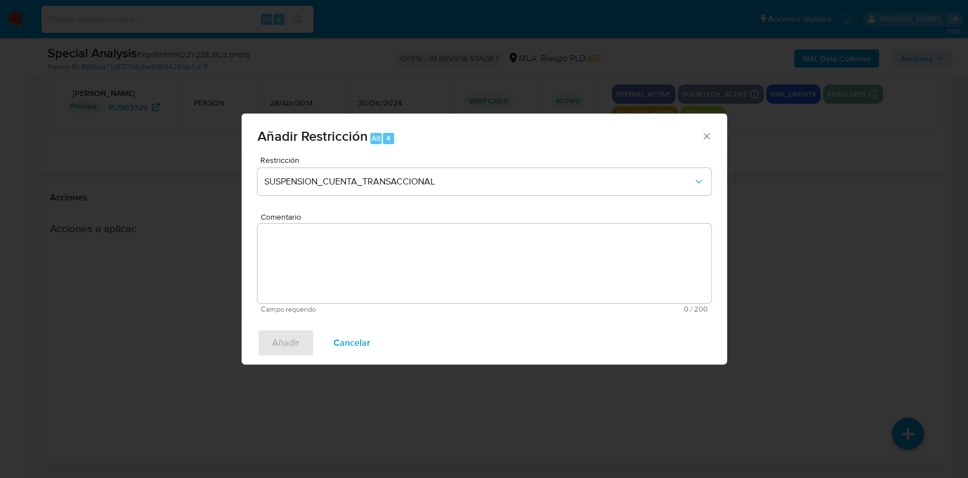
click at [384, 267] on textarea "Comentario" at bounding box center [484, 262] width 454 height 79
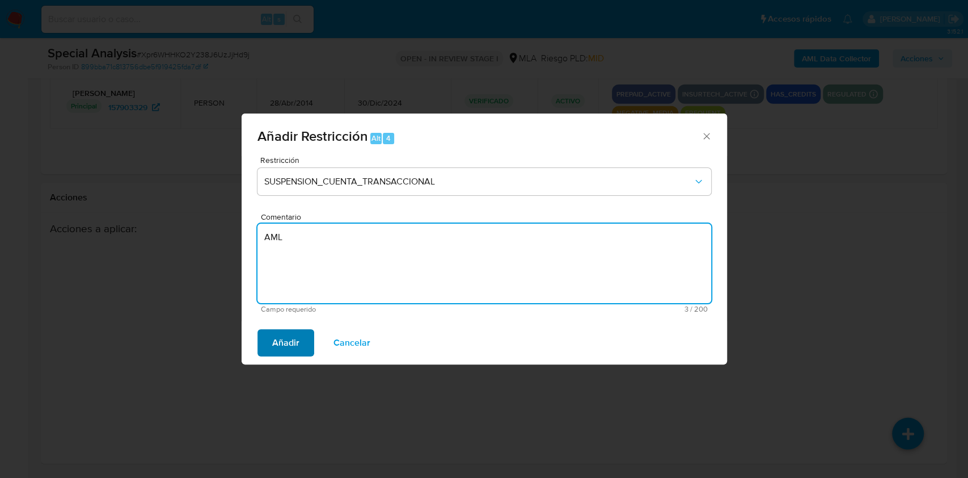
type textarea "AML"
click at [283, 339] on span "Añadir" at bounding box center [285, 342] width 27 height 25
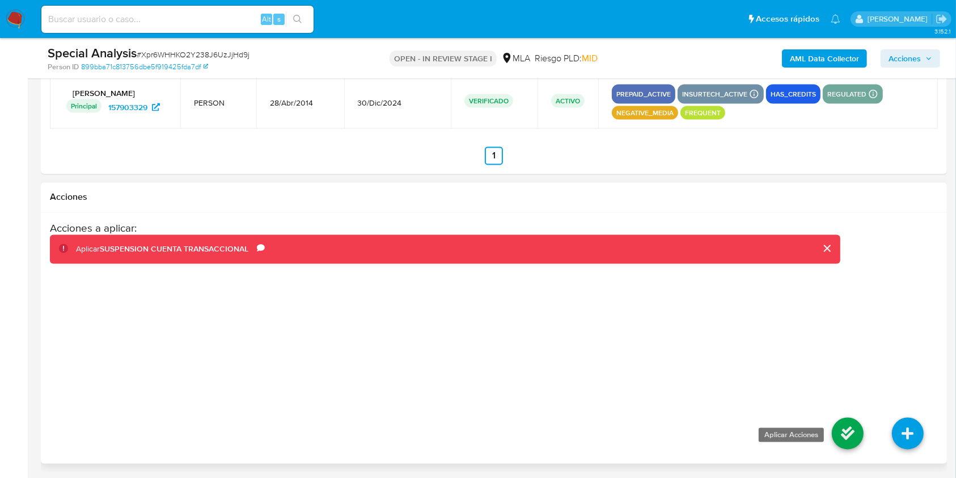
click at [844, 440] on icon at bounding box center [848, 433] width 32 height 32
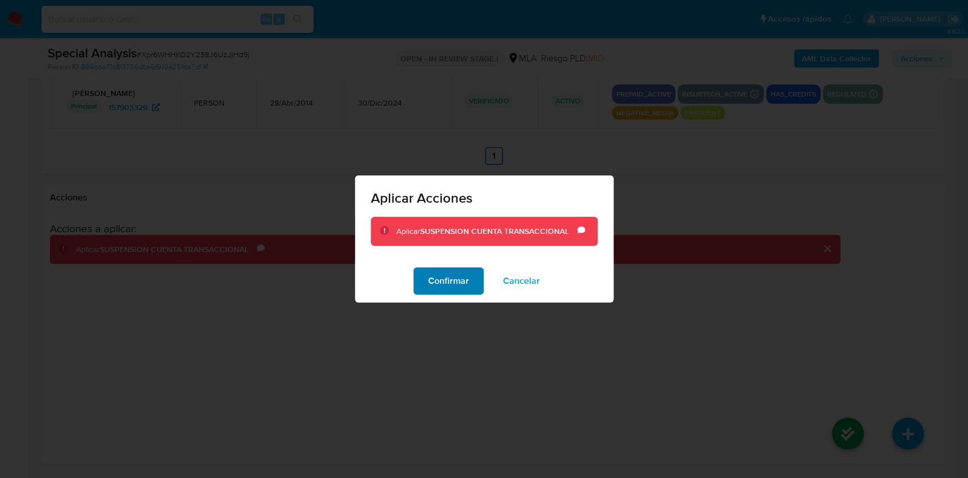
click at [465, 275] on span "Confirmar" at bounding box center [448, 280] width 41 height 25
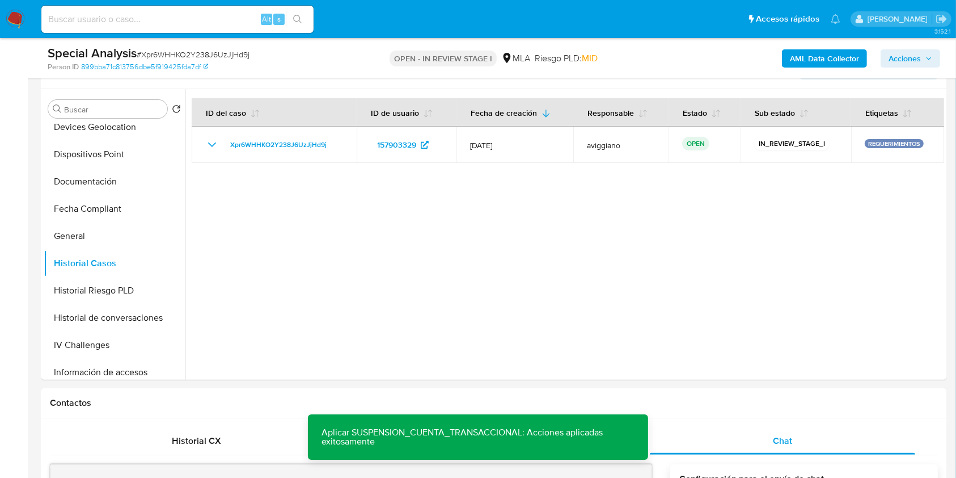
scroll to position [203, 0]
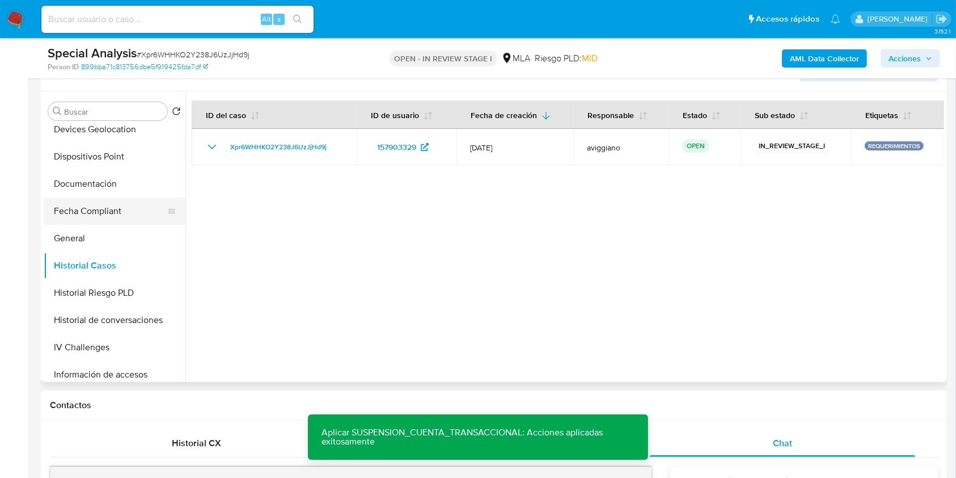
click at [82, 210] on button "Fecha Compliant" at bounding box center [110, 210] width 133 height 27
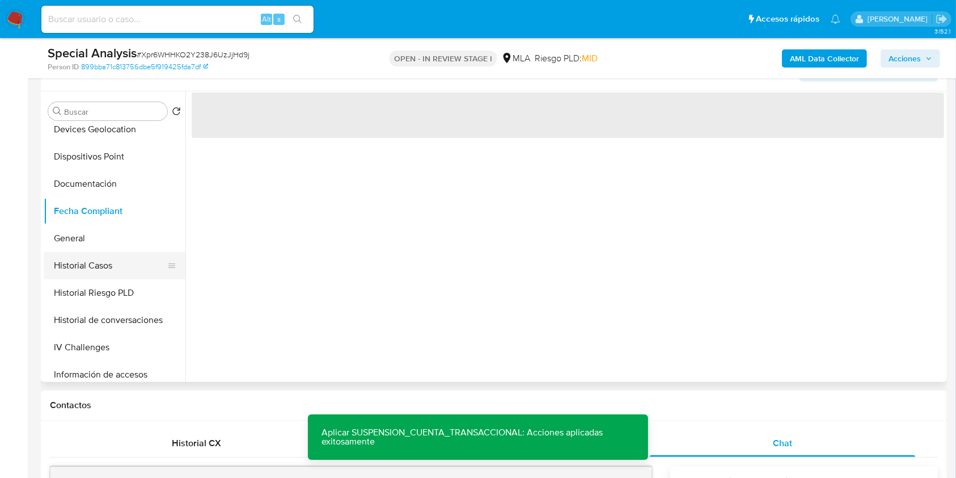
click at [81, 257] on button "Historial Casos" at bounding box center [110, 265] width 133 height 27
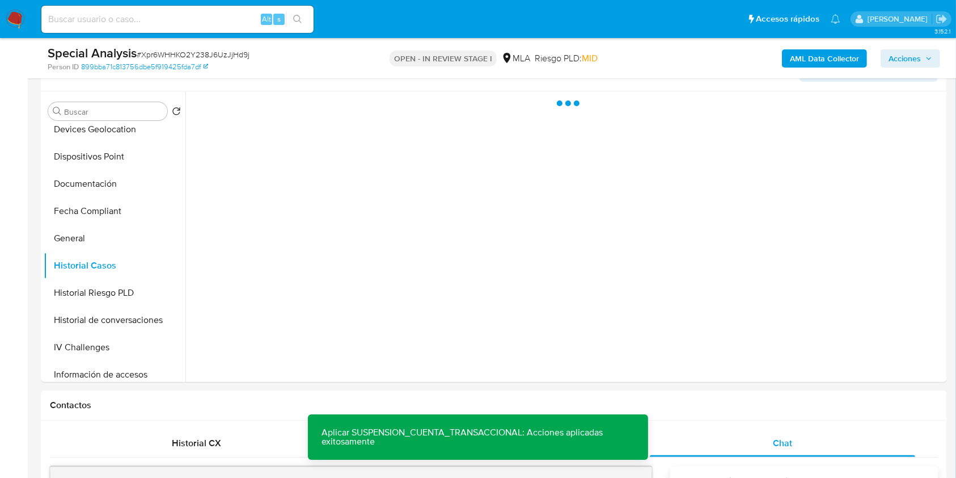
click at [896, 57] on span "Acciones" at bounding box center [905, 58] width 32 height 18
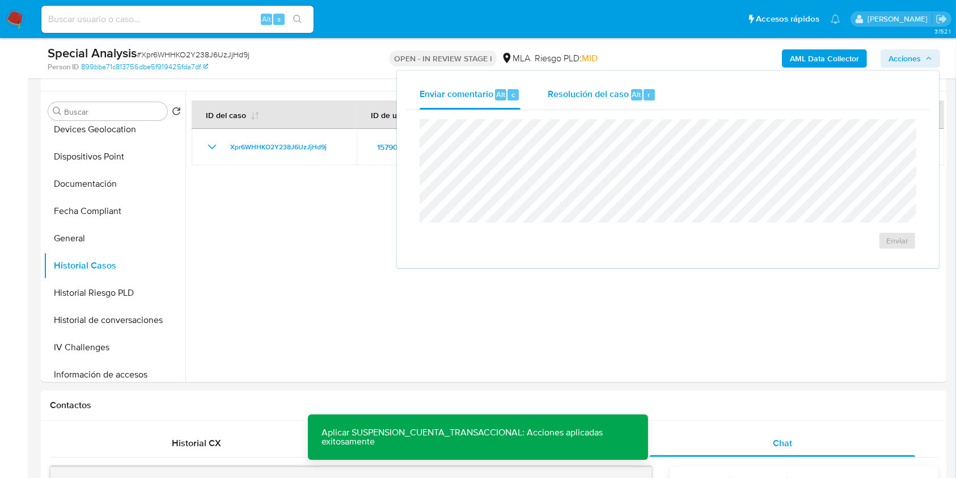
click at [576, 86] on div "Resolución del caso Alt r" at bounding box center [602, 94] width 108 height 29
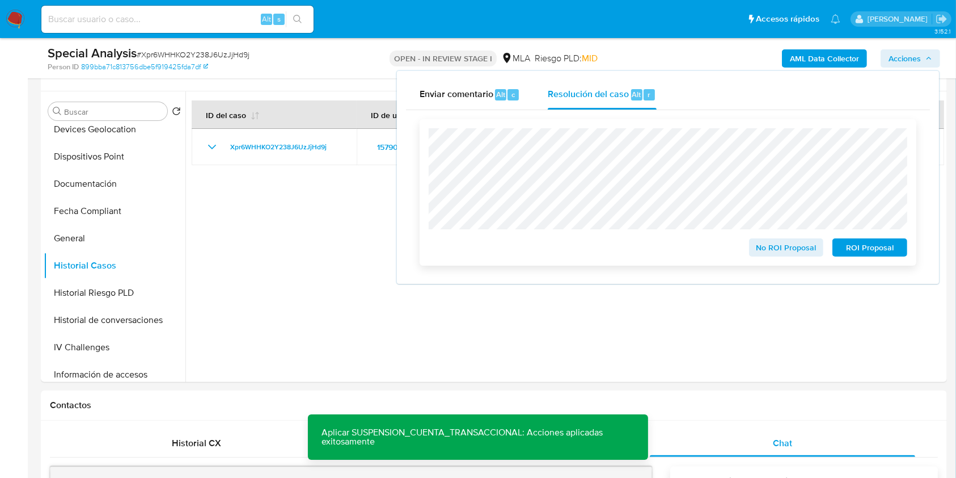
click at [883, 252] on span "ROI Proposal" at bounding box center [870, 247] width 59 height 16
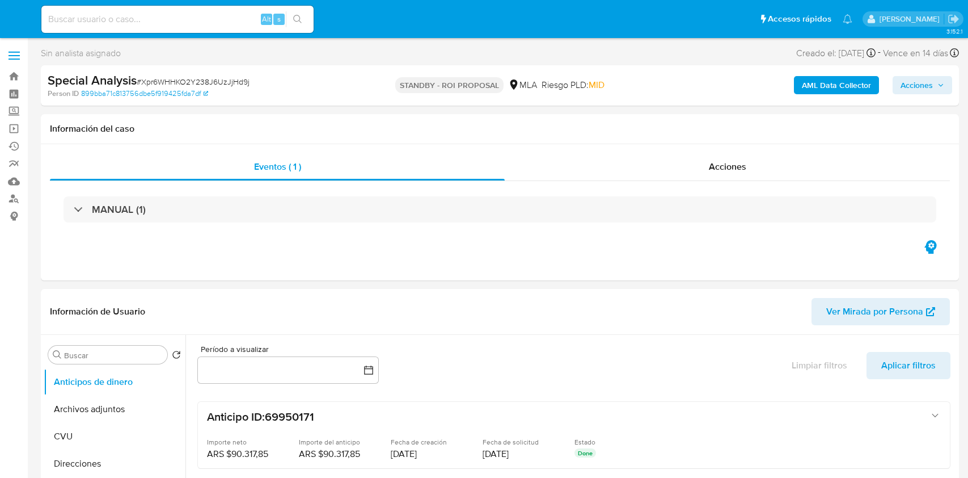
select select "10"
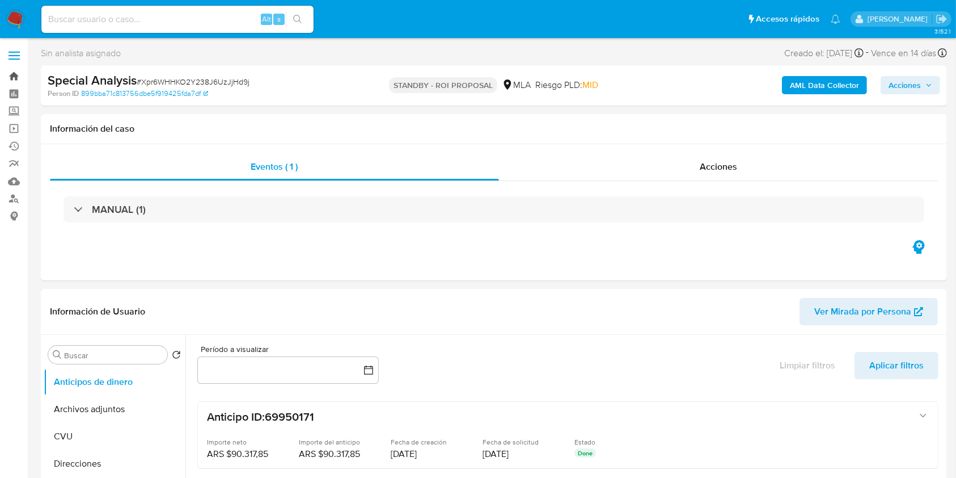
click at [18, 77] on link "Bandeja" at bounding box center [67, 76] width 135 height 18
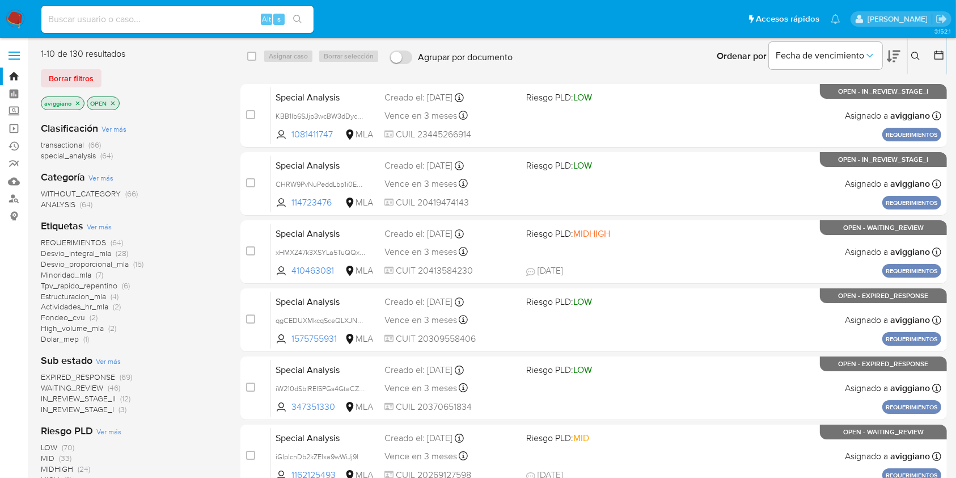
click at [77, 104] on icon "close-filter" at bounding box center [77, 103] width 7 height 7
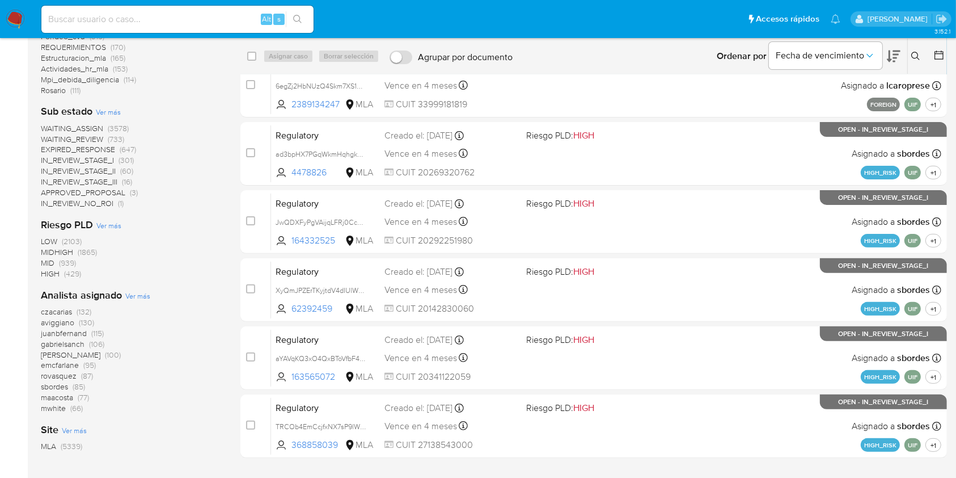
scroll to position [337, 0]
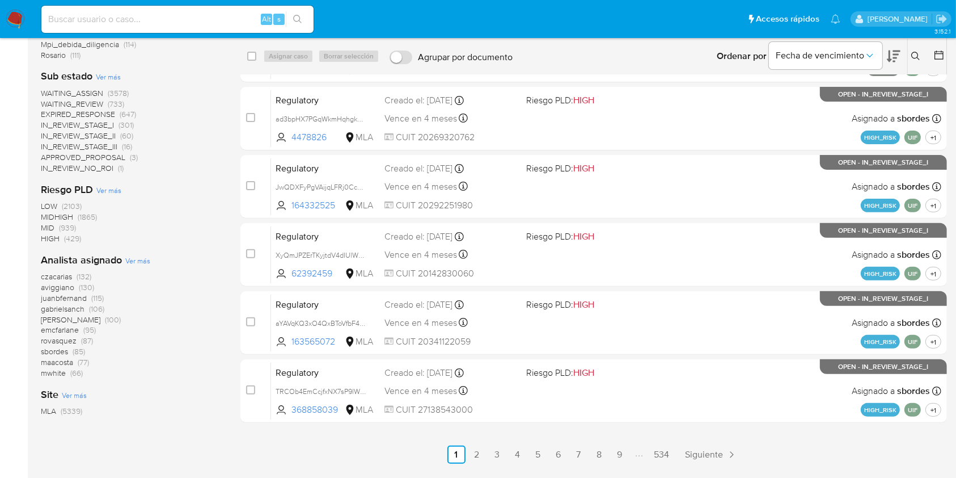
click at [915, 53] on icon at bounding box center [915, 56] width 9 height 9
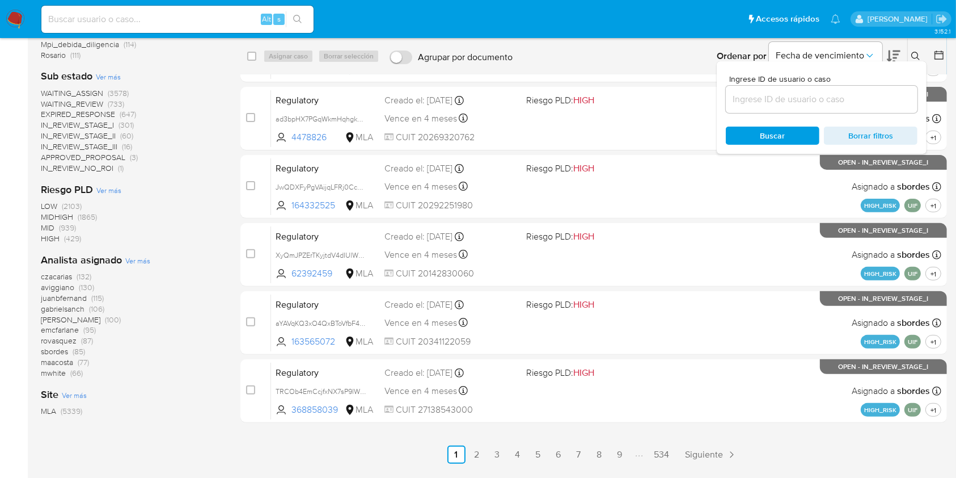
click at [829, 102] on input at bounding box center [822, 99] width 192 height 15
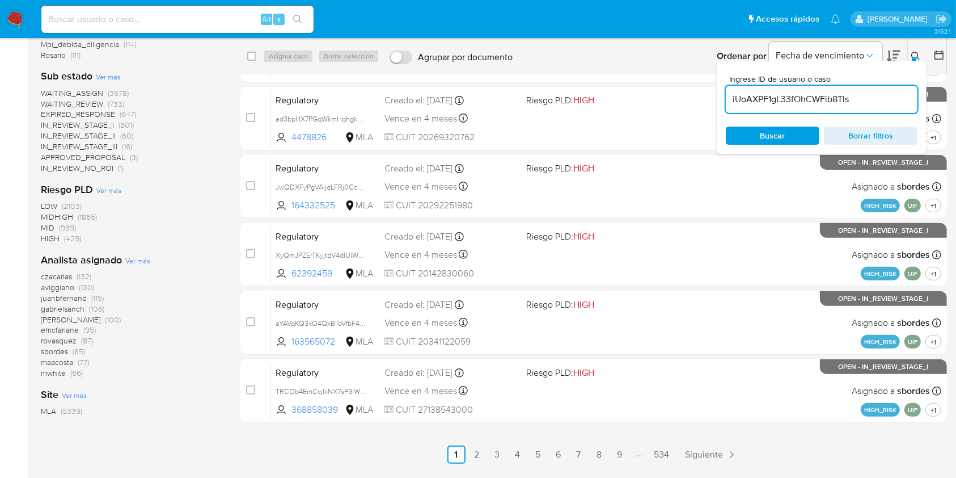
type input "iUoAXPF1gL33fOhCWFib8Tls"
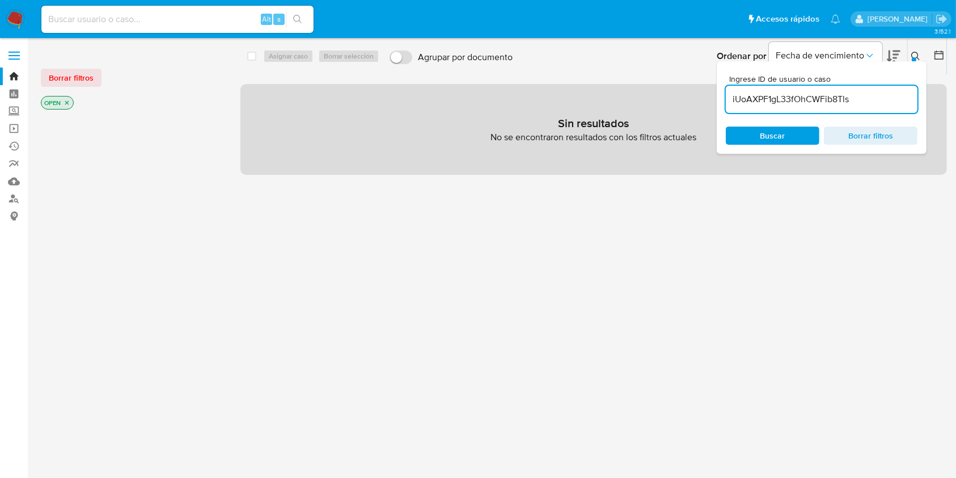
click at [66, 103] on icon "close-filter" at bounding box center [67, 102] width 7 height 7
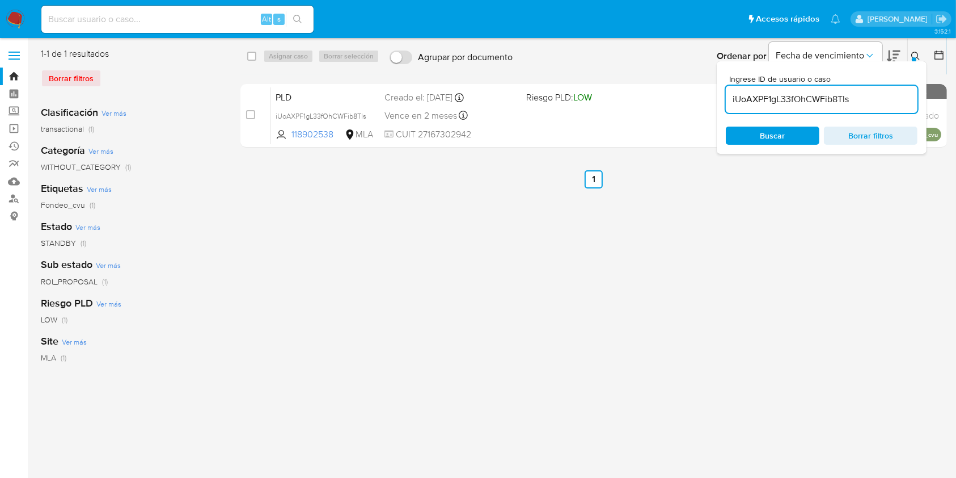
click at [258, 52] on div "select-all-cases-checkbox" at bounding box center [254, 56] width 14 height 14
drag, startPoint x: 254, startPoint y: 59, endPoint x: 275, endPoint y: 60, distance: 21.0
click at [254, 59] on input "checkbox" at bounding box center [251, 56] width 9 height 9
checkbox input "true"
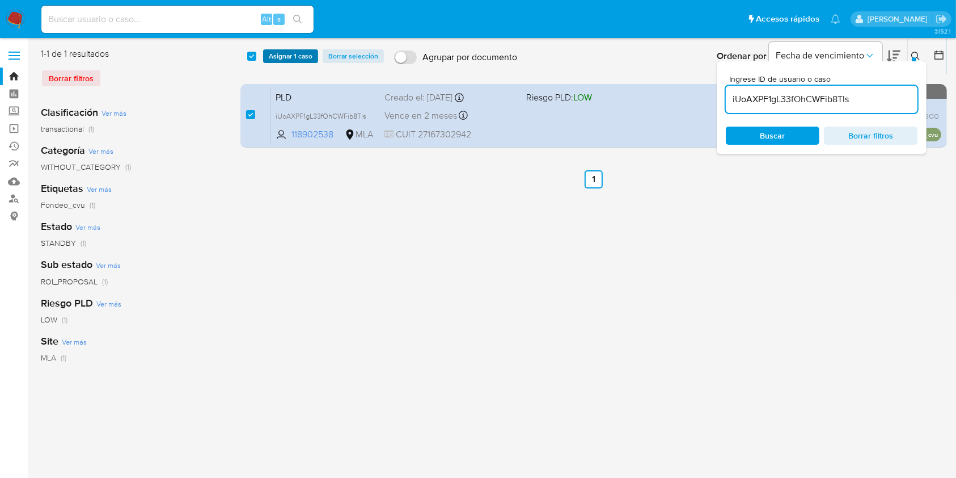
click at [279, 60] on span "Asignar 1 caso" at bounding box center [291, 55] width 44 height 11
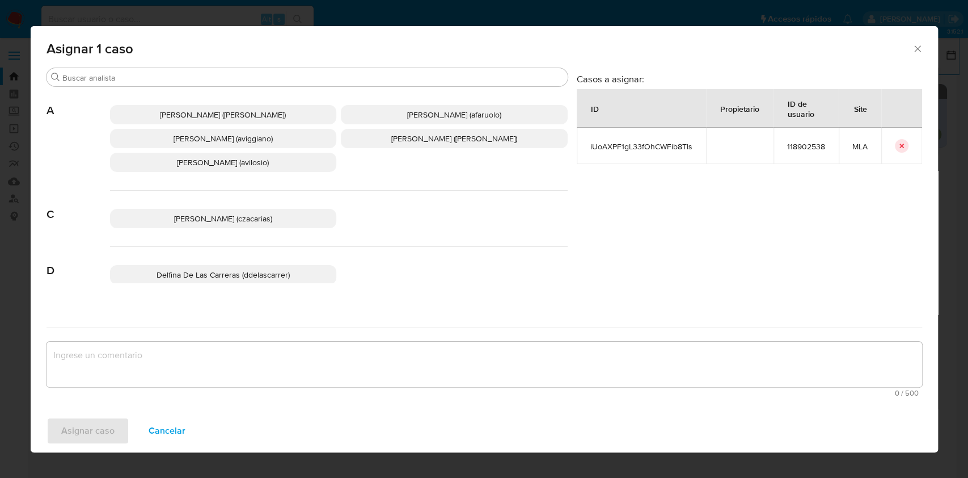
drag, startPoint x: 188, startPoint y: 139, endPoint x: 199, endPoint y: 213, distance: 75.1
click at [188, 138] on span "Agustina Belen Viggiano (aviggiano)" at bounding box center [223, 138] width 99 height 11
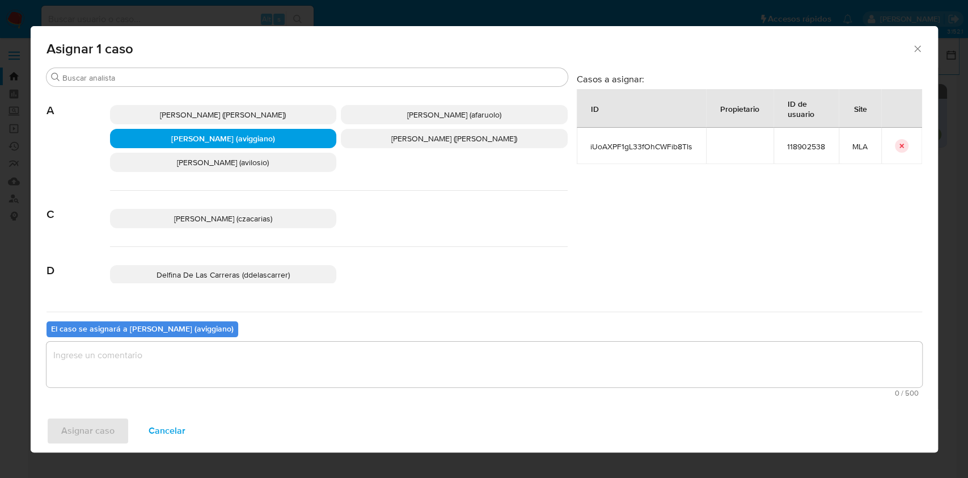
click at [157, 358] on textarea "assign-modal" at bounding box center [485, 363] width 876 height 45
click at [86, 420] on span "Asignar caso" at bounding box center [87, 430] width 53 height 25
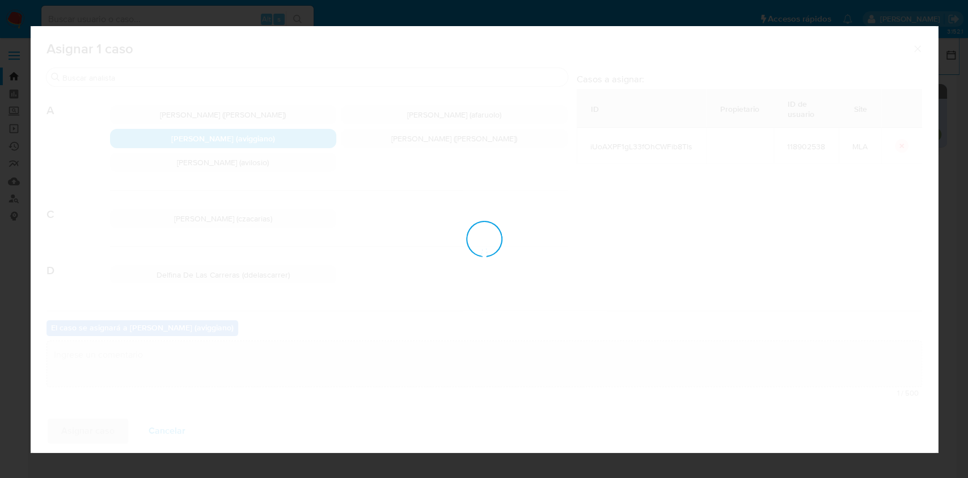
checkbox input "false"
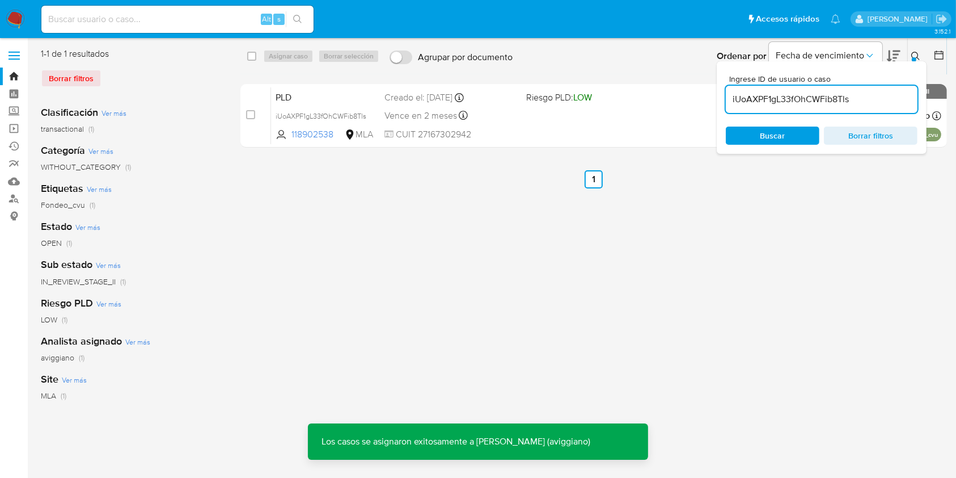
click at [544, 120] on div "PLD iUoAXPF1gL33fOhCWFib8Tls 118902538 MLA Riesgo PLD: LOW Creado el: 12/07/202…" at bounding box center [606, 115] width 670 height 57
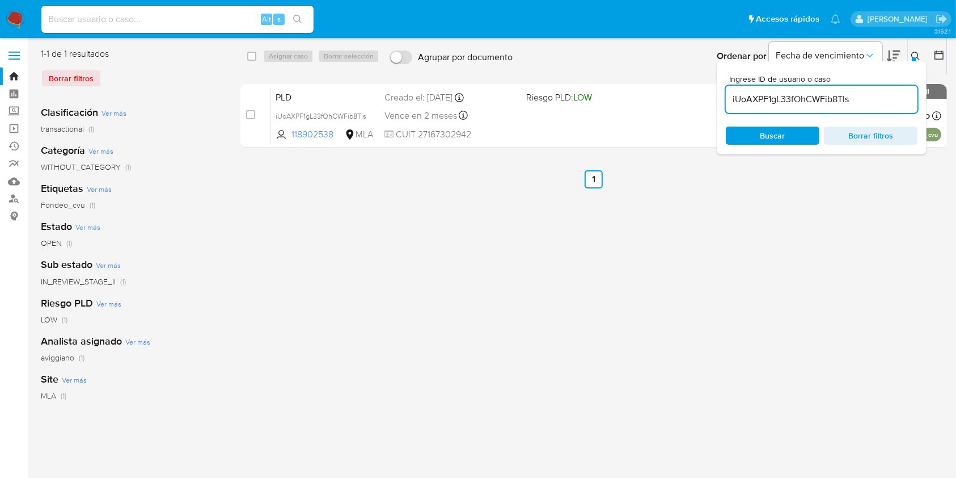
click at [803, 99] on input "iUoAXPF1gL33fOhCWFib8Tls" at bounding box center [822, 99] width 192 height 15
paste input "96WmLkGY1YbeP8Cb2OEbYwU5"
type input "96WmLkGY1YbeP8Cb2OEbYwU5"
click at [251, 56] on input "checkbox" at bounding box center [251, 56] width 9 height 9
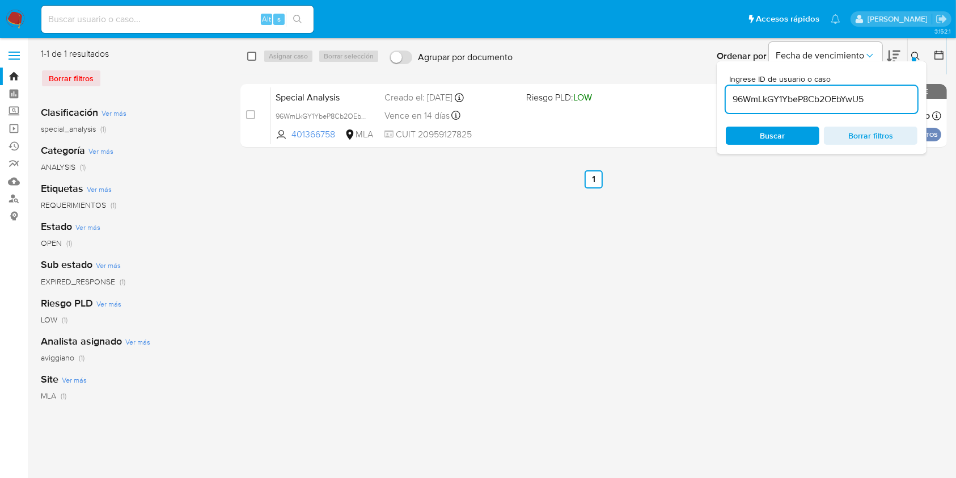
checkbox input "true"
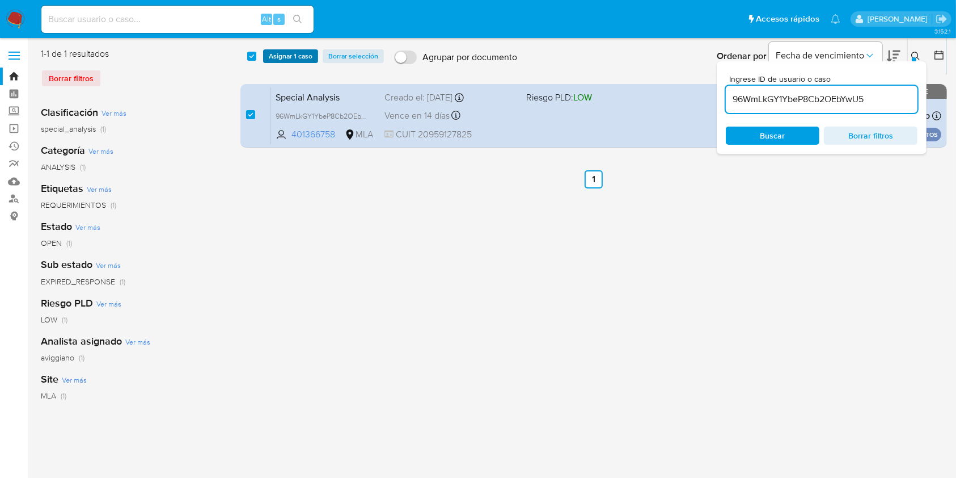
click at [269, 58] on span "Asignar 1 caso" at bounding box center [291, 55] width 44 height 11
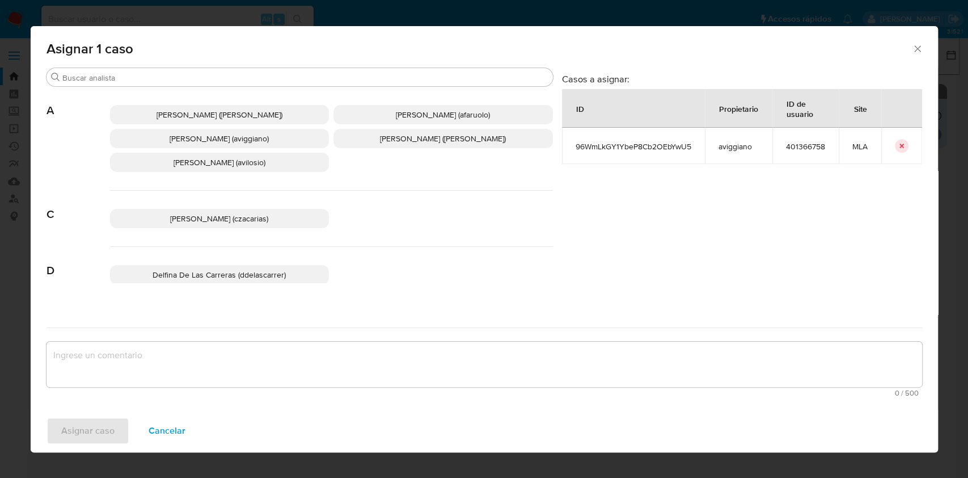
click at [174, 139] on span "Agustina Belen Viggiano (aviggiano)" at bounding box center [219, 138] width 99 height 11
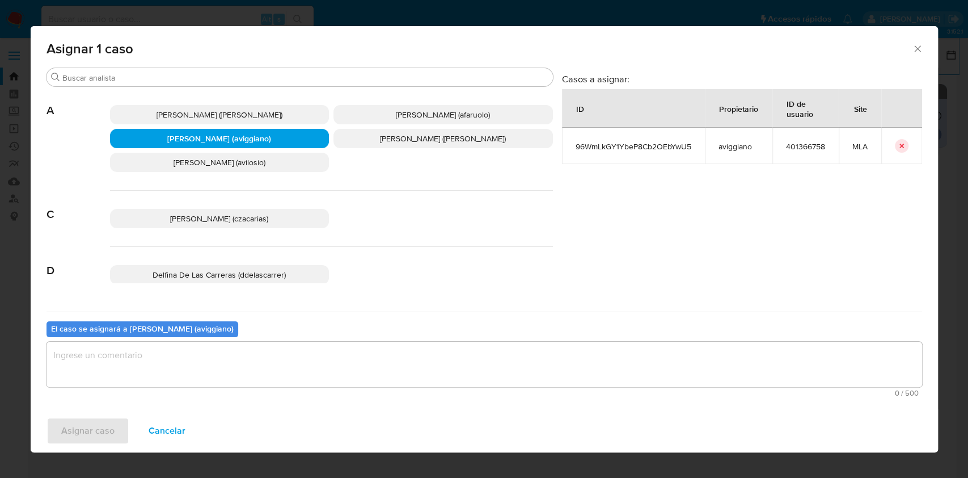
click at [164, 344] on textarea "assign-modal" at bounding box center [485, 363] width 876 height 45
click at [92, 420] on span "Asignar caso" at bounding box center [87, 430] width 53 height 25
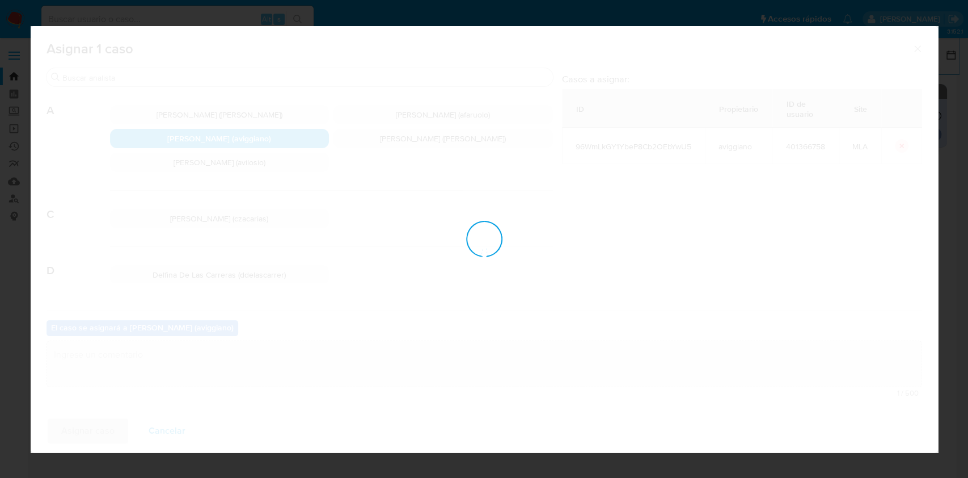
checkbox input "false"
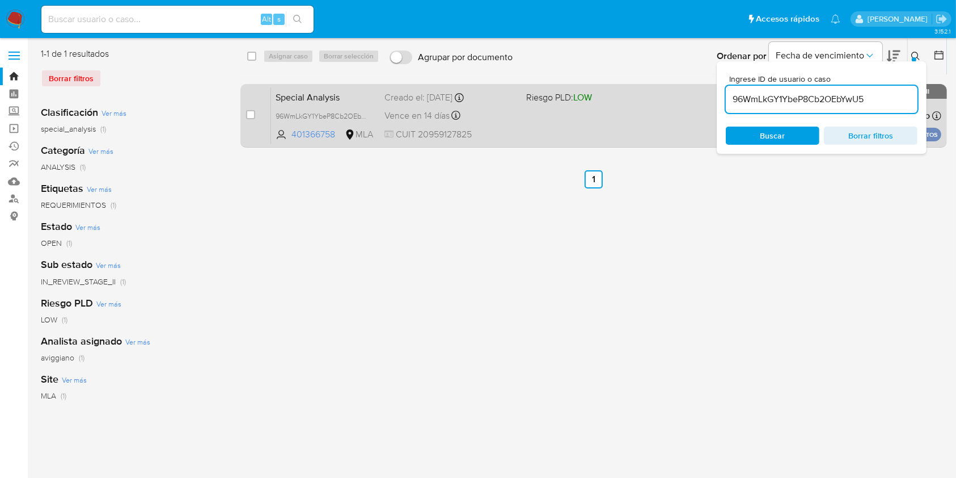
click at [493, 131] on span "CUIT 20959127825" at bounding box center [451, 134] width 132 height 12
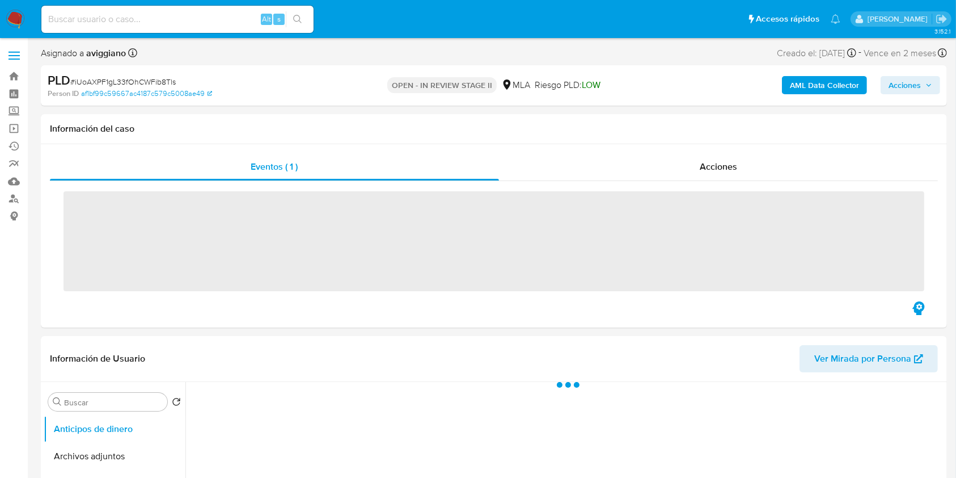
click at [915, 82] on span "Acciones" at bounding box center [905, 85] width 32 height 18
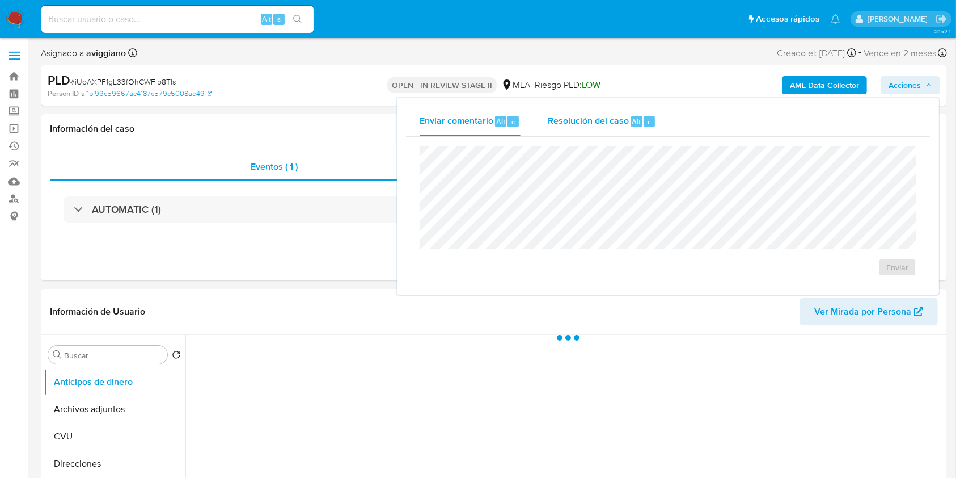
click at [581, 120] on span "Resolución del caso" at bounding box center [588, 121] width 81 height 13
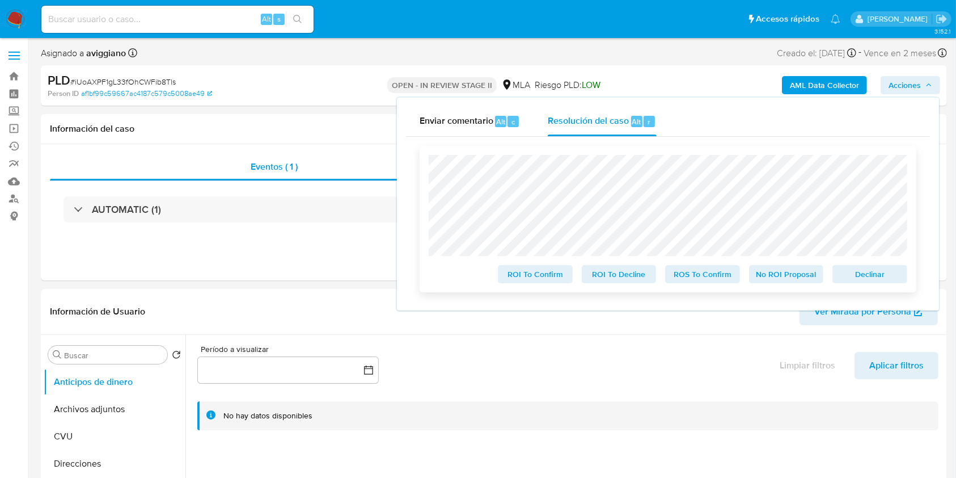
click at [875, 280] on span "Declinar" at bounding box center [870, 274] width 59 height 16
select select "10"
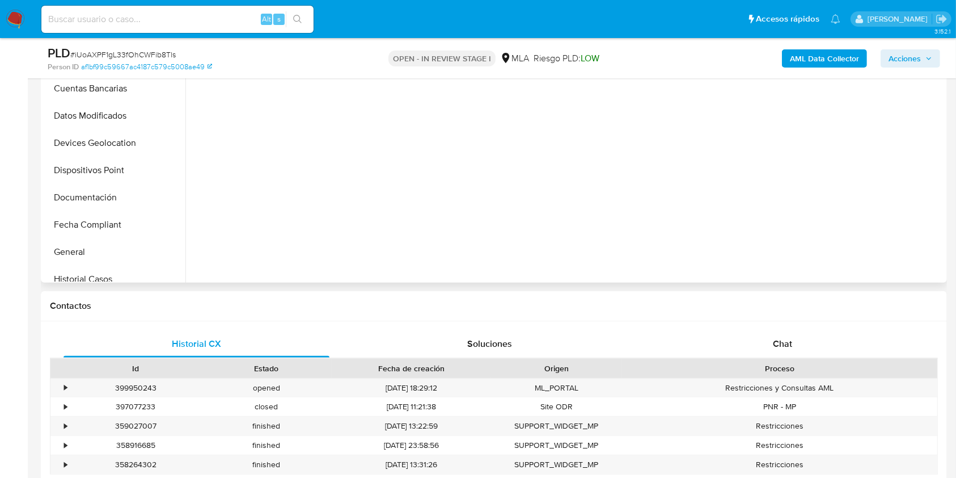
scroll to position [227, 0]
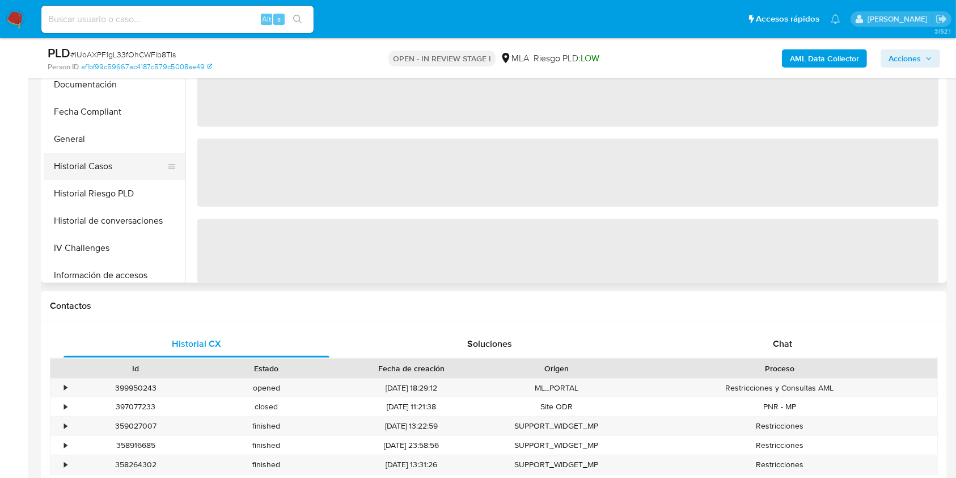
drag, startPoint x: 87, startPoint y: 166, endPoint x: 124, endPoint y: 179, distance: 39.1
click at [87, 166] on button "Historial Casos" at bounding box center [110, 166] width 133 height 27
select select "10"
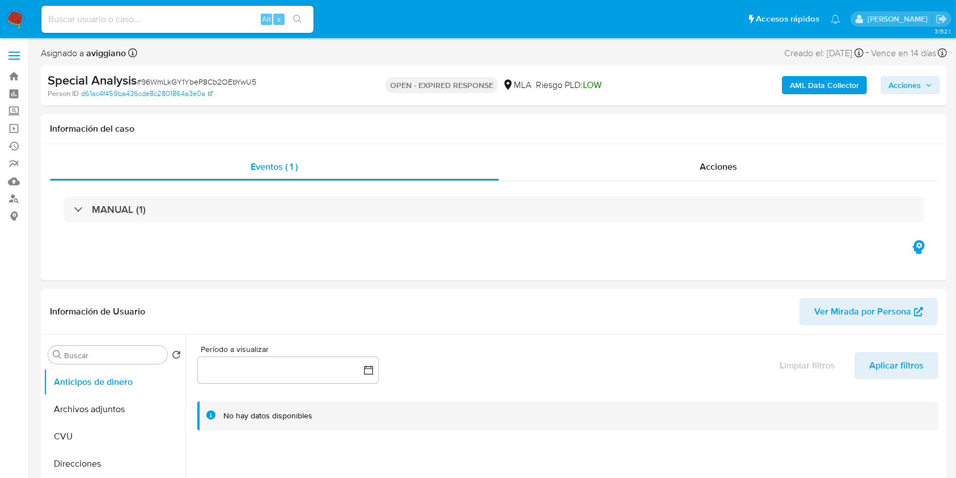
select select "10"
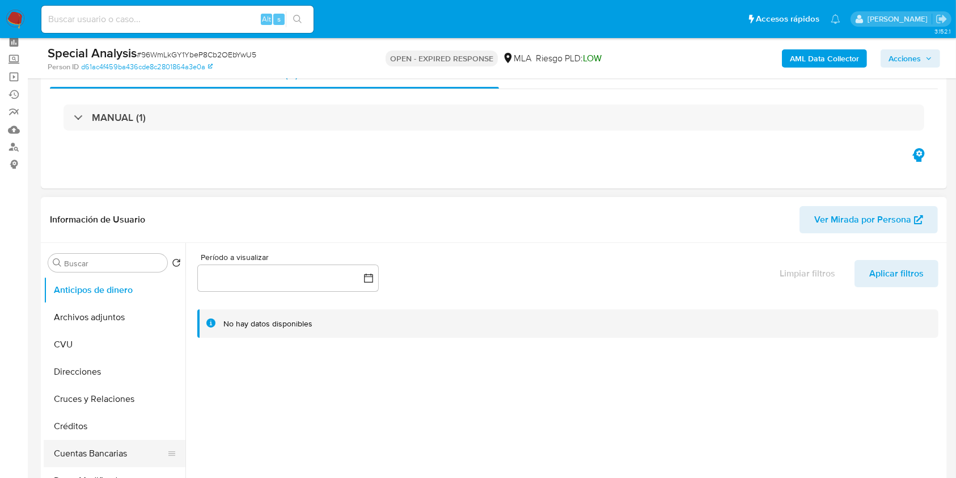
scroll to position [75, 0]
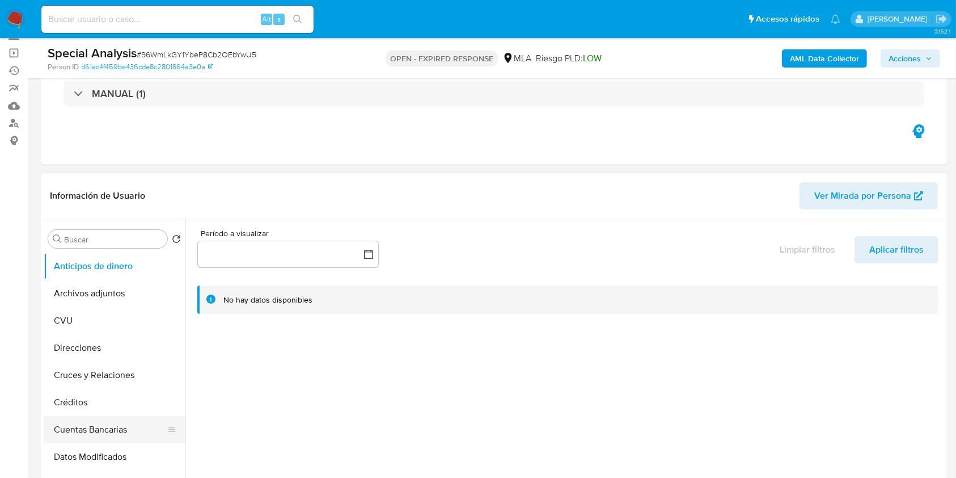
click at [90, 420] on button "Cuentas Bancarias" at bounding box center [110, 429] width 133 height 27
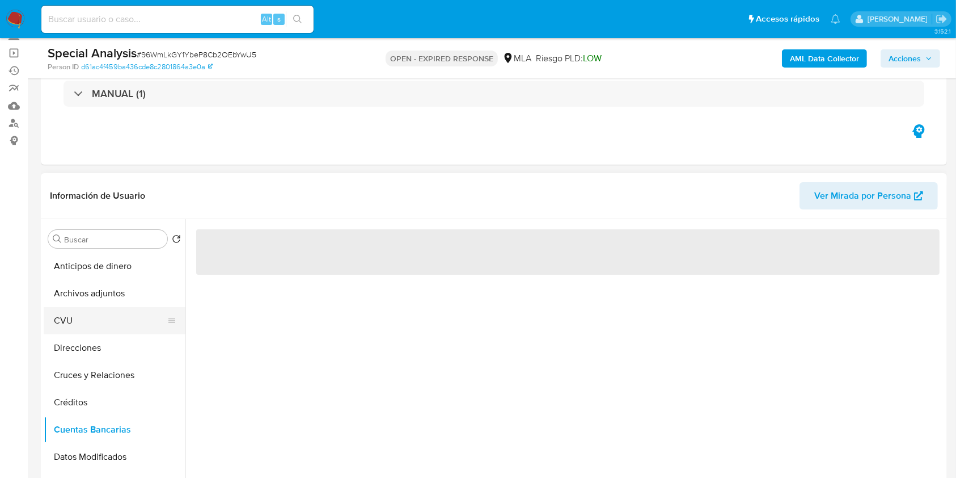
click at [77, 307] on button "CVU" at bounding box center [110, 320] width 133 height 27
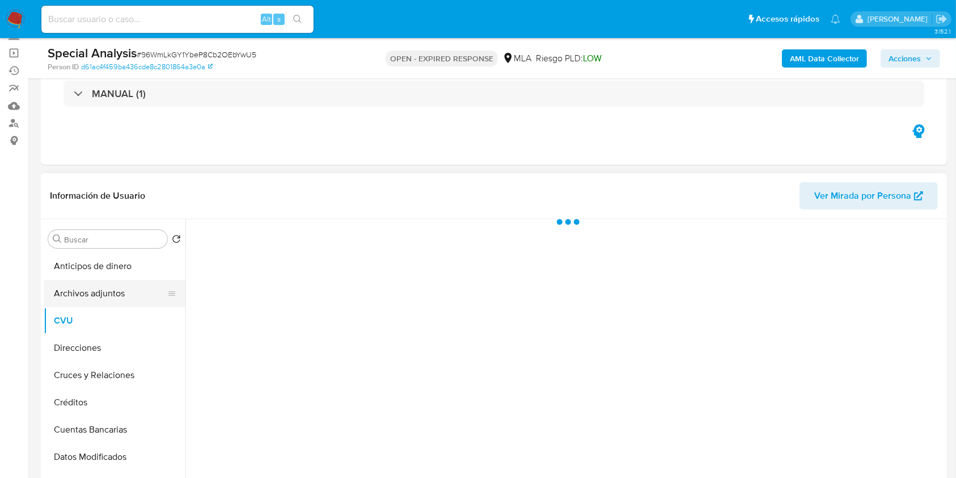
click at [85, 294] on button "Archivos adjuntos" at bounding box center [110, 293] width 133 height 27
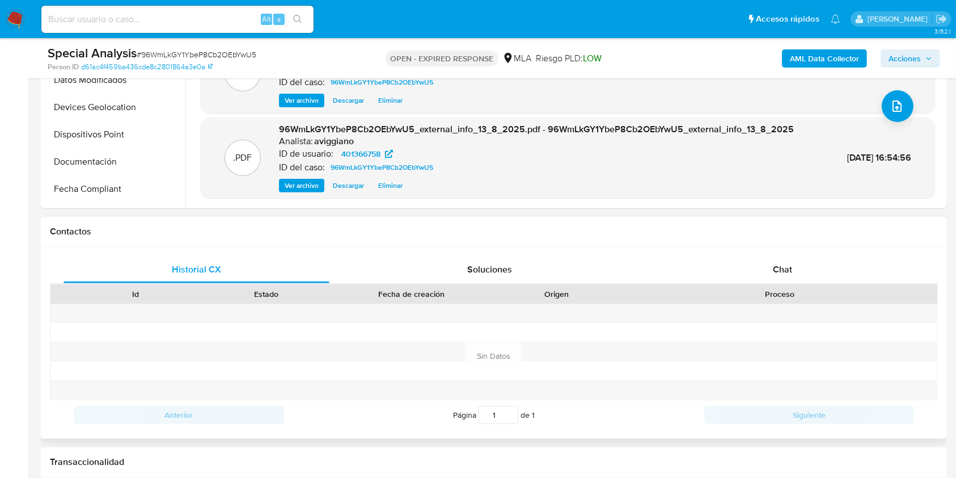
scroll to position [378, 0]
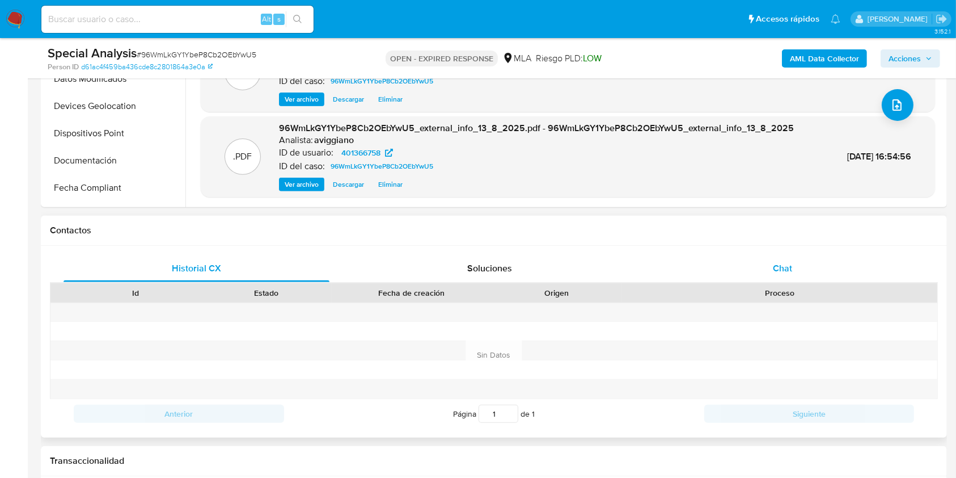
click at [771, 268] on div "Chat" at bounding box center [783, 268] width 266 height 27
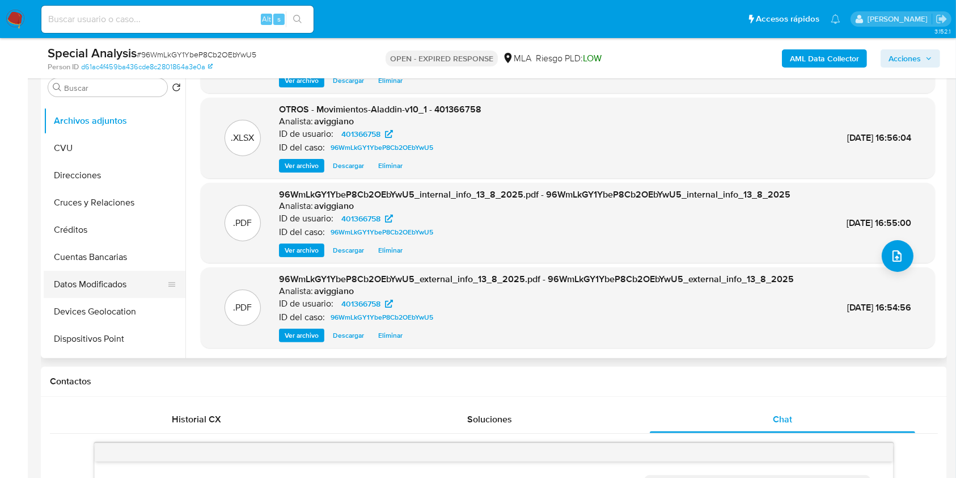
scroll to position [0, 0]
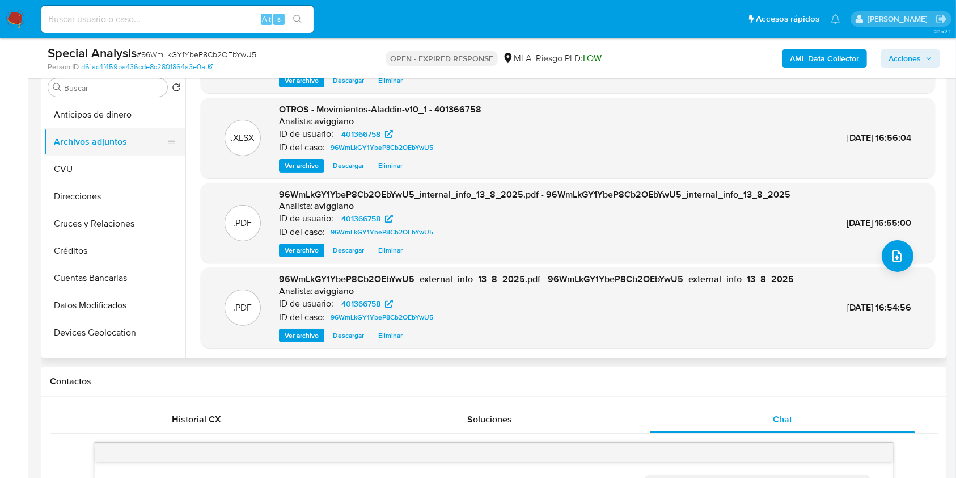
click at [103, 143] on button "Archivos adjuntos" at bounding box center [110, 141] width 133 height 27
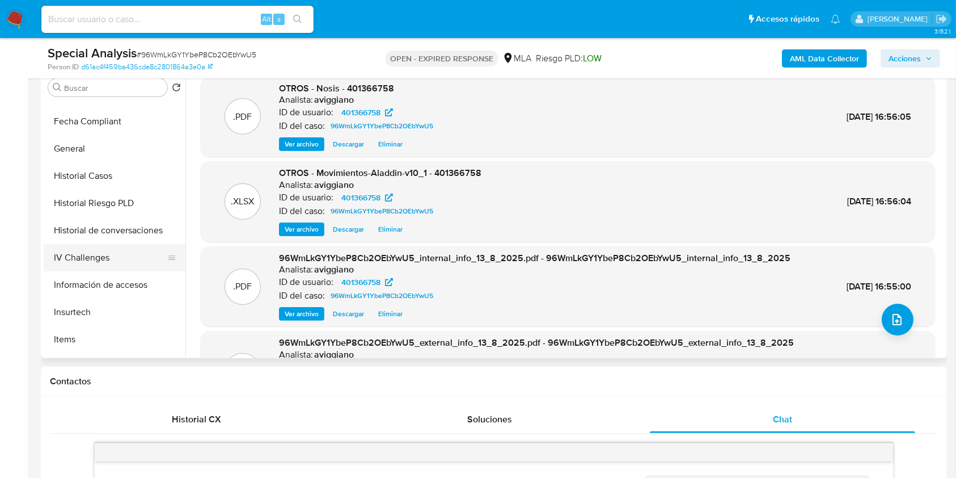
scroll to position [302, 0]
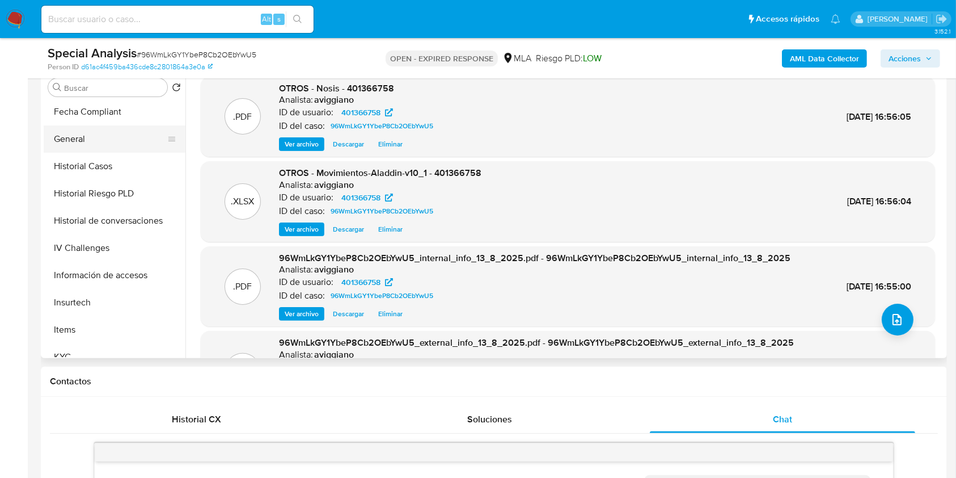
click at [119, 141] on button "General" at bounding box center [110, 138] width 133 height 27
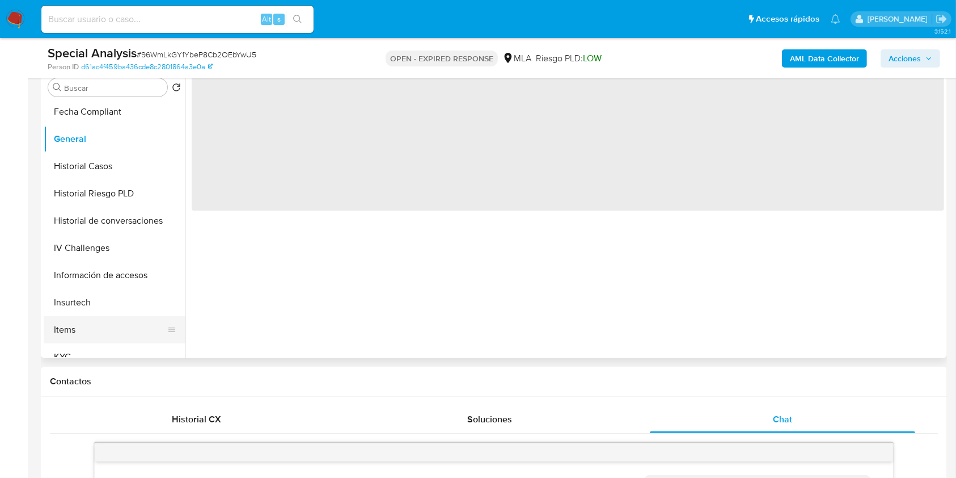
click at [99, 341] on button "Items" at bounding box center [110, 329] width 133 height 27
click at [97, 348] on button "KYC" at bounding box center [110, 356] width 133 height 27
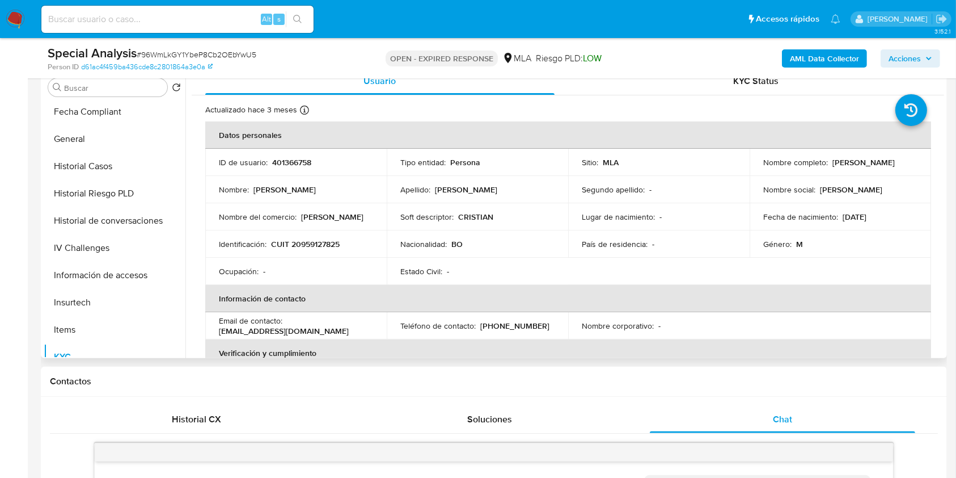
drag, startPoint x: 758, startPoint y: 167, endPoint x: 884, endPoint y: 175, distance: 126.2
click at [884, 175] on td "Nombre completo : Cristian Antezana Fernandez" at bounding box center [840, 162] width 181 height 27
copy p "[PERSON_NAME]"
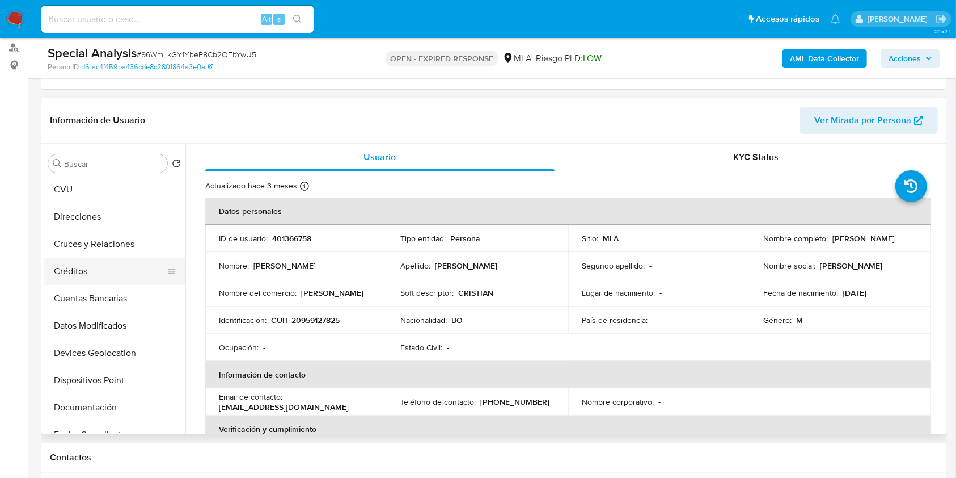
scroll to position [53, 0]
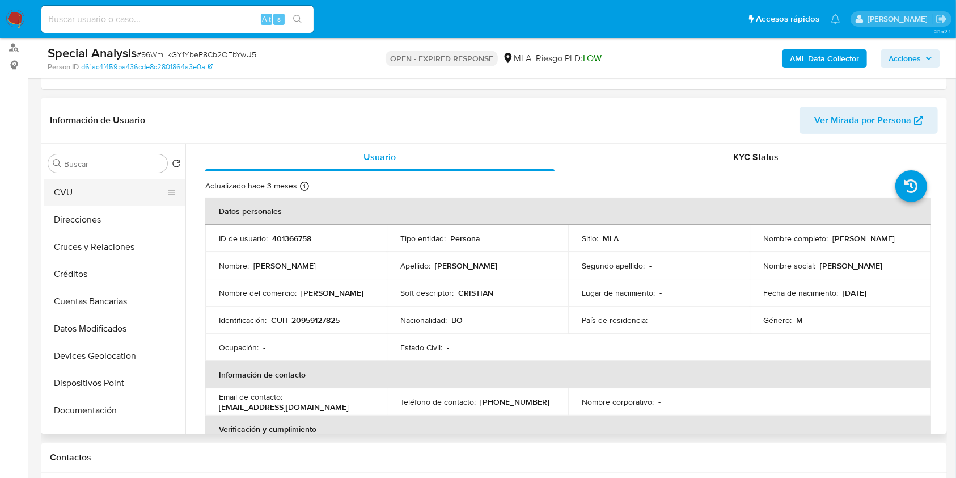
click at [92, 185] on button "CVU" at bounding box center [110, 192] width 133 height 27
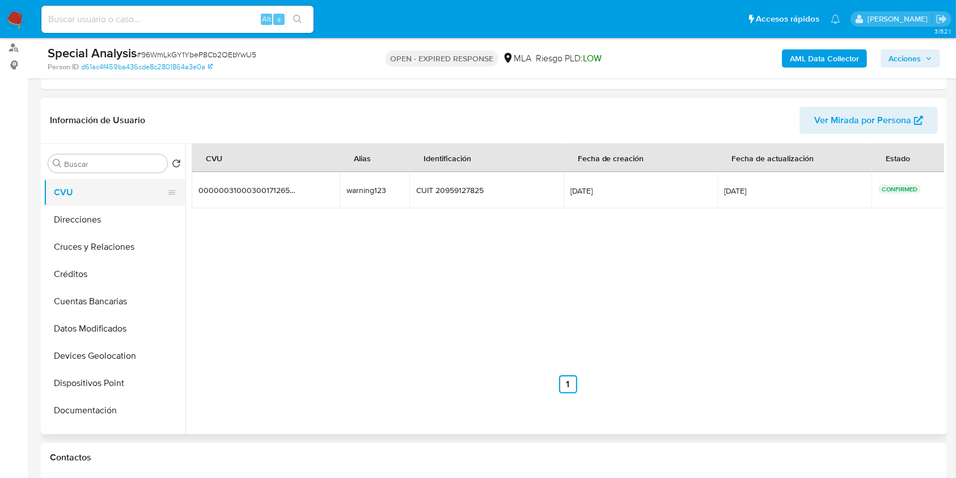
scroll to position [0, 0]
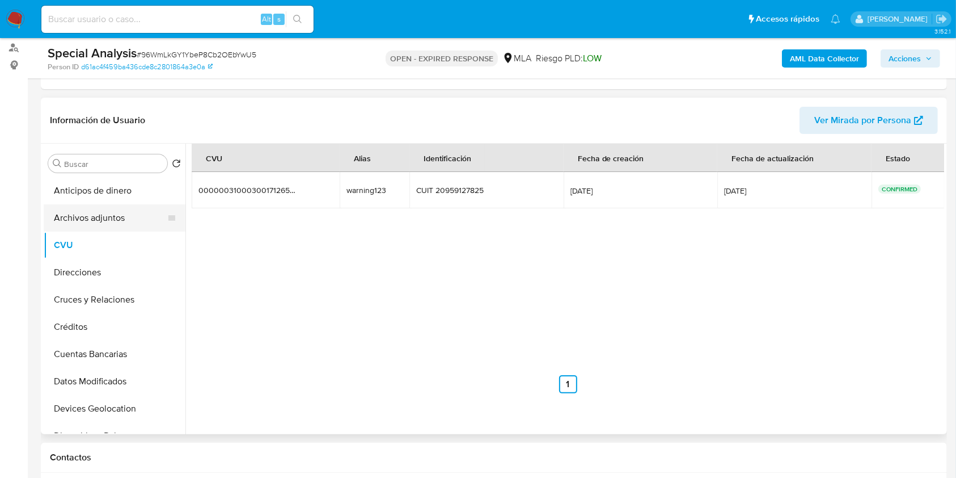
click at [98, 217] on button "Archivos adjuntos" at bounding box center [110, 217] width 133 height 27
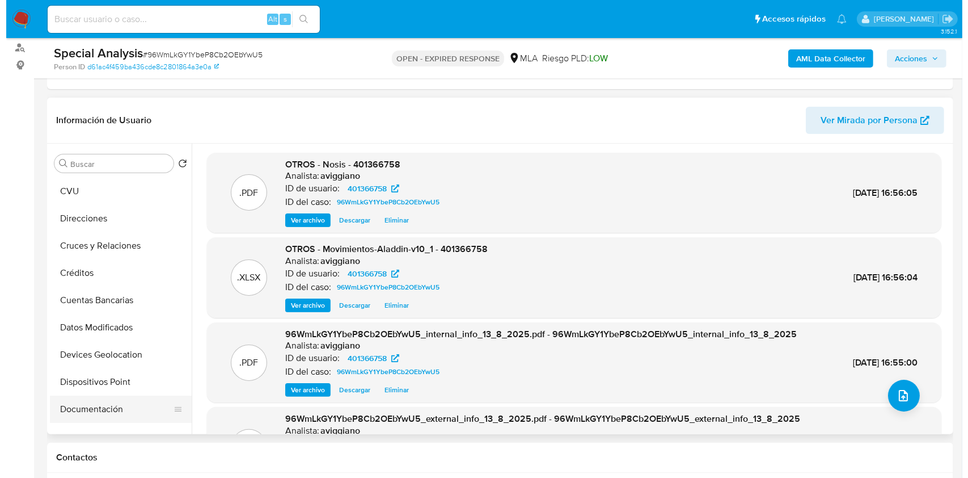
scroll to position [151, 0]
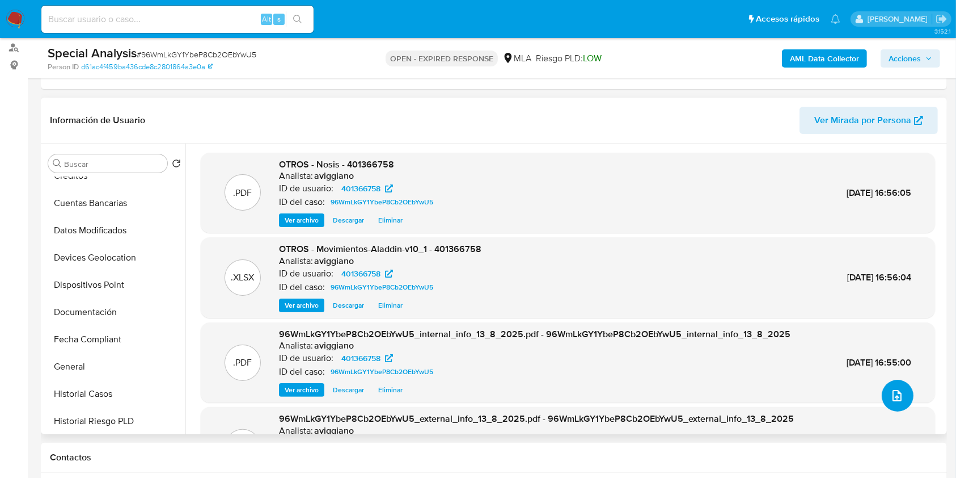
click at [902, 398] on button "upload-file" at bounding box center [898, 395] width 32 height 32
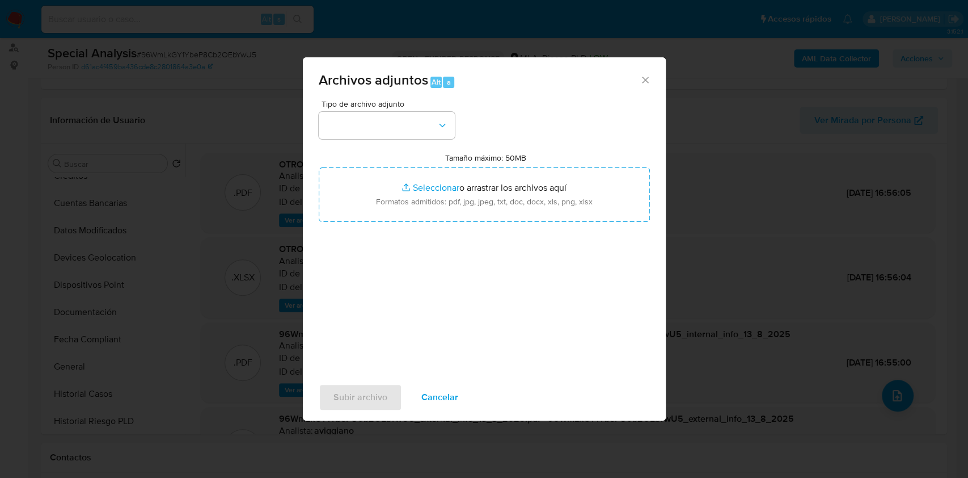
click at [527, 196] on input "Tamaño máximo: 50MB Seleccionar archivos" at bounding box center [484, 194] width 331 height 54
type input "C:\fakepath\Caselog 96WmLkGY1YbeP8Cb2OEbYwU5_2025_08_12_16_33_35.docx"
click at [345, 136] on button "button" at bounding box center [387, 125] width 136 height 27
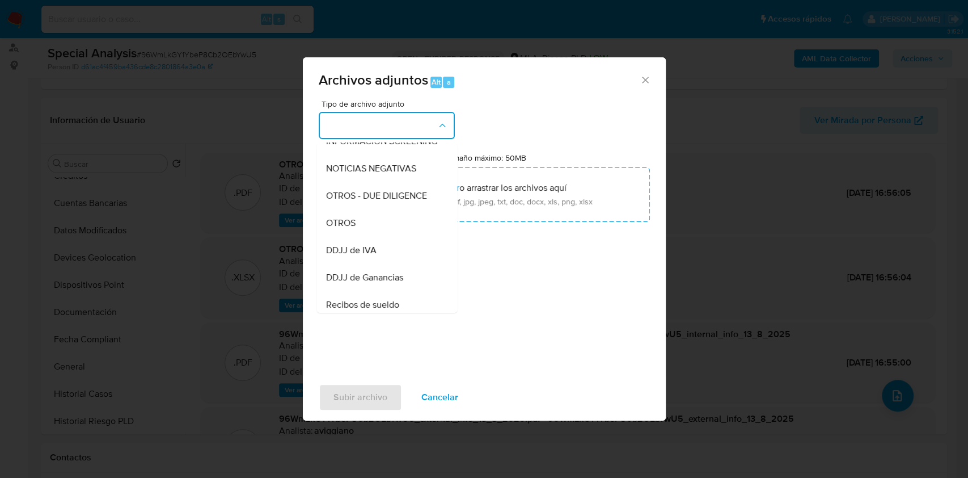
drag, startPoint x: 374, startPoint y: 237, endPoint x: 375, endPoint y: 282, distance: 45.4
click at [377, 237] on div "OTROS" at bounding box center [384, 222] width 116 height 27
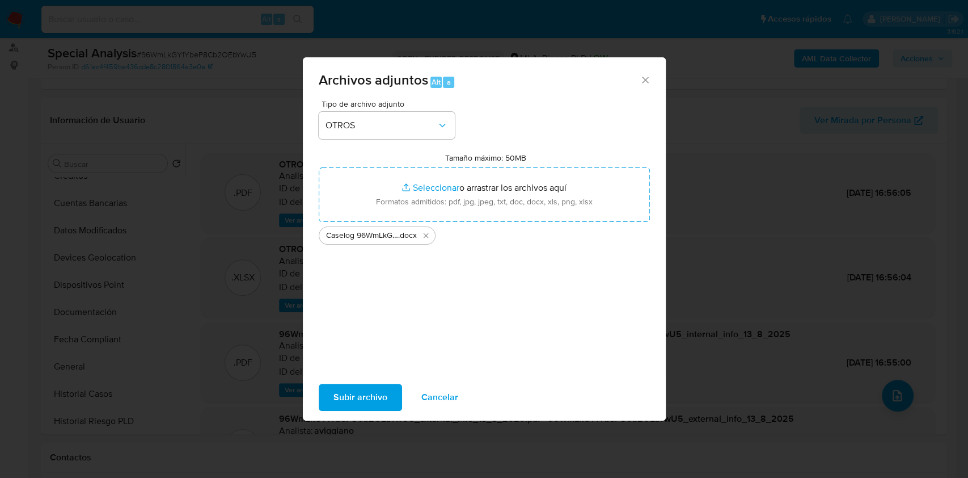
click at [347, 390] on span "Subir archivo" at bounding box center [360, 397] width 54 height 25
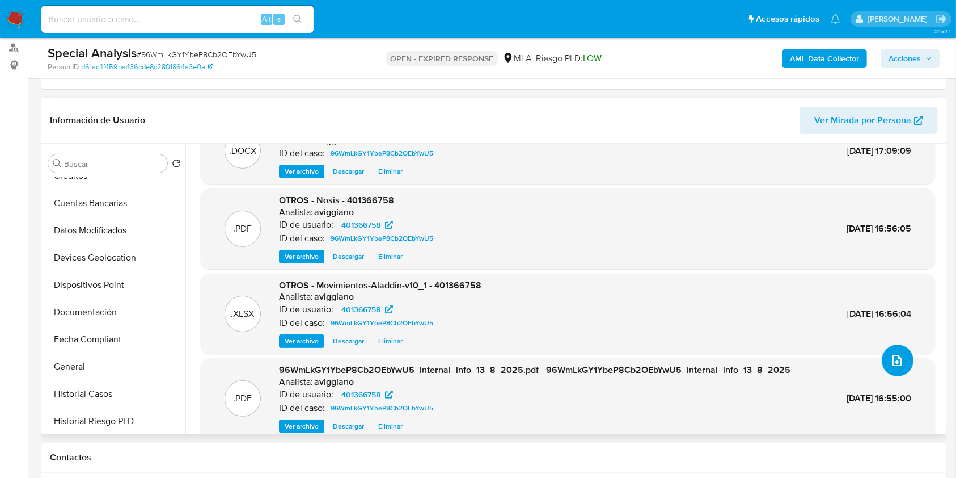
scroll to position [50, 0]
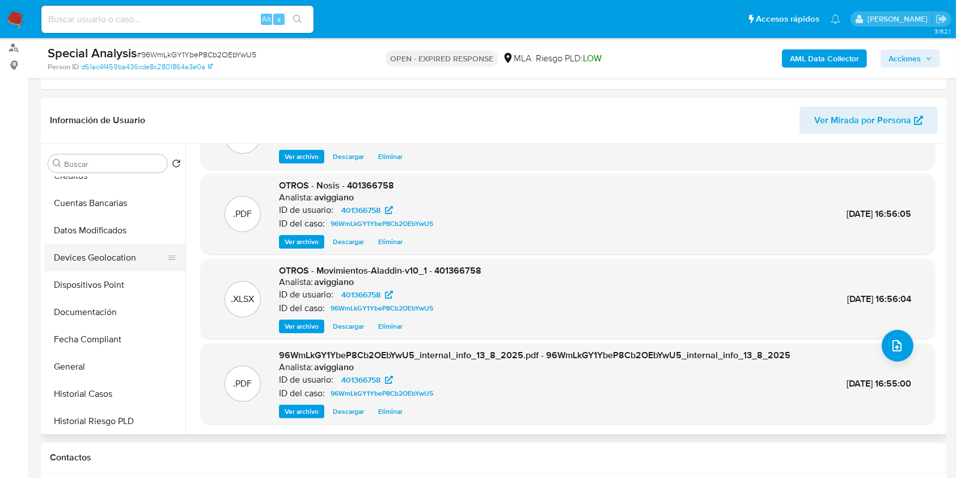
click at [154, 246] on button "Devices Geolocation" at bounding box center [110, 257] width 133 height 27
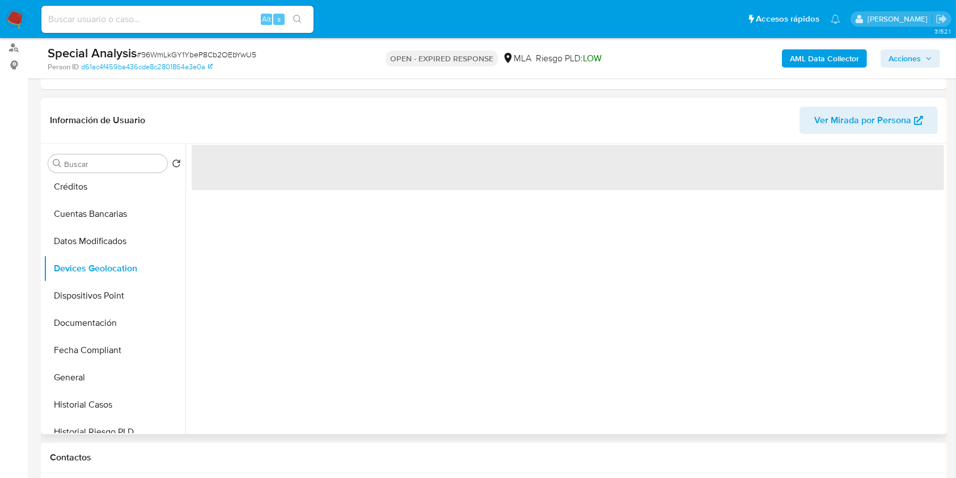
scroll to position [0, 0]
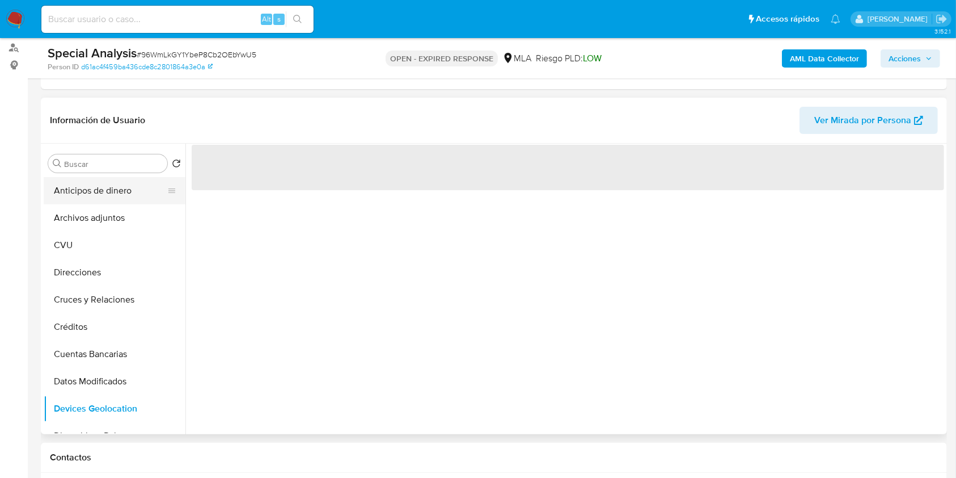
click at [127, 194] on button "Anticipos de dinero" at bounding box center [110, 190] width 133 height 27
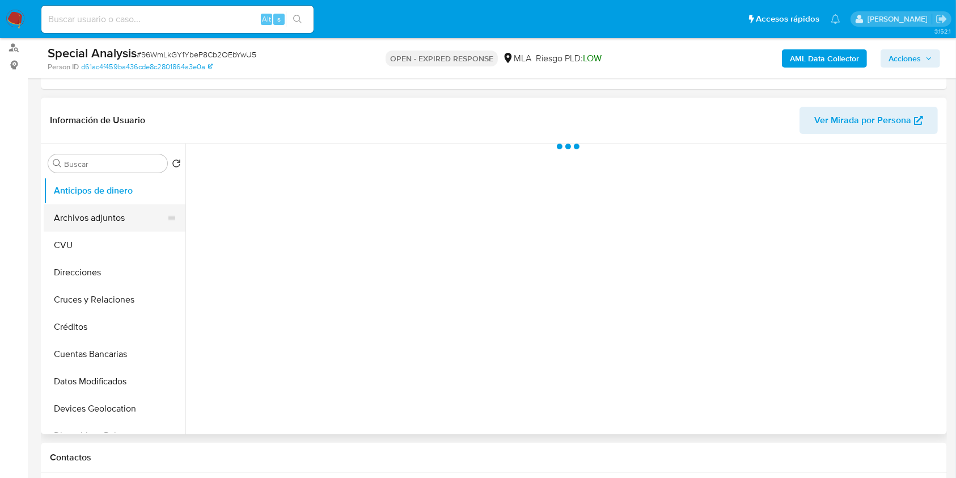
click at [130, 215] on button "Archivos adjuntos" at bounding box center [110, 217] width 133 height 27
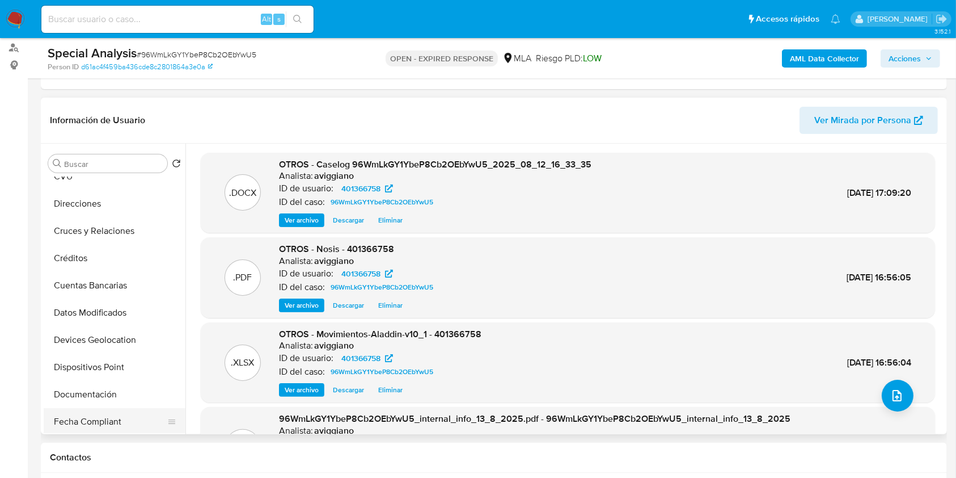
scroll to position [151, 0]
click at [95, 395] on button "Historial Casos" at bounding box center [110, 393] width 133 height 27
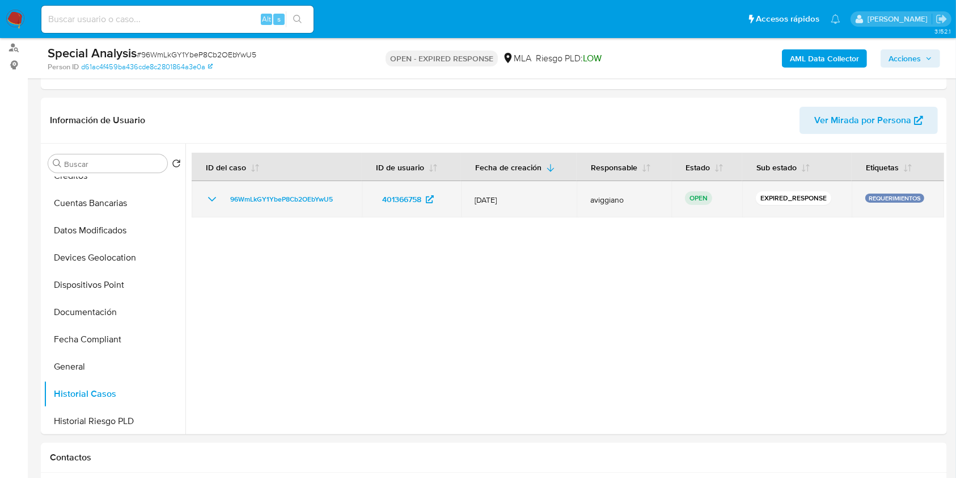
drag, startPoint x: 340, startPoint y: 197, endPoint x: 216, endPoint y: 198, distance: 124.8
click at [216, 198] on div "96WmLkGY1YbeP8Cb2OEbYwU5" at bounding box center [276, 199] width 143 height 14
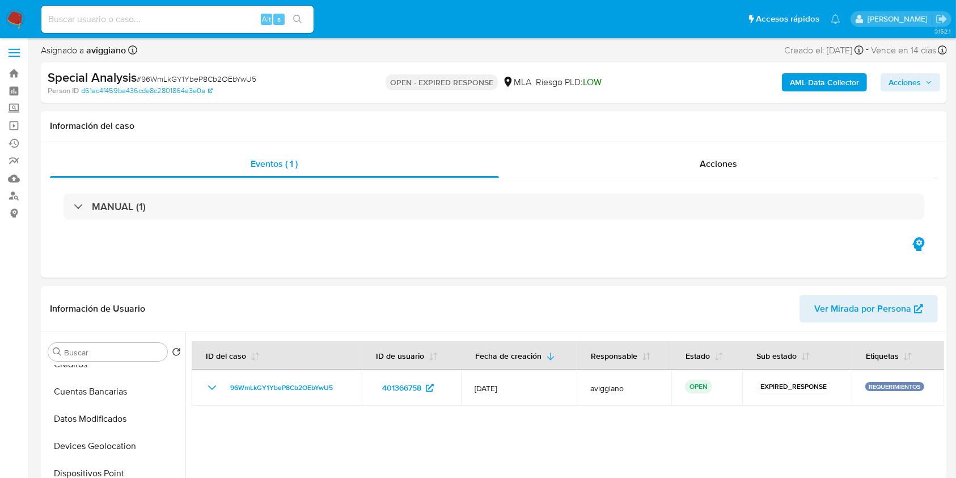
scroll to position [0, 0]
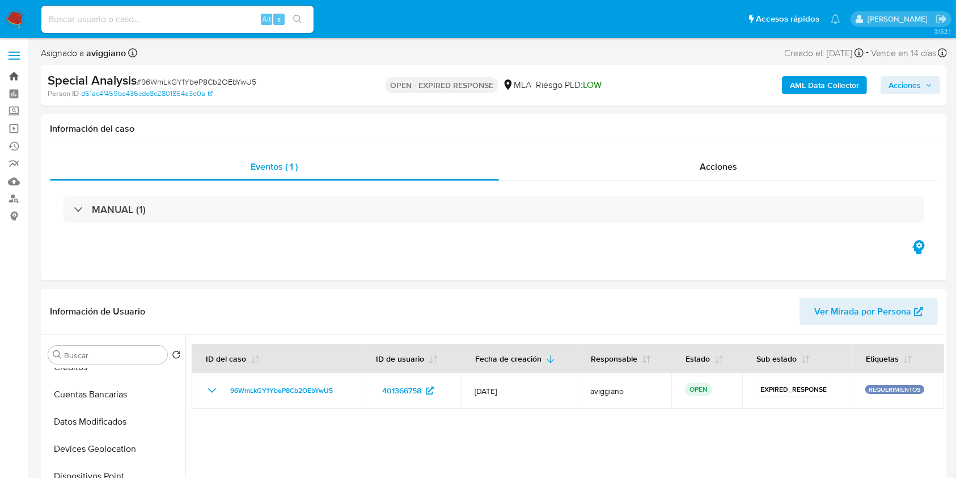
click at [17, 74] on link "Bandeja" at bounding box center [67, 76] width 135 height 18
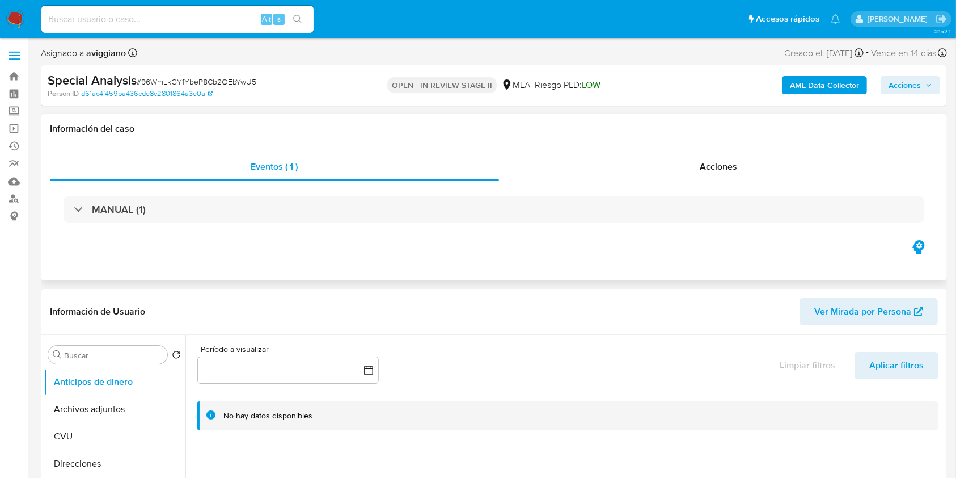
select select "10"
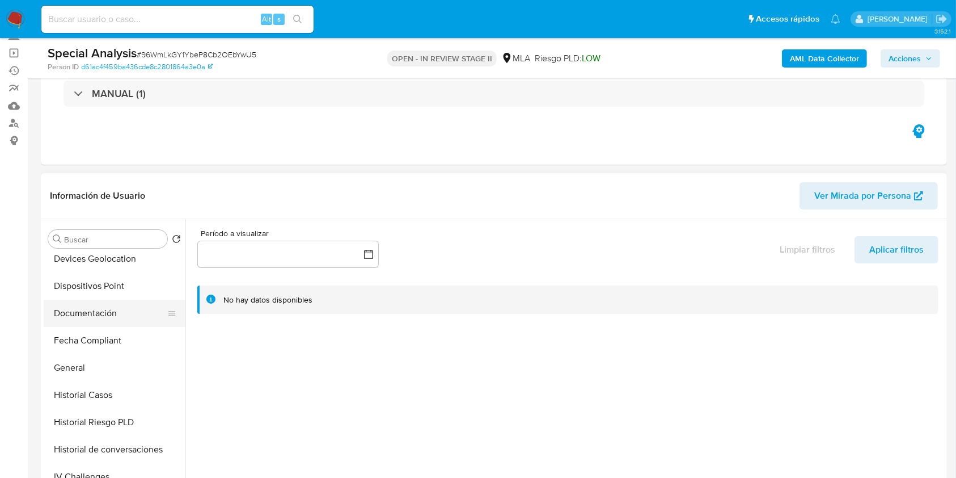
scroll to position [227, 0]
click at [120, 384] on button "Historial Casos" at bounding box center [110, 392] width 133 height 27
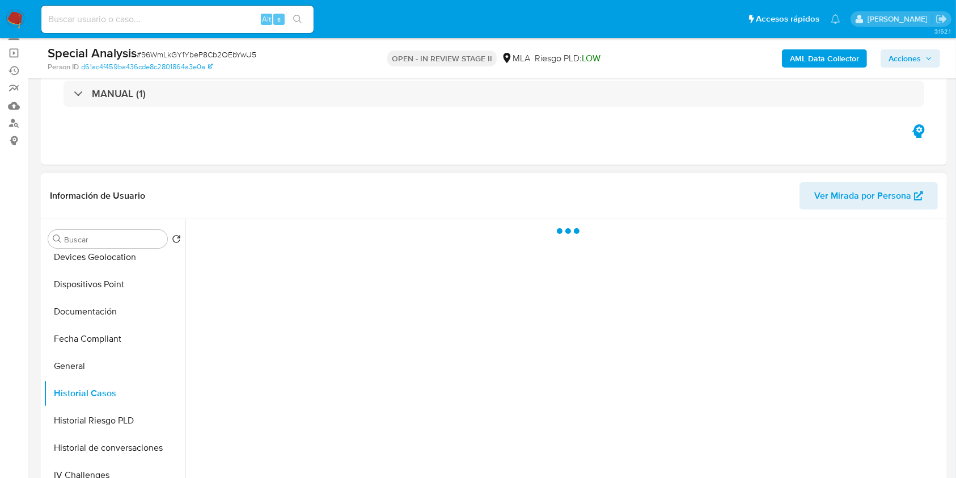
scroll to position [151, 0]
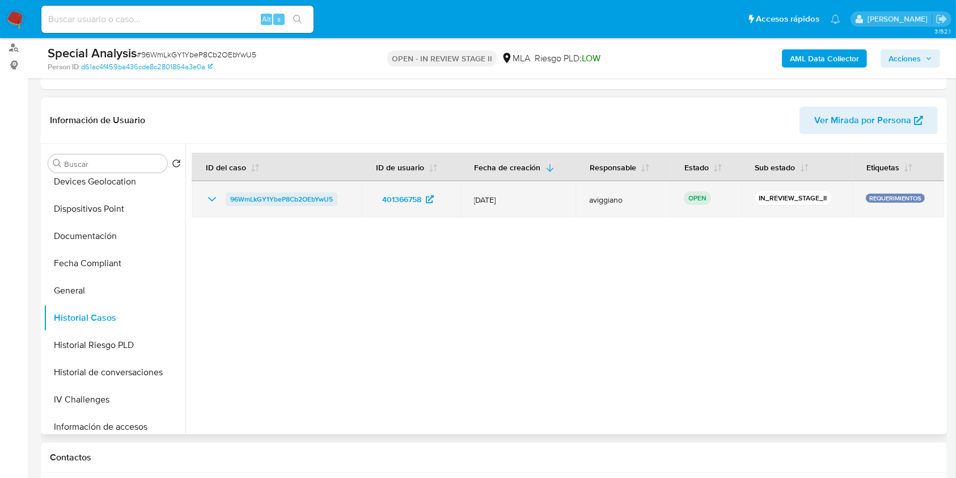
click at [290, 199] on span "96WmLkGY1YbeP8Cb2OEbYwU5" at bounding box center [281, 199] width 103 height 14
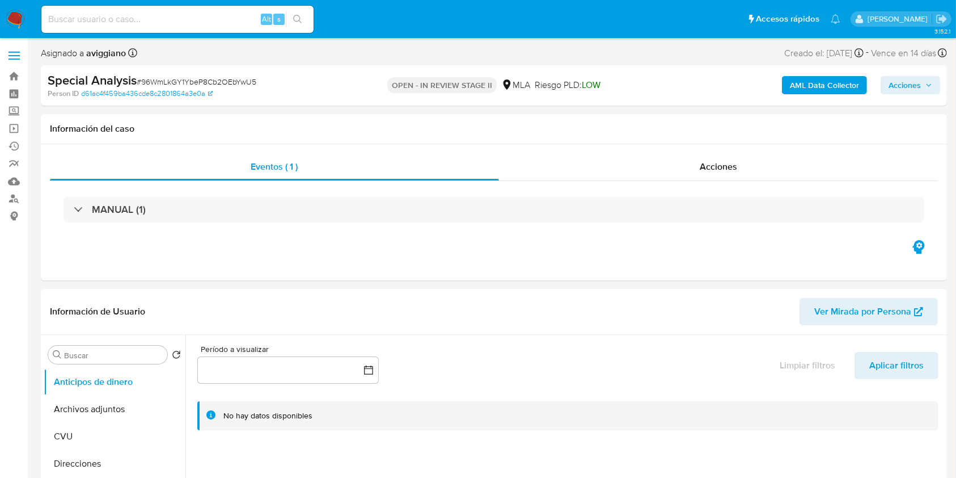
select select "10"
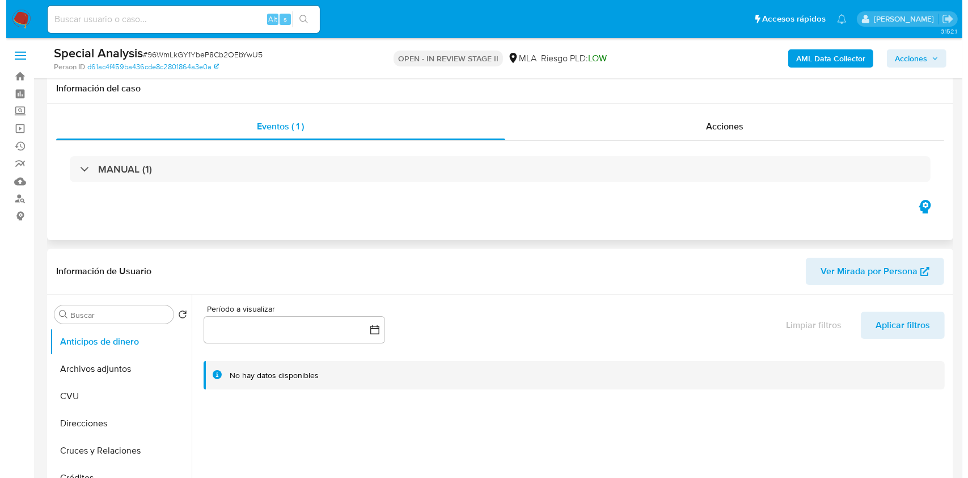
scroll to position [151, 0]
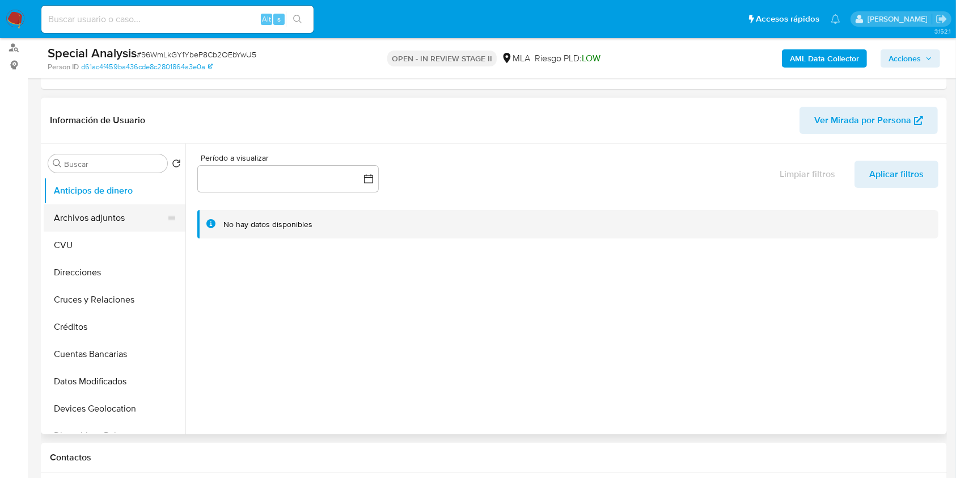
click at [122, 219] on button "Archivos adjuntos" at bounding box center [110, 217] width 133 height 27
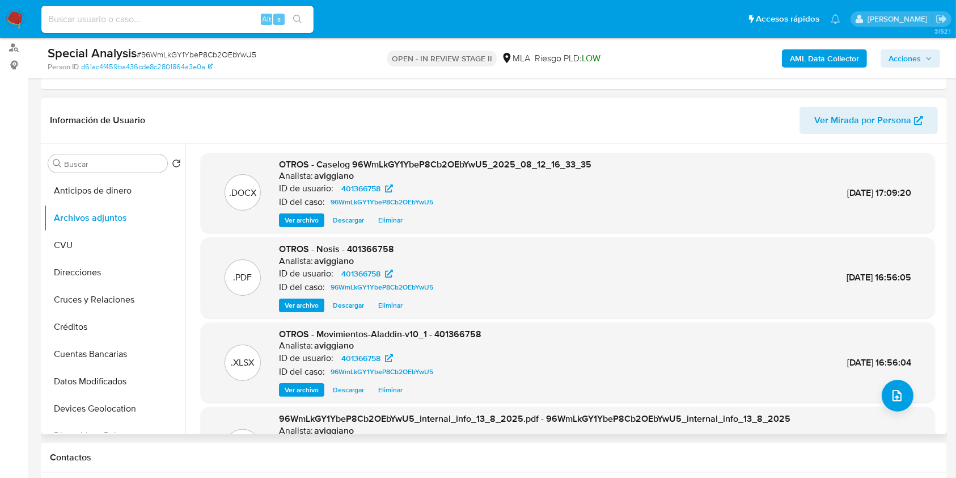
click at [388, 215] on span "Eliminar" at bounding box center [390, 219] width 24 height 11
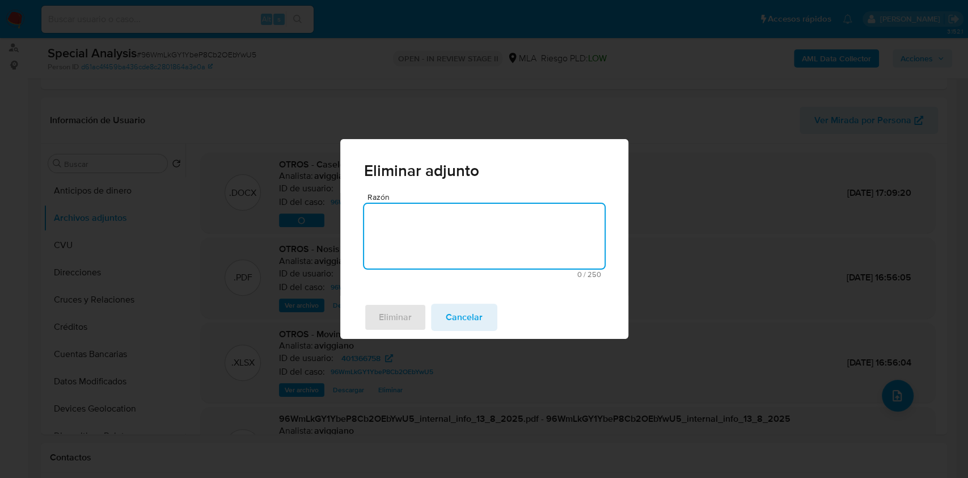
click at [413, 255] on textarea "Razón" at bounding box center [484, 236] width 240 height 65
click at [384, 315] on span "Eliminar" at bounding box center [395, 317] width 33 height 25
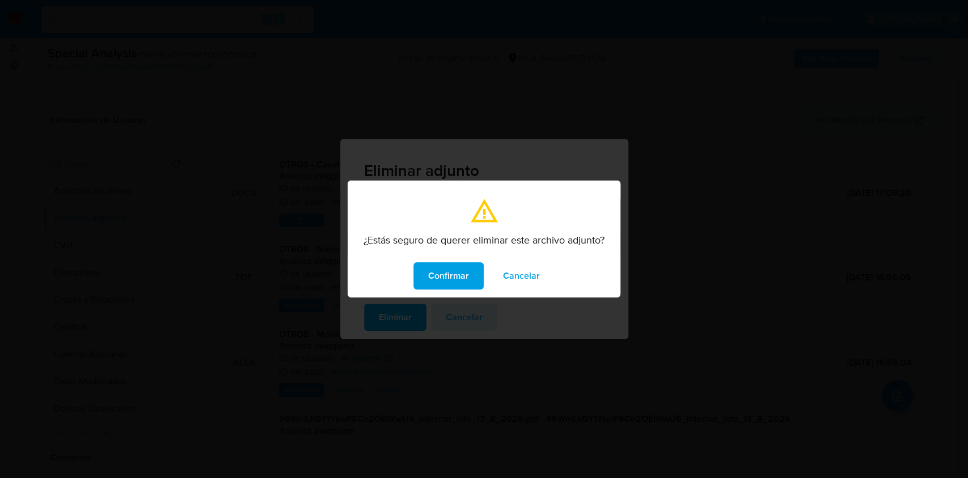
click at [467, 285] on span "Confirmar" at bounding box center [448, 275] width 41 height 25
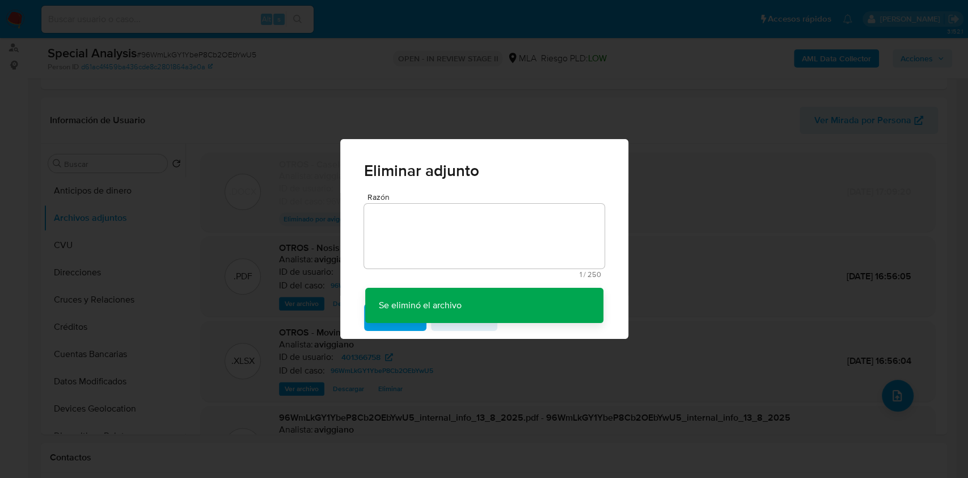
click at [939, 376] on div "Eliminar adjunto Razón 1 / 250 249 caracteres restantes Se eliminó el archivo S…" at bounding box center [484, 239] width 968 height 478
click at [896, 395] on div "Eliminar adjunto Razón 1 / 250 249 caracteres restantes Se eliminó el archivo S…" at bounding box center [484, 239] width 968 height 478
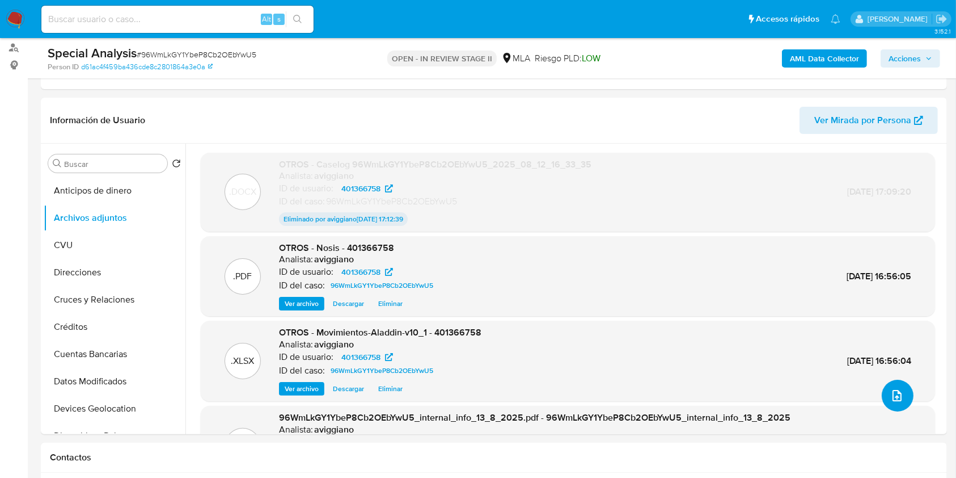
click at [898, 396] on icon "upload-file" at bounding box center [897, 396] width 14 height 14
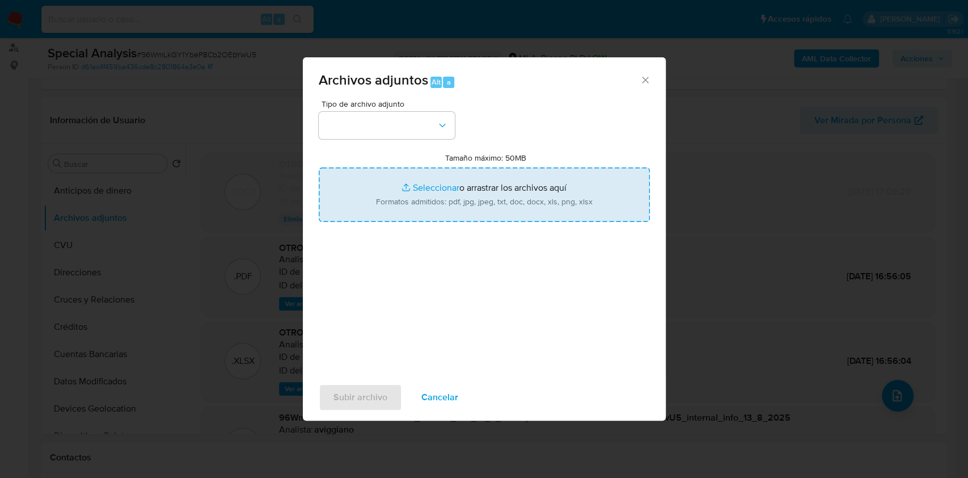
click at [547, 213] on input "Tamaño máximo: 50MB Seleccionar archivos" at bounding box center [484, 194] width 331 height 54
type input "C:\fakepath\Caselog 96WmLkGY1YbeP8Cb2OEbYwU5_2025_08_12_16_33_35 (1).docx"
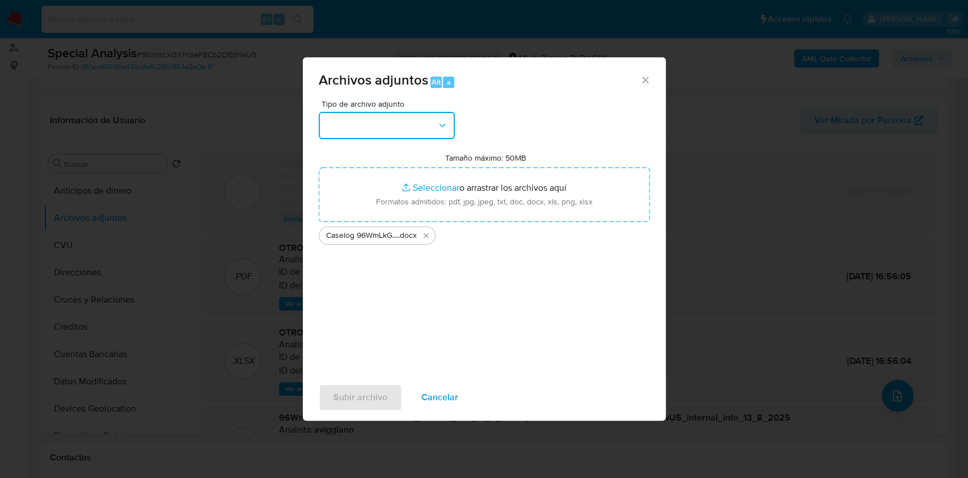
click at [369, 112] on button "button" at bounding box center [387, 125] width 136 height 27
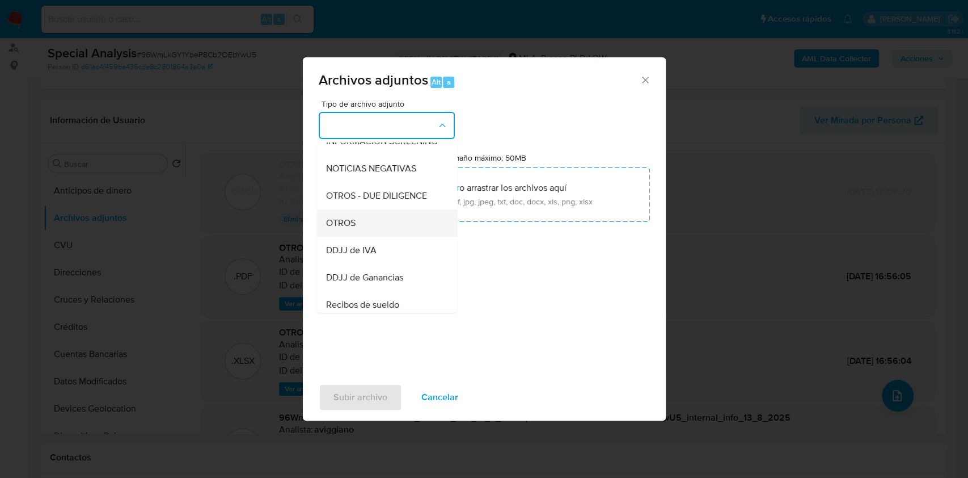
drag, startPoint x: 357, startPoint y: 247, endPoint x: 356, endPoint y: 240, distance: 7.6
click at [357, 245] on ul "IDENTIFICACIÓN INGRESOS CAPTURA BUREAU CAPTURA GOOGLE CAPTURA WEB INFORMACIÓN S…" at bounding box center [386, 269] width 141 height 556
click at [362, 229] on div "OTROS" at bounding box center [384, 222] width 116 height 27
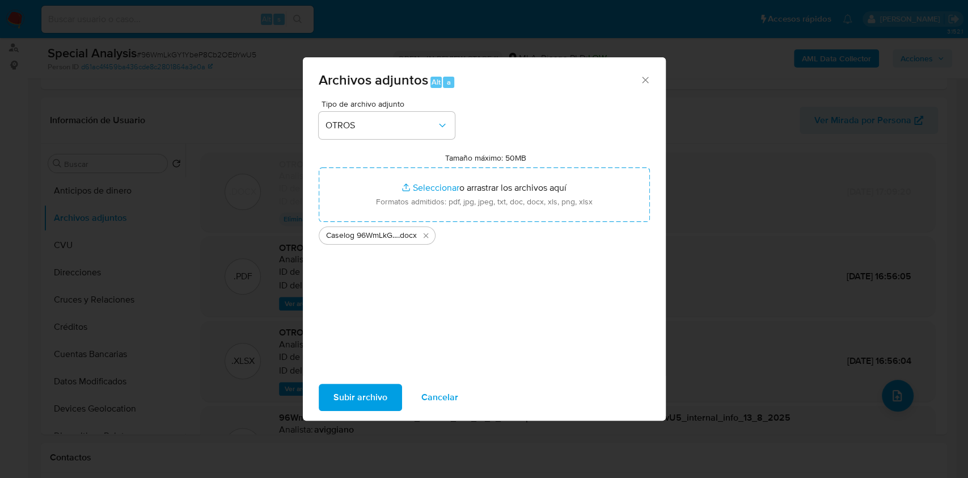
click at [348, 400] on span "Subir archivo" at bounding box center [360, 397] width 54 height 25
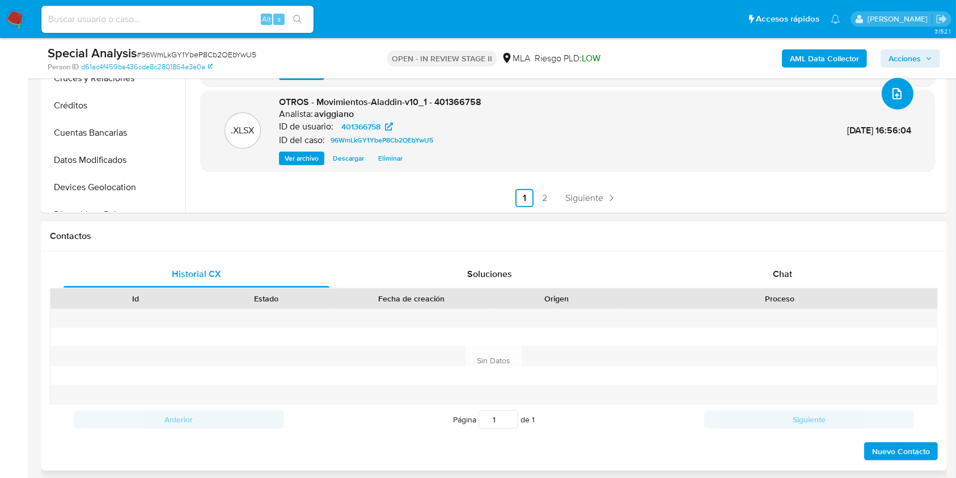
scroll to position [454, 0]
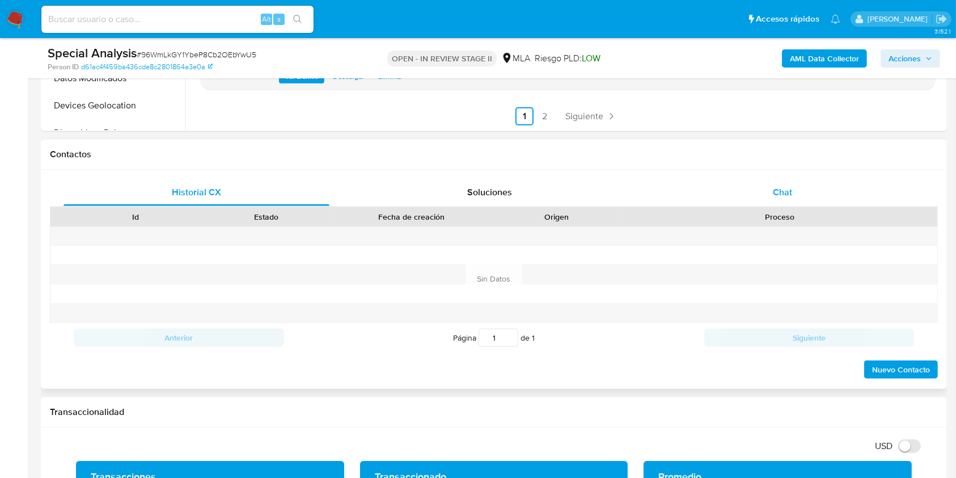
click at [794, 201] on div "Chat" at bounding box center [783, 192] width 266 height 27
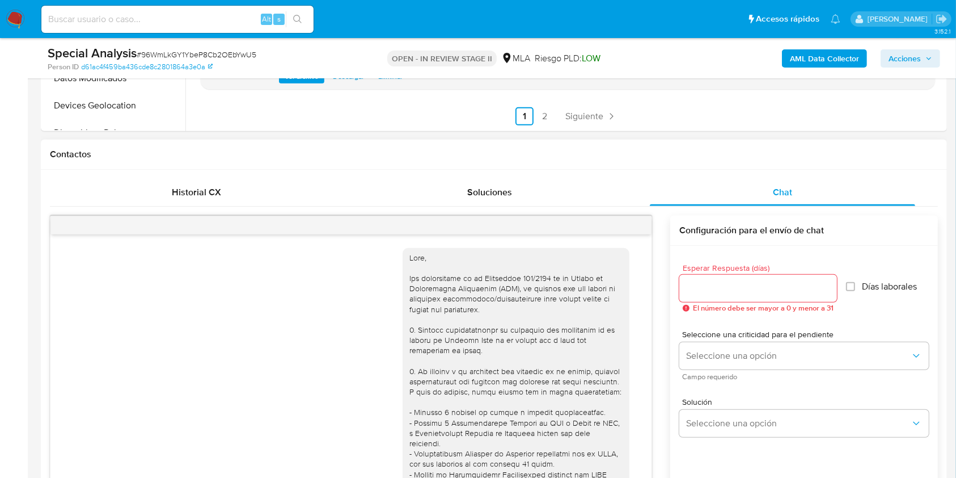
scroll to position [351, 0]
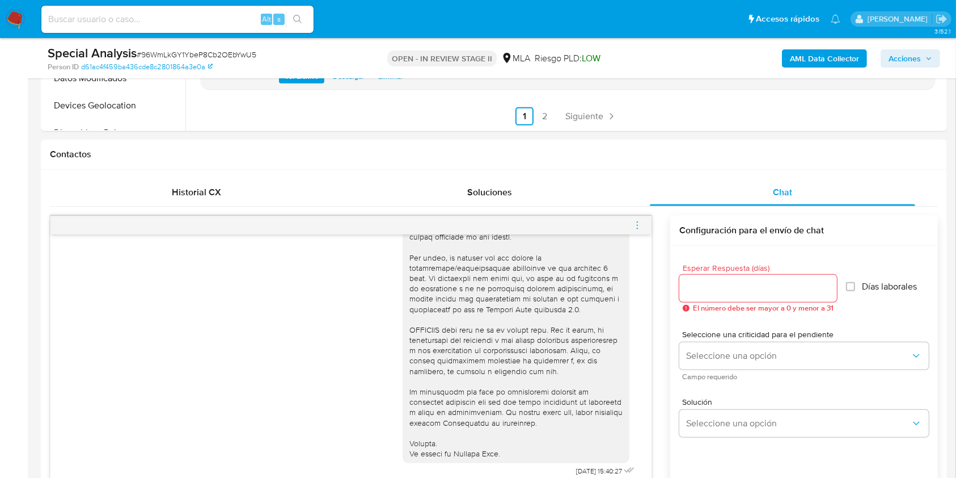
click at [637, 225] on icon "menu-action" at bounding box center [637, 225] width 10 height 10
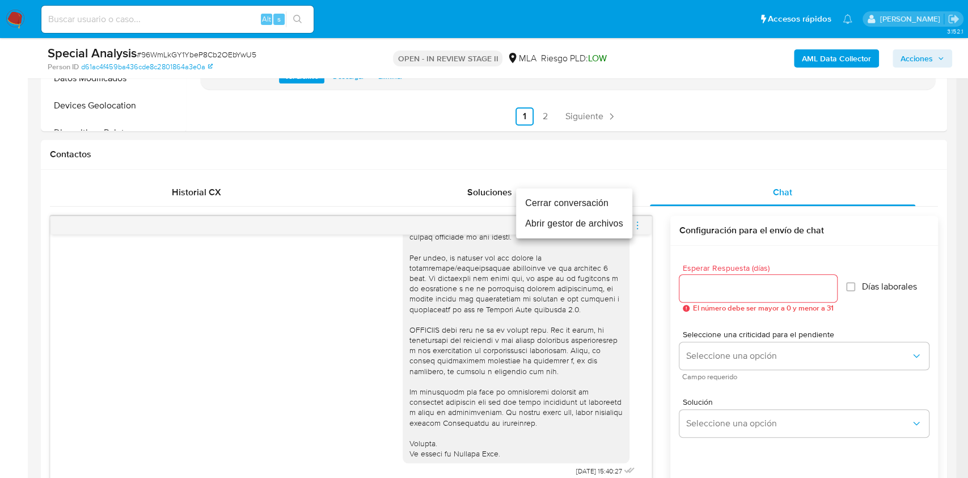
click at [564, 200] on li "Cerrar conversación" at bounding box center [574, 203] width 116 height 20
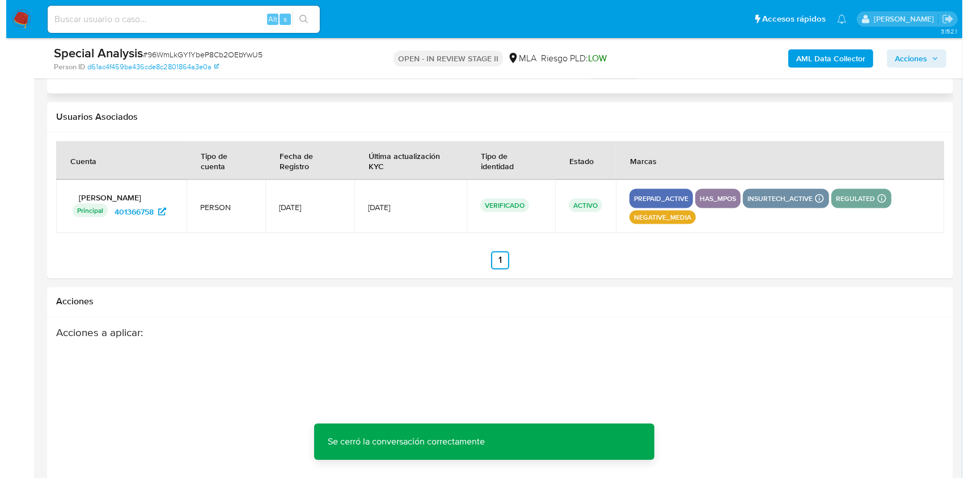
scroll to position [2021, 0]
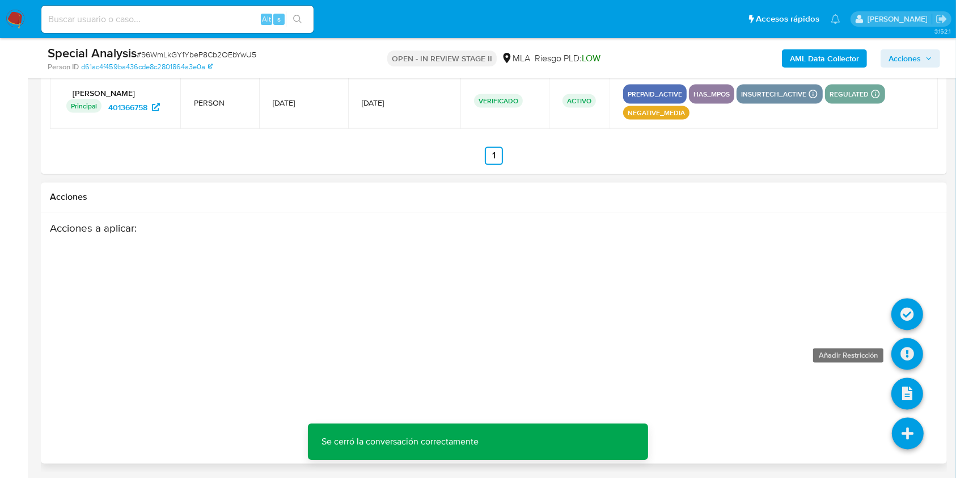
click at [909, 345] on icon at bounding box center [908, 354] width 32 height 32
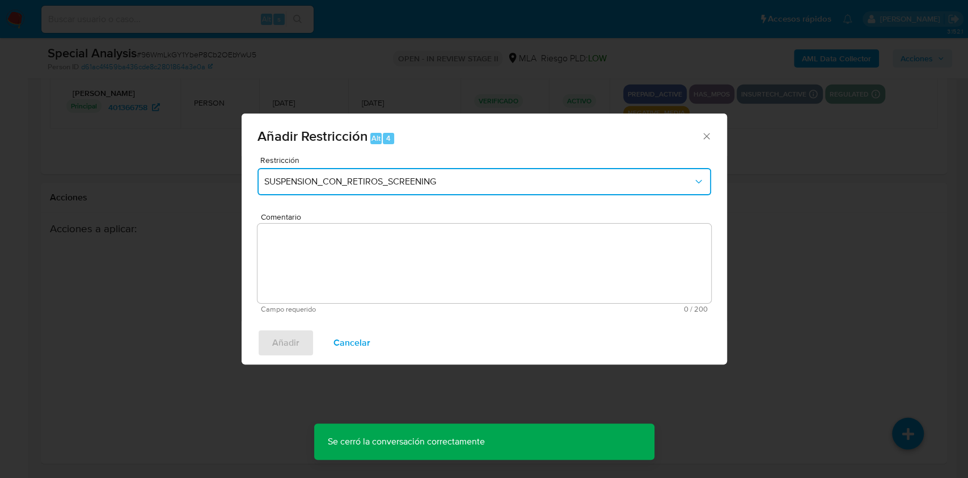
drag, startPoint x: 453, startPoint y: 187, endPoint x: 427, endPoint y: 193, distance: 26.3
click at [453, 186] on span "SUSPENSION_CON_RETIROS_SCREENING" at bounding box center [478, 181] width 429 height 11
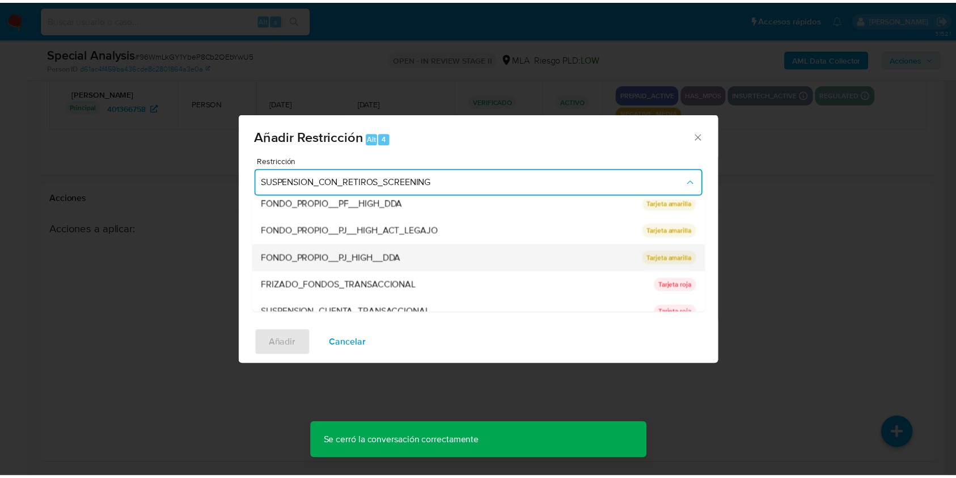
scroll to position [151, 0]
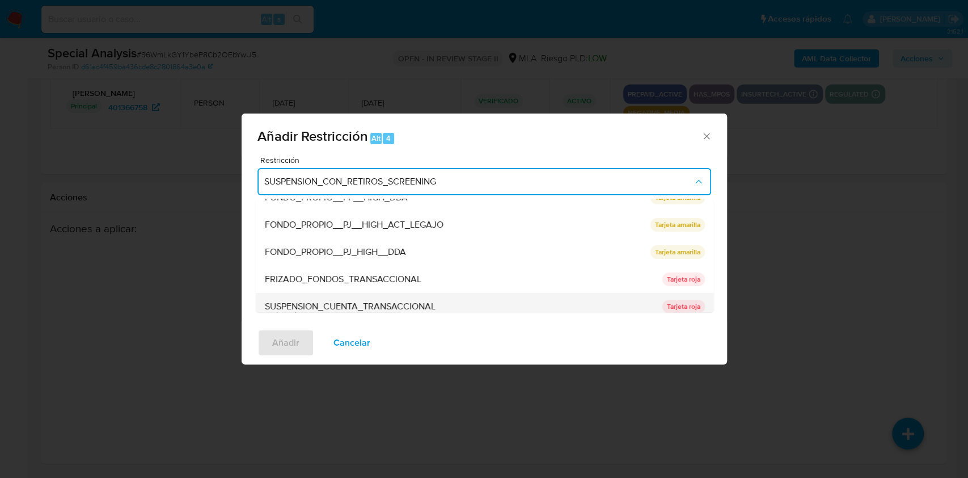
click at [359, 295] on div "SUSPENSION_CUENTA_TRANSACCIONAL" at bounding box center [459, 306] width 391 height 27
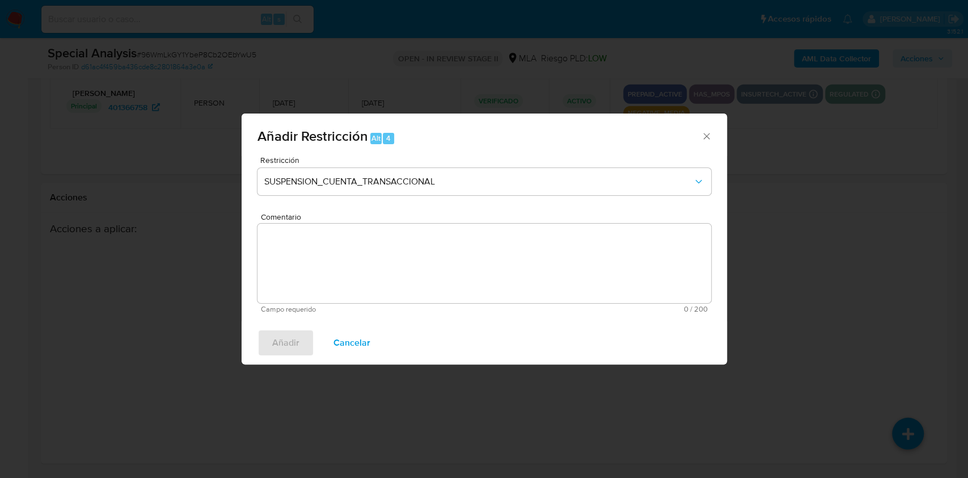
click at [363, 282] on textarea "Comentario" at bounding box center [484, 262] width 454 height 79
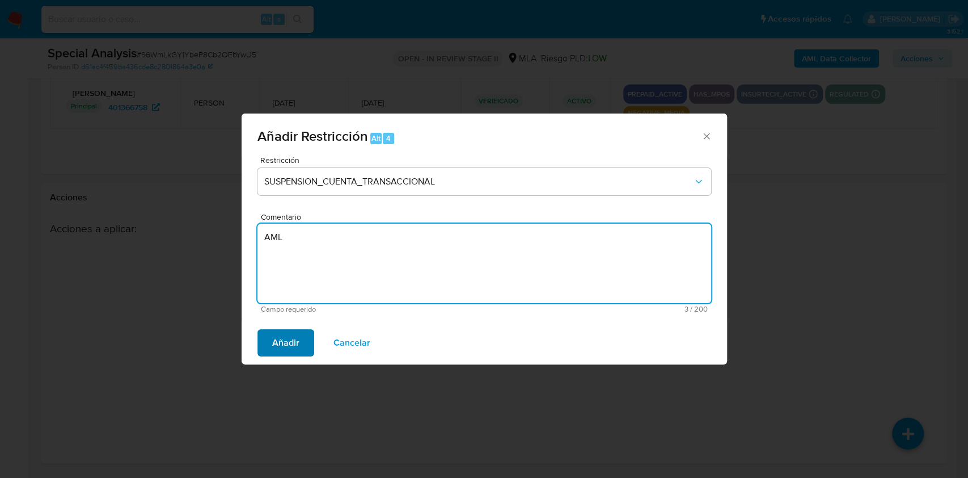
type textarea "AML"
click at [295, 347] on span "Añadir" at bounding box center [285, 342] width 27 height 25
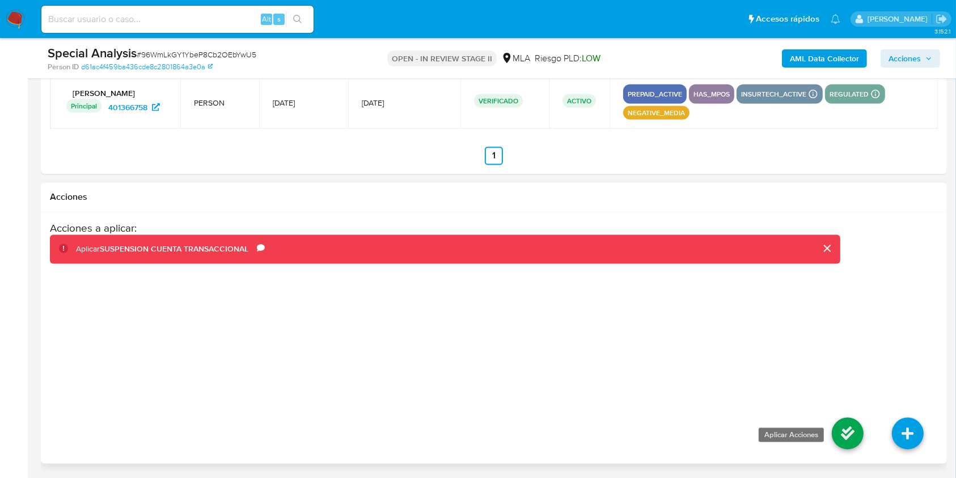
click at [846, 429] on icon at bounding box center [848, 433] width 32 height 32
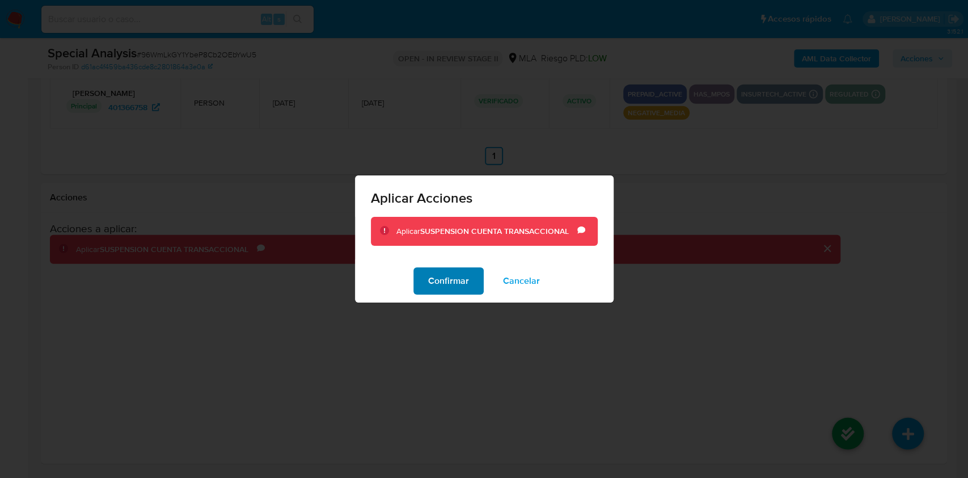
click at [431, 284] on span "Confirmar" at bounding box center [448, 280] width 41 height 25
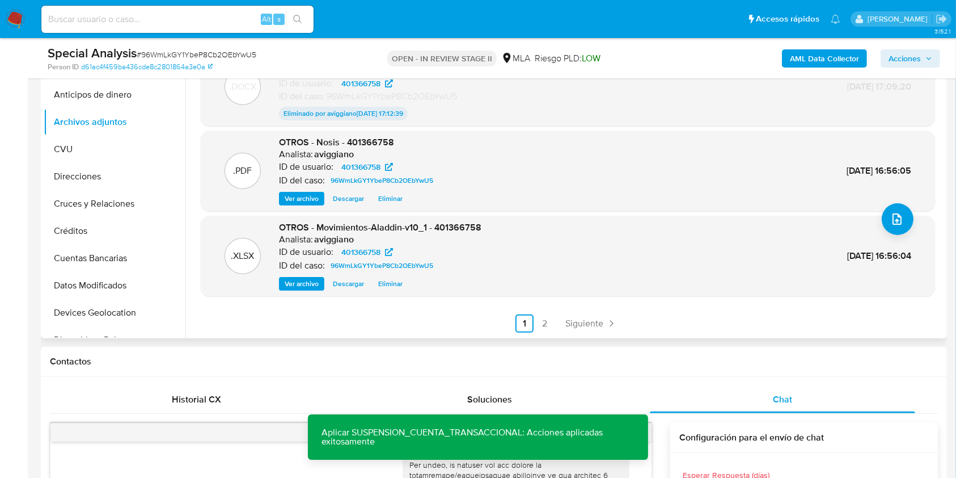
scroll to position [54, 0]
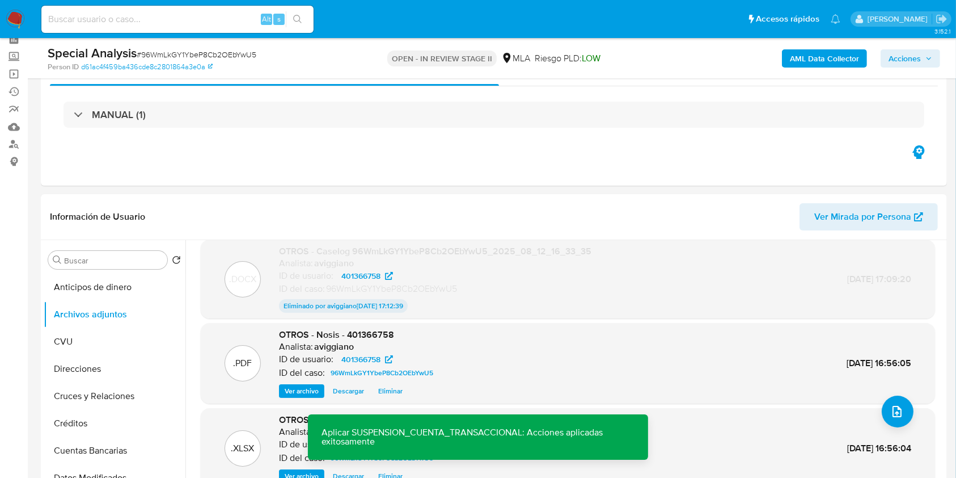
click at [935, 65] on button "Acciones" at bounding box center [911, 58] width 60 height 18
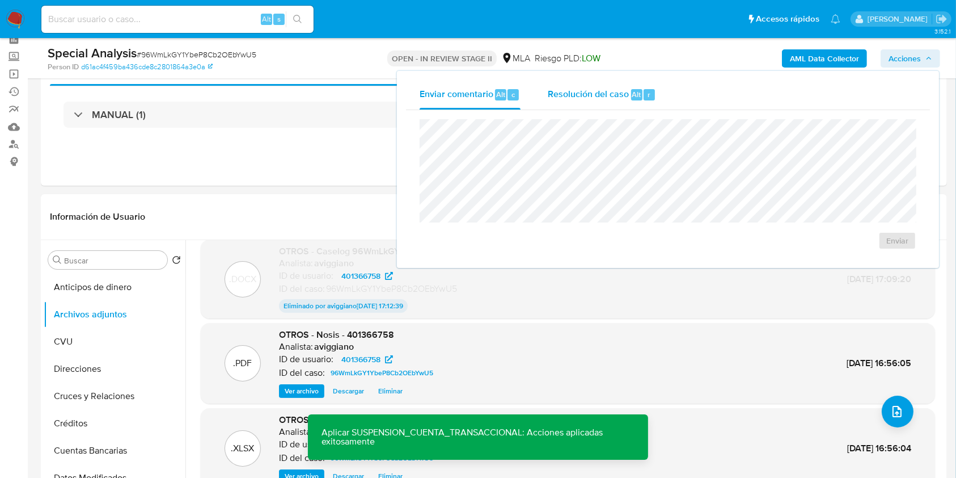
drag, startPoint x: 617, startPoint y: 92, endPoint x: 584, endPoint y: 109, distance: 36.3
click at [616, 92] on span "Resolución del caso" at bounding box center [588, 93] width 81 height 13
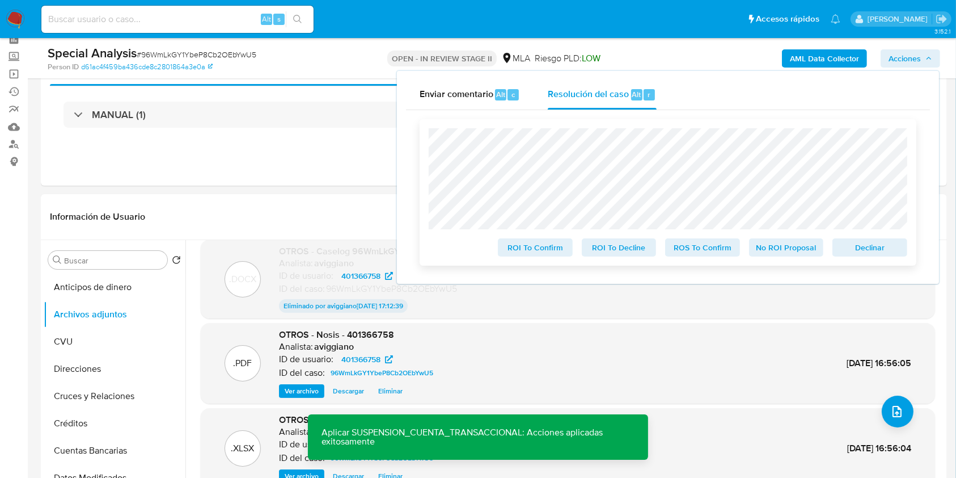
click at [900, 249] on button "Declinar" at bounding box center [870, 247] width 75 height 18
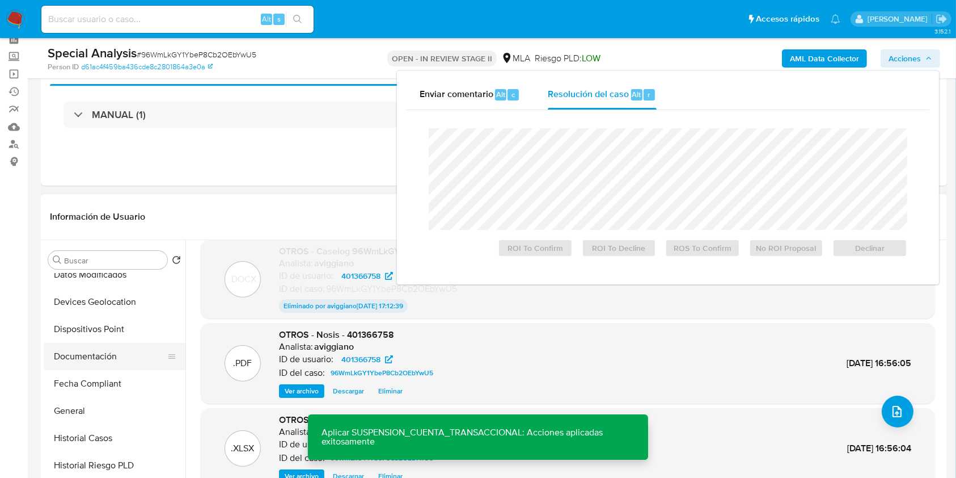
scroll to position [227, 0]
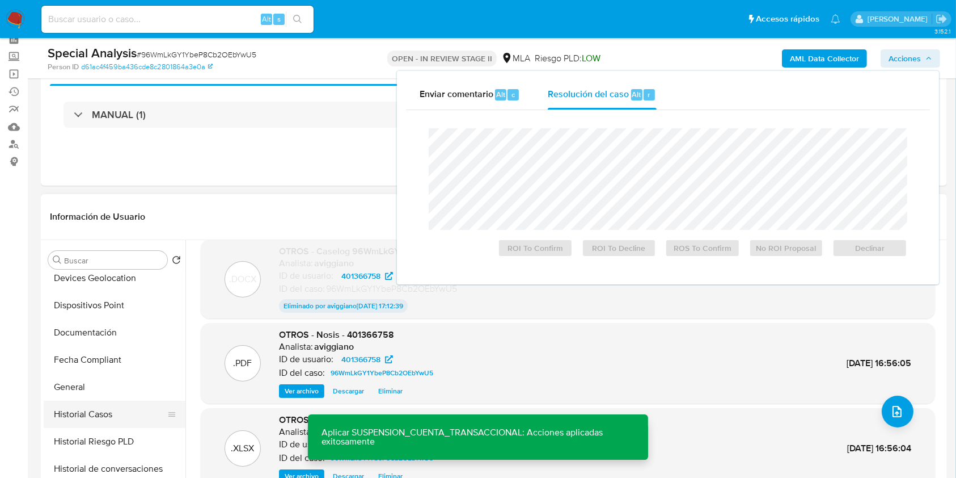
click at [78, 408] on button "Historial Casos" at bounding box center [110, 413] width 133 height 27
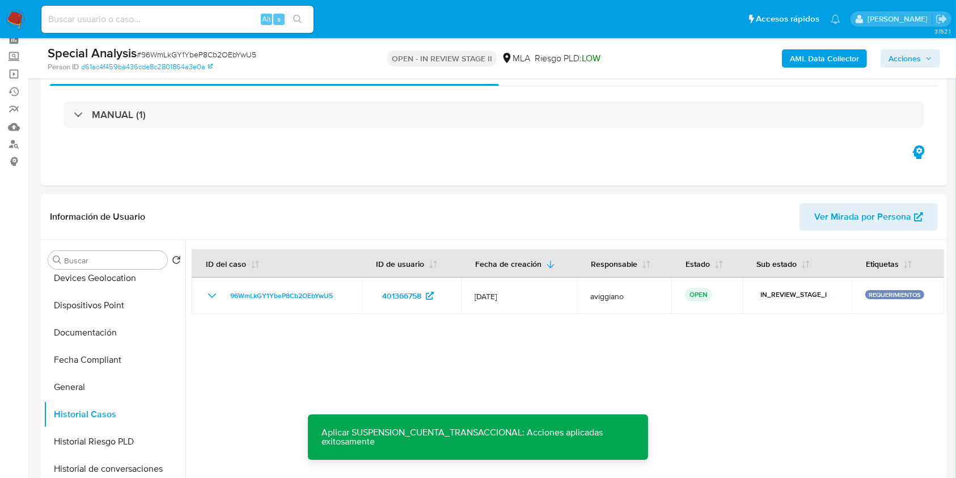
click at [923, 67] on div "AML Data Collector Acciones" at bounding box center [793, 58] width 294 height 27
click at [907, 53] on span "Acciones" at bounding box center [905, 58] width 32 height 18
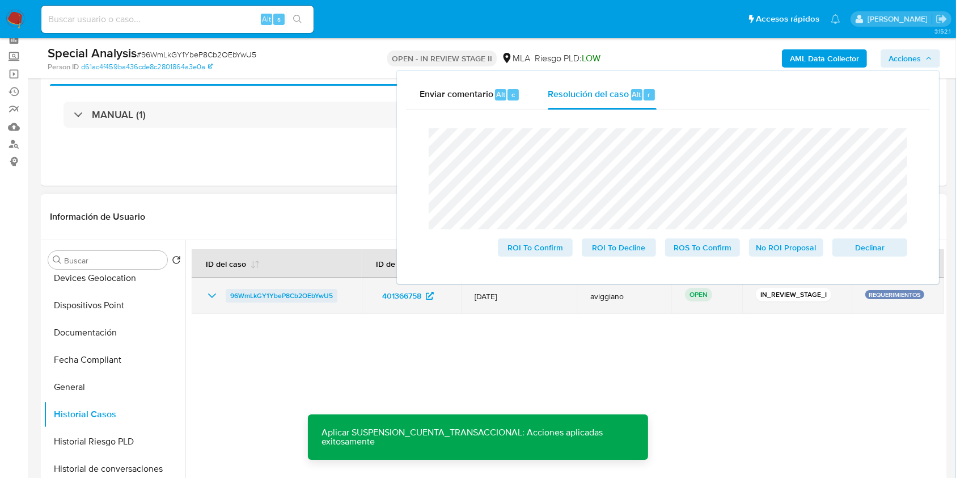
click at [271, 296] on span "96WmLkGY1YbeP8Cb2OEbYwU5" at bounding box center [281, 296] width 103 height 14
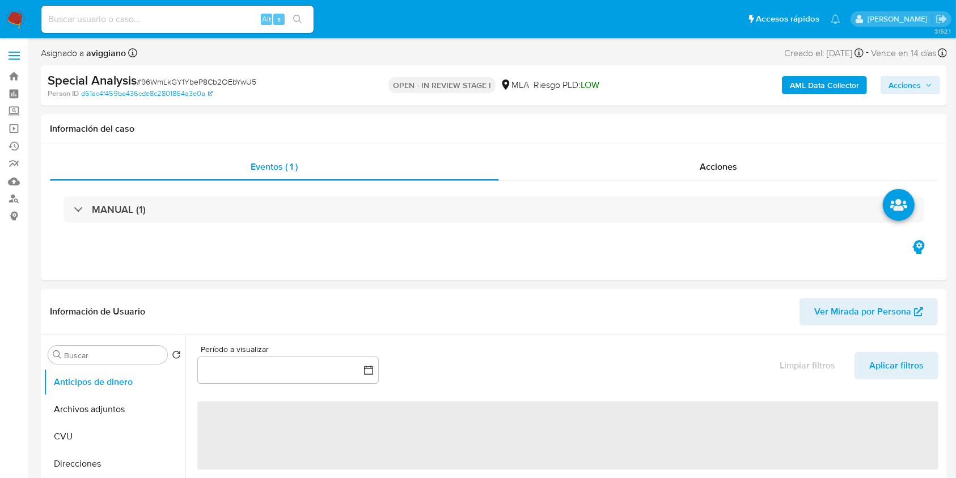
click at [890, 91] on span "Acciones" at bounding box center [905, 85] width 32 height 18
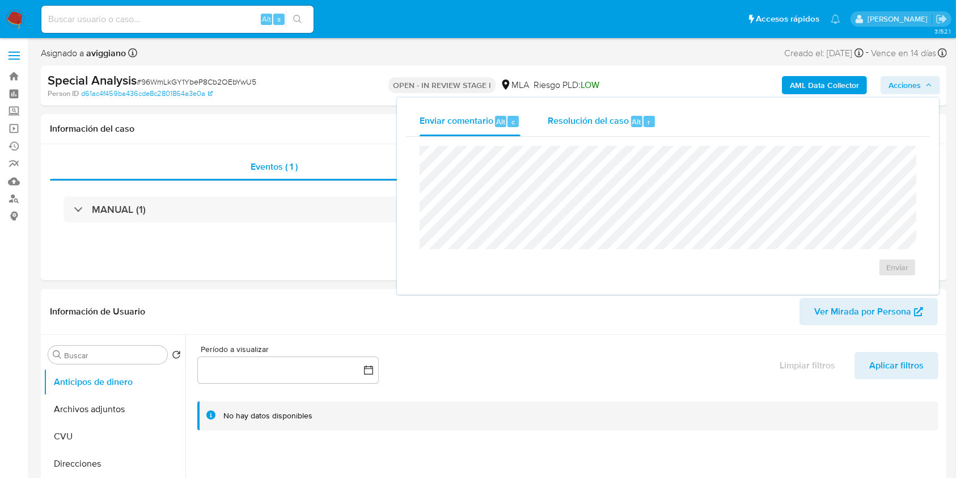
select select "10"
click at [621, 123] on span "Resolución del caso" at bounding box center [588, 121] width 81 height 13
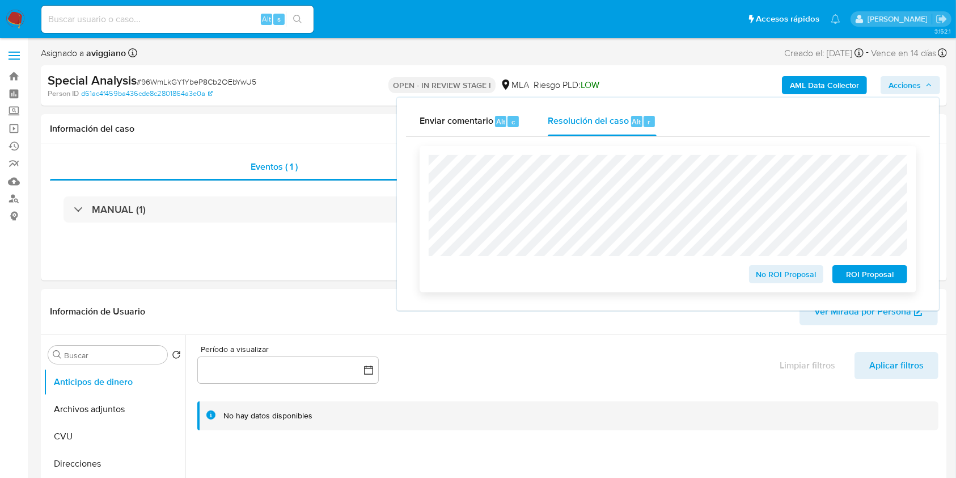
click at [850, 275] on span "ROI Proposal" at bounding box center [870, 274] width 59 height 16
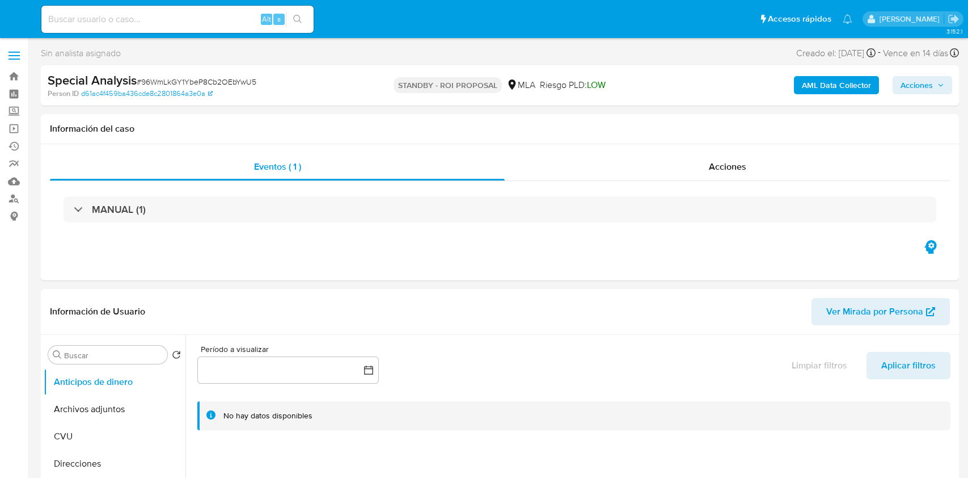
select select "10"
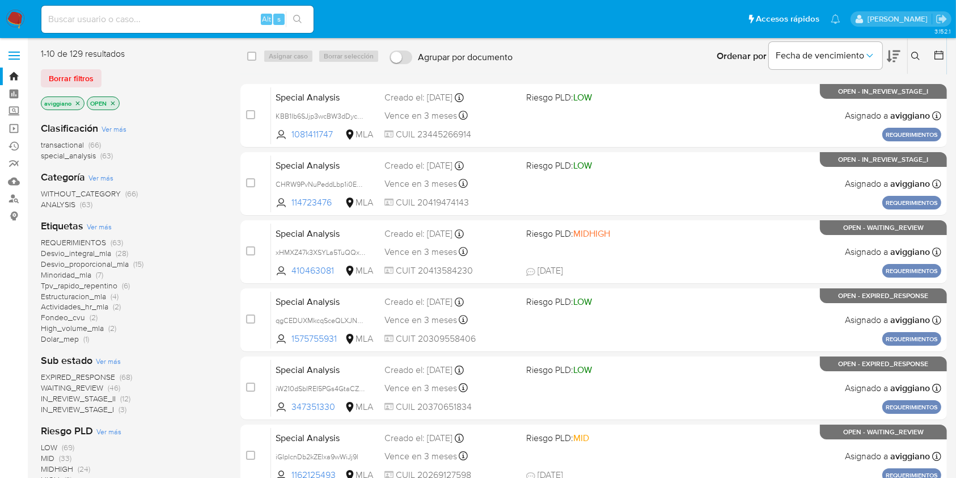
click at [214, 67] on div "1-10 de 129 resultados Borrar filtros aviggiano OPEN" at bounding box center [131, 80] width 181 height 65
click at [11, 75] on link "Bandeja" at bounding box center [67, 76] width 135 height 18
click at [77, 102] on icon "close-filter" at bounding box center [78, 103] width 4 height 4
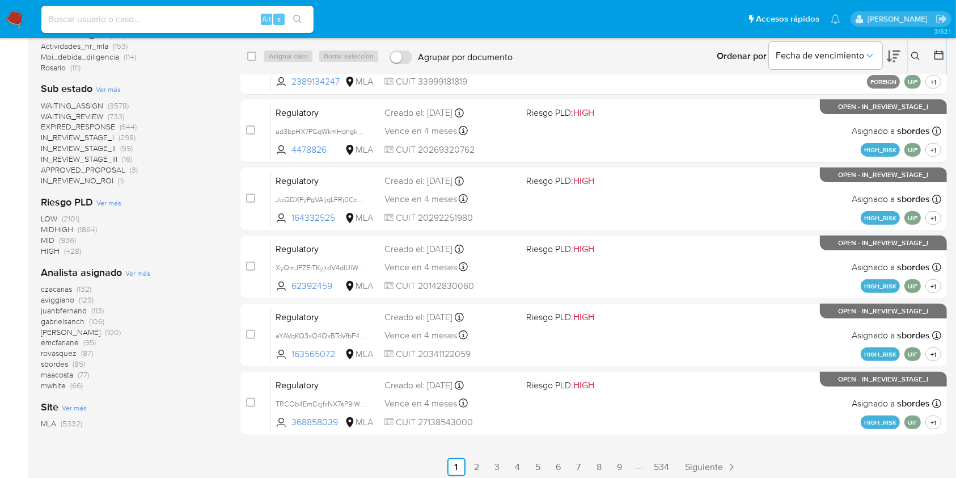
scroll to position [337, 0]
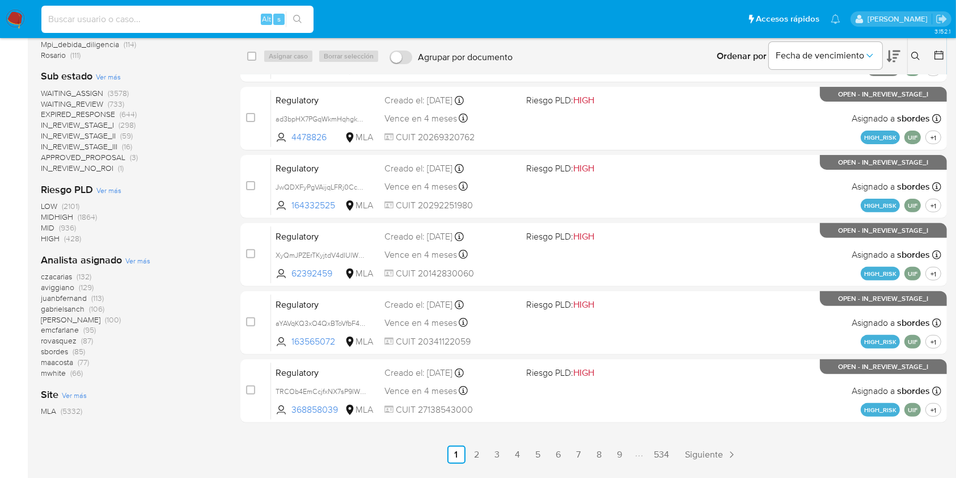
click at [103, 18] on input at bounding box center [177, 19] width 272 height 15
paste input "5Xvg6fylkYcs43JbjxtVtGWQ"
type input "5Xvg6fylkYcs43JbjxtVtGWQ"
click at [299, 15] on icon "search-icon" at bounding box center [297, 19] width 9 height 9
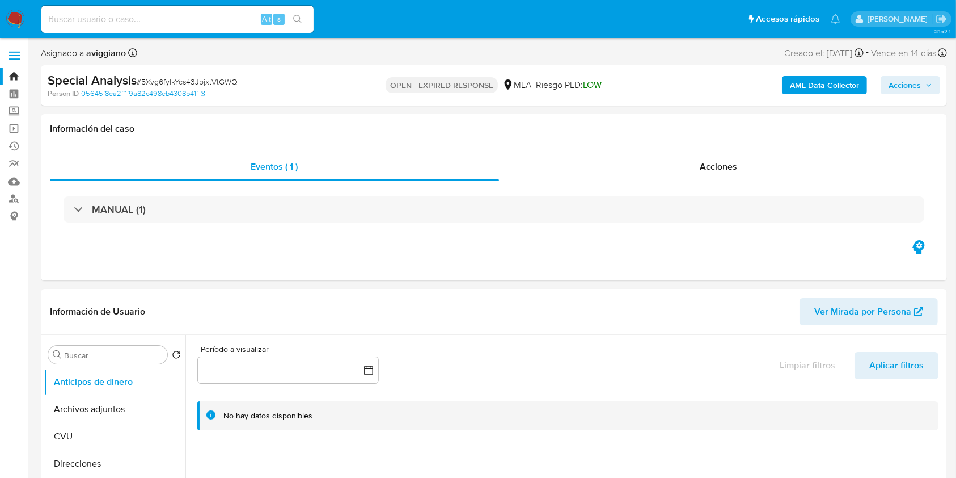
select select "10"
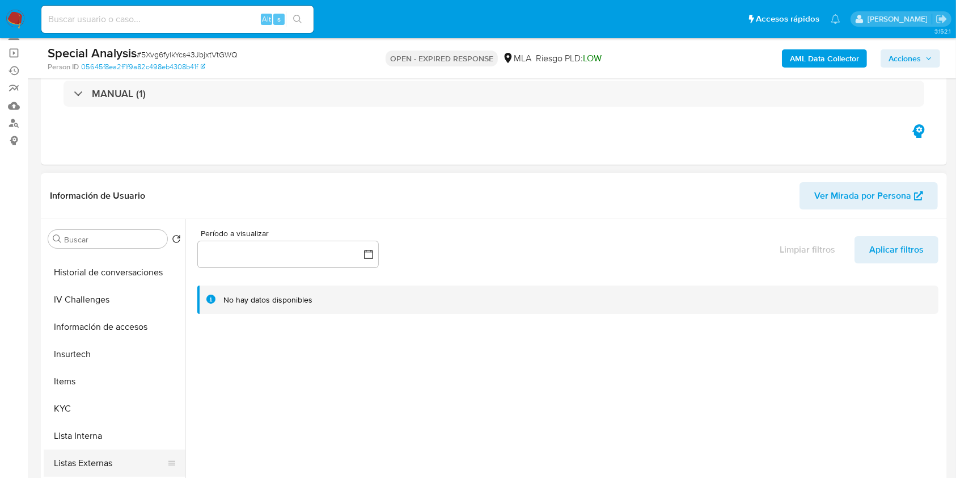
scroll to position [454, 0]
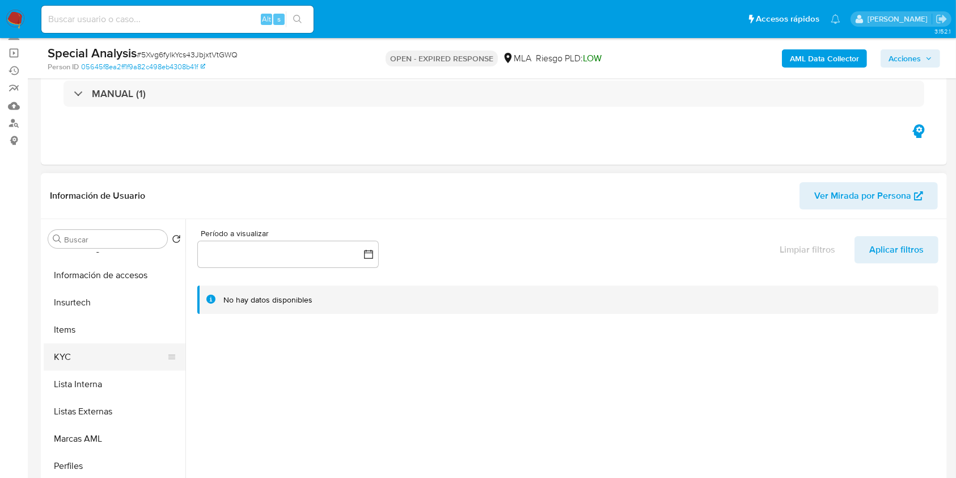
click at [75, 367] on button "KYC" at bounding box center [110, 356] width 133 height 27
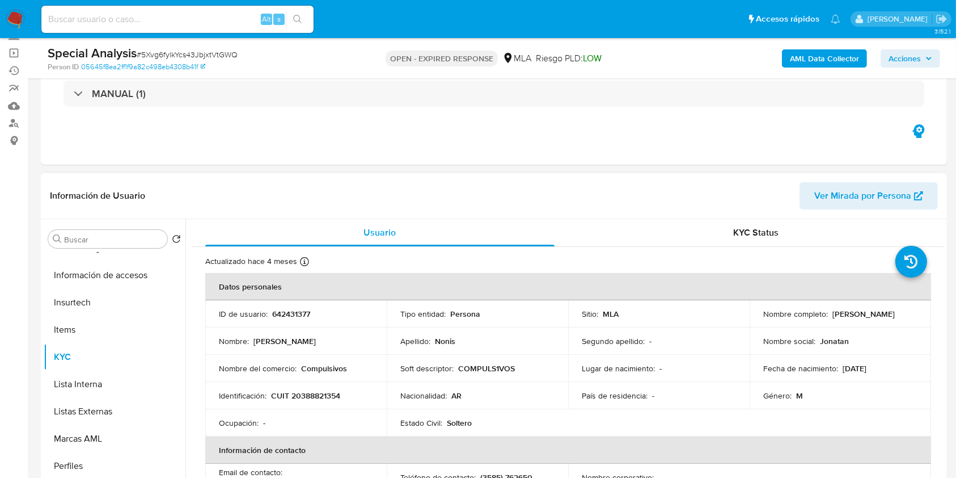
drag, startPoint x: 830, startPoint y: 311, endPoint x: 907, endPoint y: 320, distance: 77.7
click at [907, 320] on td "Nombre completo : [PERSON_NAME]" at bounding box center [840, 313] width 181 height 27
copy p "[PERSON_NAME]"
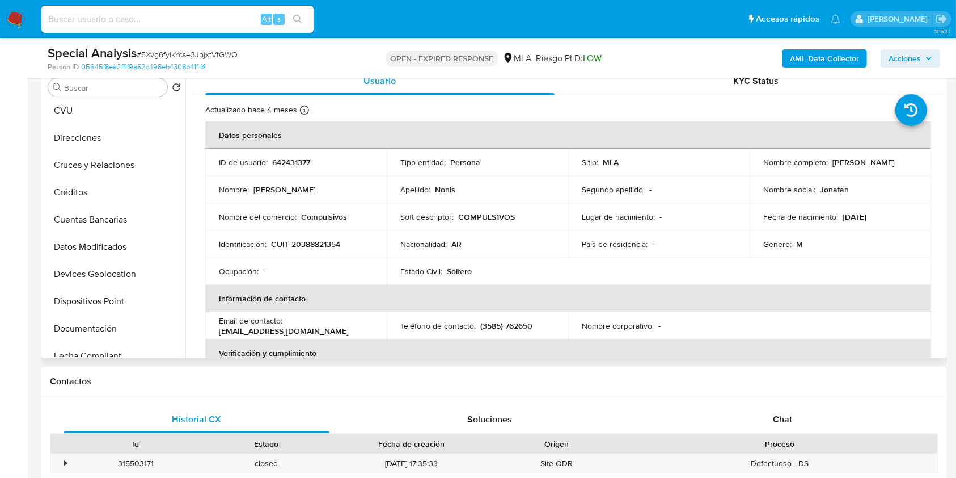
scroll to position [0, 0]
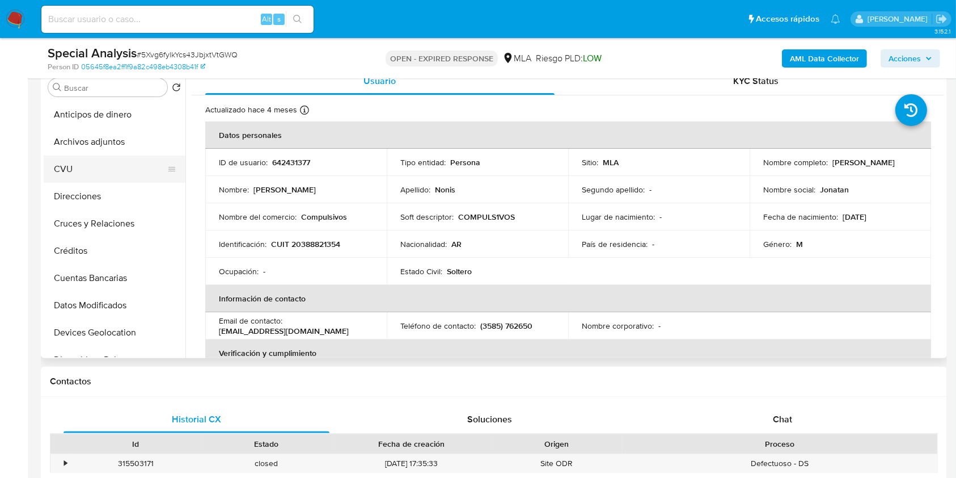
click at [100, 161] on button "CVU" at bounding box center [110, 168] width 133 height 27
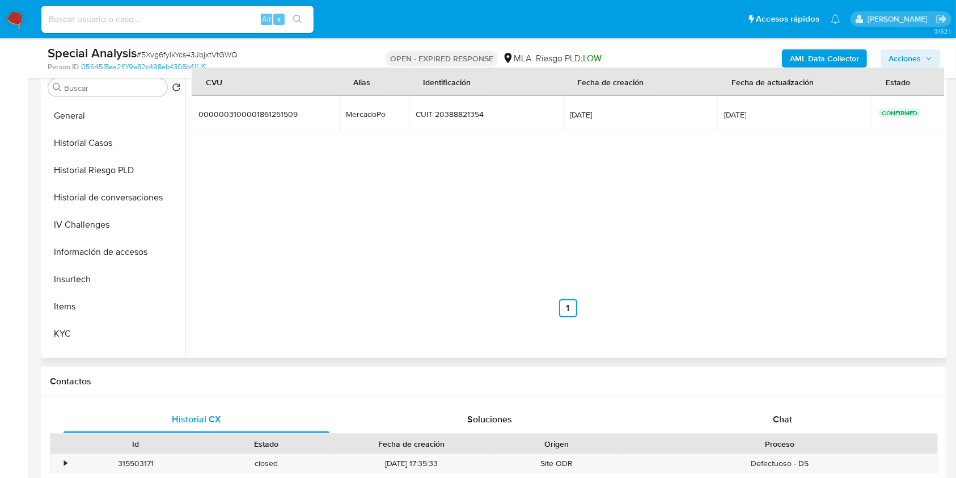
scroll to position [454, 0]
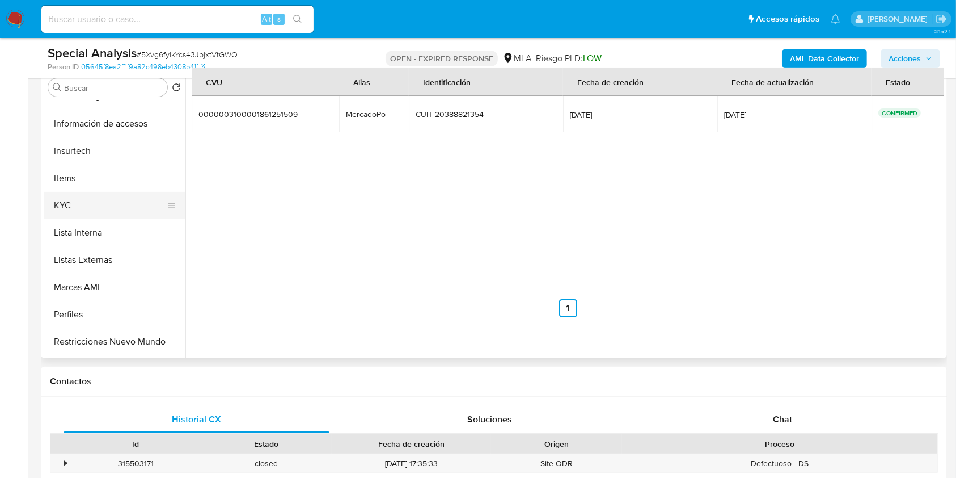
click at [92, 196] on button "KYC" at bounding box center [110, 205] width 133 height 27
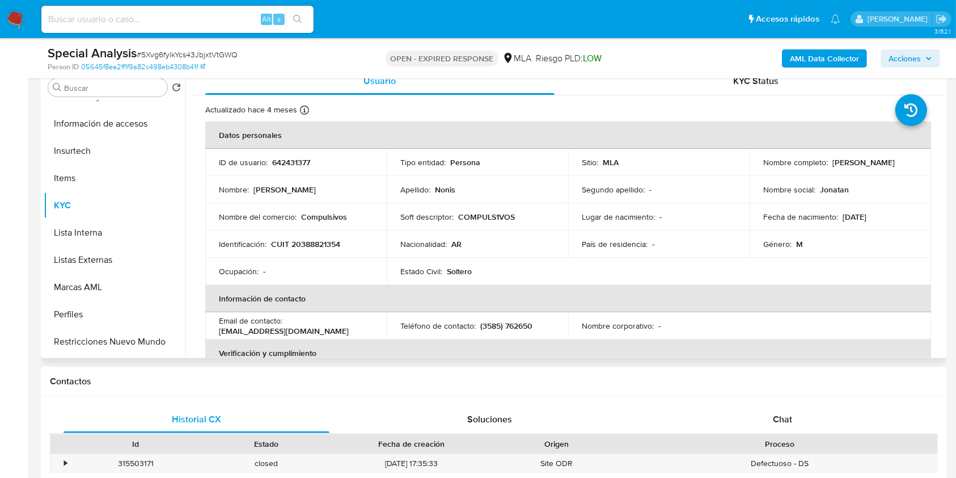
click at [290, 155] on td "ID de usuario : 642431377" at bounding box center [295, 162] width 181 height 27
click at [289, 156] on td "ID de usuario : 642431377" at bounding box center [295, 162] width 181 height 27
copy p "642431377"
click at [796, 57] on b "AML Data Collector" at bounding box center [824, 58] width 69 height 18
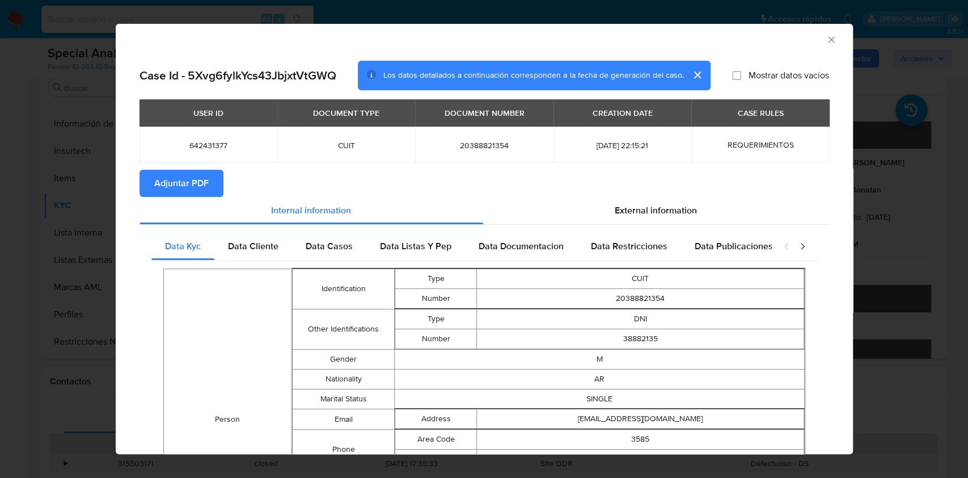
click at [211, 184] on button "Adjuntar PDF" at bounding box center [182, 183] width 84 height 27
click at [826, 45] on icon "Cerrar ventana" at bounding box center [831, 39] width 11 height 11
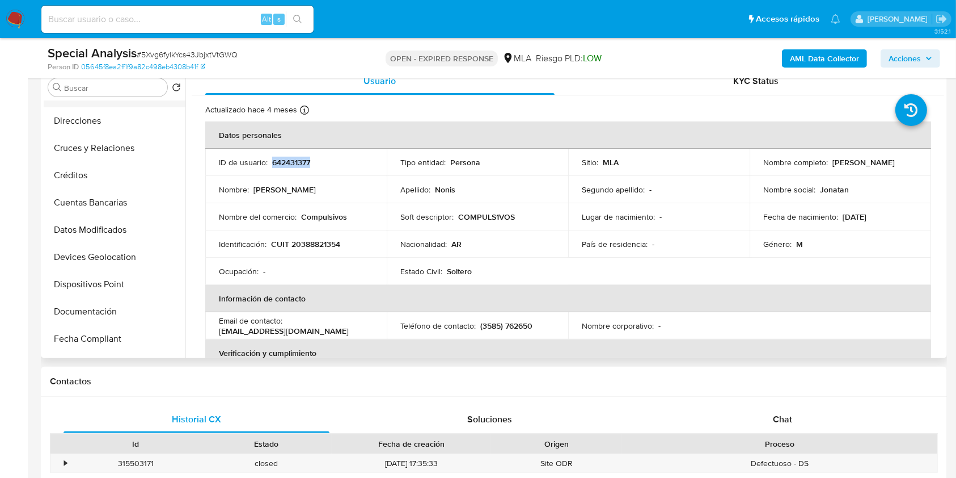
scroll to position [0, 0]
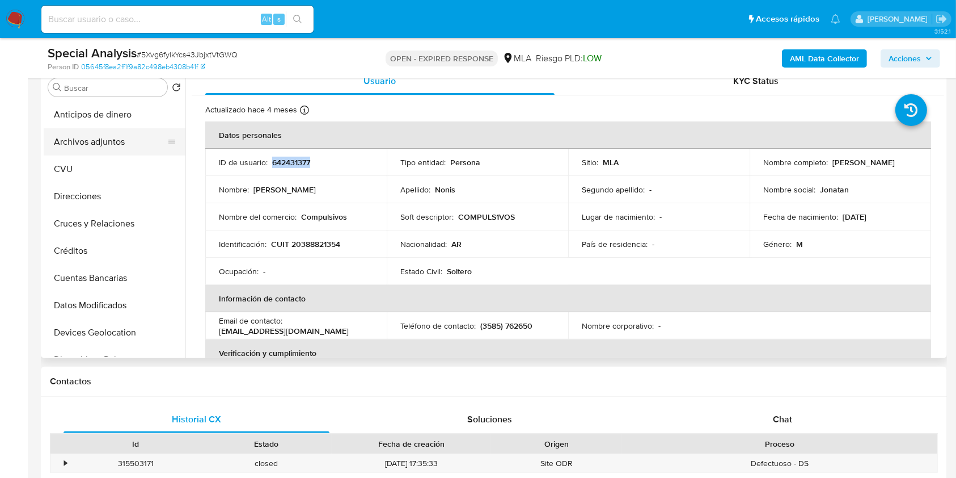
click at [118, 133] on button "Archivos adjuntos" at bounding box center [110, 141] width 133 height 27
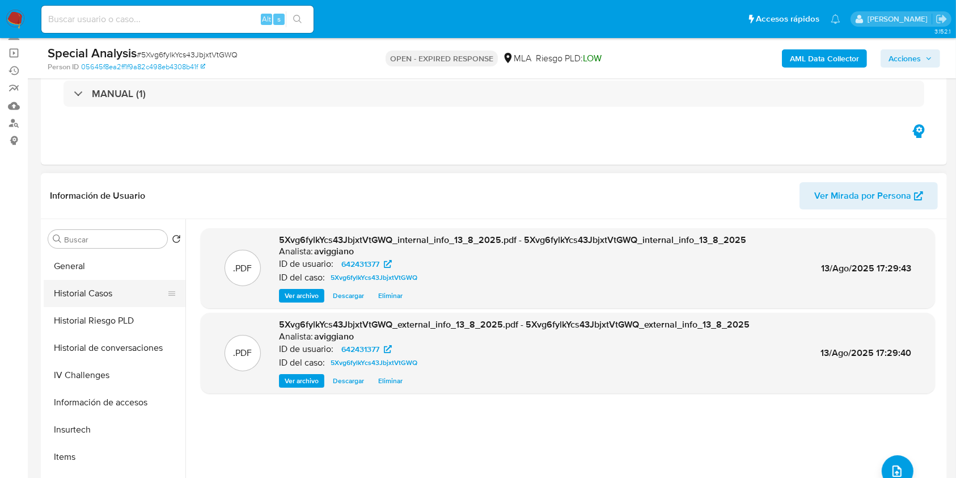
scroll to position [378, 0]
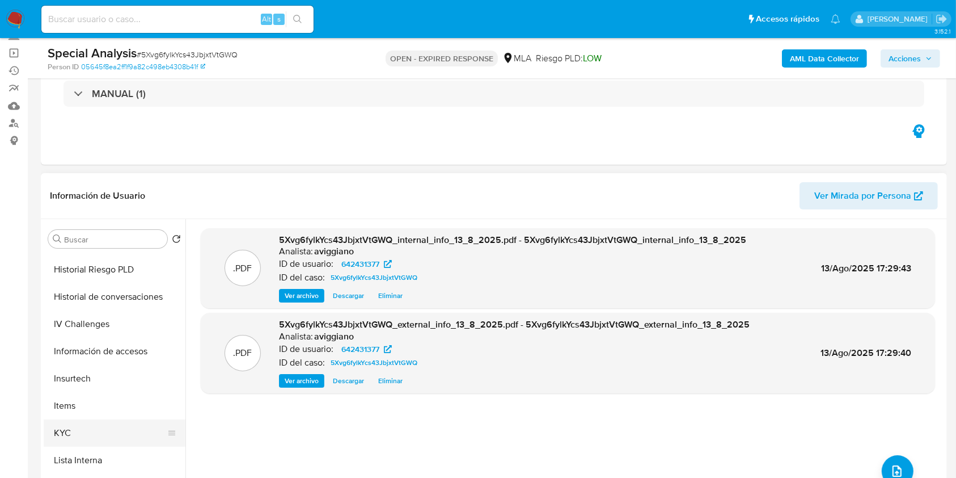
click at [96, 421] on button "KYC" at bounding box center [110, 432] width 133 height 27
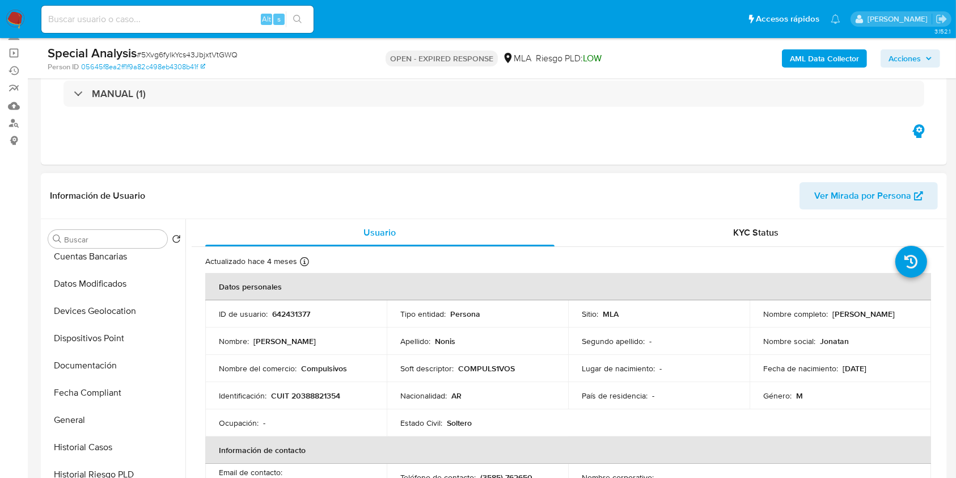
scroll to position [0, 0]
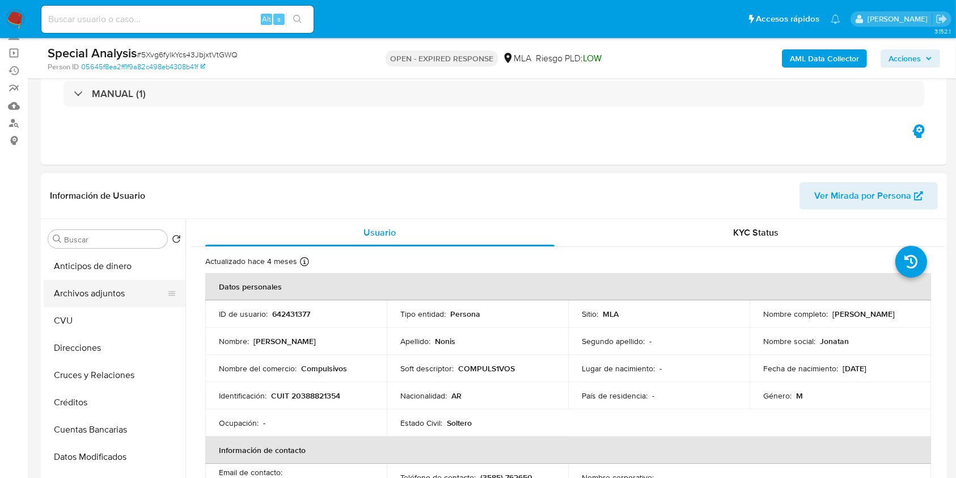
click at [123, 288] on button "Archivos adjuntos" at bounding box center [110, 293] width 133 height 27
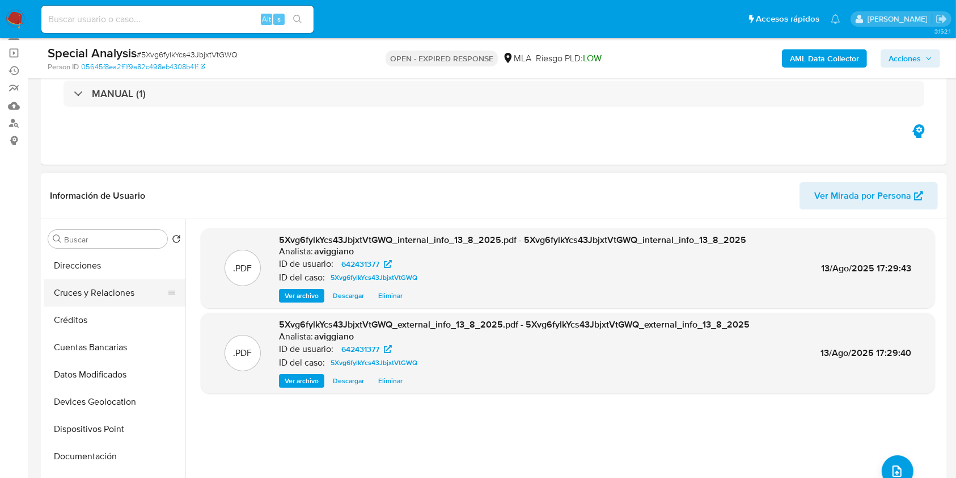
scroll to position [302, 0]
click at [116, 300] on button "General" at bounding box center [110, 290] width 133 height 27
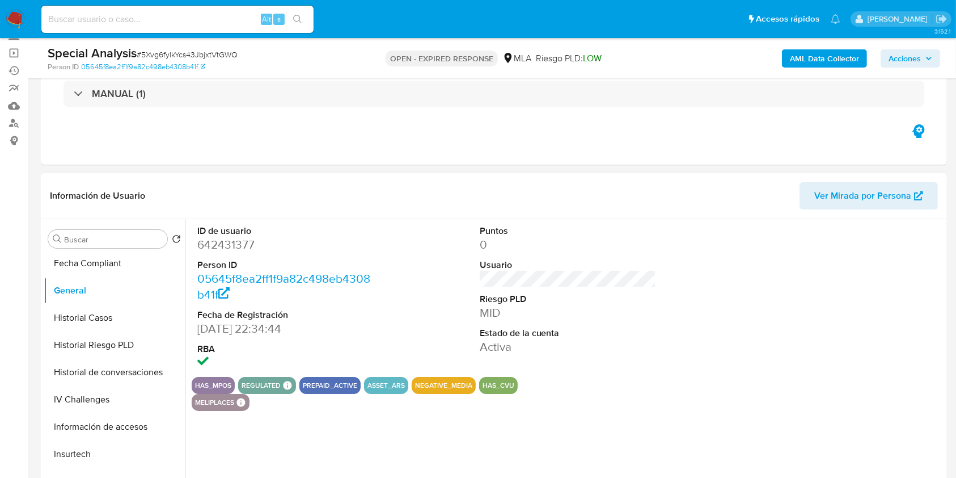
click at [222, 244] on dd "642431377" at bounding box center [285, 245] width 177 height 16
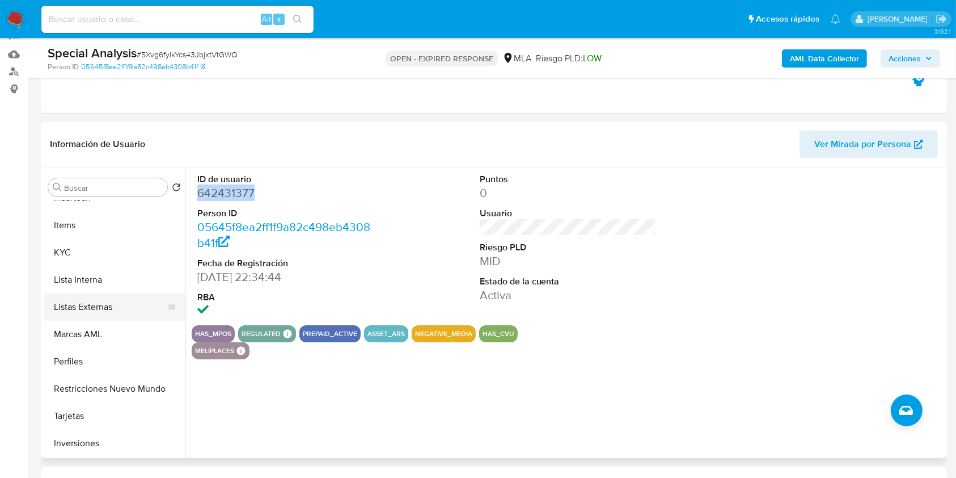
scroll to position [151, 0]
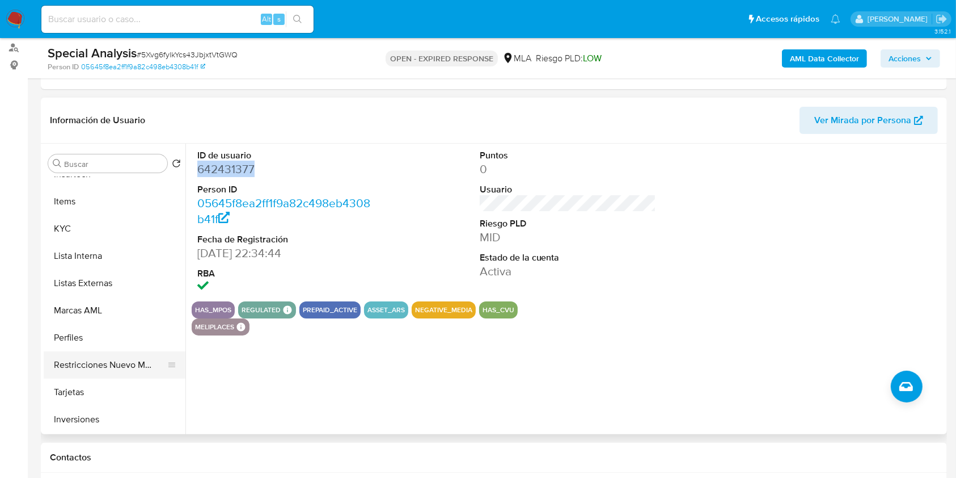
click at [124, 355] on button "Restricciones Nuevo Mundo" at bounding box center [110, 364] width 133 height 27
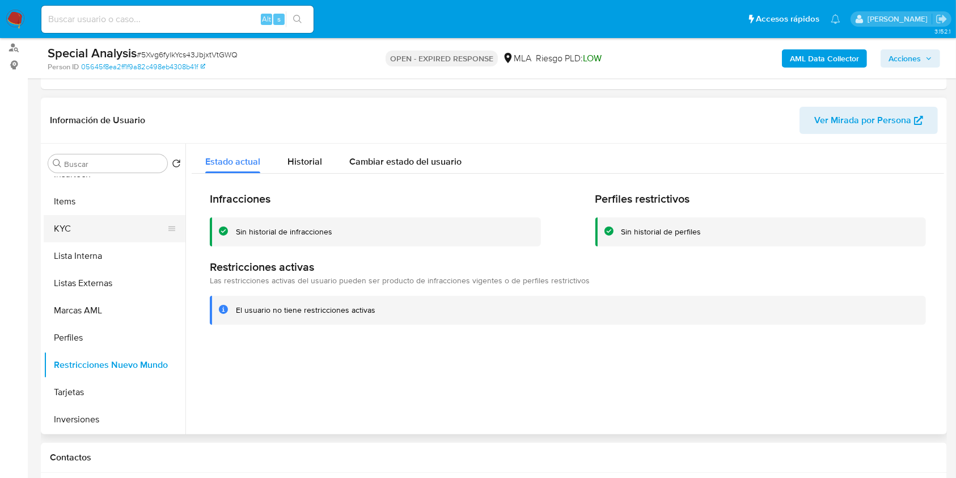
click at [113, 234] on button "KYC" at bounding box center [110, 228] width 133 height 27
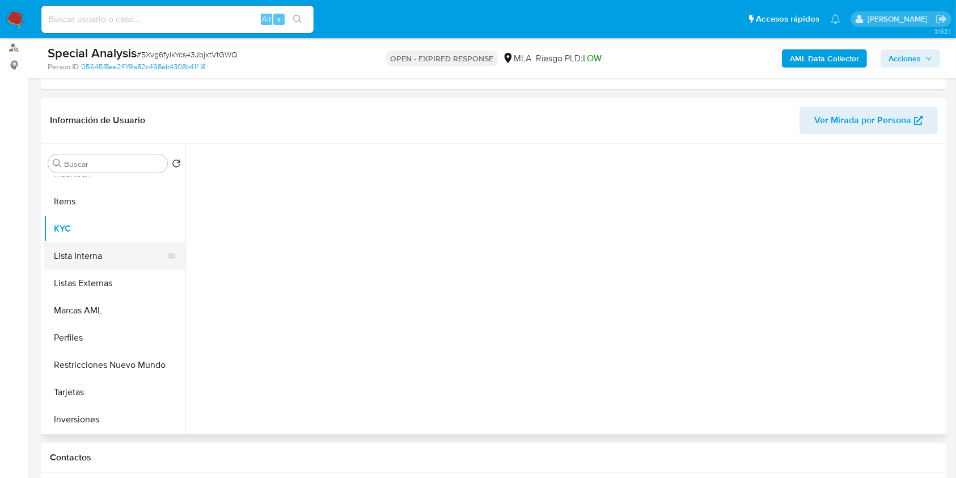
click at [118, 257] on button "Lista Interna" at bounding box center [110, 255] width 133 height 27
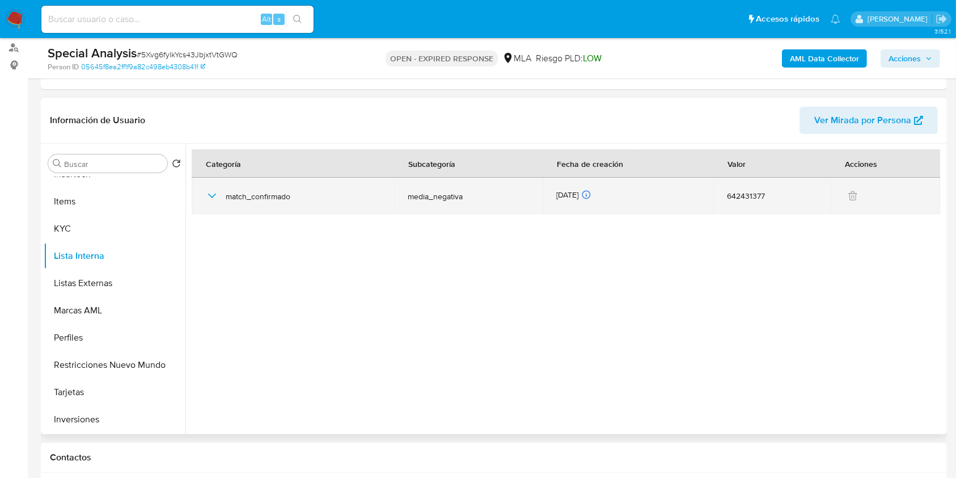
click at [215, 195] on icon "button" at bounding box center [212, 196] width 14 height 14
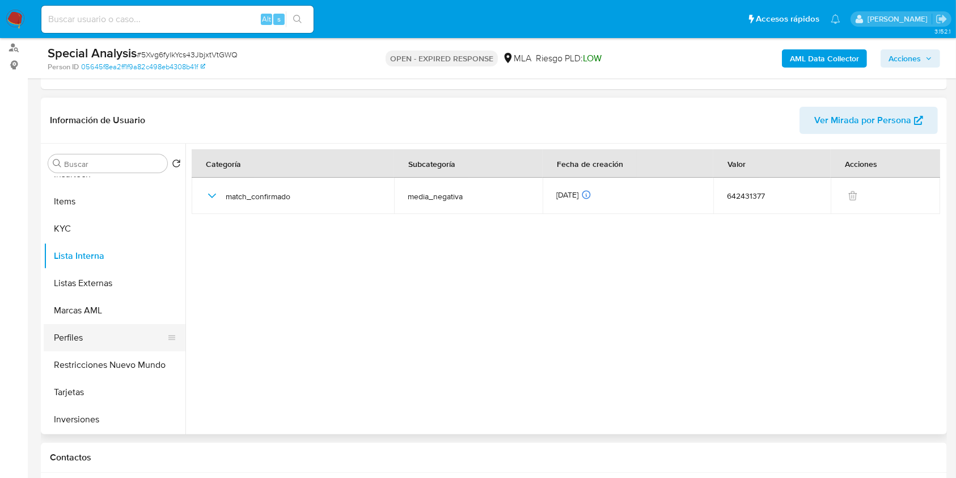
click at [117, 348] on button "Perfiles" at bounding box center [110, 337] width 133 height 27
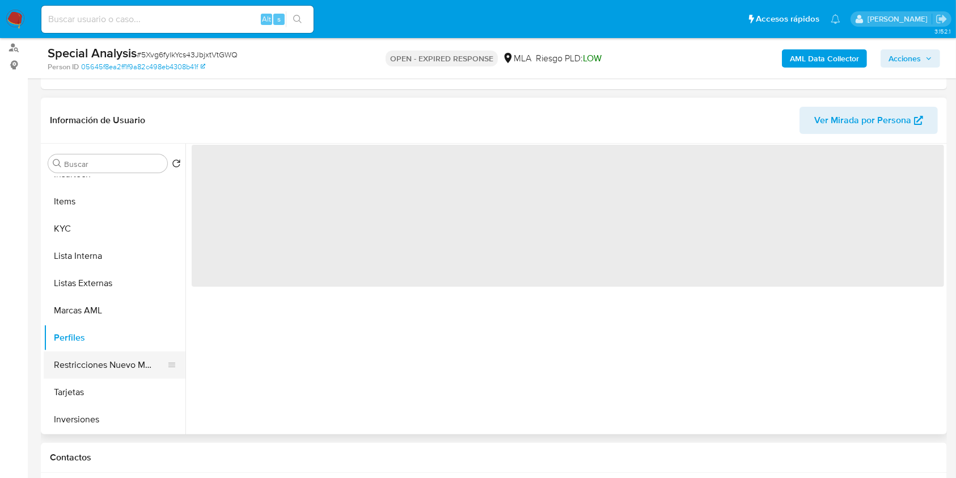
click at [109, 361] on button "Restricciones Nuevo Mundo" at bounding box center [110, 364] width 133 height 27
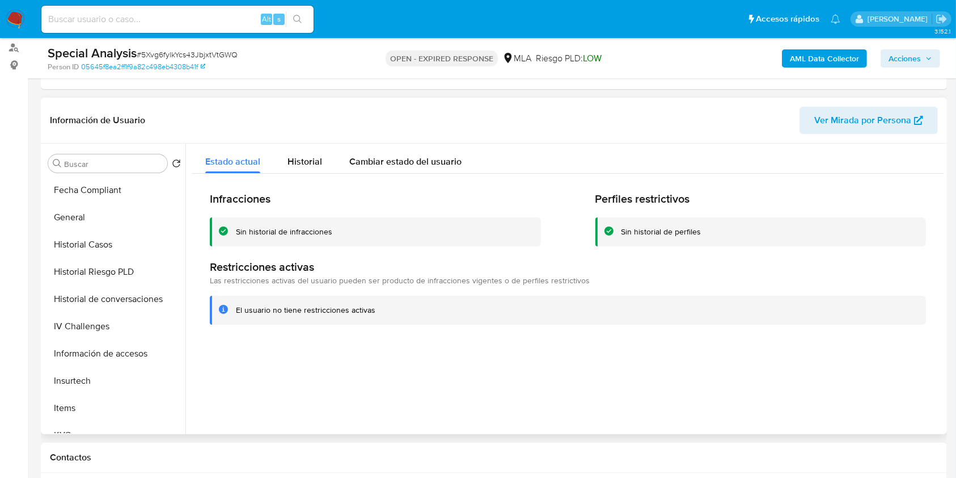
scroll to position [204, 0]
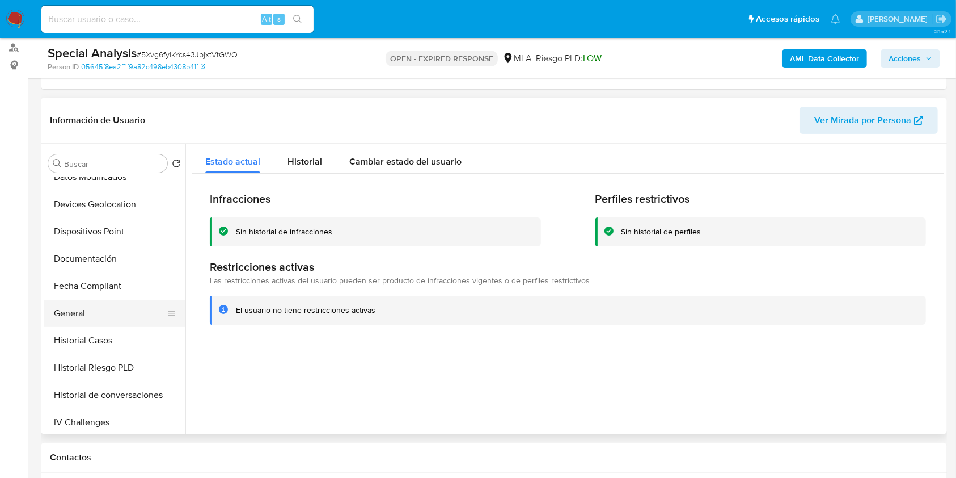
click at [113, 320] on button "General" at bounding box center [110, 312] width 133 height 27
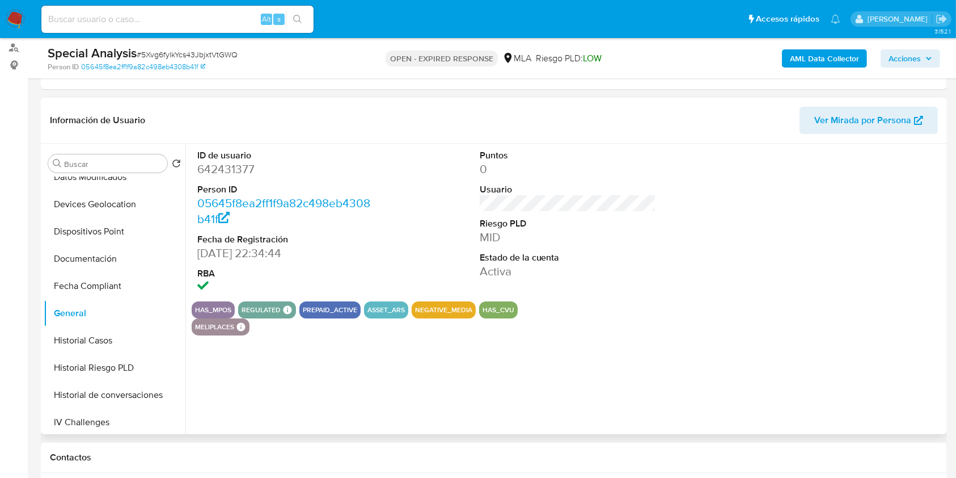
click at [235, 169] on dd "642431377" at bounding box center [285, 169] width 177 height 16
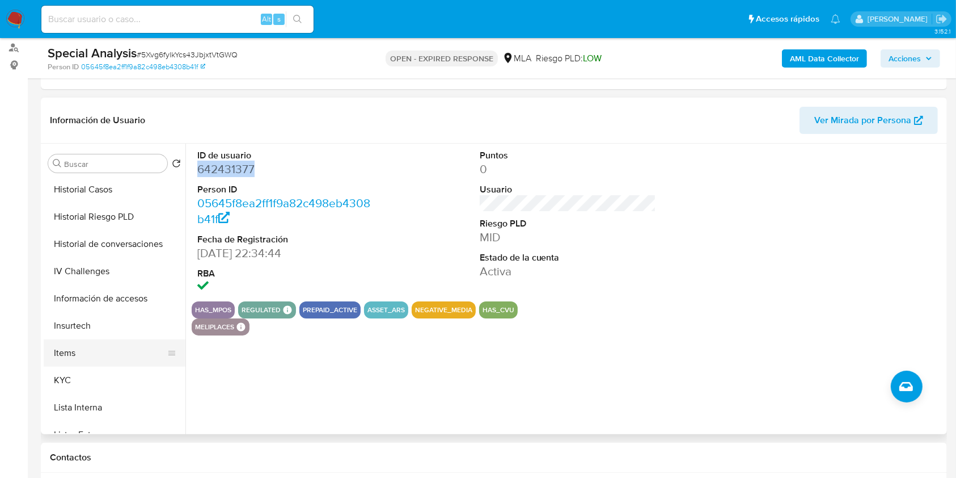
scroll to position [431, 0]
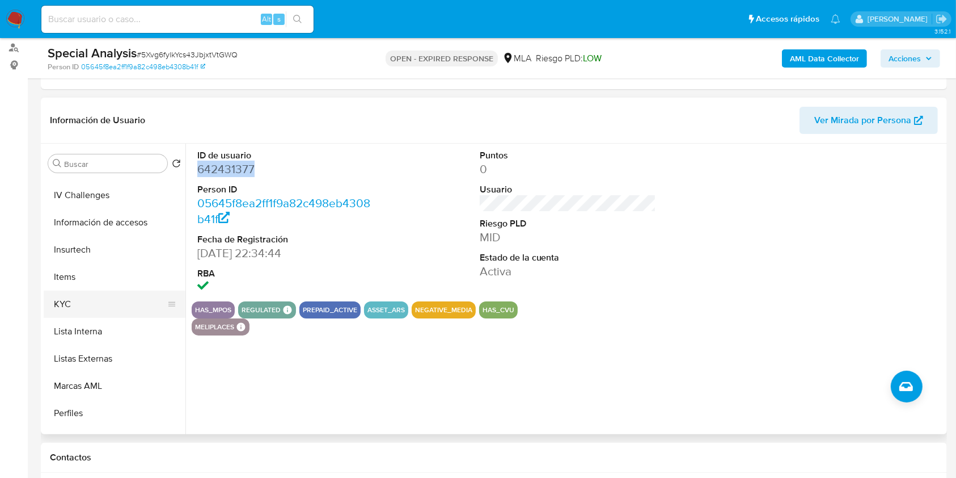
click at [96, 298] on button "KYC" at bounding box center [110, 303] width 133 height 27
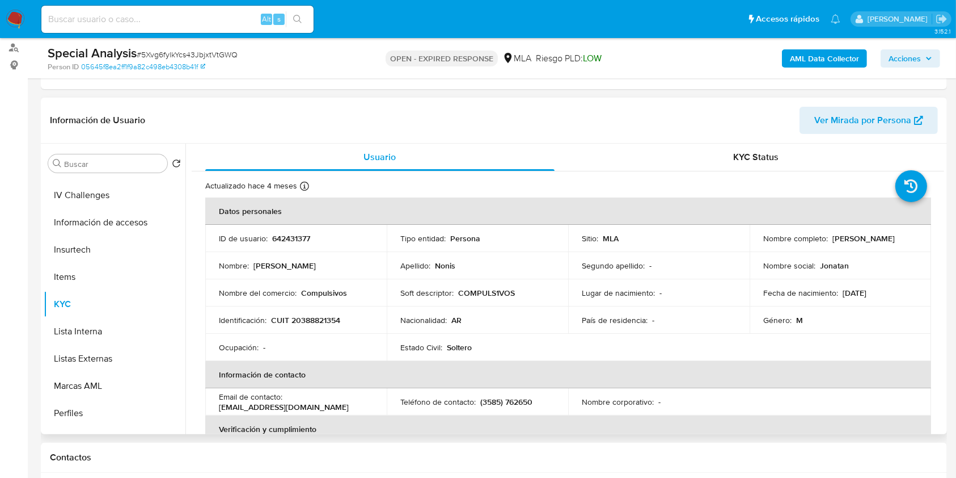
click at [331, 316] on p "CUIT 20388821354" at bounding box center [305, 320] width 69 height 10
copy p "20388821354"
click at [293, 238] on p "642431377" at bounding box center [291, 238] width 38 height 10
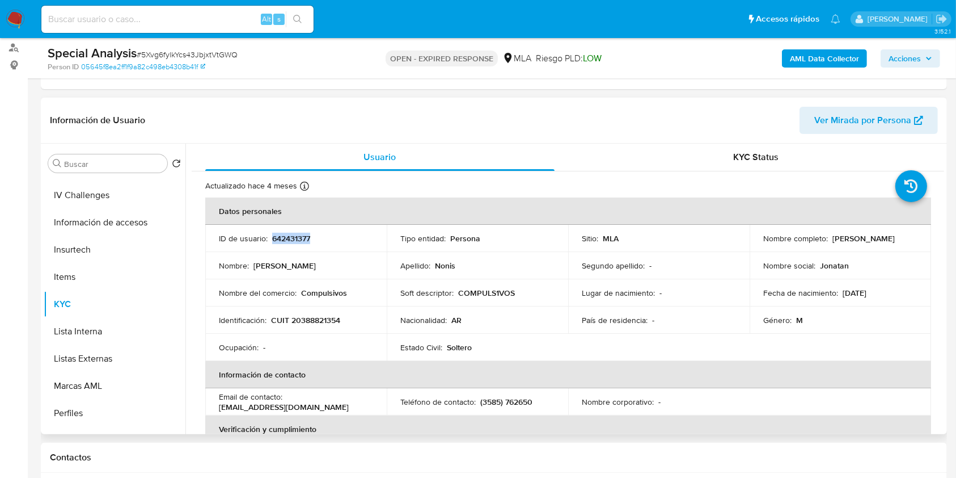
copy p "642431377"
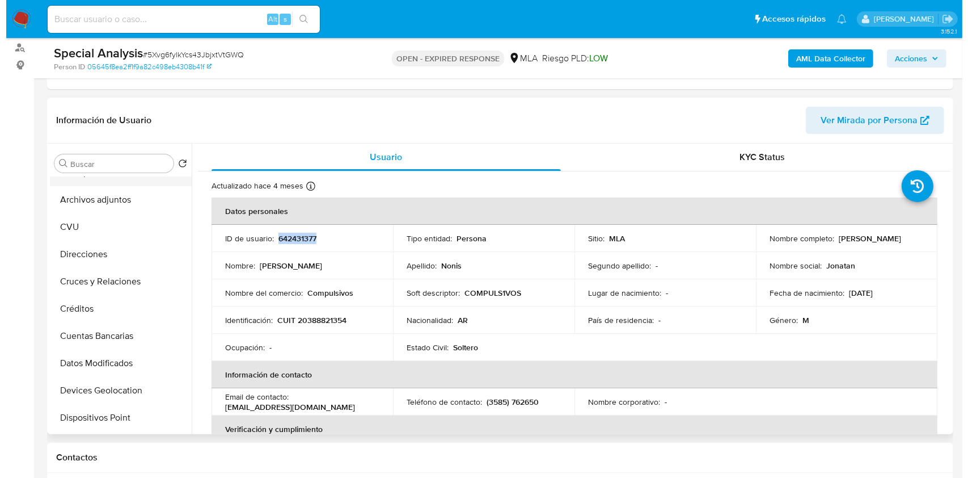
scroll to position [0, 0]
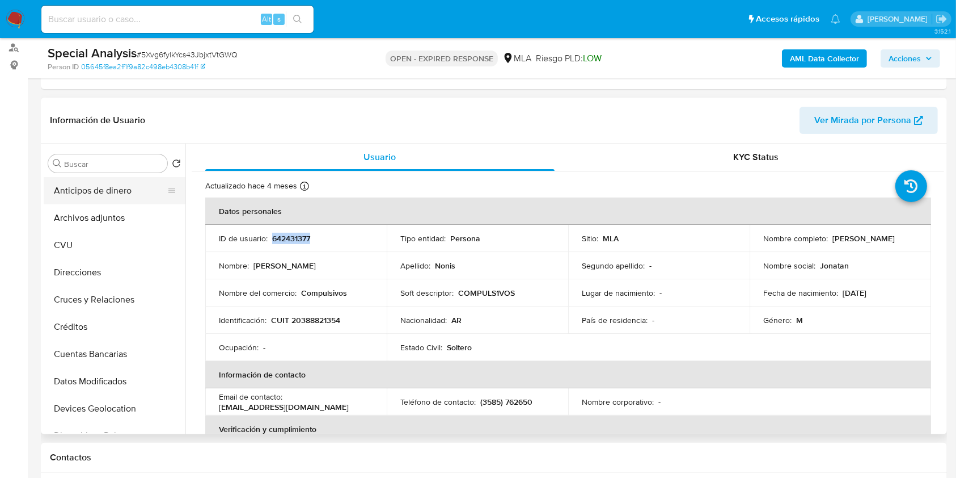
click at [91, 195] on button "Anticipos de dinero" at bounding box center [110, 190] width 133 height 27
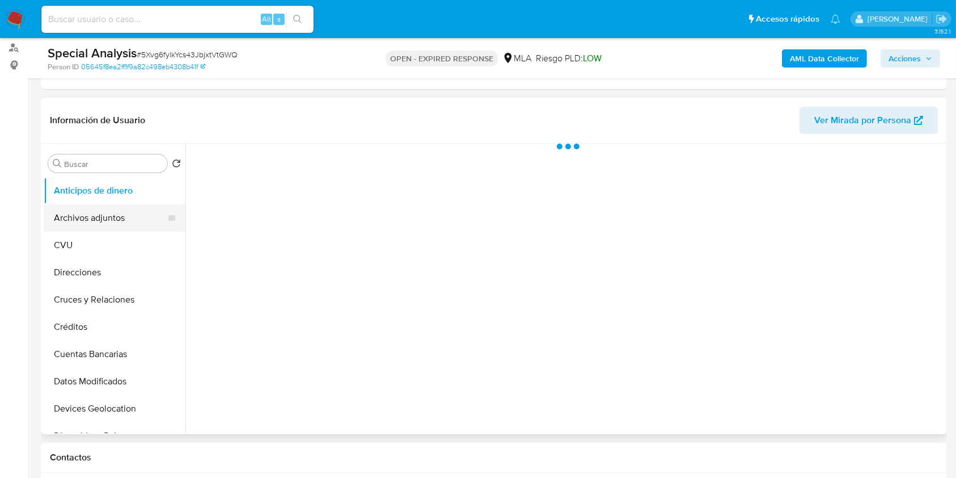
click at [95, 220] on button "Archivos adjuntos" at bounding box center [110, 217] width 133 height 27
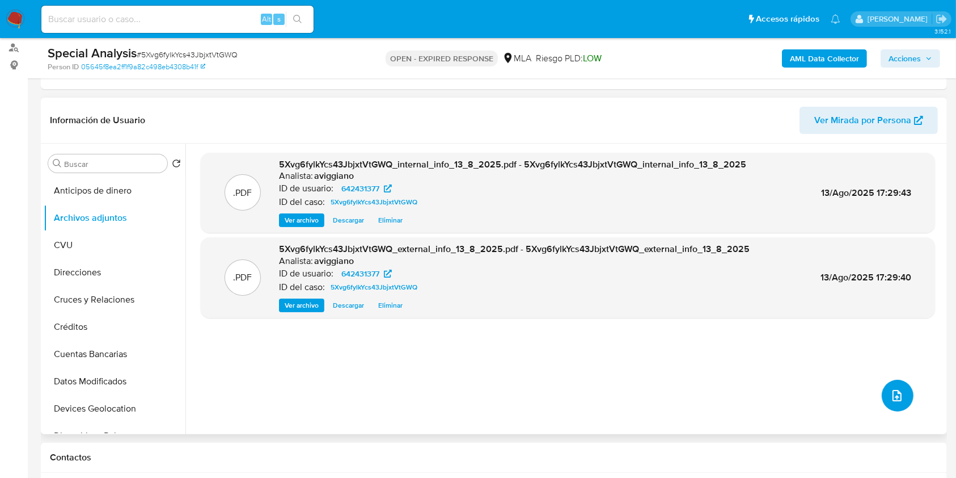
click at [896, 396] on icon "upload-file" at bounding box center [897, 395] width 9 height 11
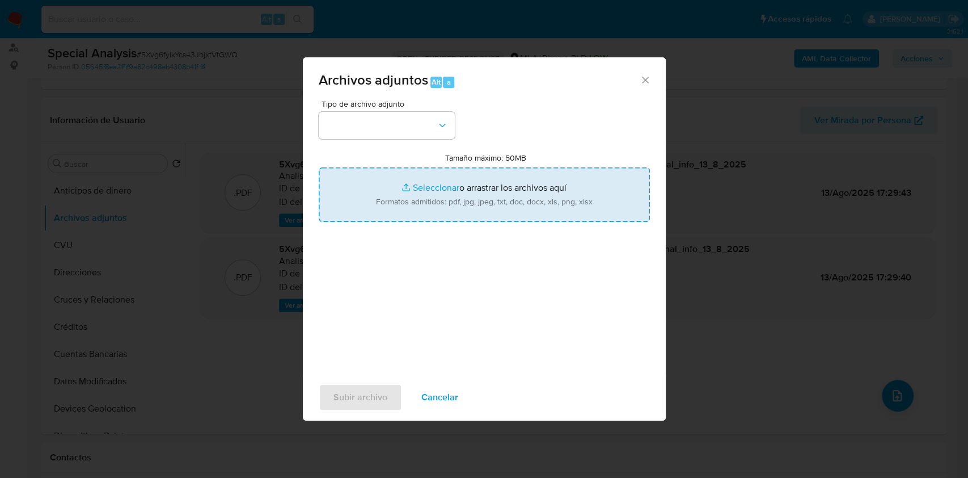
click at [484, 191] on input "Tamaño máximo: 50MB Seleccionar archivos" at bounding box center [484, 194] width 331 height 54
type input "C:\fakepath\Nosis Manager - 642431377.pdf"
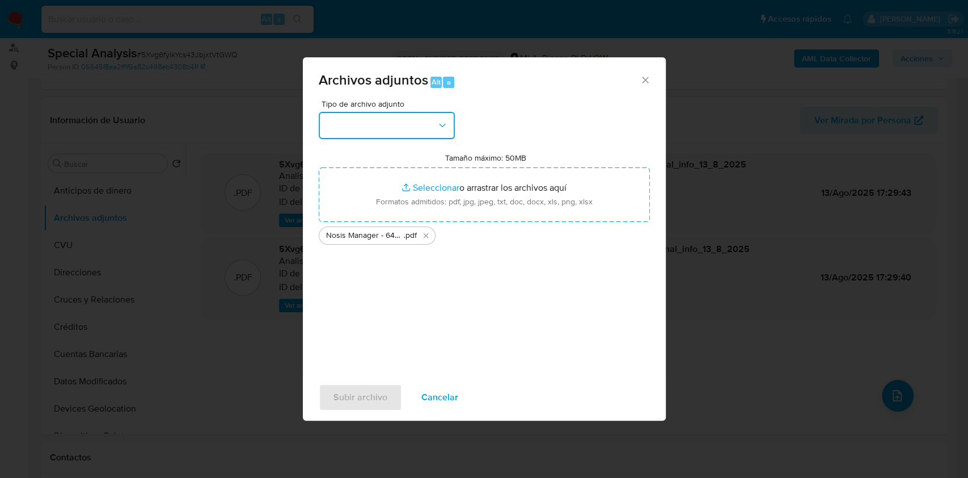
click at [392, 134] on button "button" at bounding box center [387, 125] width 136 height 27
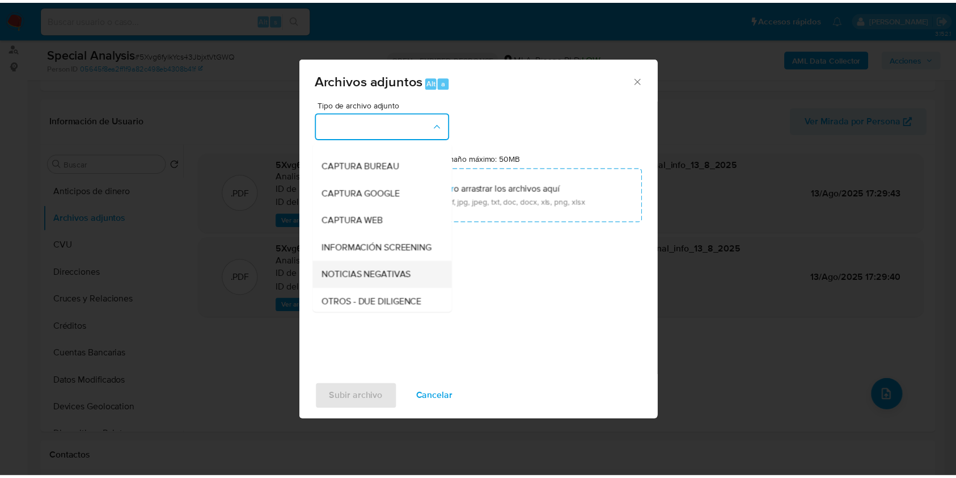
scroll to position [75, 0]
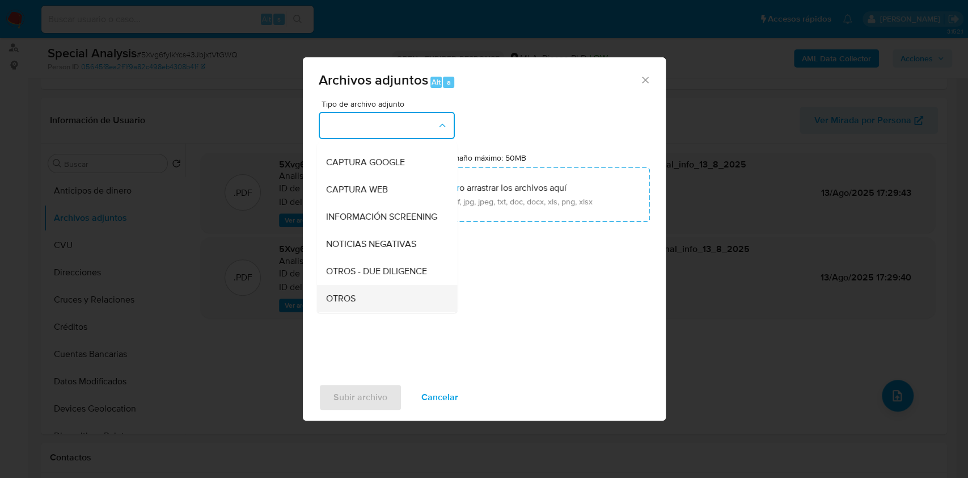
click at [360, 302] on div "OTROS" at bounding box center [384, 298] width 116 height 27
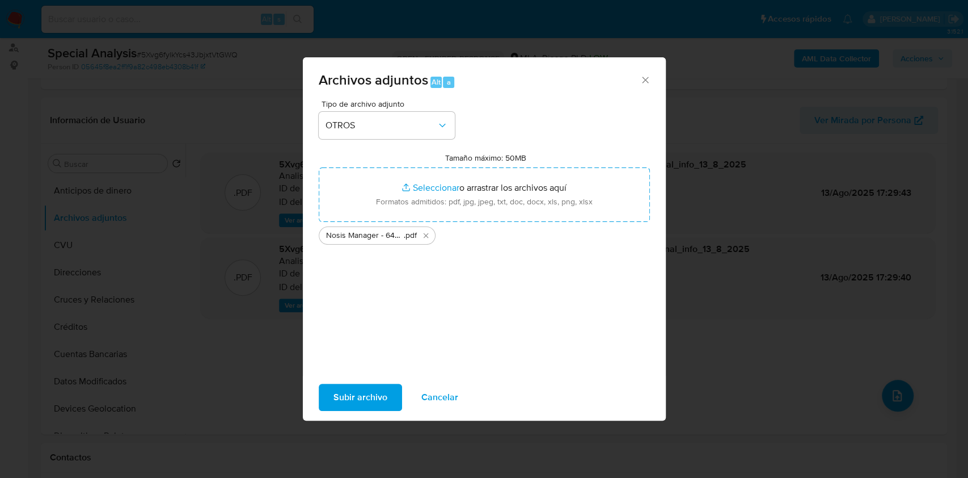
click at [360, 395] on span "Subir archivo" at bounding box center [360, 397] width 54 height 25
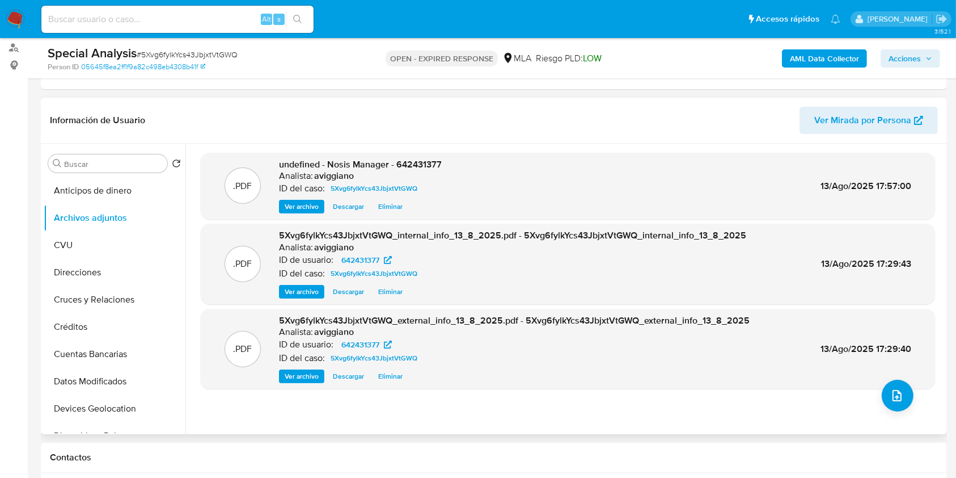
click at [393, 159] on span "undefined - Nosis Manager - 642431377" at bounding box center [360, 164] width 163 height 13
click at [410, 162] on span "undefined - Nosis Manager - 642431377" at bounding box center [360, 164] width 163 height 13
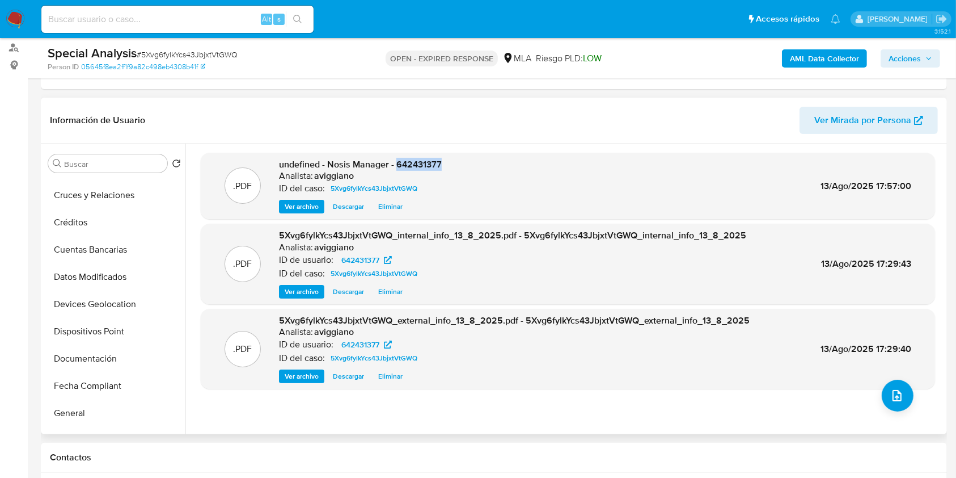
scroll to position [227, 0]
